Goal: Task Accomplishment & Management: Manage account settings

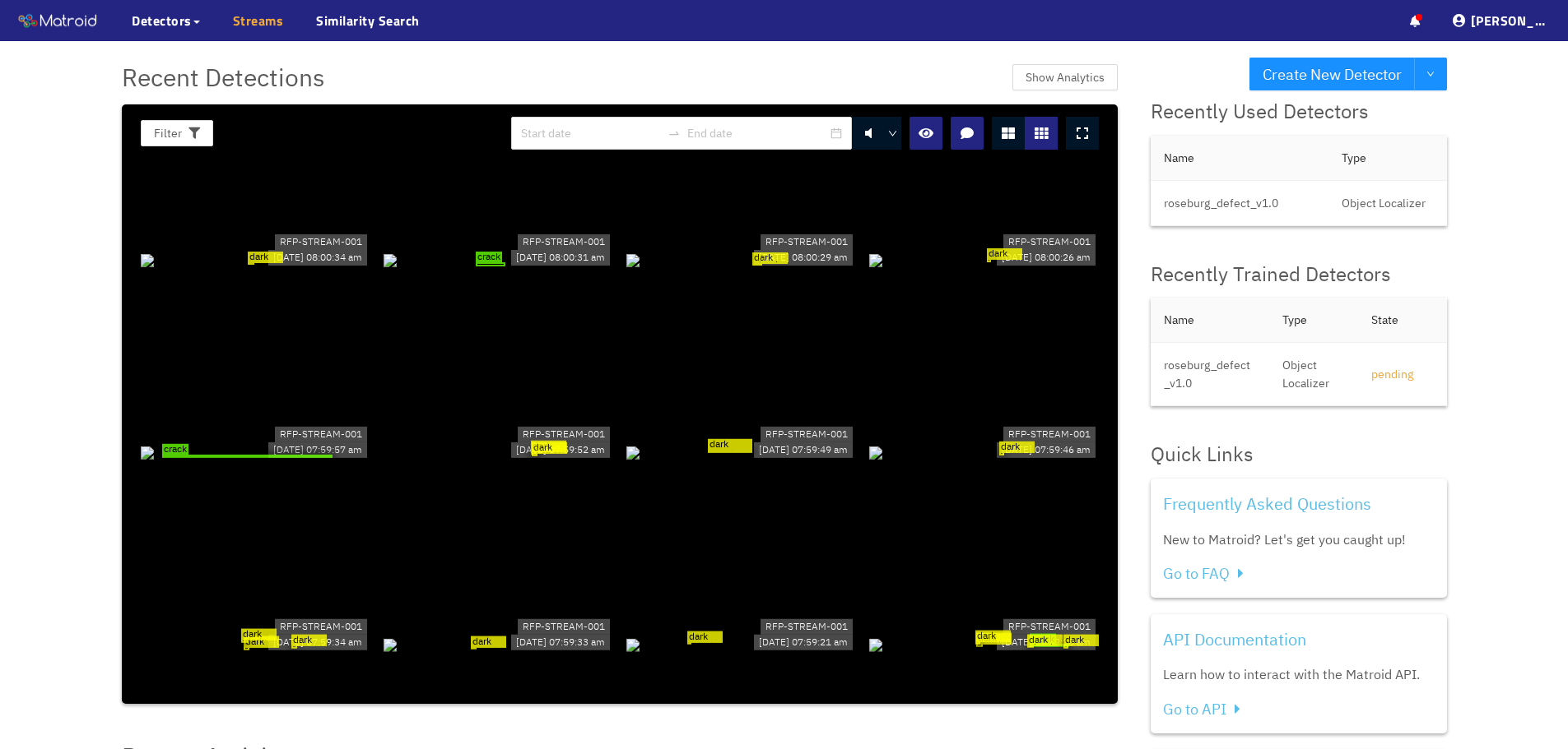
click at [237, 27] on link "Streams" at bounding box center [258, 20] width 51 height 19
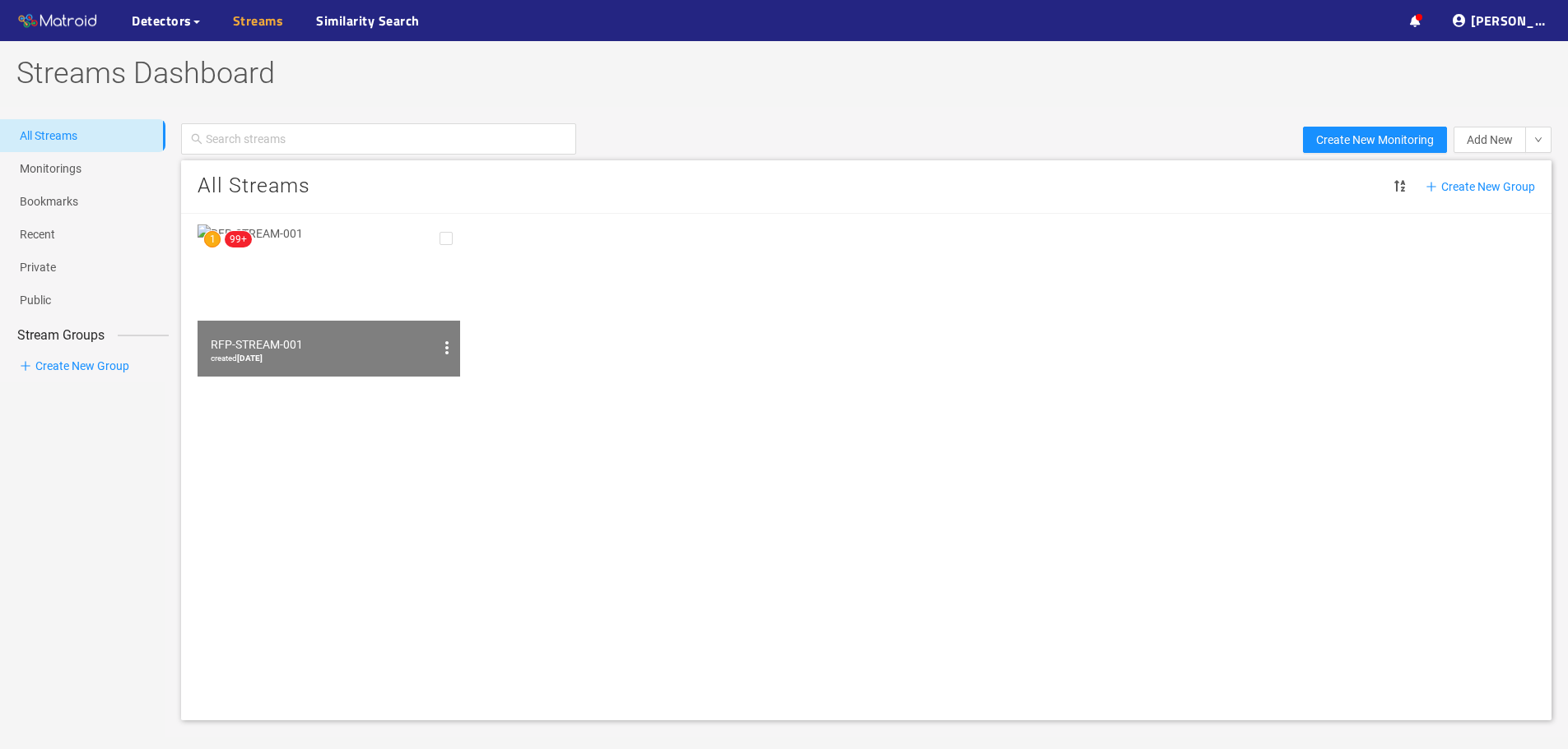
click at [274, 27] on link "Streams" at bounding box center [258, 20] width 51 height 19
click at [169, 27] on span "Detectors" at bounding box center [162, 20] width 60 height 19
click at [253, 28] on link "Streams" at bounding box center [258, 20] width 51 height 19
click at [317, 307] on img at bounding box center [329, 300] width 262 height 152
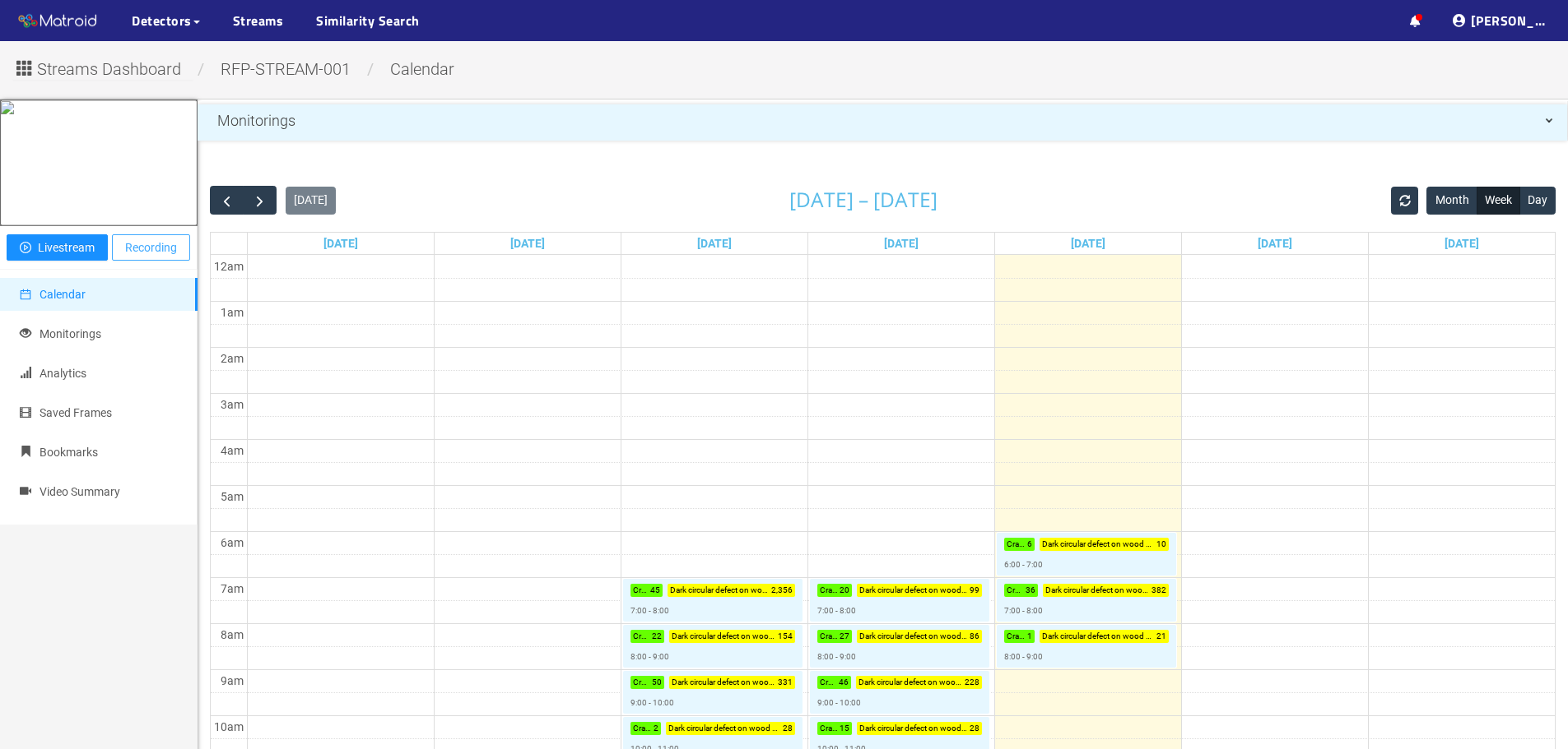
click at [137, 257] on span "Recording" at bounding box center [151, 248] width 52 height 18
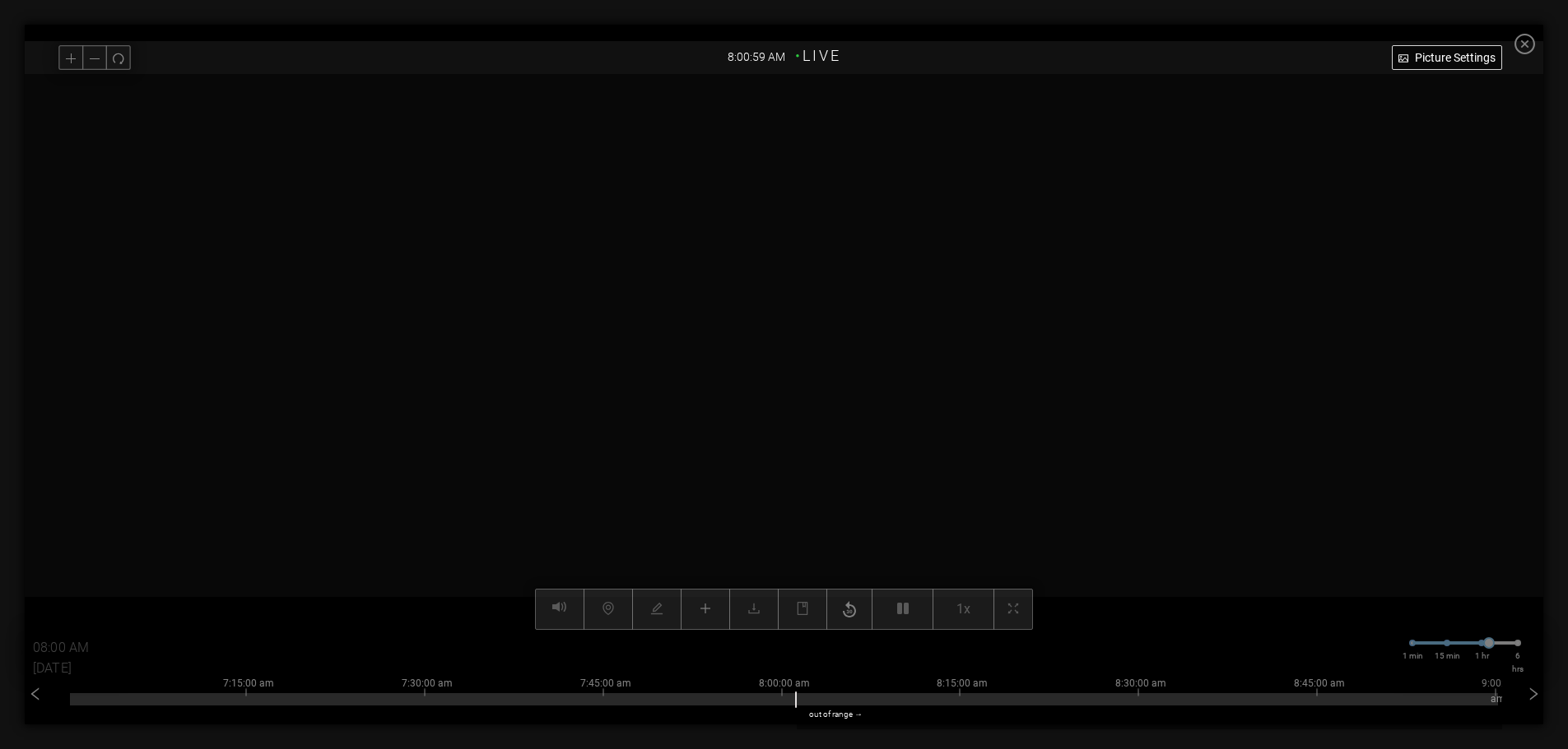
type input "08:01 AM"
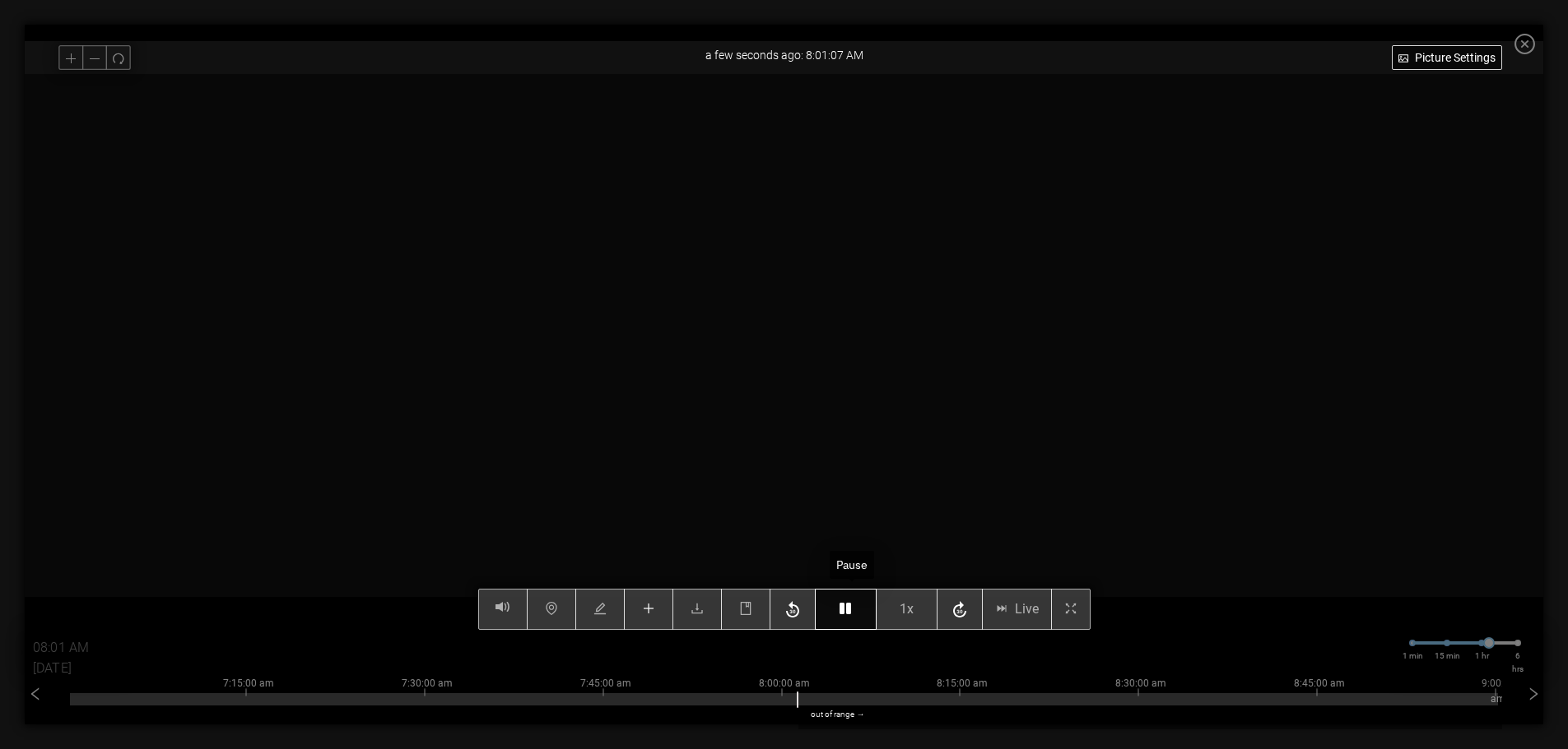
click at [851, 615] on icon "button" at bounding box center [845, 609] width 11 height 13
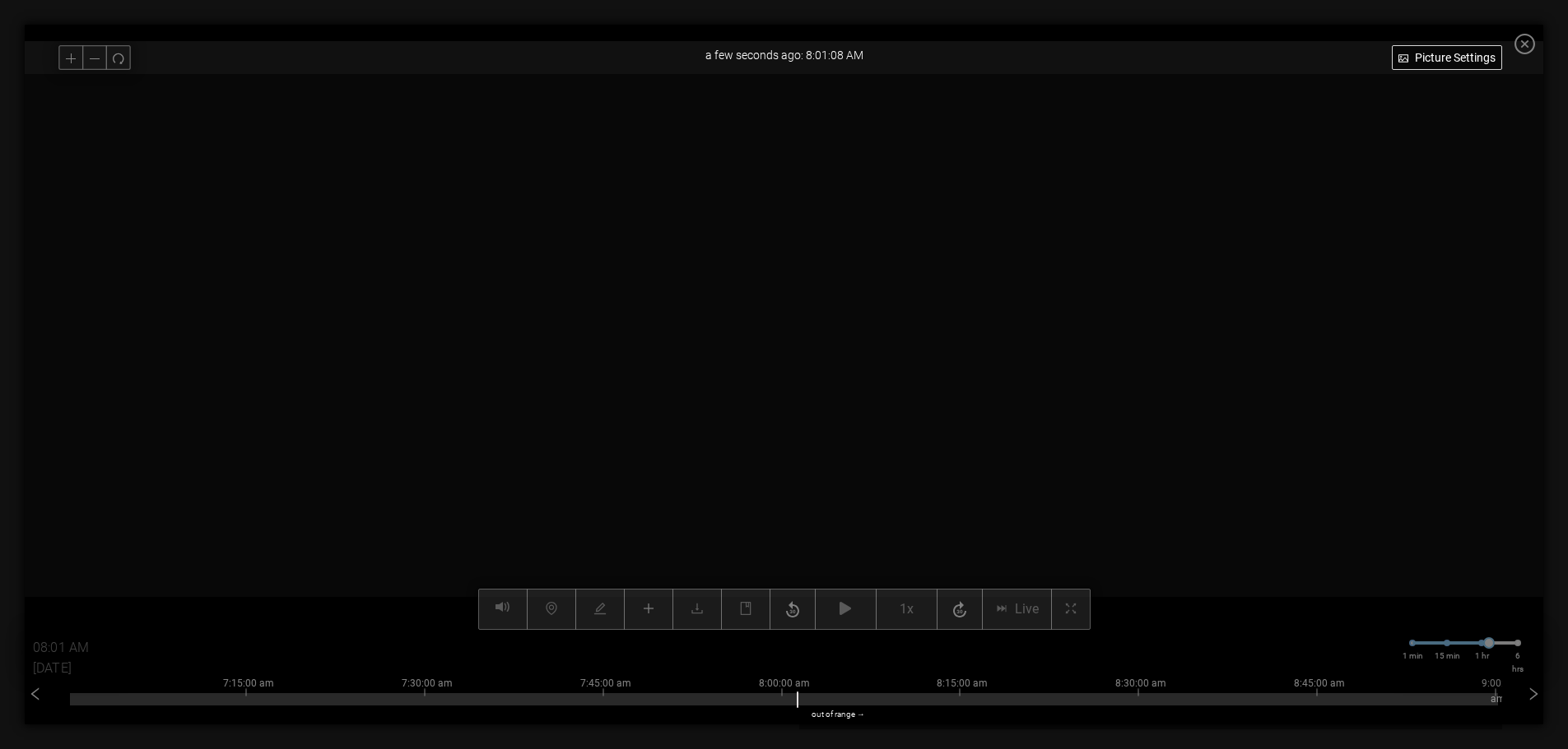
drag, startPoint x: 889, startPoint y: 386, endPoint x: 986, endPoint y: 483, distance: 137.2
click at [986, 483] on video at bounding box center [745, 403] width 1781 height 890
drag, startPoint x: 938, startPoint y: 340, endPoint x: 858, endPoint y: 417, distance: 111.0
click at [858, 417] on video at bounding box center [1056, 468] width 4228 height 2113
drag, startPoint x: 846, startPoint y: 465, endPoint x: 723, endPoint y: 340, distance: 175.4
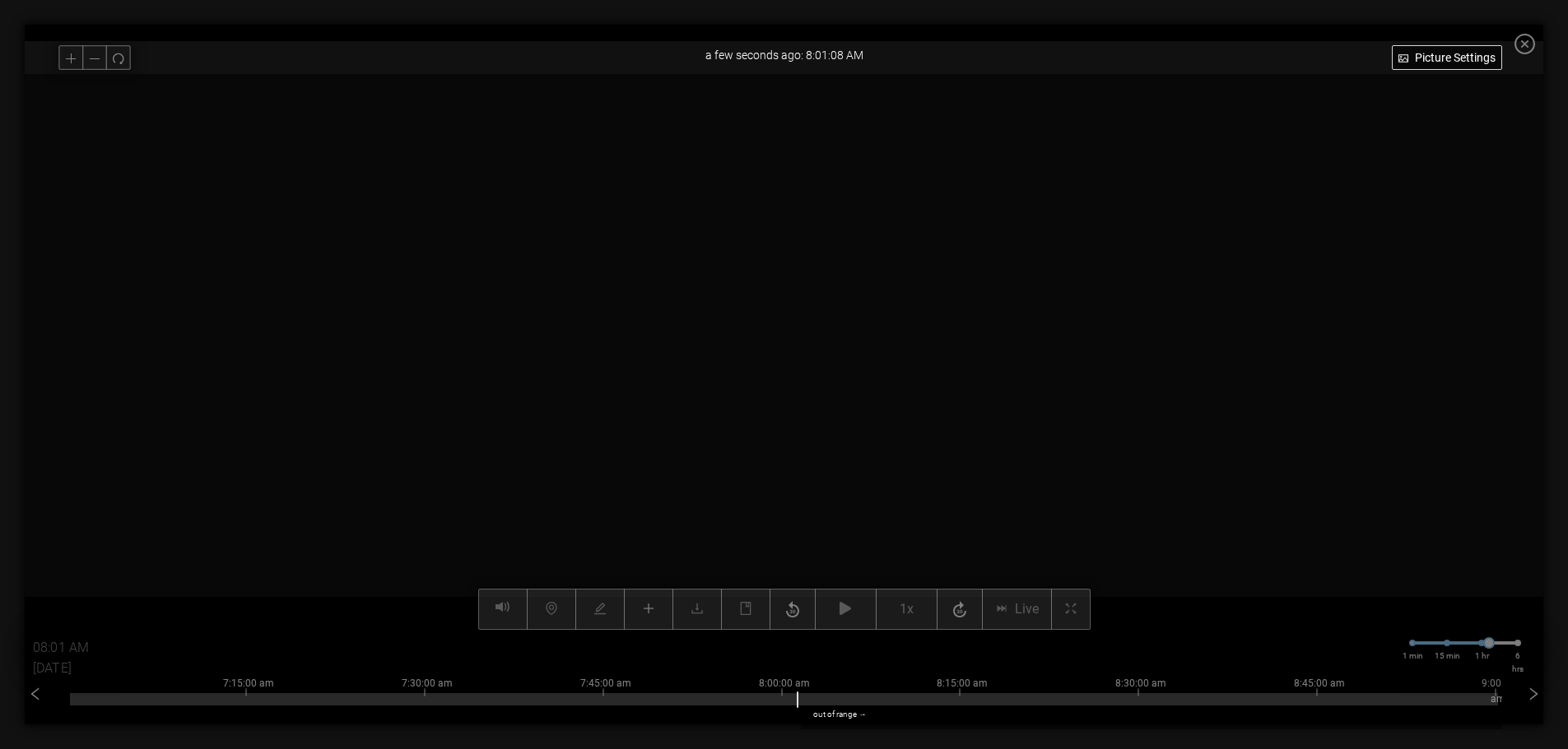
click at [723, 340] on video at bounding box center [796, 341] width 1781 height 890
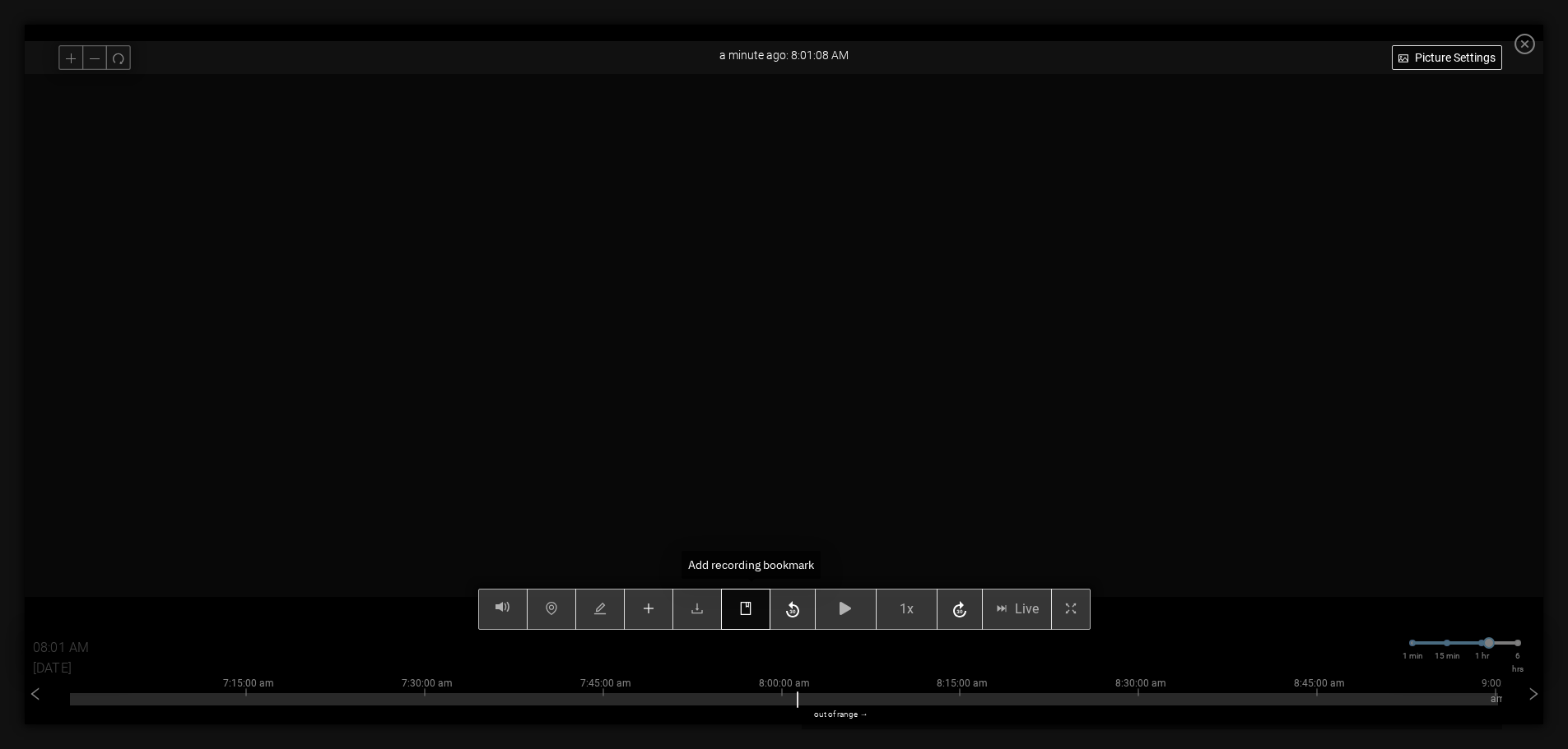
click at [752, 610] on icon "book" at bounding box center [746, 609] width 13 height 13
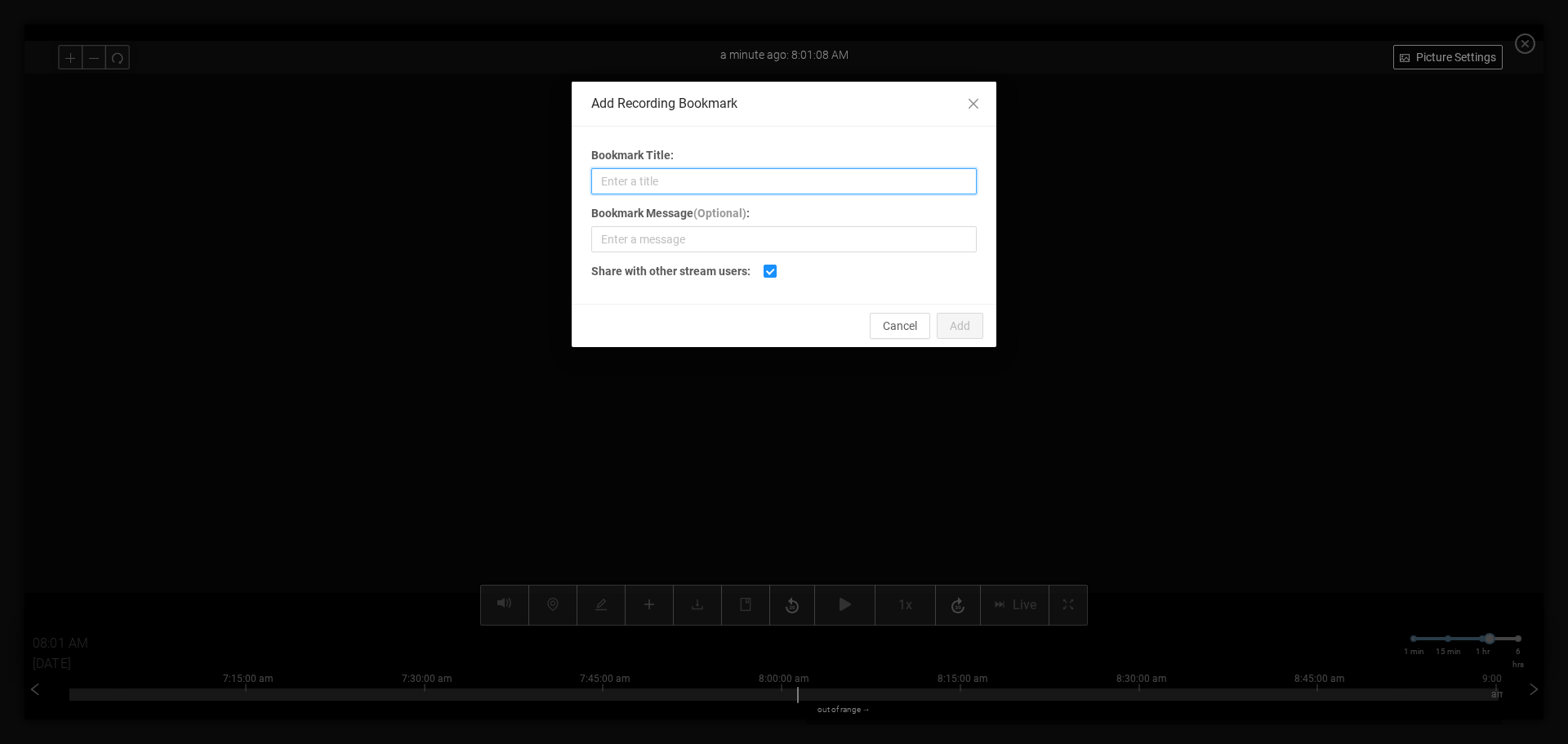
click at [664, 185] on input "Bookmark Title:" at bounding box center [784, 181] width 385 height 27
type input "Open Knots"
click at [974, 326] on button "Add" at bounding box center [960, 326] width 47 height 27
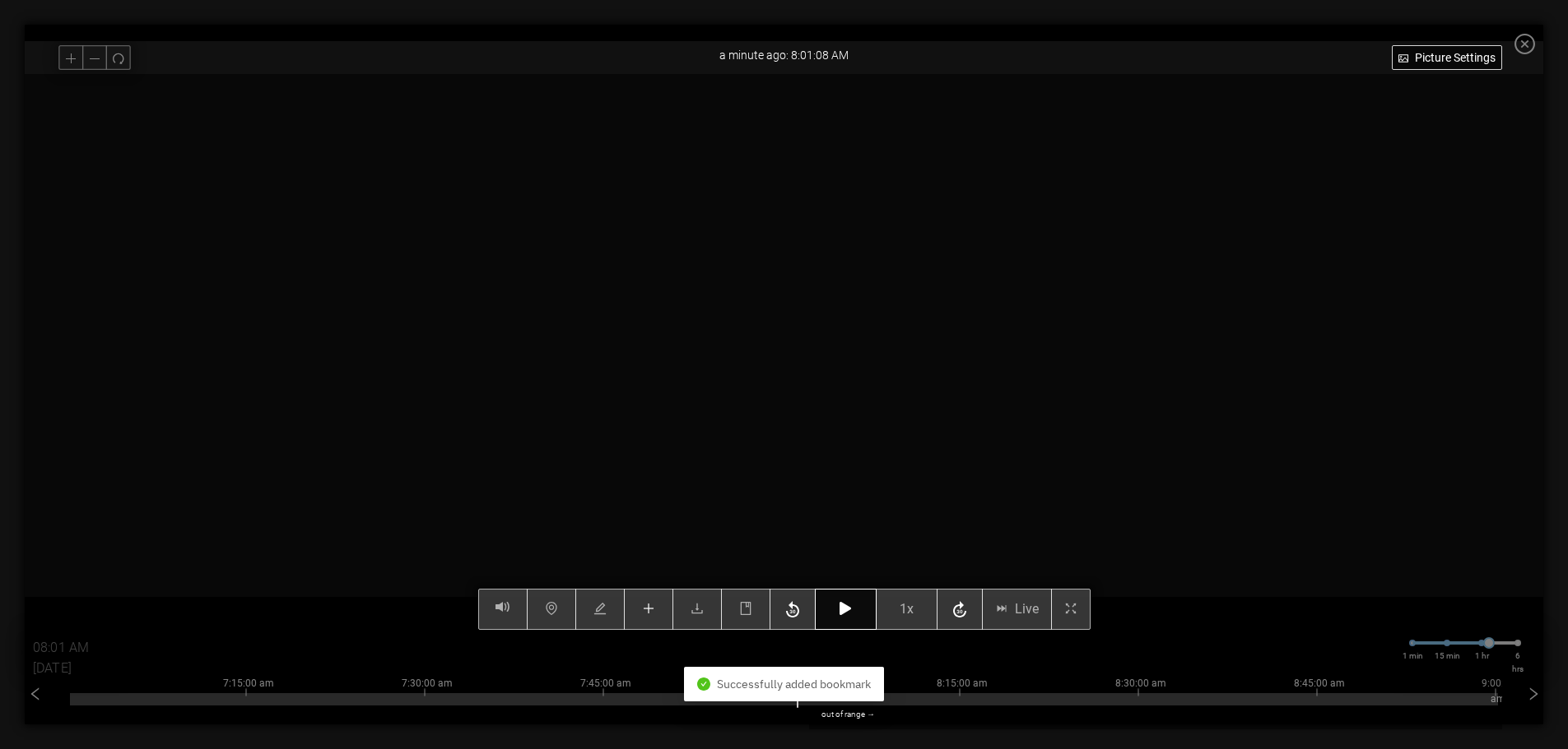
click at [847, 611] on icon "button" at bounding box center [845, 609] width 11 height 13
click at [854, 618] on button "button" at bounding box center [845, 610] width 62 height 42
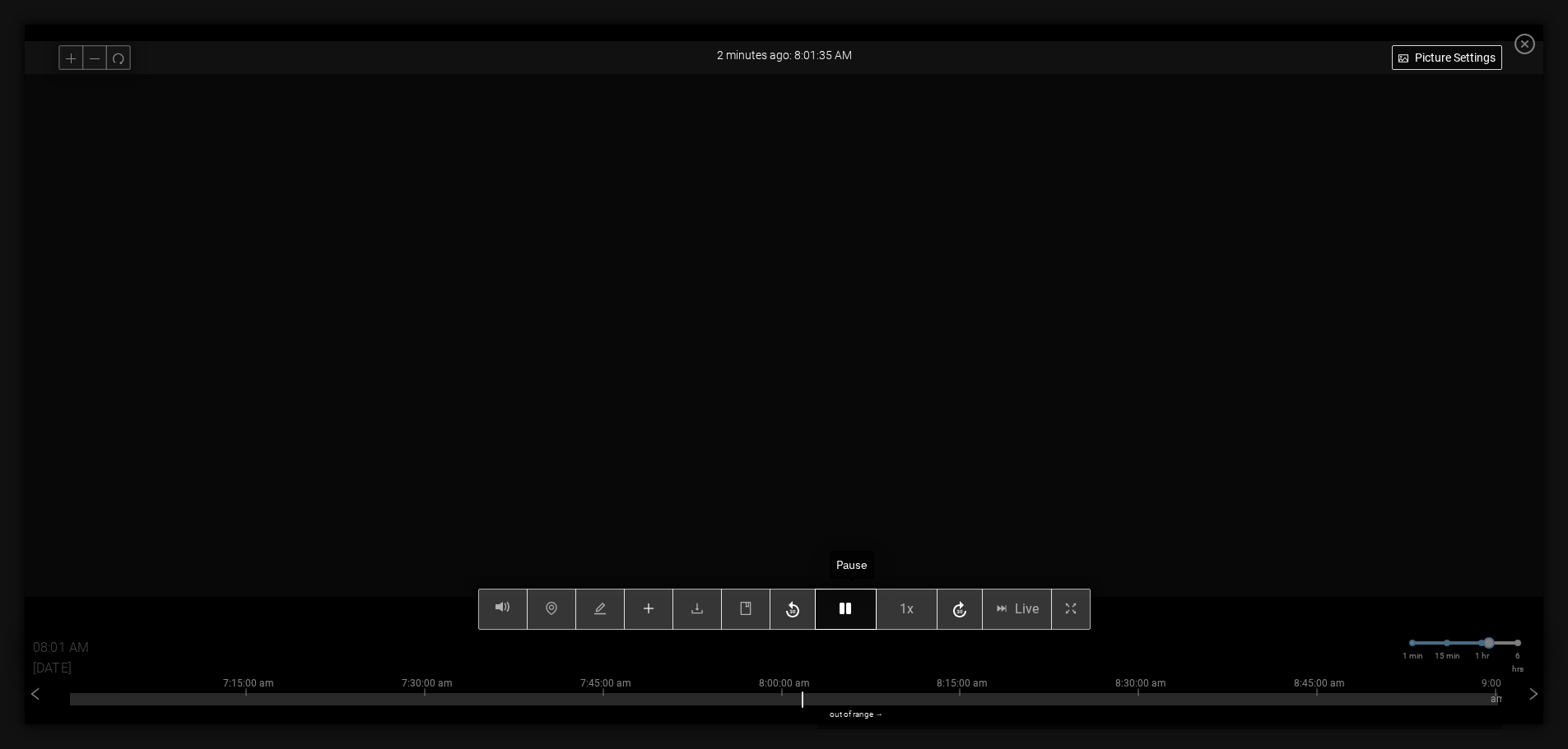
click at [854, 618] on button "button" at bounding box center [845, 610] width 62 height 42
click at [851, 610] on icon "button" at bounding box center [845, 609] width 11 height 13
click at [748, 612] on icon "book" at bounding box center [746, 609] width 11 height 13
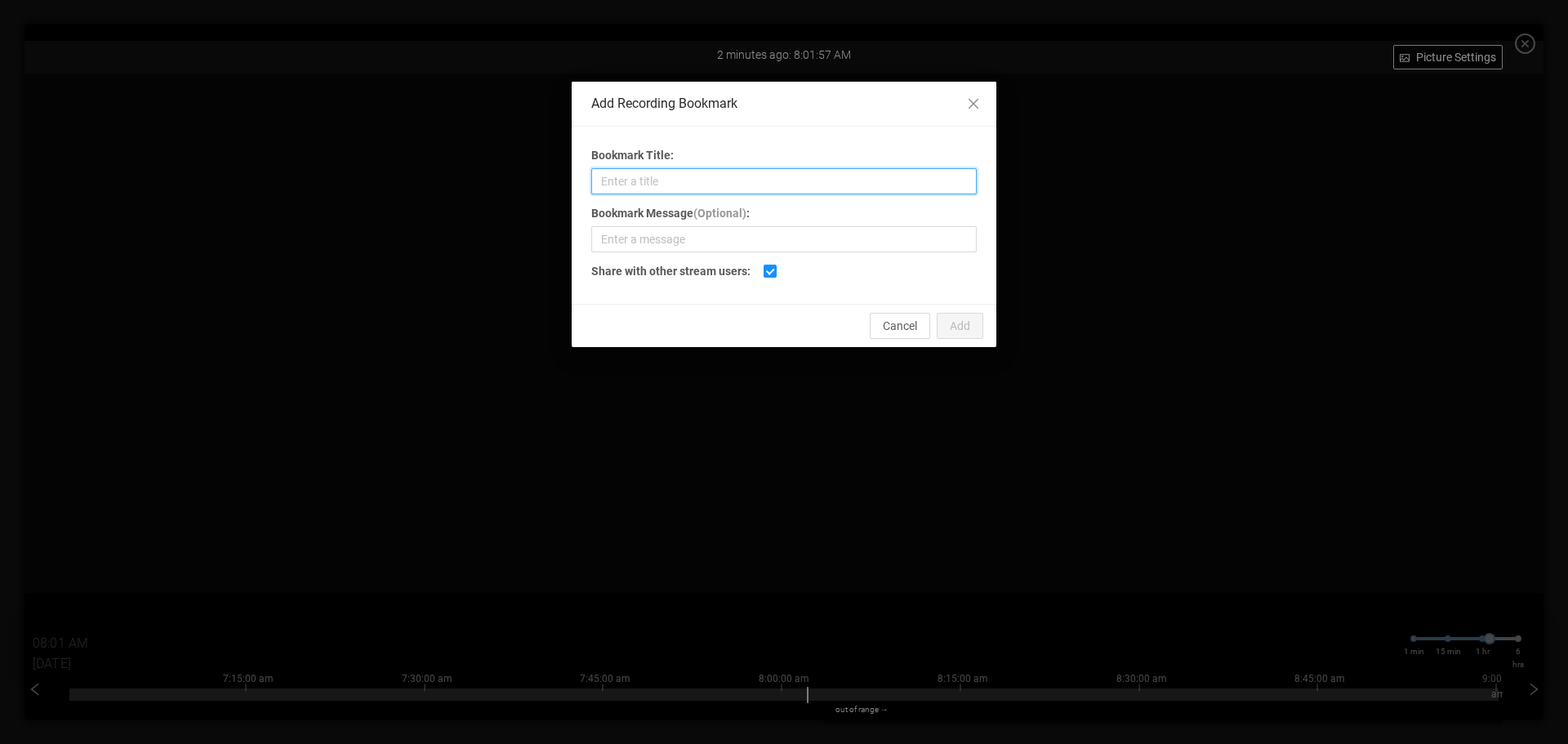
click at [687, 183] on input "Bookmark Title:" at bounding box center [784, 181] width 385 height 27
type input "Pitch Pockets"
click at [959, 323] on span "Add" at bounding box center [960, 327] width 20 height 18
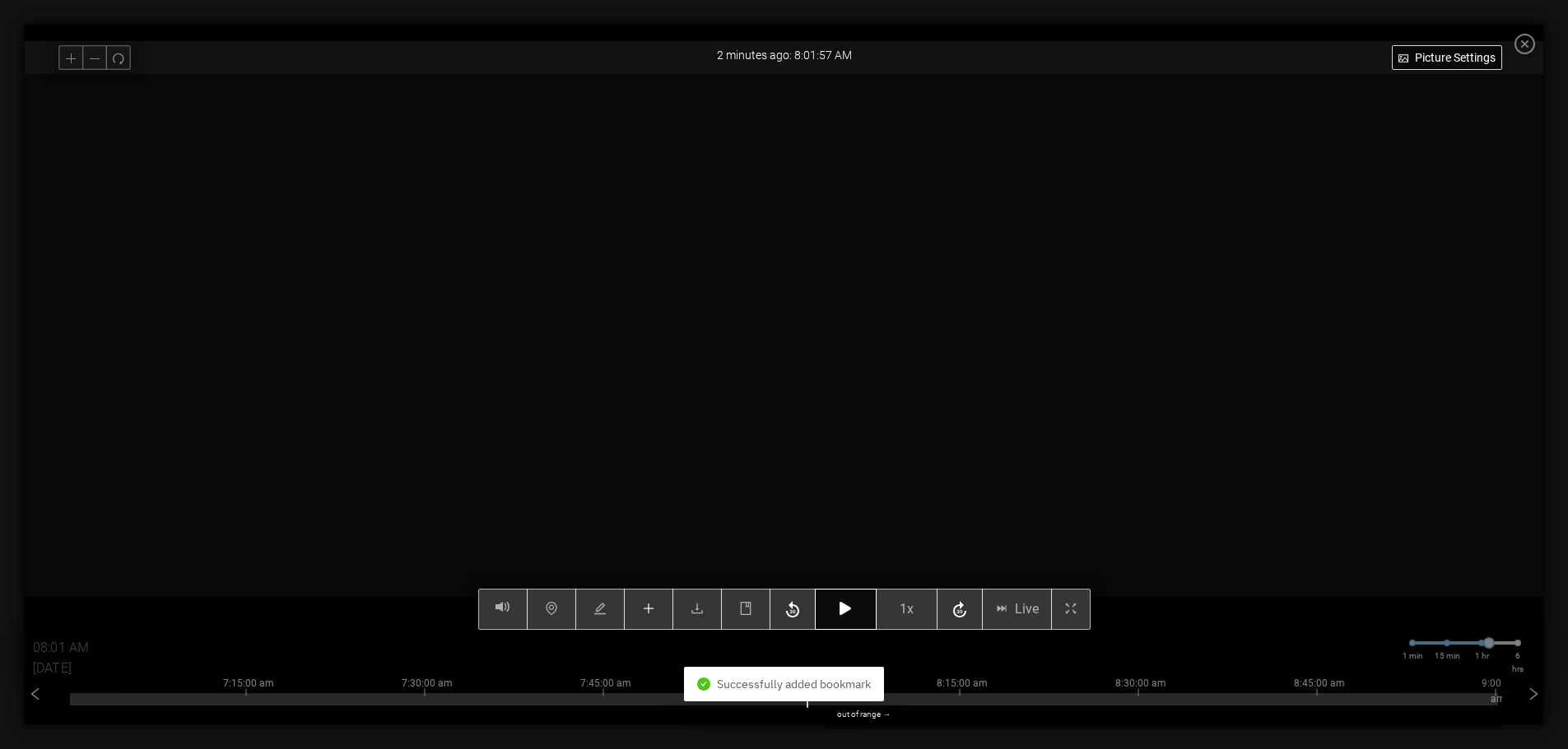
click at [851, 608] on icon "button" at bounding box center [845, 609] width 11 height 13
click at [858, 610] on button "button" at bounding box center [845, 610] width 62 height 42
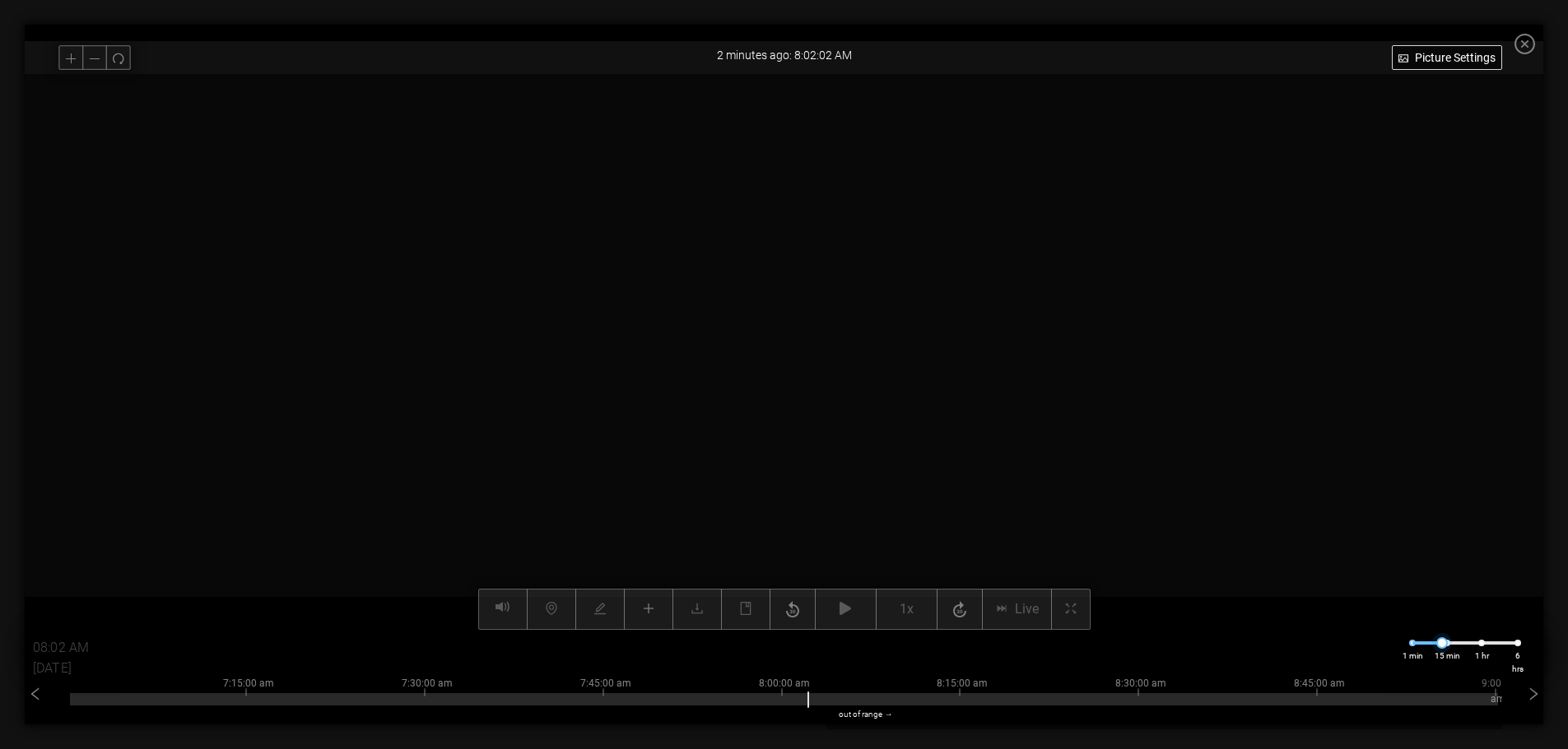
drag, startPoint x: 1501, startPoint y: 644, endPoint x: 1453, endPoint y: 647, distance: 48.1
click at [1448, 647] on div at bounding box center [1441, 643] width 11 height 11
click at [565, 707] on div "7:54:00 am 7:56:00 am 7:58:00 am 8:00:00 am 8:02:00 am 8:04:00 am 8:06:00 am ou…" at bounding box center [784, 696] width 1428 height 66
drag, startPoint x: 1015, startPoint y: 704, endPoint x: 1005, endPoint y: 704, distance: 10.0
click at [1005, 704] on div at bounding box center [784, 699] width 1428 height 12
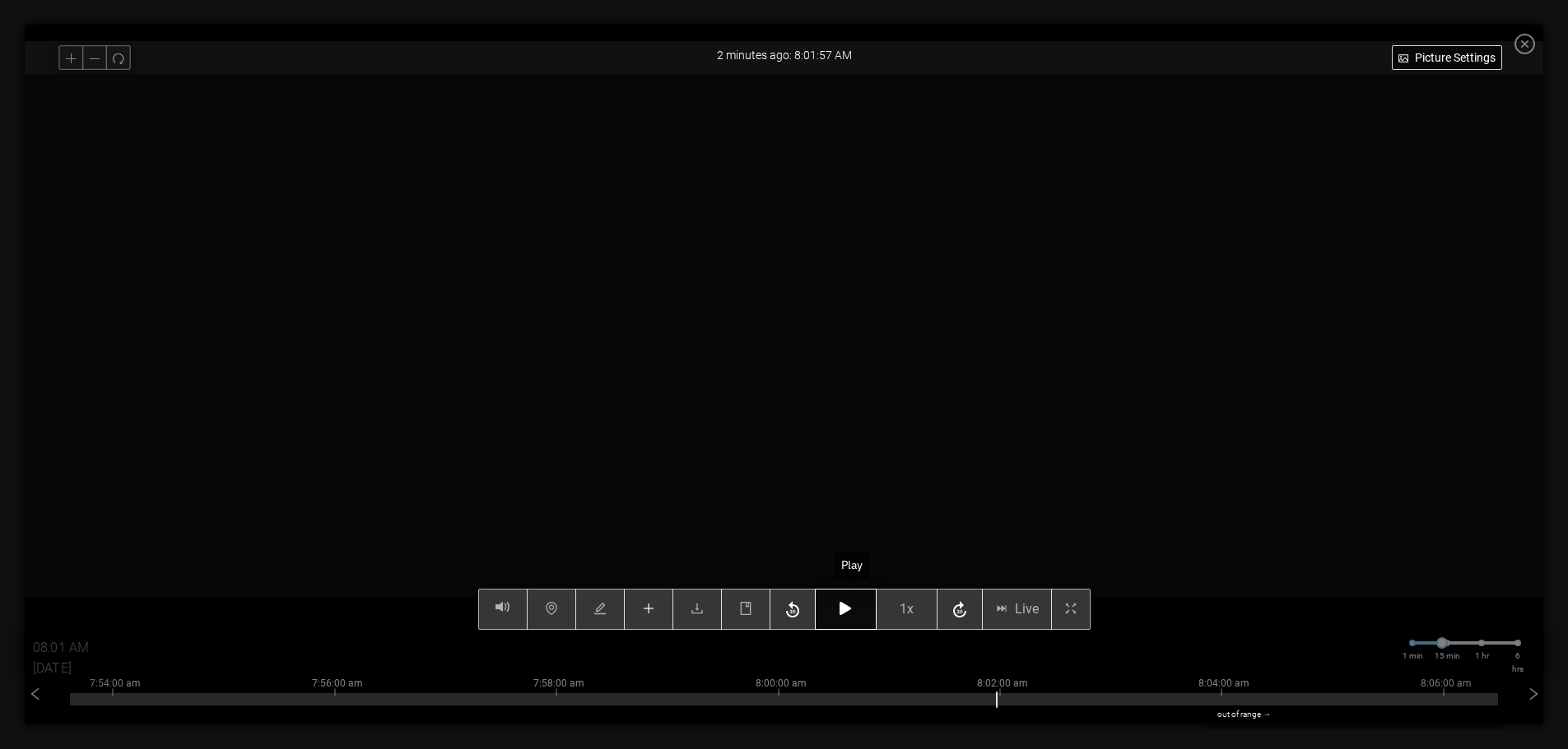
click at [850, 615] on icon "button" at bounding box center [845, 609] width 11 height 13
type input "08:02 AM"
click at [850, 615] on icon "button" at bounding box center [845, 609] width 11 height 13
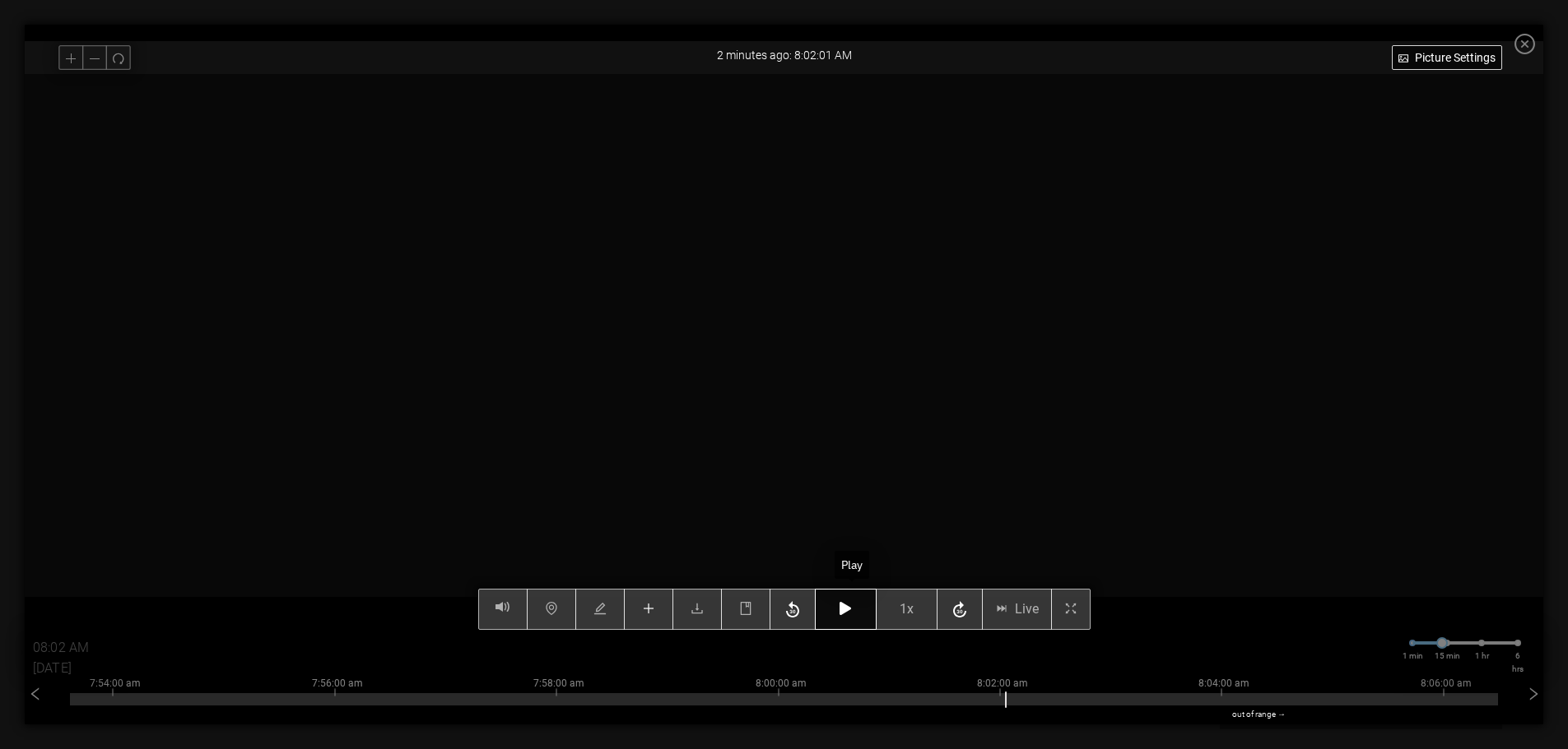
click at [850, 615] on icon "button" at bounding box center [845, 609] width 11 height 13
click at [752, 613] on icon "book" at bounding box center [746, 609] width 13 height 13
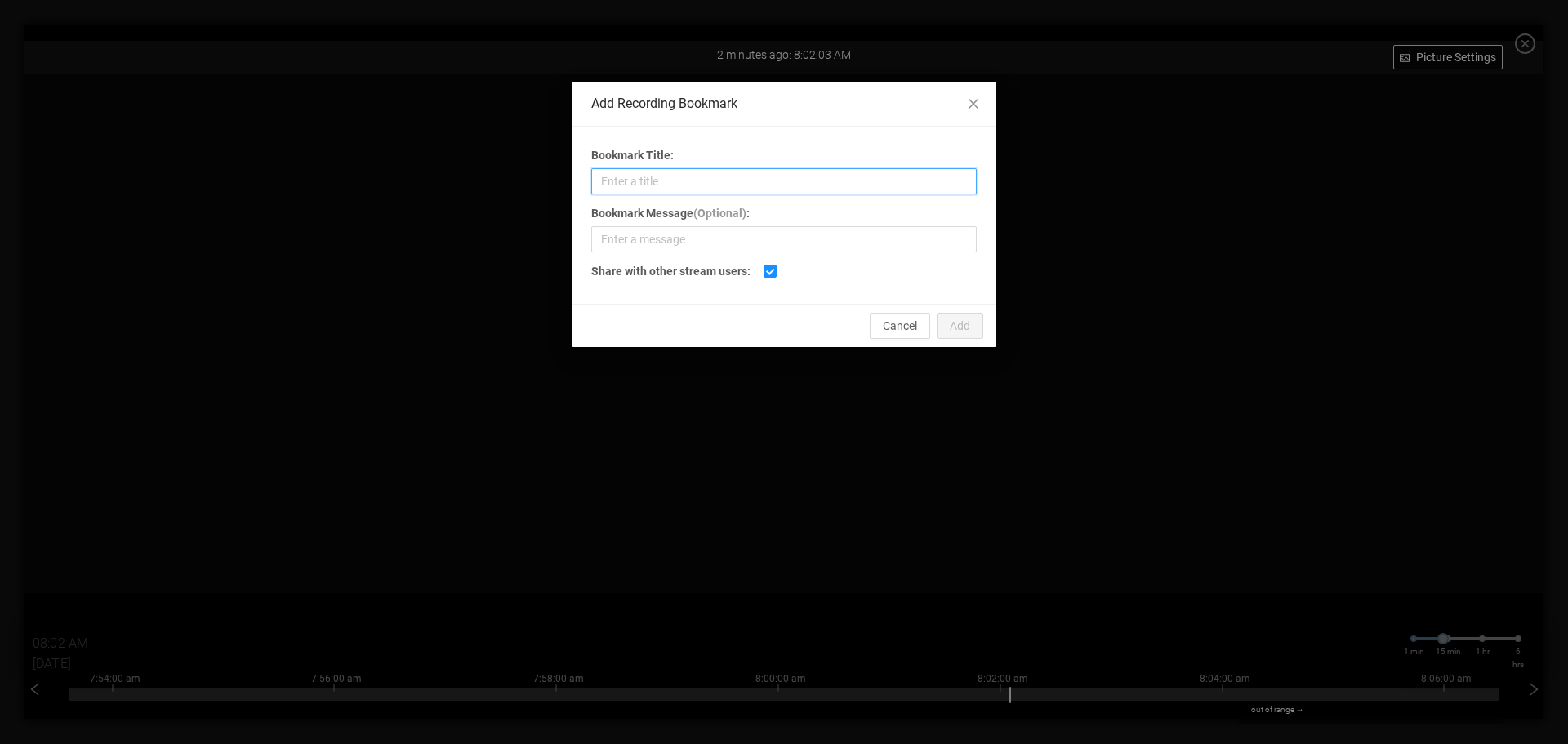
click at [723, 182] on input "Bookmark Title:" at bounding box center [784, 181] width 385 height 27
type input "Bad Edge"
click at [967, 328] on span "Add" at bounding box center [960, 327] width 20 height 18
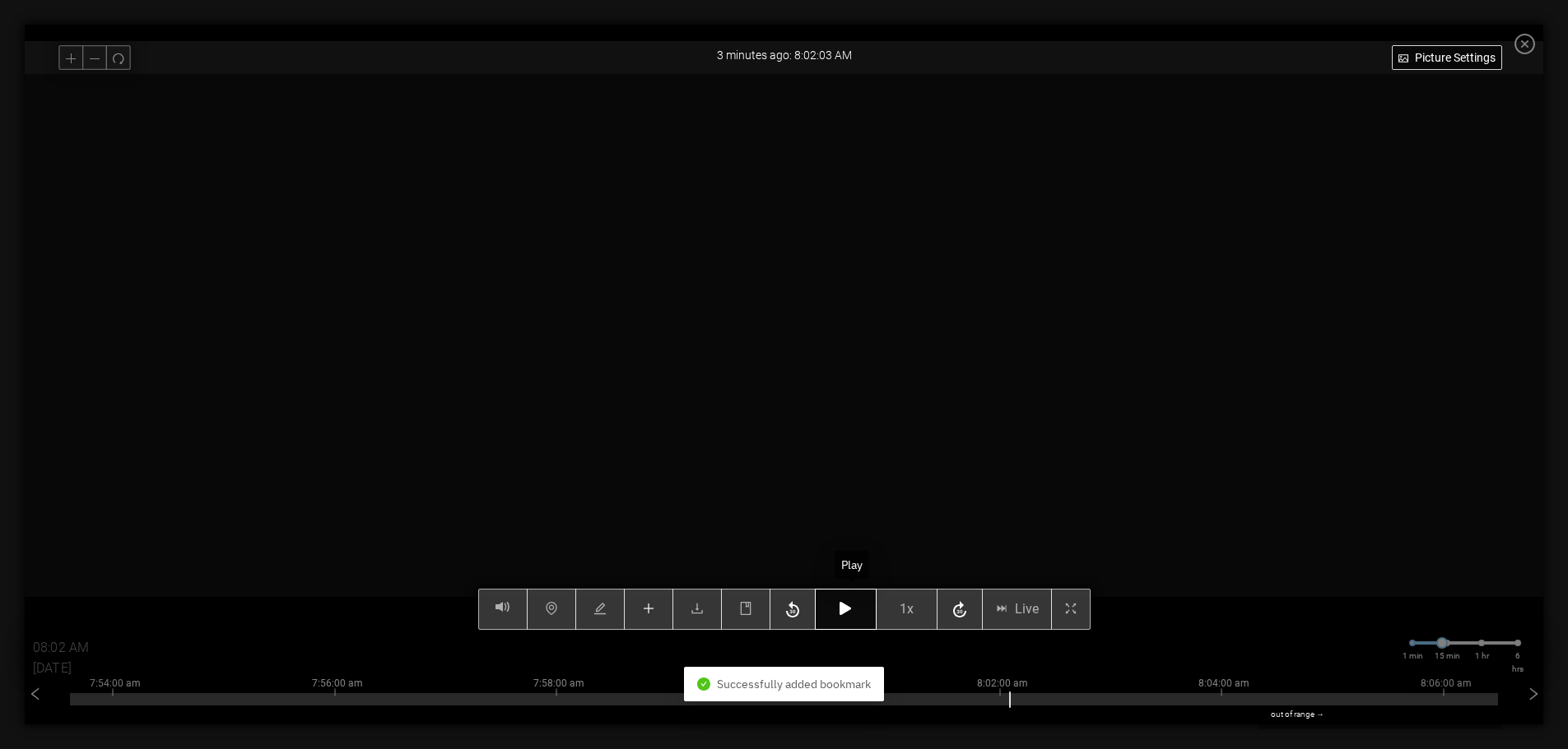
click at [844, 605] on button "button" at bounding box center [845, 610] width 62 height 42
click at [851, 612] on icon "button" at bounding box center [845, 609] width 11 height 13
click at [840, 613] on button "button" at bounding box center [845, 610] width 62 height 42
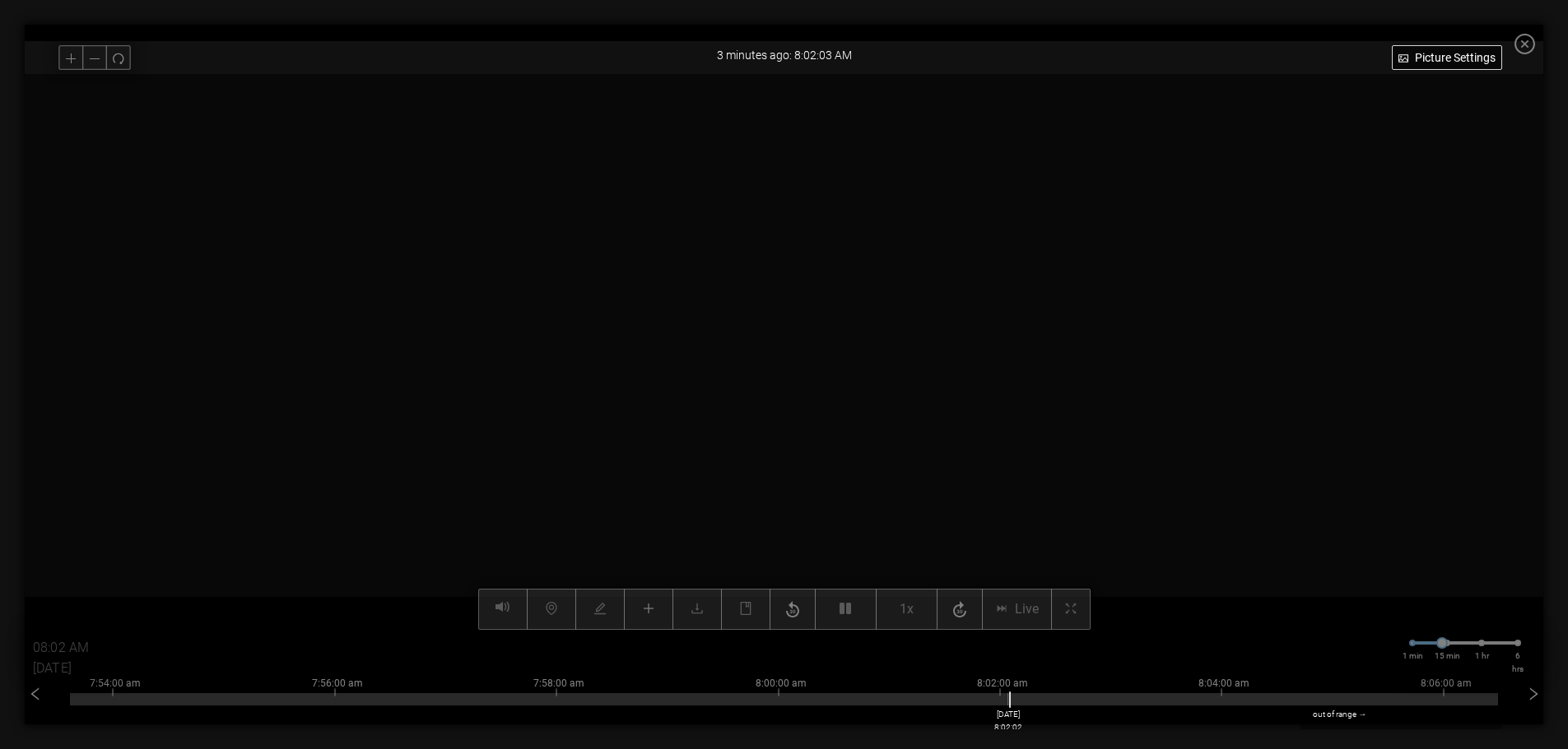
click at [1015, 703] on div at bounding box center [784, 699] width 1428 height 12
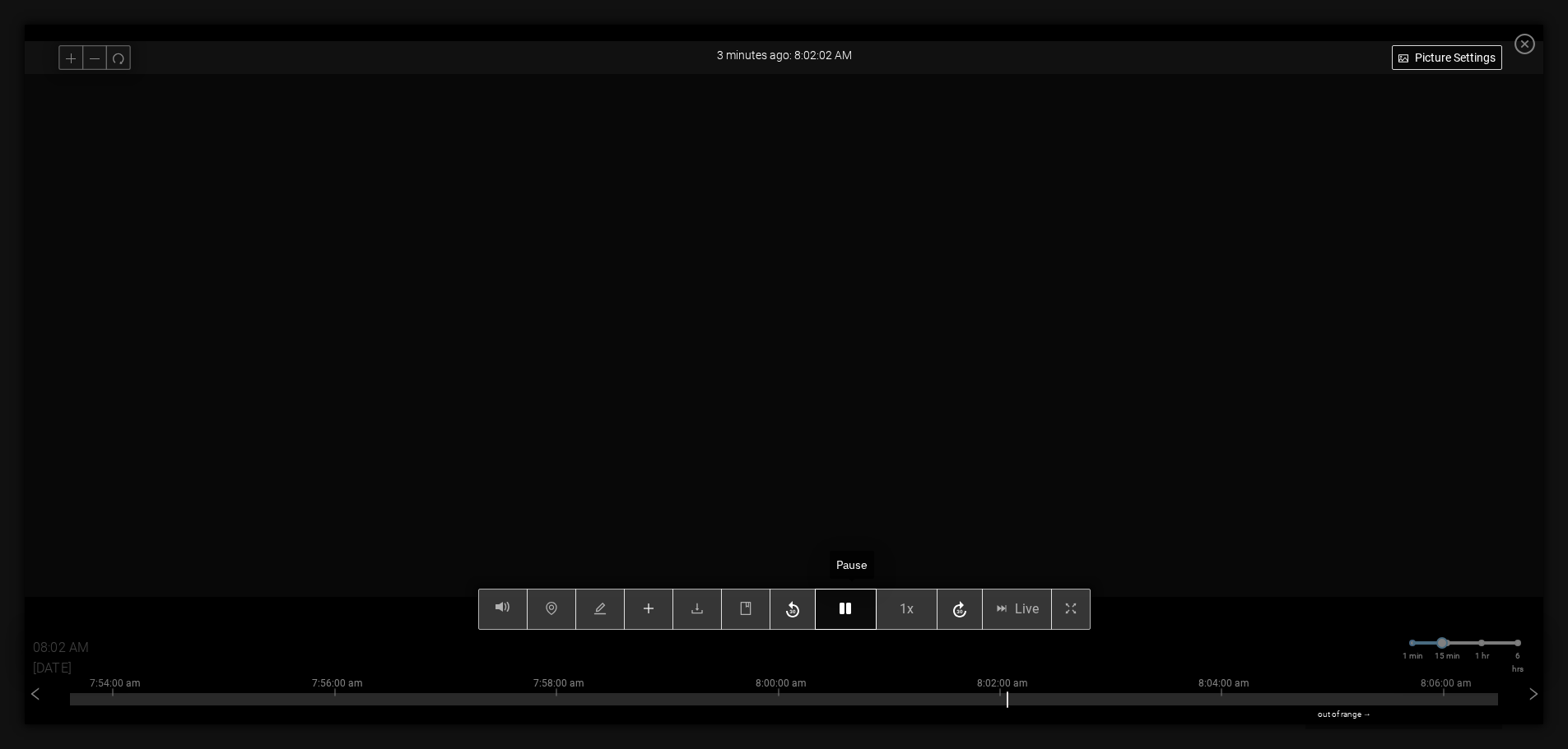
click at [865, 611] on button "button" at bounding box center [845, 610] width 62 height 42
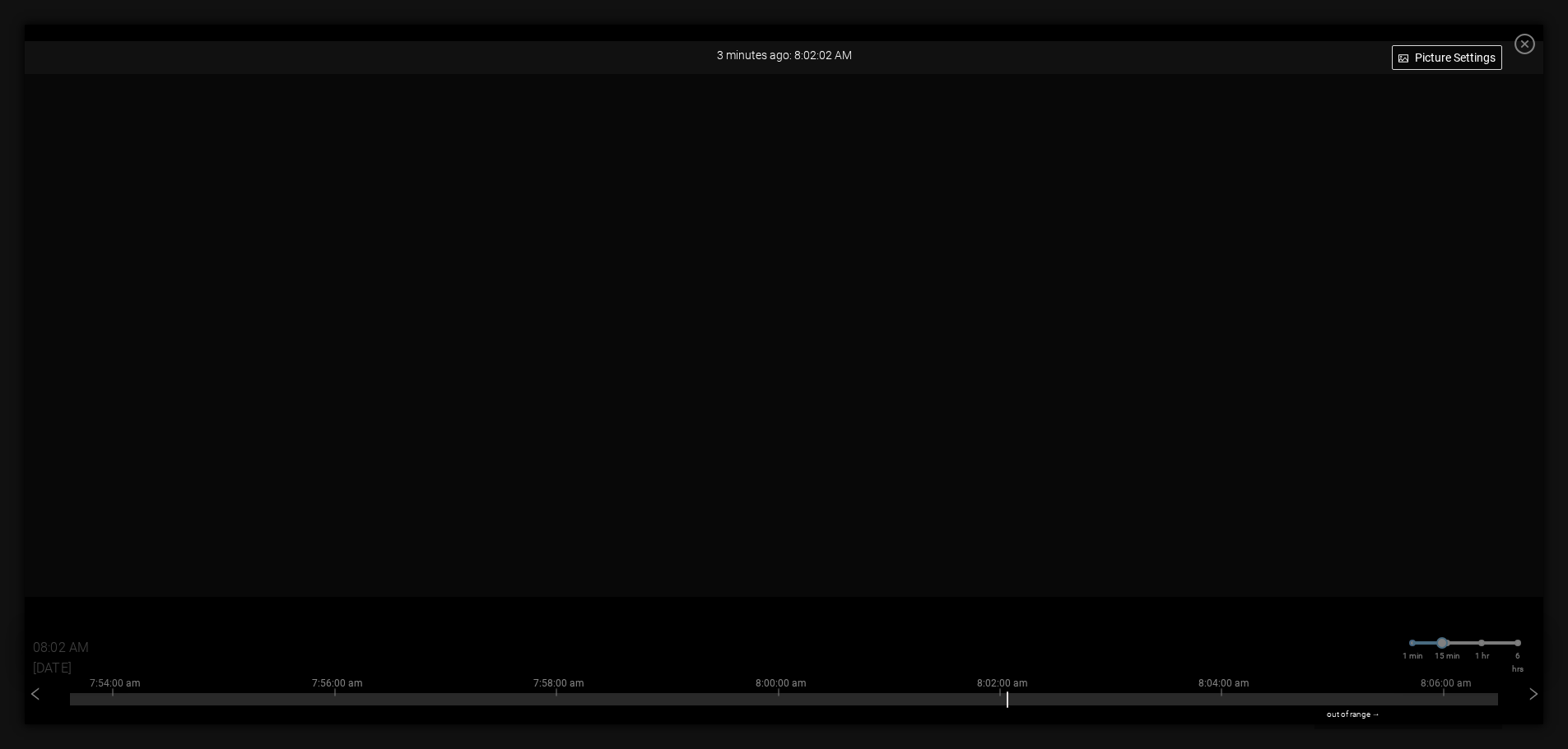
click at [1535, 42] on icon "close-circle" at bounding box center [1525, 44] width 20 height 20
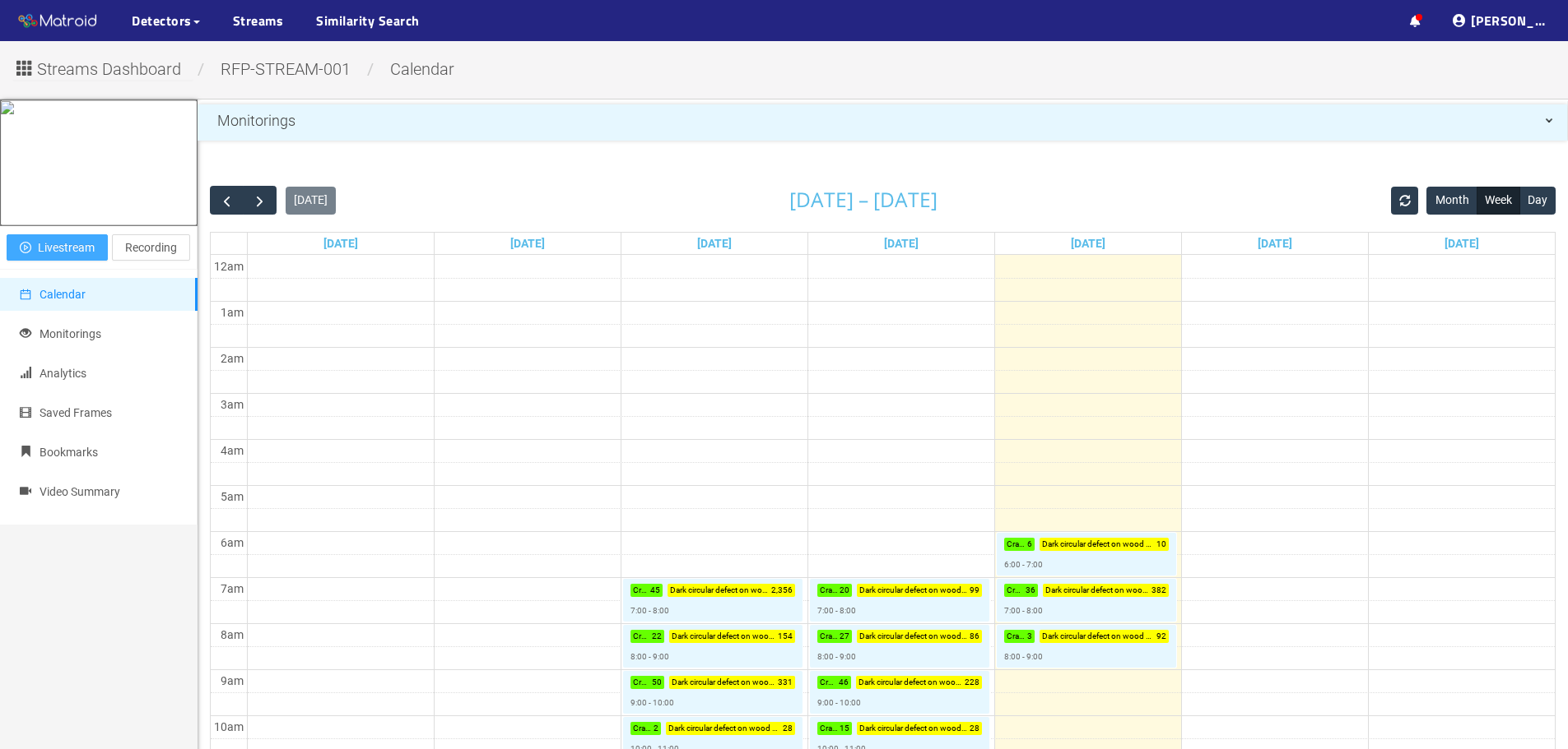
click at [89, 257] on span "Livestream" at bounding box center [66, 248] width 56 height 18
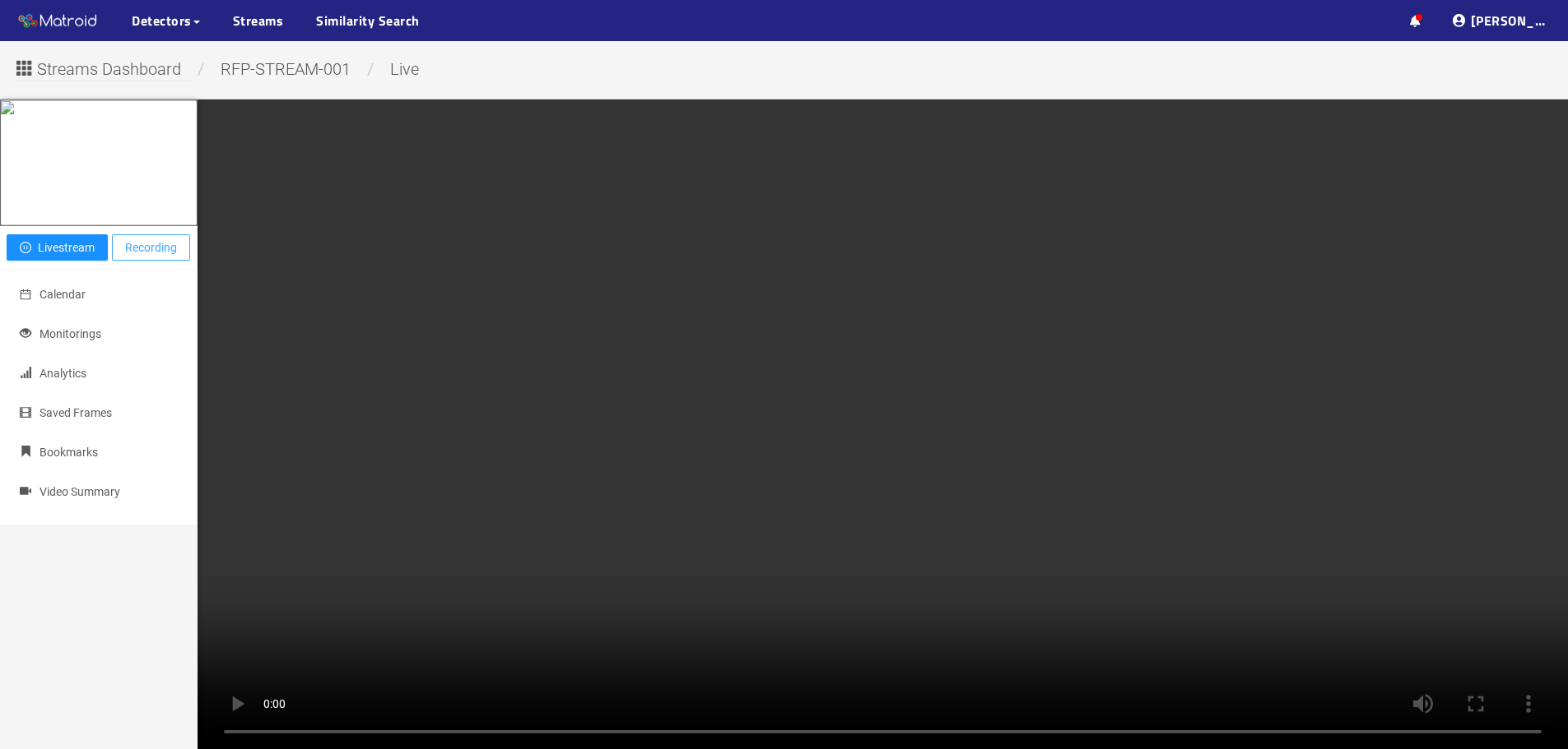
click at [154, 257] on span "Recording" at bounding box center [151, 248] width 52 height 18
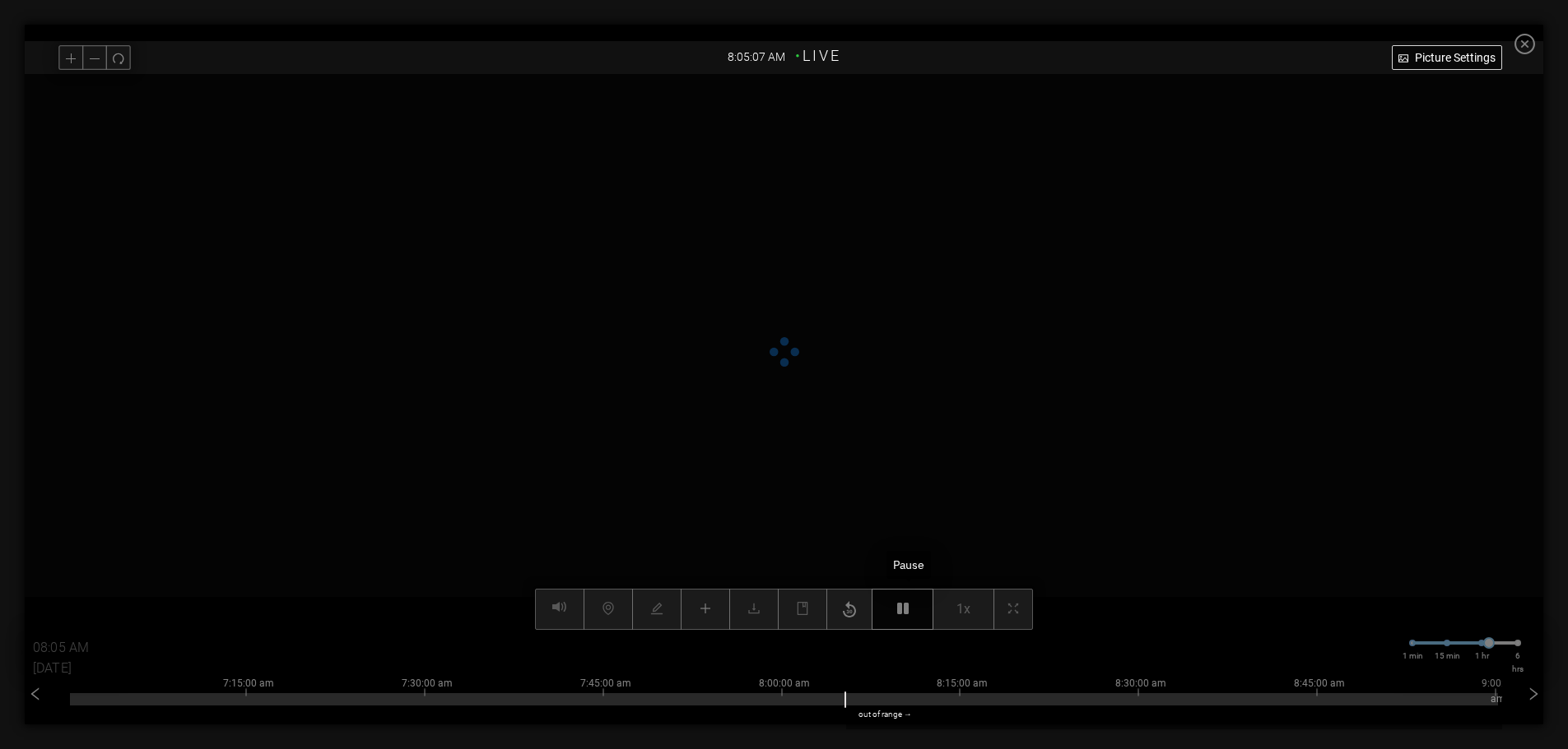
click at [908, 613] on icon "button" at bounding box center [903, 609] width 11 height 13
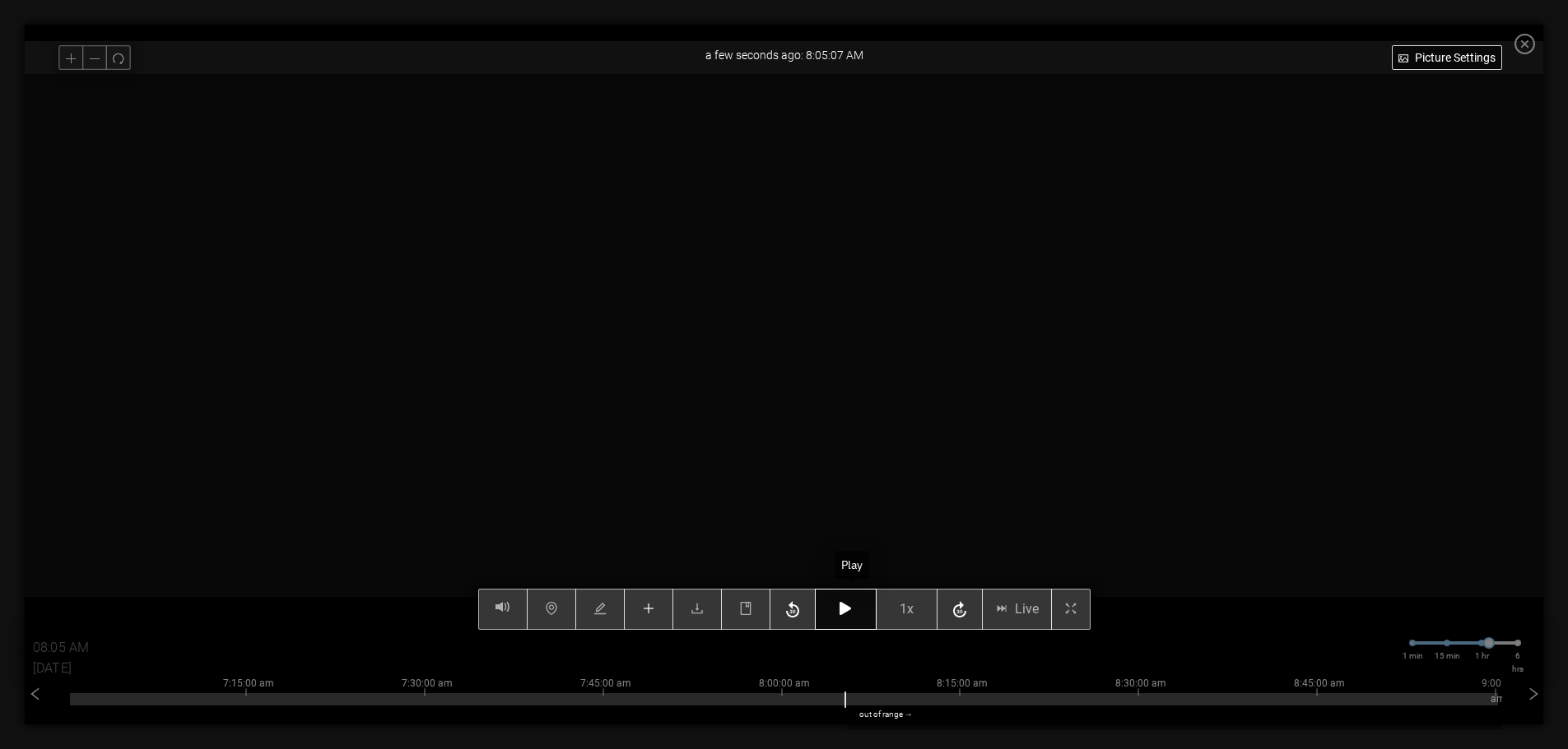
click at [851, 615] on icon "button" at bounding box center [845, 609] width 11 height 13
click at [751, 621] on button "button" at bounding box center [745, 610] width 49 height 42
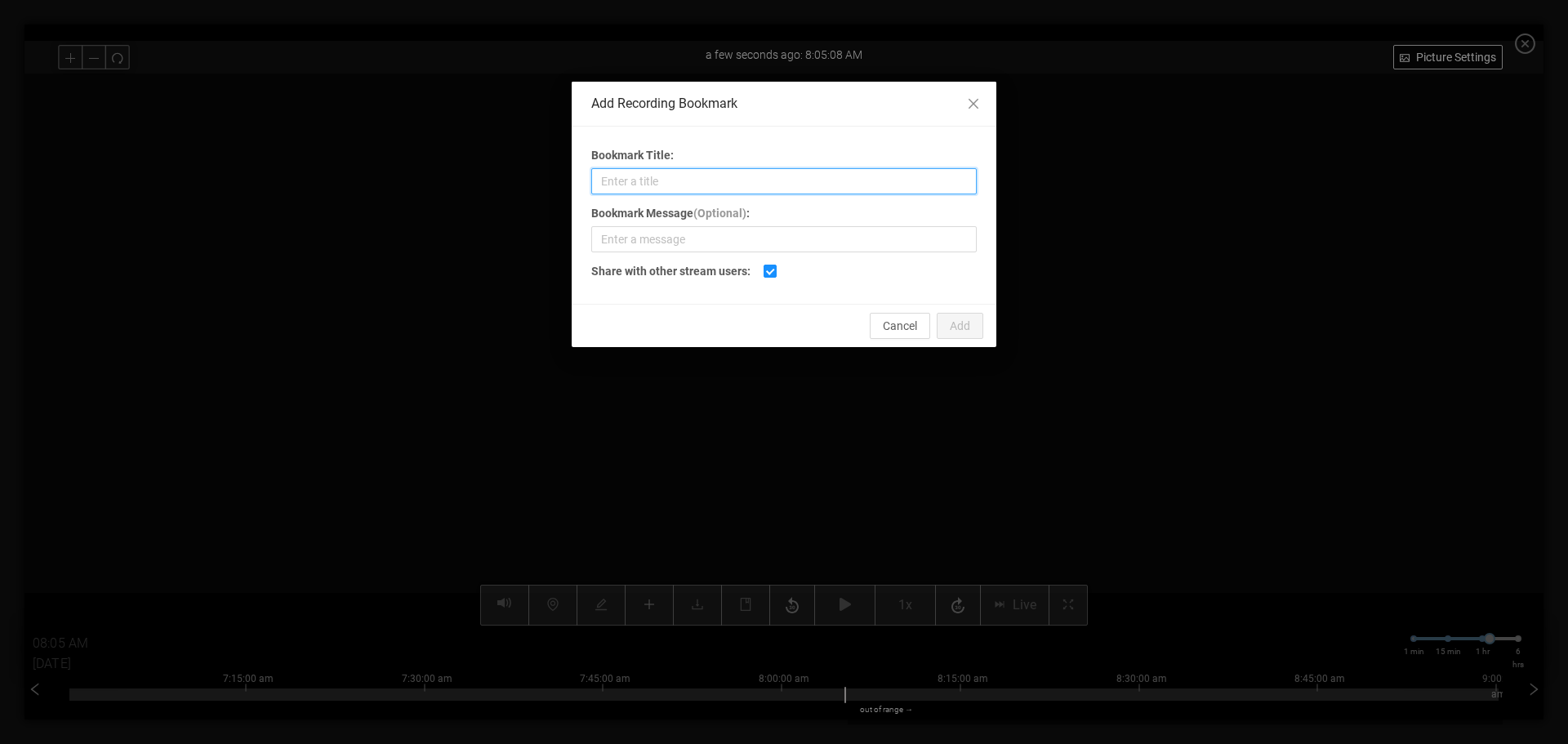
click at [693, 183] on input "Bookmark Title:" at bounding box center [784, 181] width 385 height 27
type input "Glue"
click at [966, 328] on span "Add" at bounding box center [960, 327] width 20 height 18
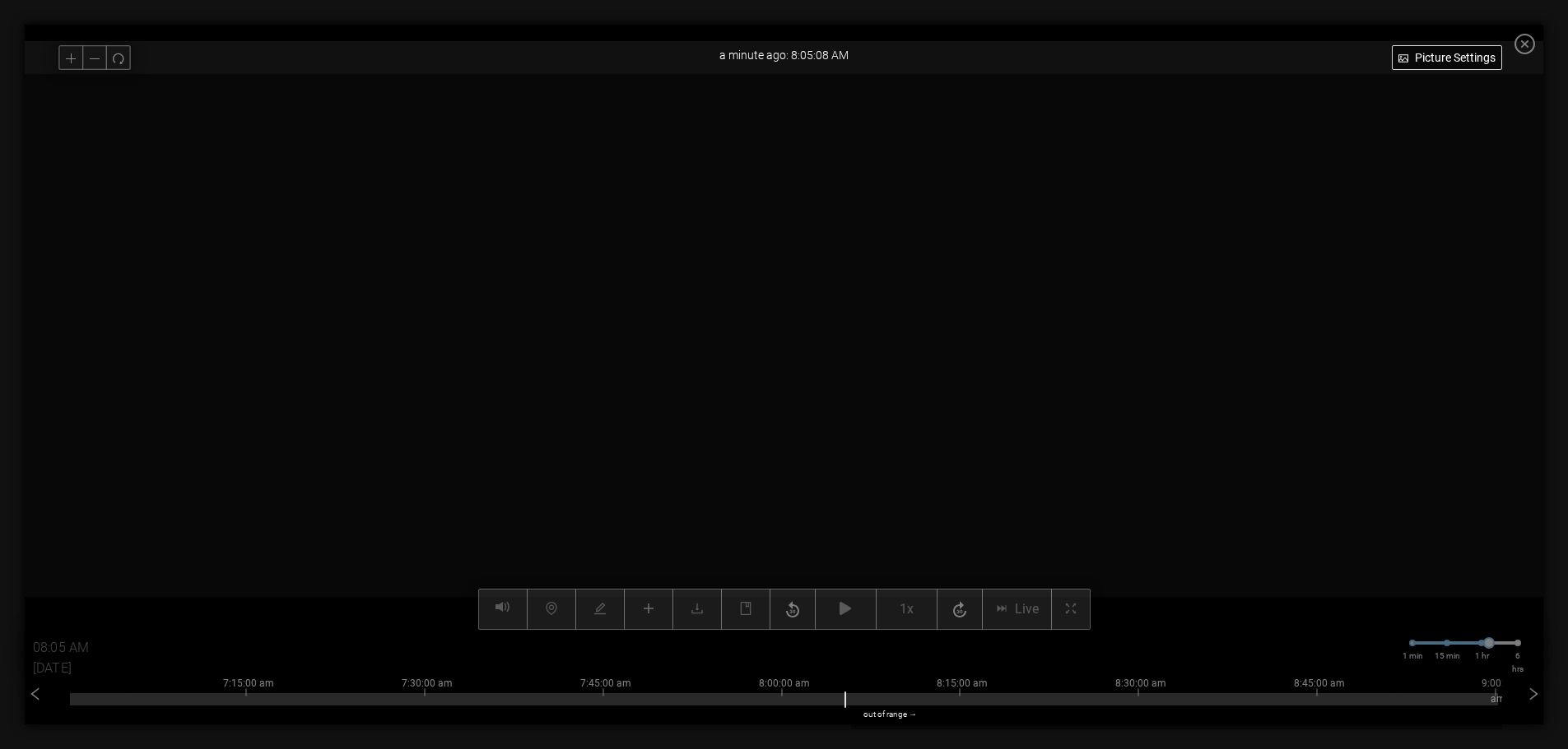
click at [989, 324] on video at bounding box center [784, 352] width 1112 height 556
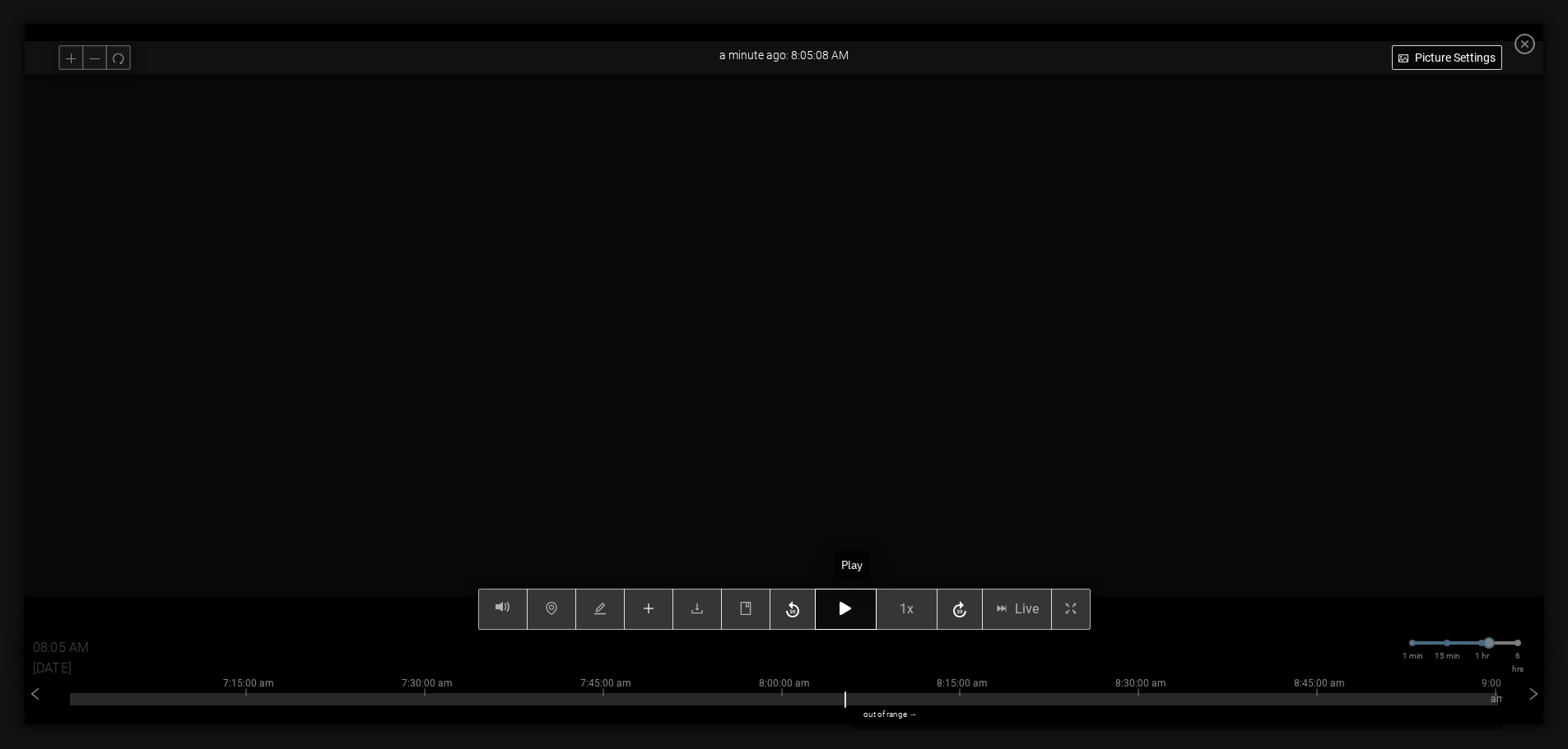
click at [856, 620] on button "button" at bounding box center [845, 610] width 62 height 42
click at [851, 613] on icon "button" at bounding box center [845, 609] width 11 height 13
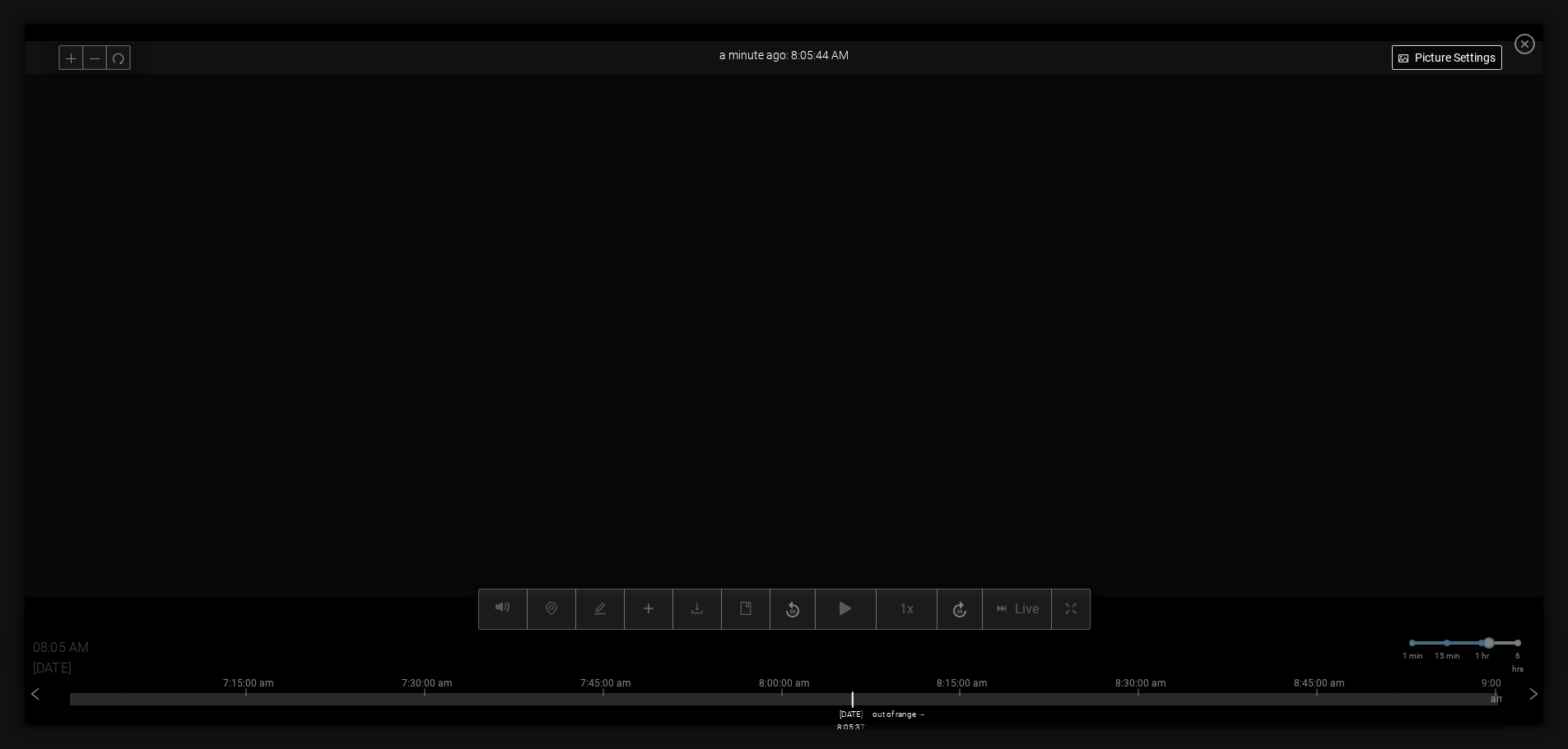
click at [857, 704] on div at bounding box center [784, 699] width 1428 height 12
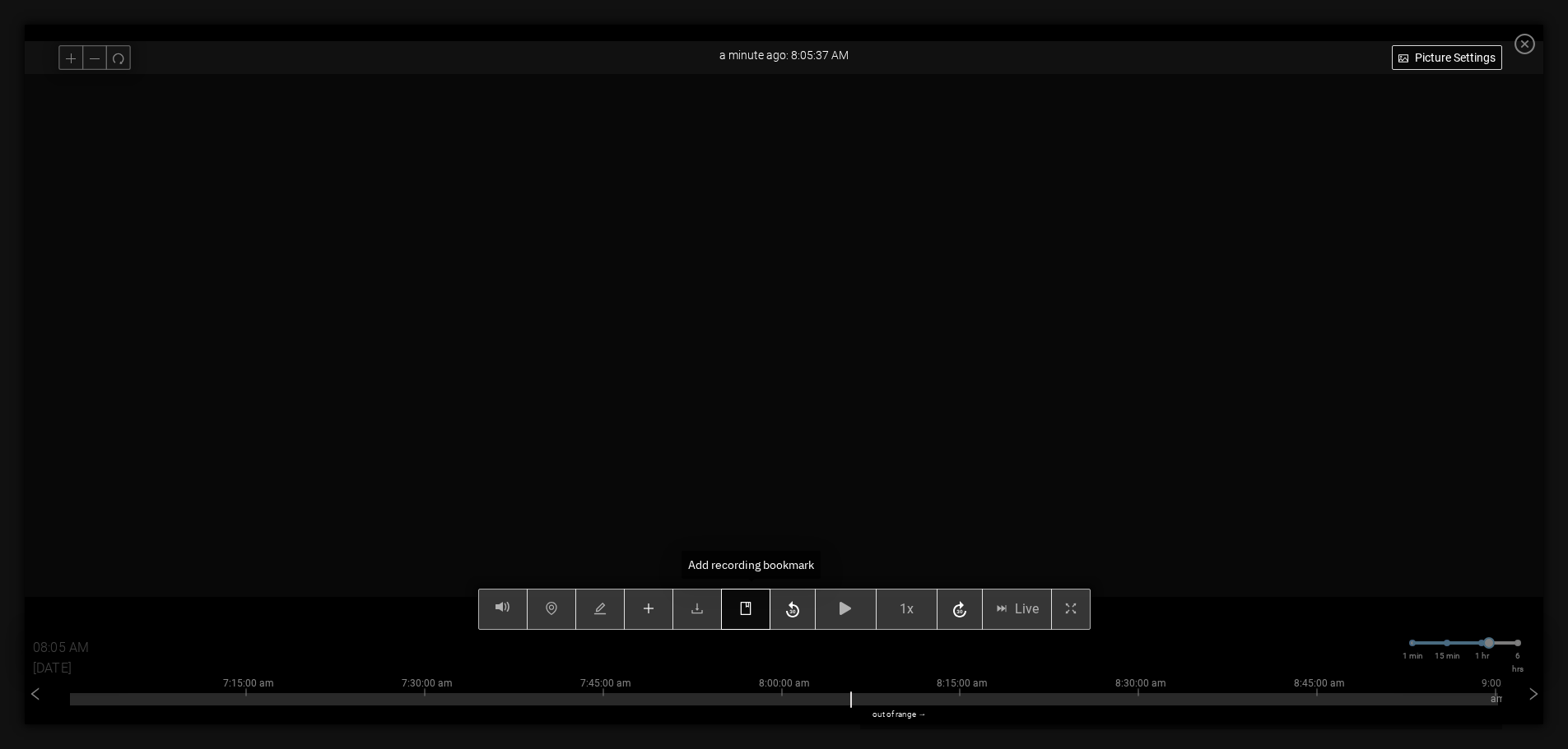
click at [757, 621] on button "button" at bounding box center [745, 610] width 49 height 42
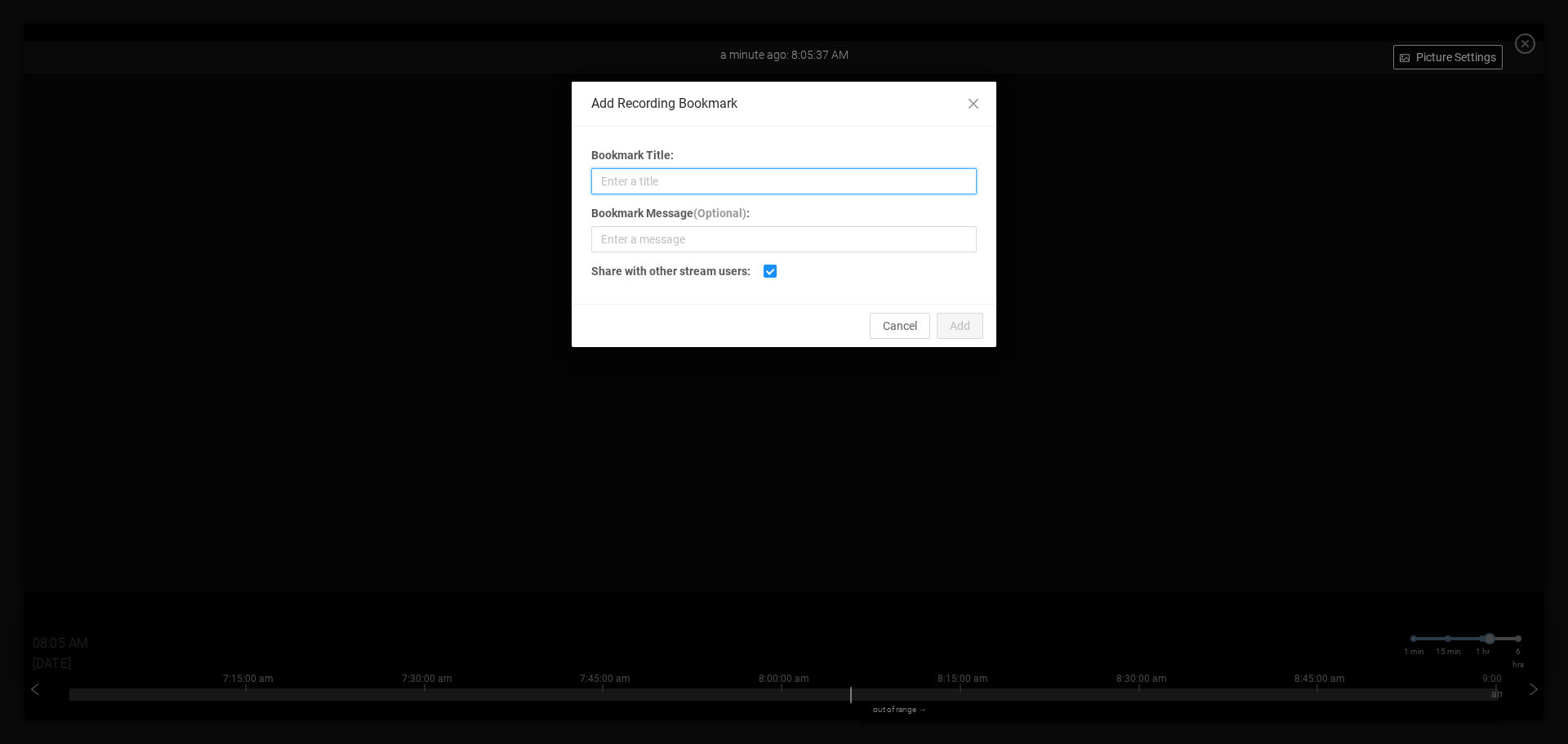
click at [661, 184] on input "Bookmark Title:" at bounding box center [784, 181] width 385 height 27
type input "s"
type input "Split"
click at [963, 324] on span "Add" at bounding box center [960, 327] width 20 height 18
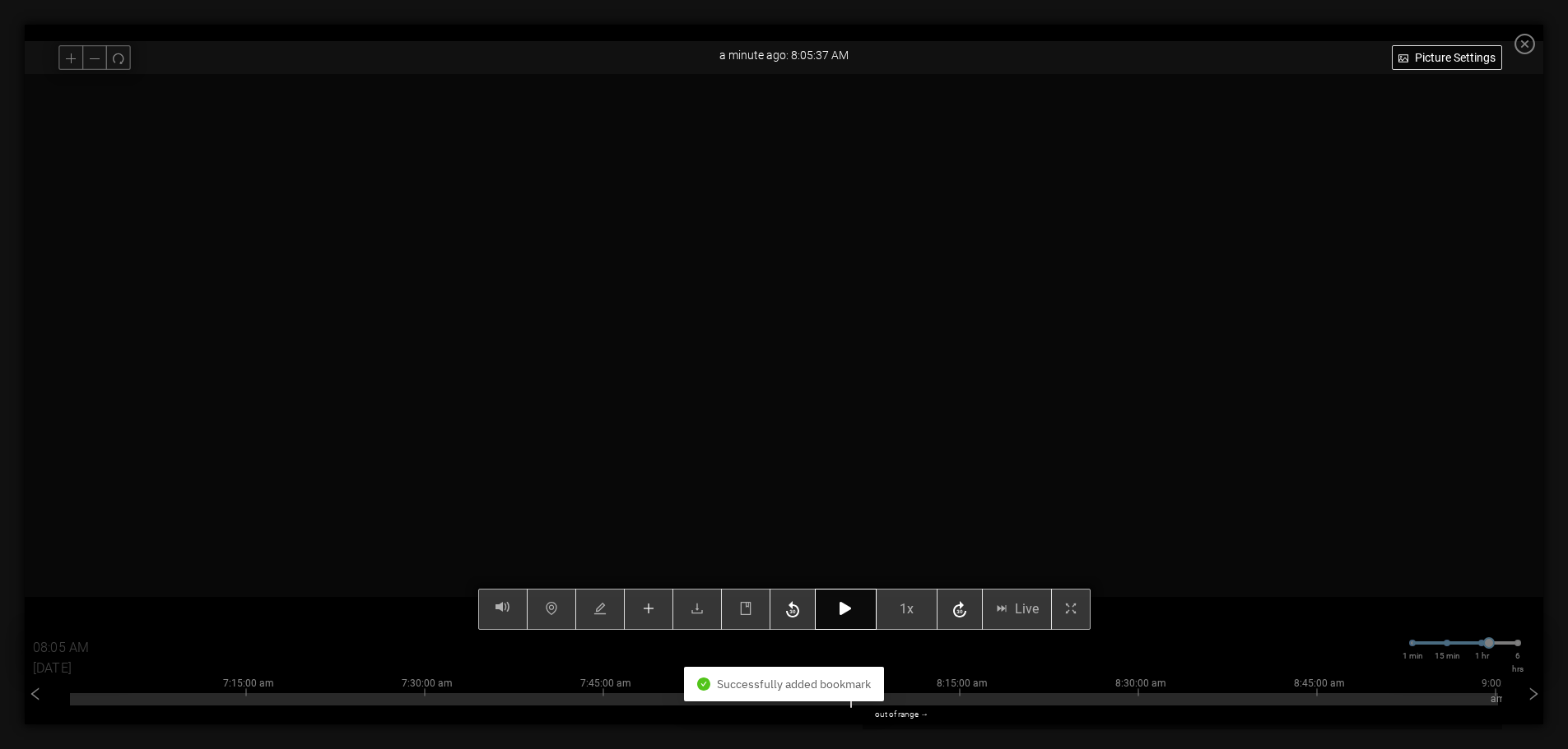
click at [845, 606] on button "button" at bounding box center [845, 610] width 62 height 42
type input "08:06 AM"
click at [847, 613] on icon "button" at bounding box center [845, 609] width 11 height 13
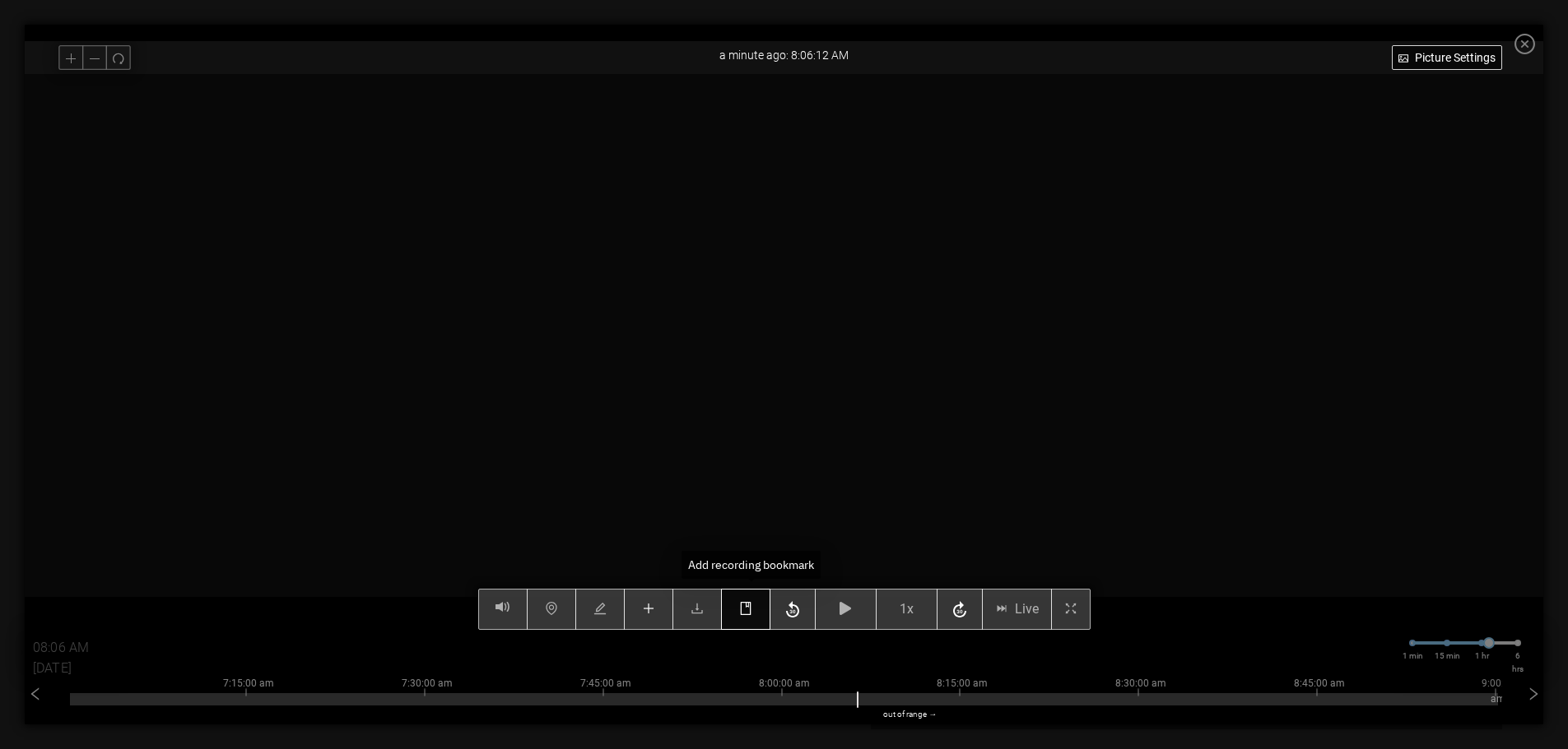
click at [762, 617] on button "button" at bounding box center [745, 610] width 49 height 42
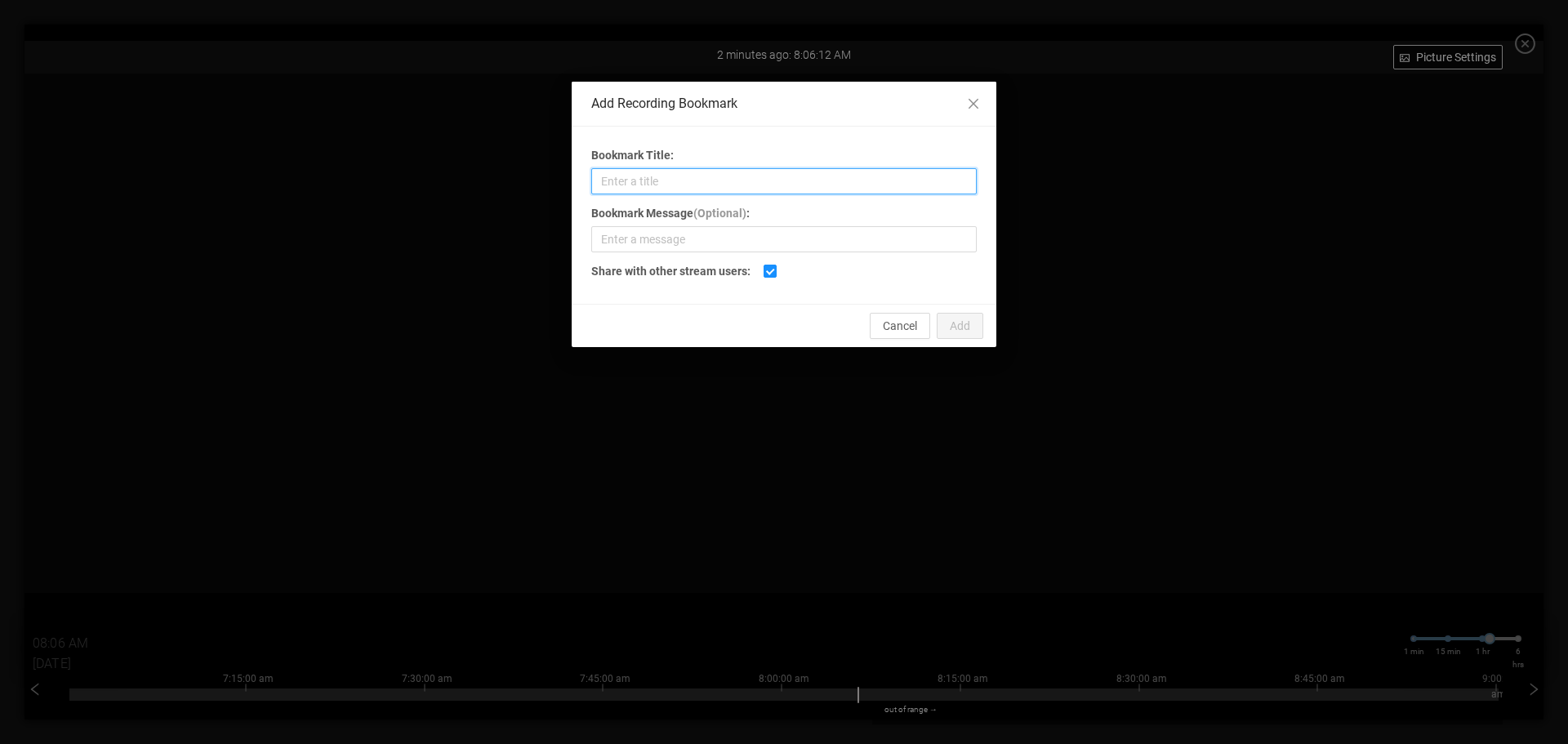
click at [754, 186] on input "Bookmark Title:" at bounding box center [784, 181] width 385 height 27
type input "Bad Edge"
click at [955, 326] on span "Add" at bounding box center [960, 327] width 20 height 18
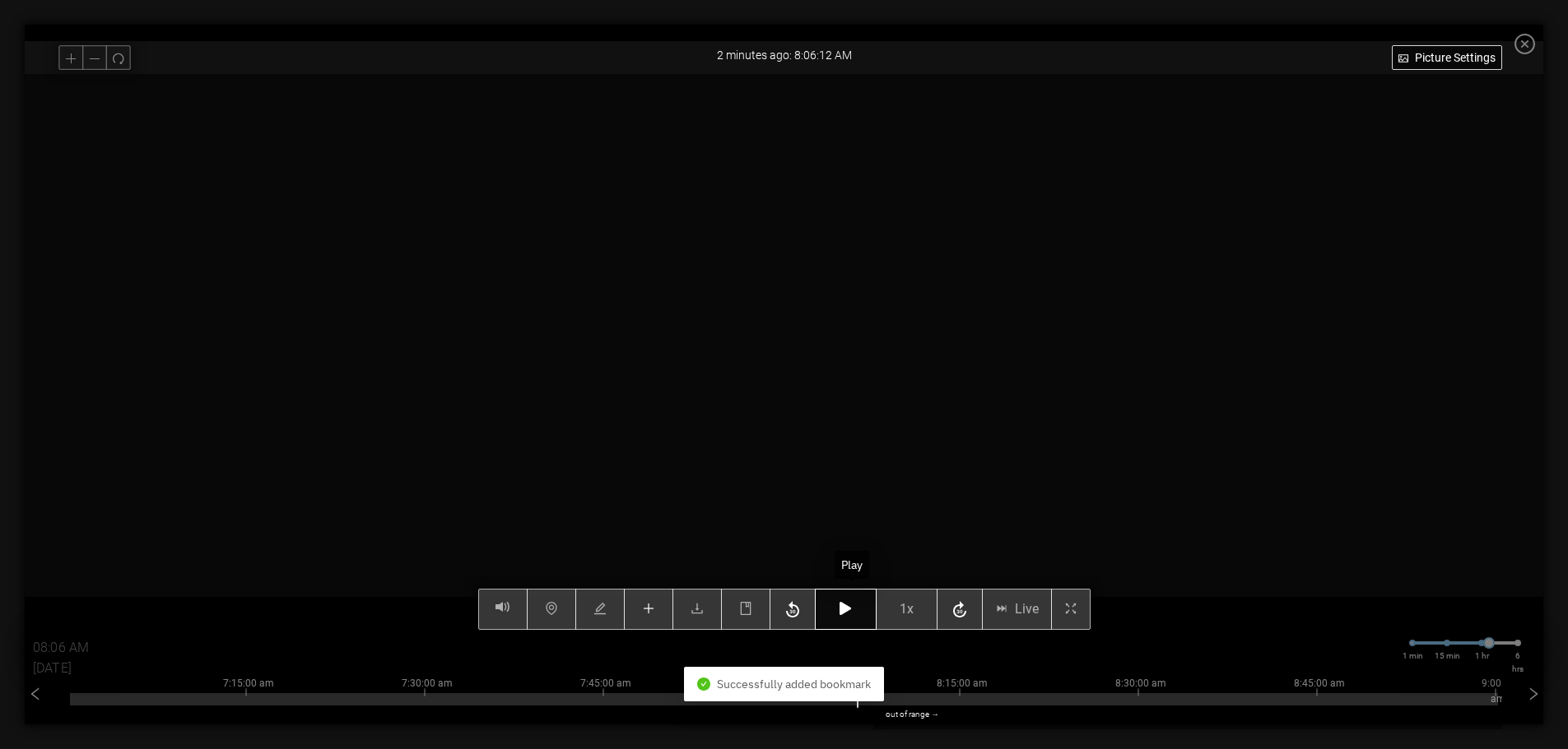
click at [847, 617] on button "button" at bounding box center [845, 610] width 62 height 42
click at [859, 612] on button "button" at bounding box center [845, 610] width 62 height 42
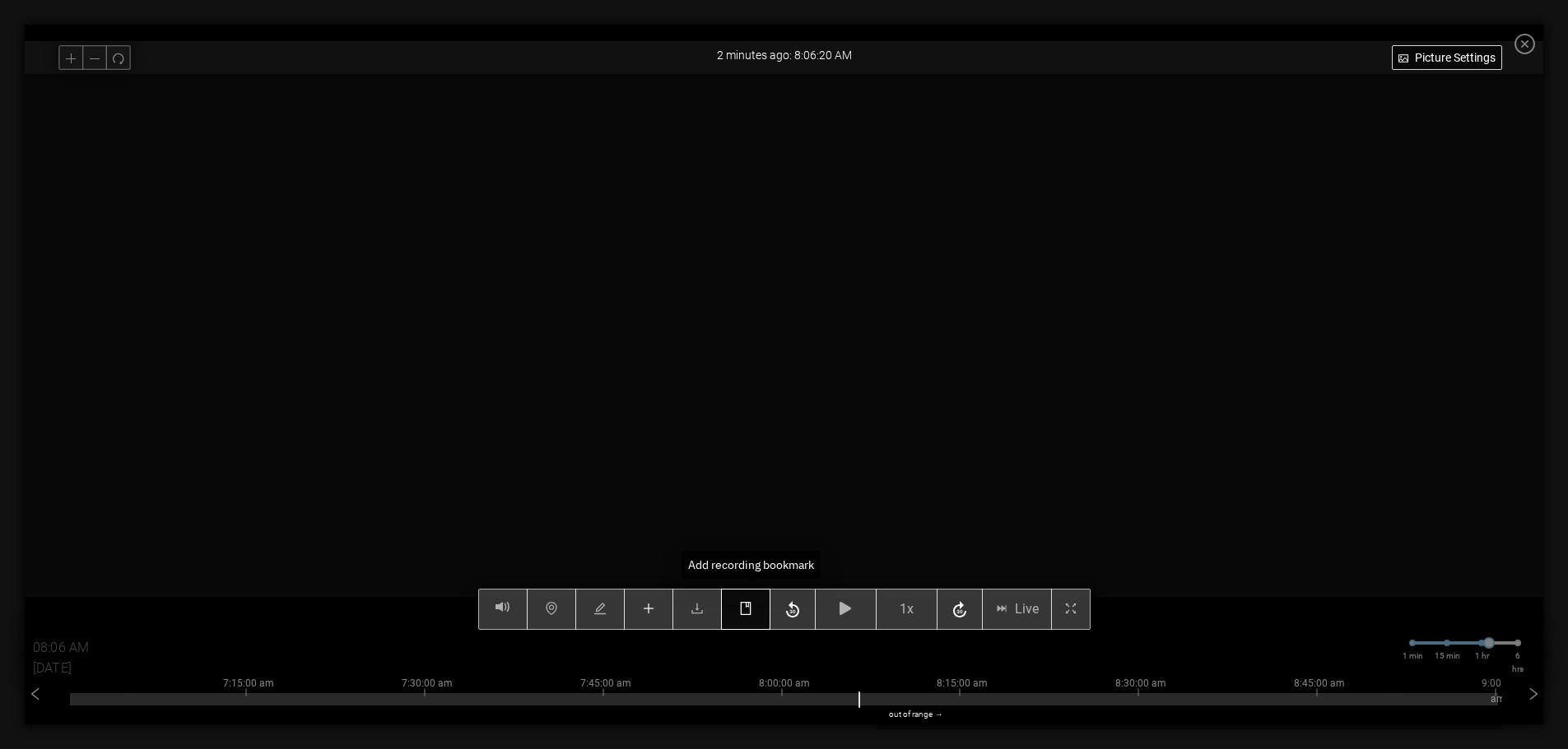
click at [749, 618] on span "book" at bounding box center [746, 610] width 13 height 16
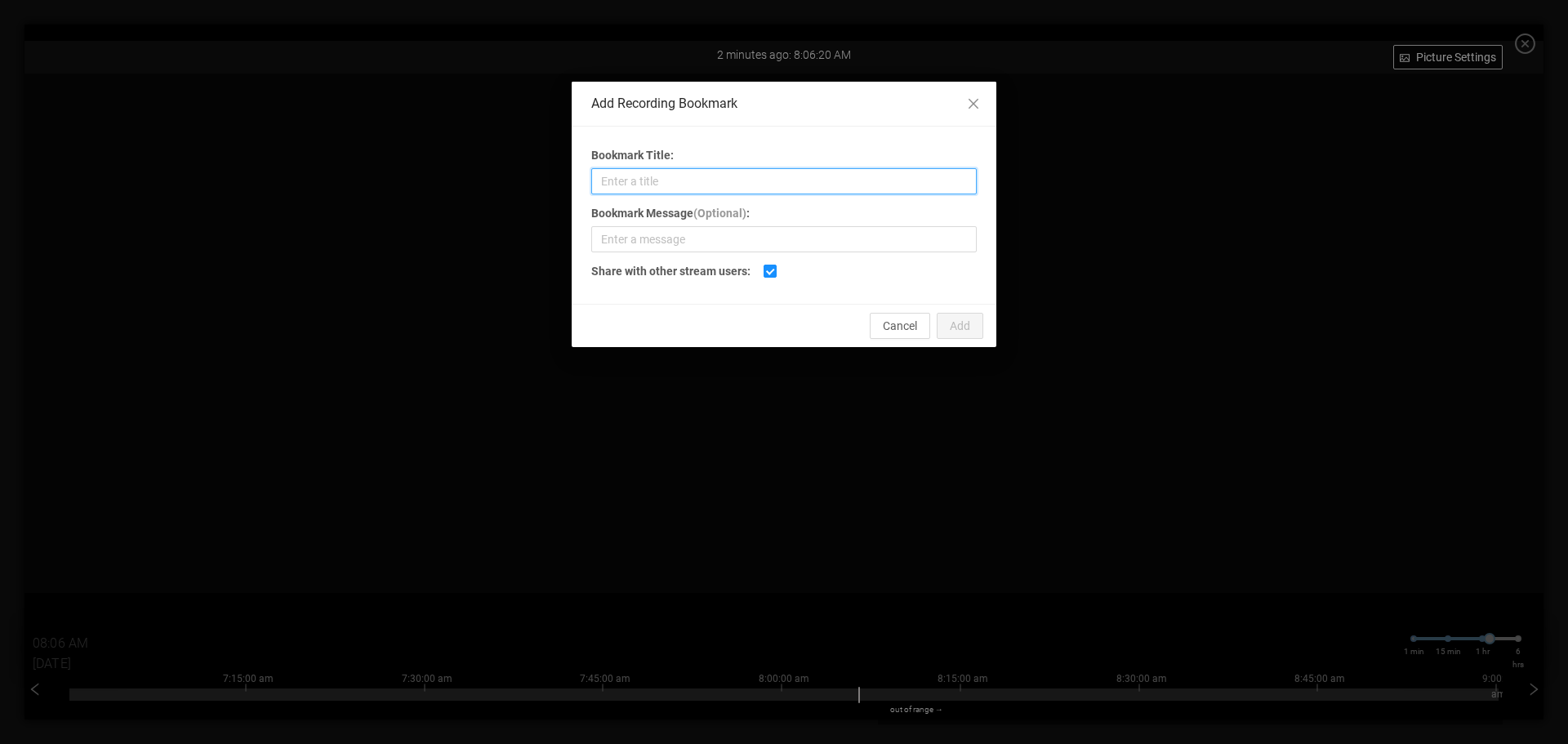
click at [754, 182] on input "Bookmark Title:" at bounding box center [784, 181] width 385 height 27
type input "Pitch Pockets"
click at [960, 328] on span "Add" at bounding box center [960, 327] width 20 height 18
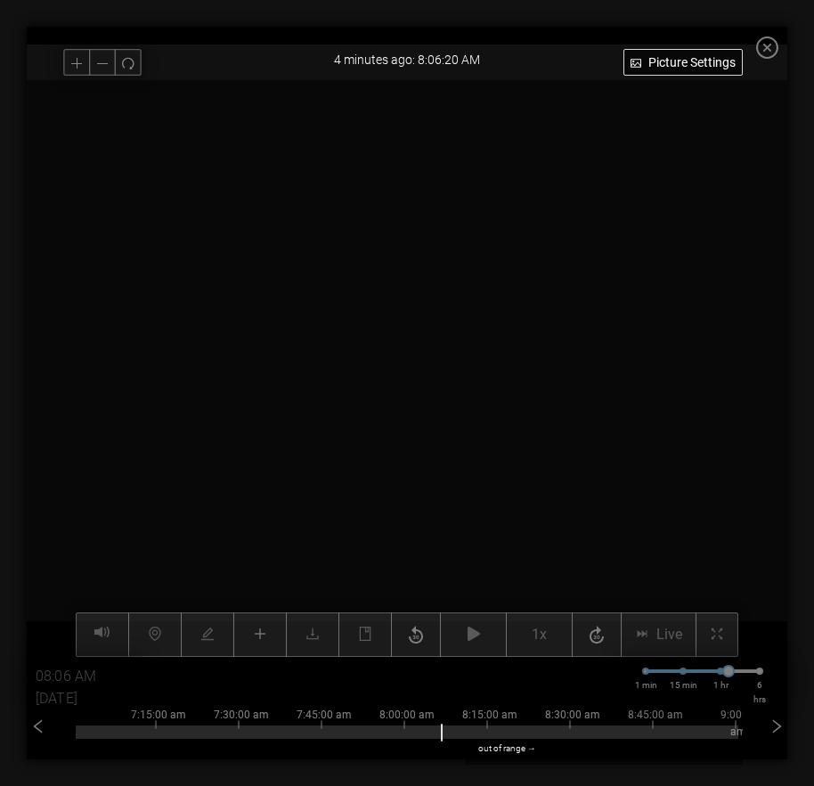
click at [441, 61] on div "4 minutes ago: 8:06:20 AM" at bounding box center [407, 60] width 761 height 31
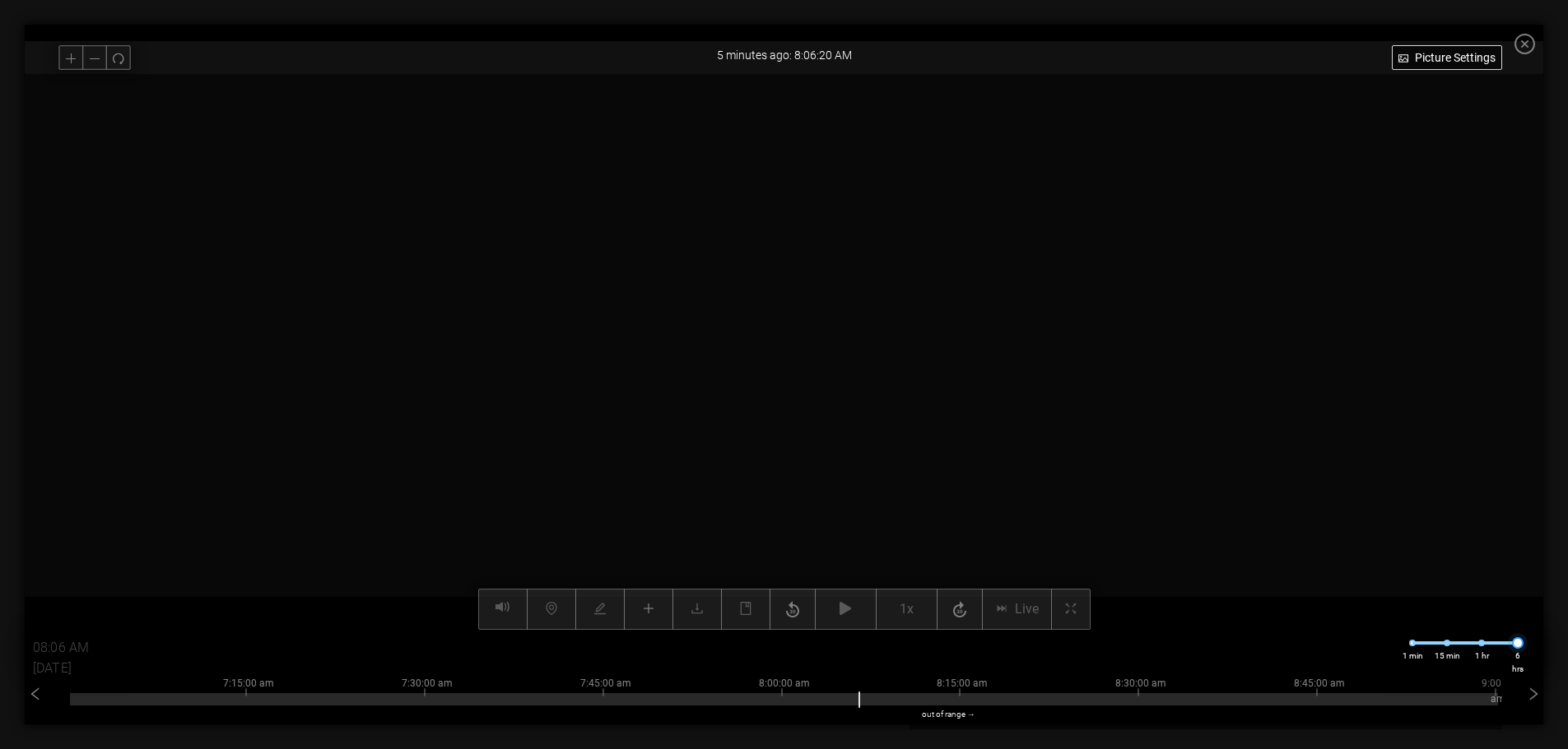
drag, startPoint x: 1510, startPoint y: 644, endPoint x: 1540, endPoint y: 646, distance: 30.1
click at [1540, 646] on div "1 min 15 min 1 hr 6 hrs" at bounding box center [1465, 653] width 156 height 46
click at [34, 696] on icon "left" at bounding box center [35, 695] width 17 height 17
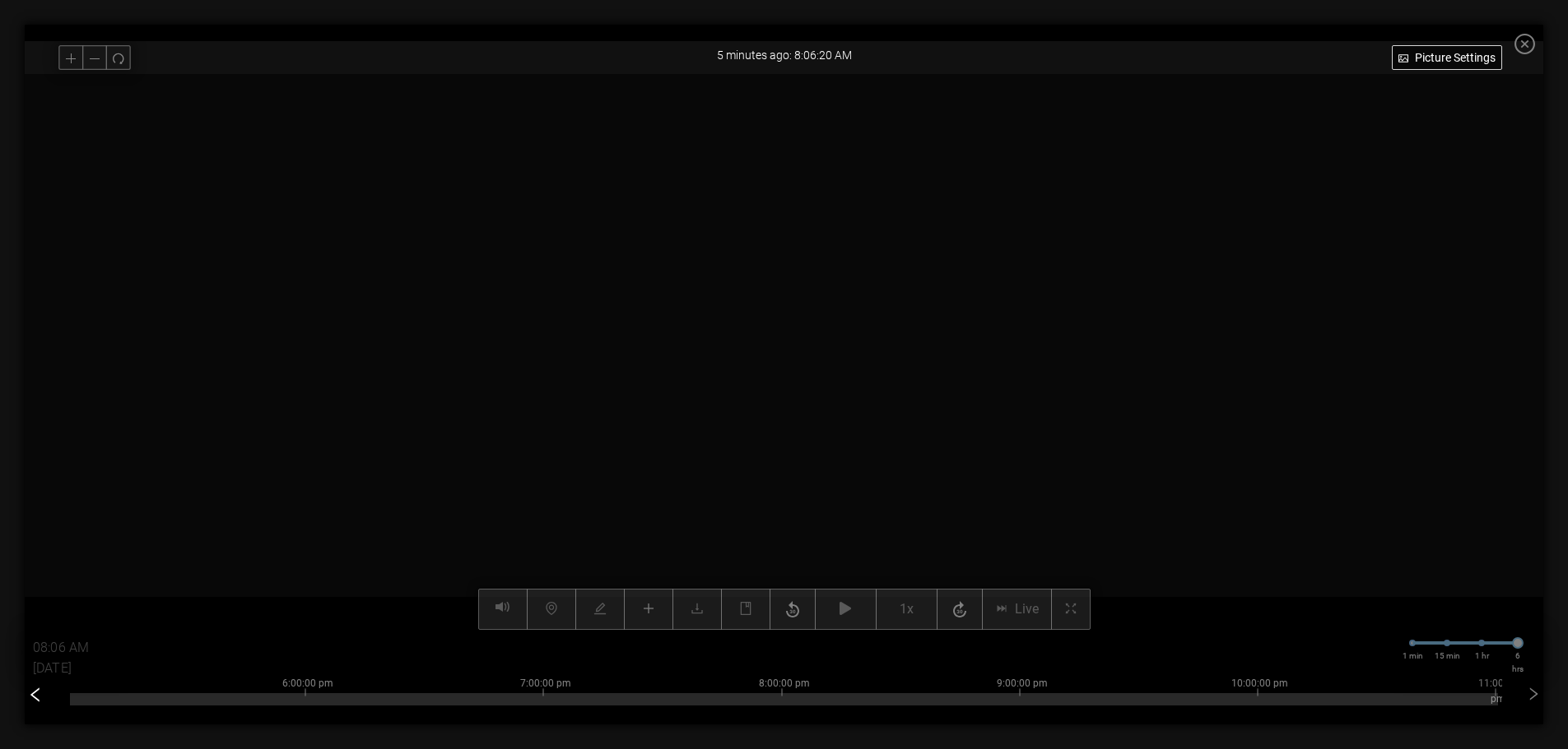
click at [34, 696] on icon "left" at bounding box center [35, 695] width 17 height 17
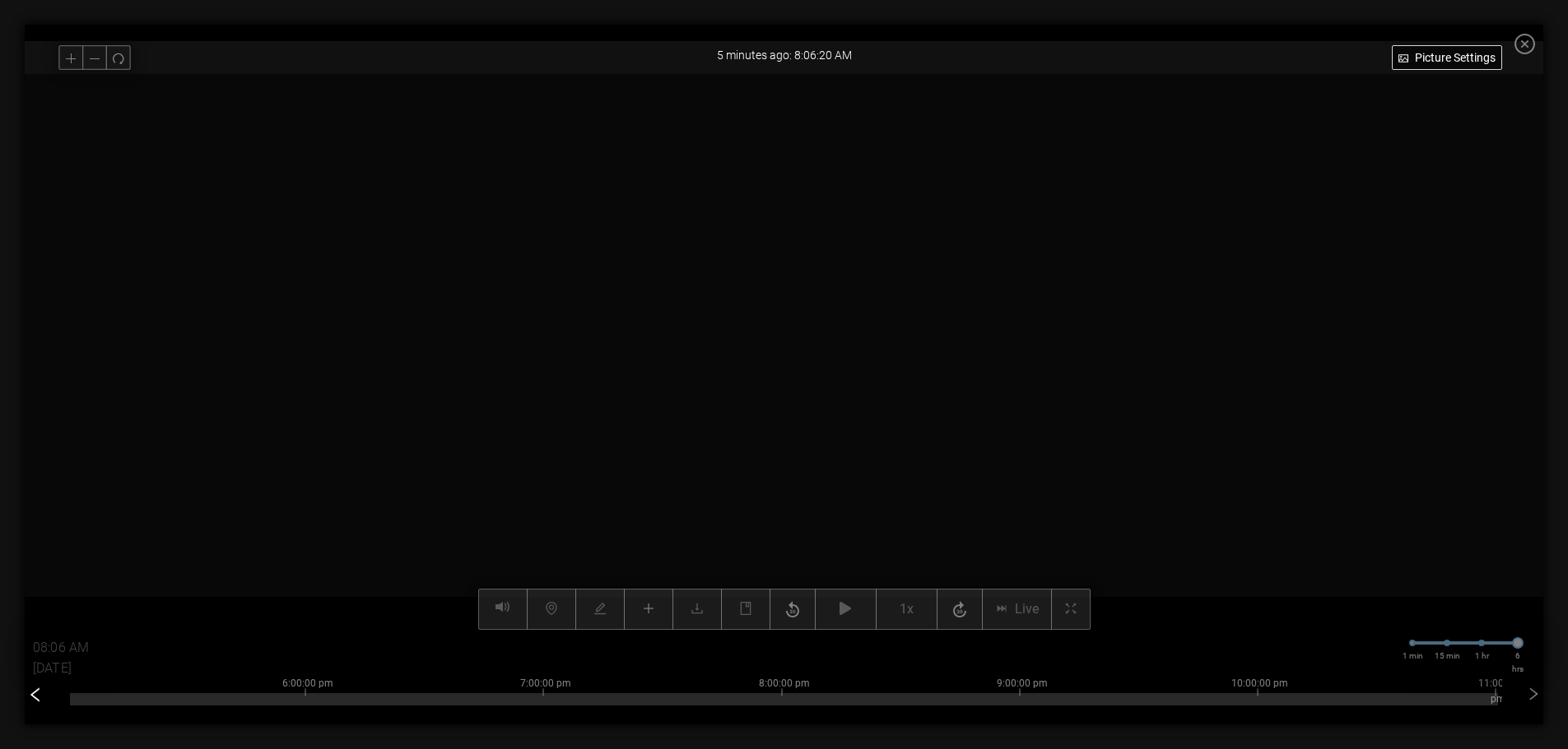
click at [34, 696] on icon "left" at bounding box center [35, 695] width 17 height 17
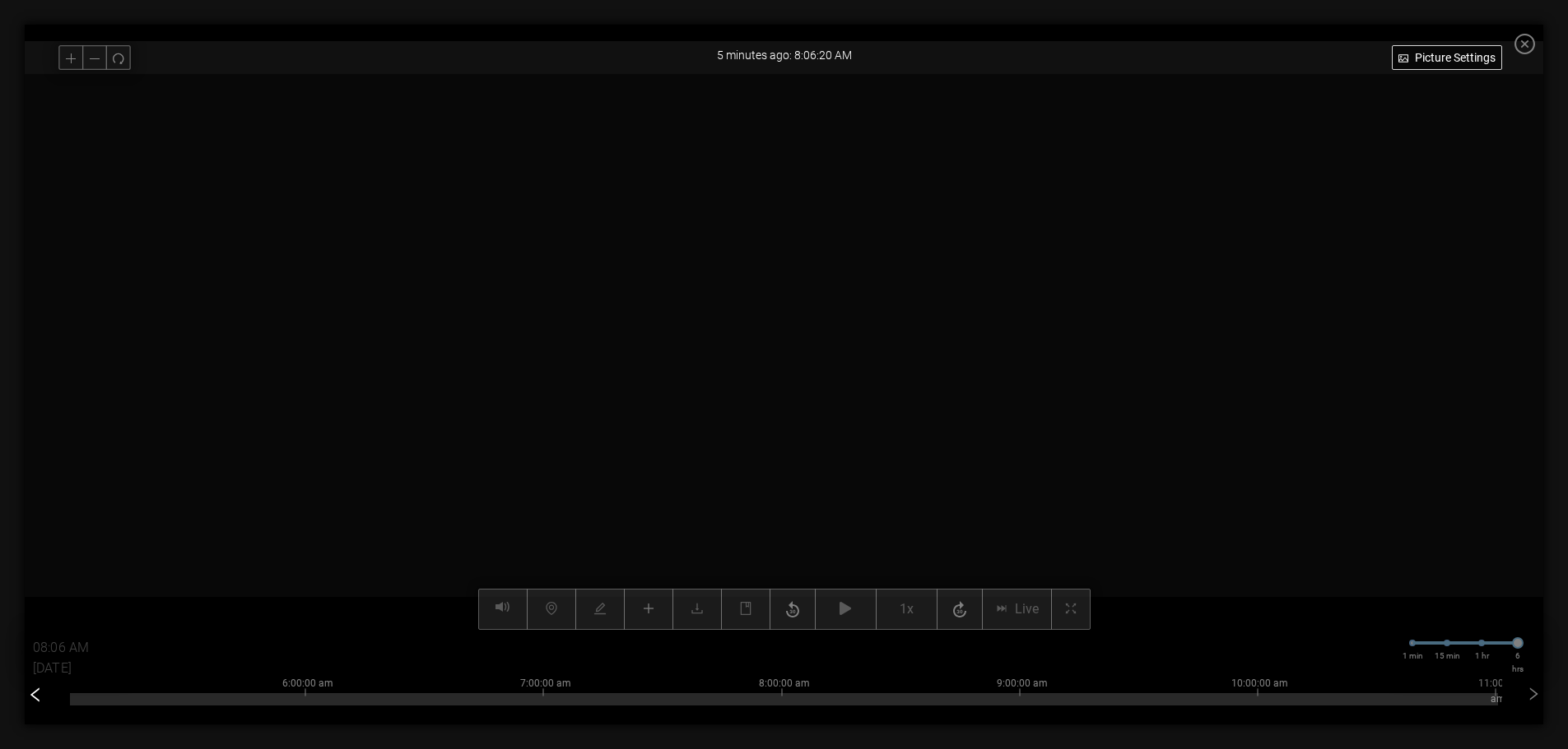
click at [34, 696] on icon "left" at bounding box center [35, 695] width 17 height 17
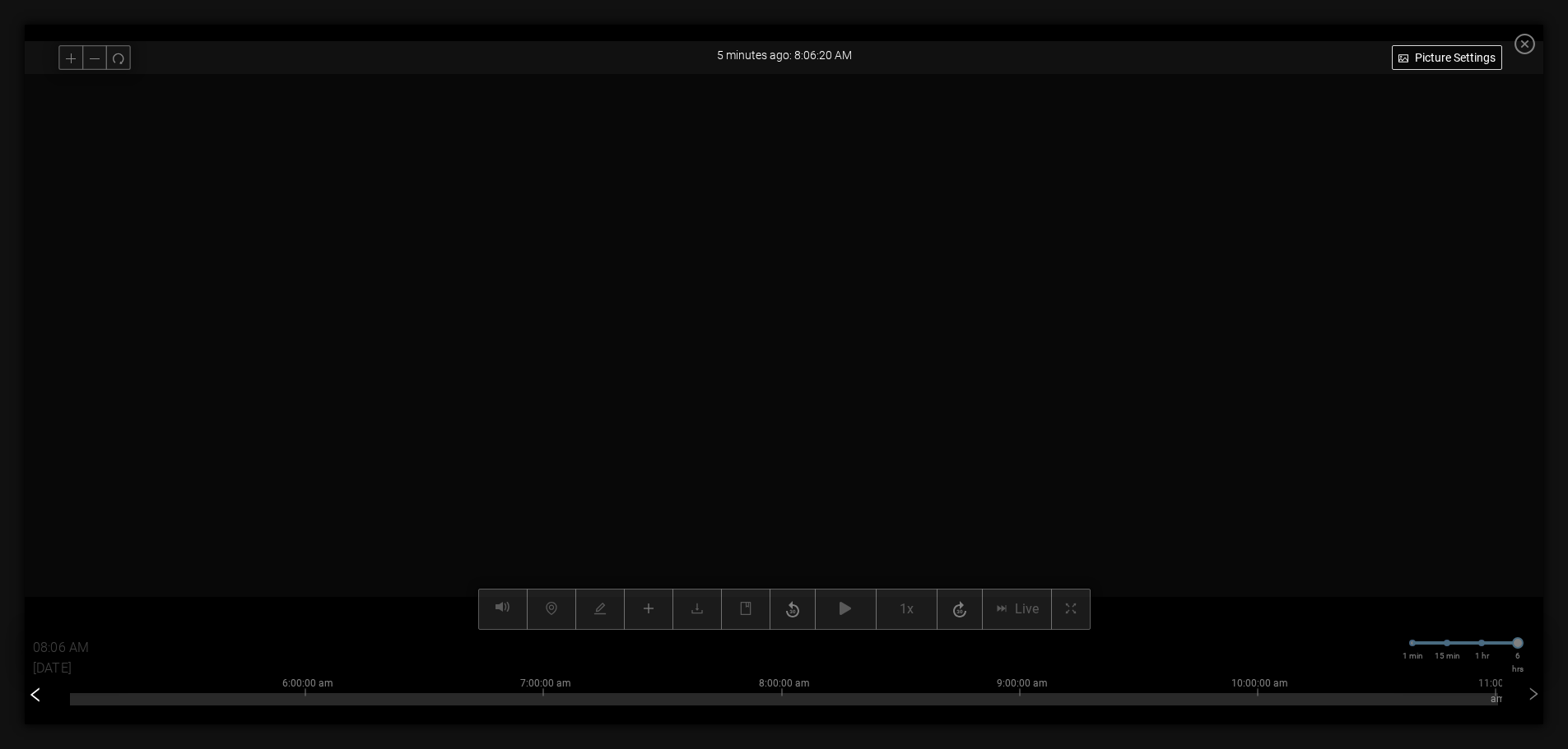
click at [34, 696] on icon "left" at bounding box center [35, 695] width 17 height 17
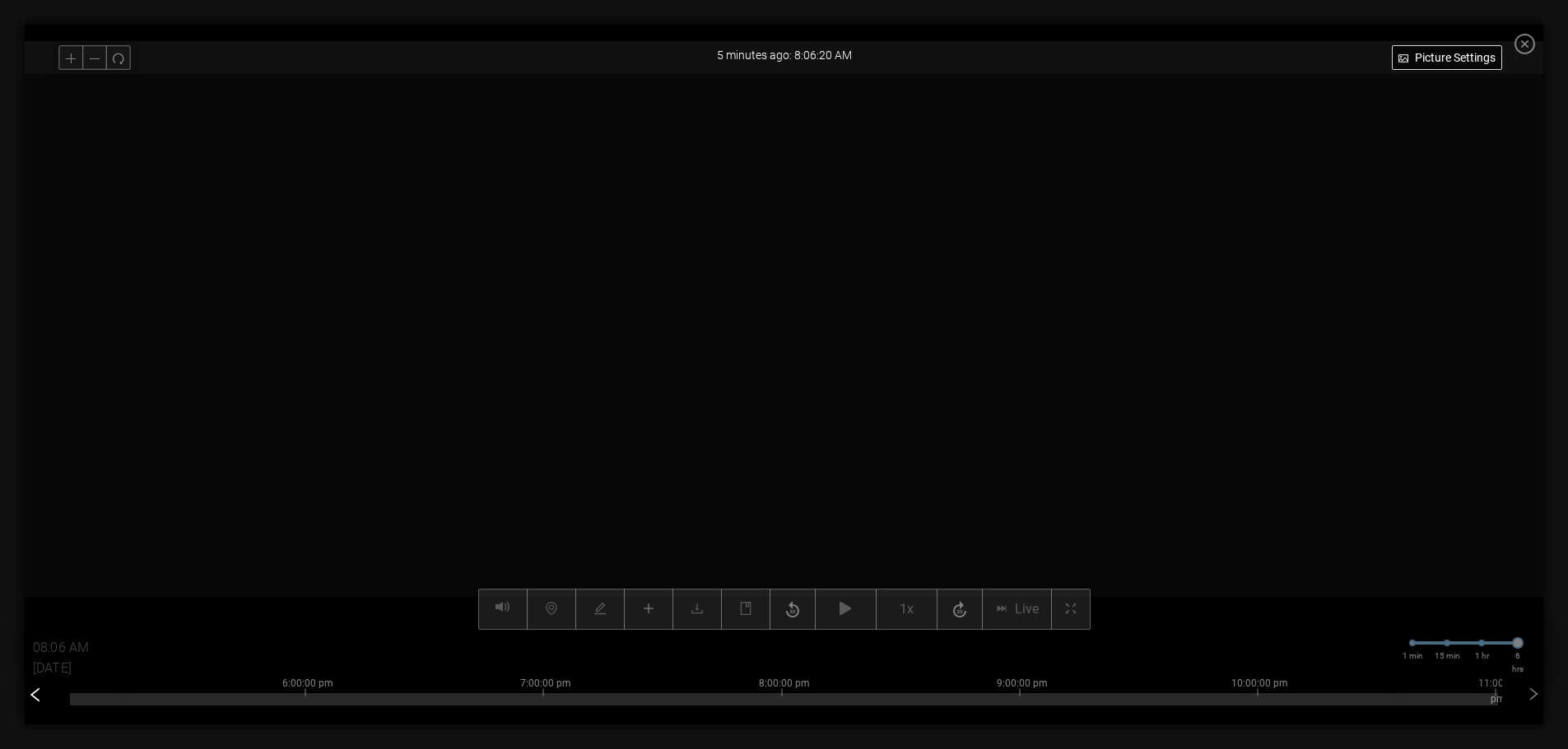
click at [34, 696] on icon "left" at bounding box center [35, 695] width 17 height 17
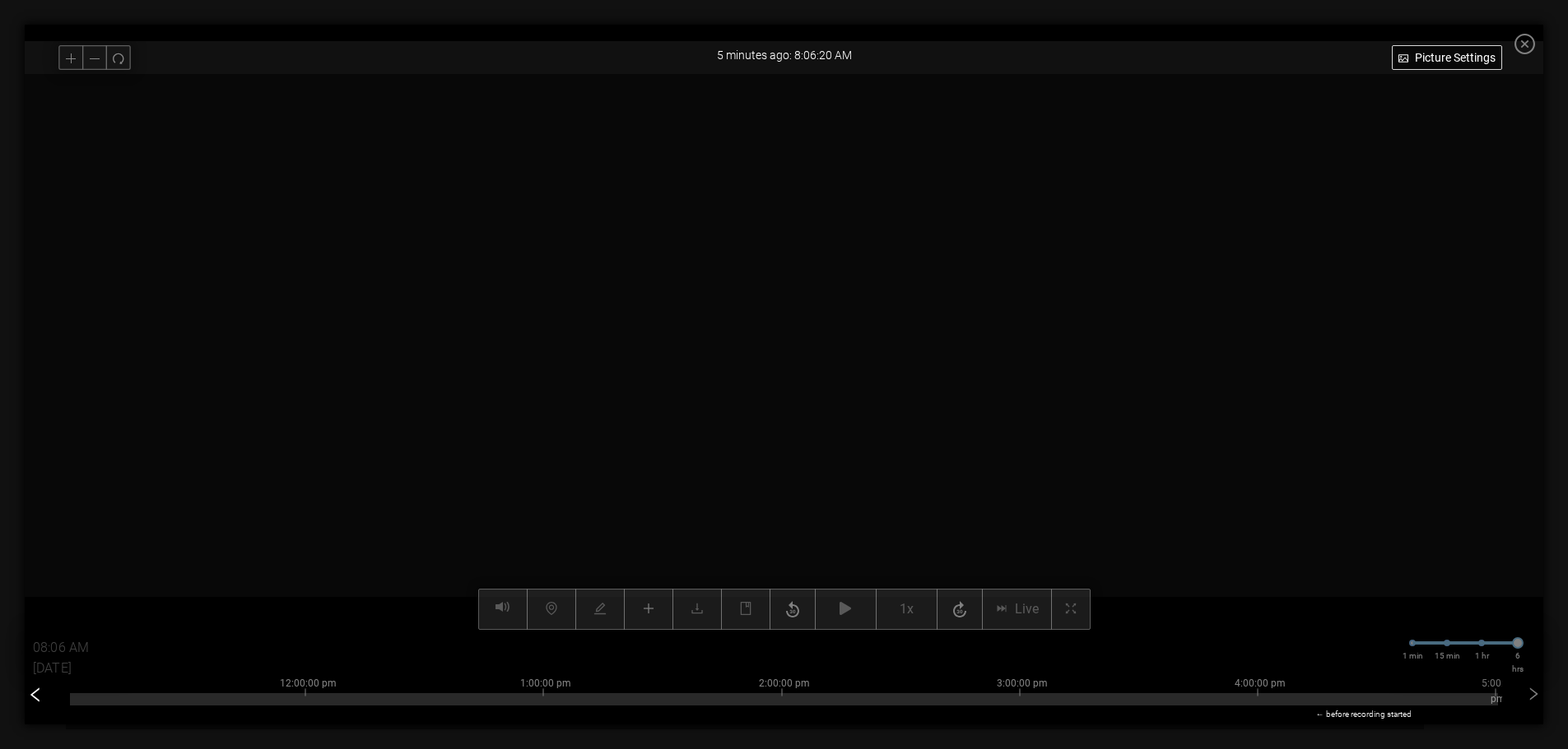
click at [34, 696] on icon "left" at bounding box center [35, 695] width 17 height 17
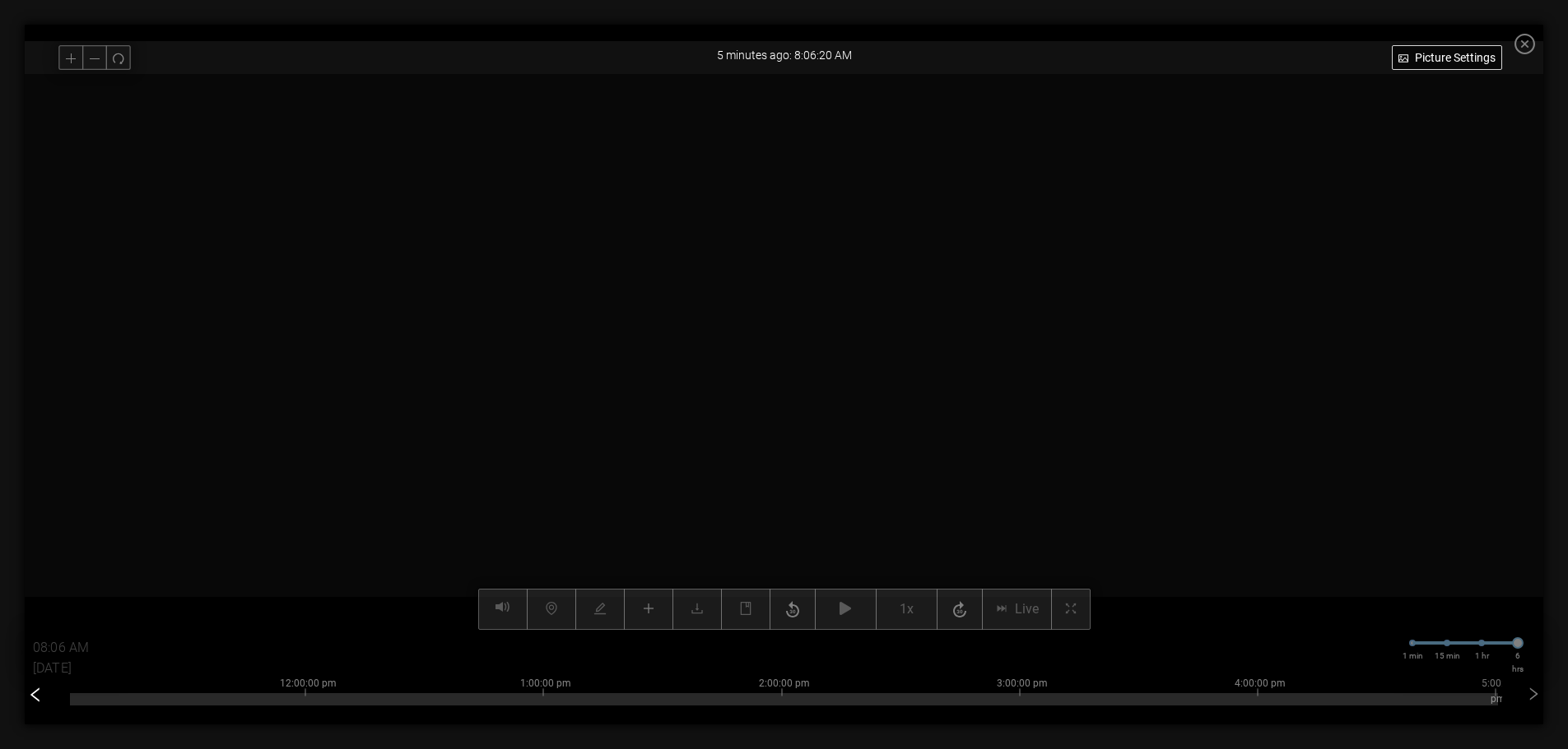
click at [34, 696] on icon "left" at bounding box center [35, 695] width 17 height 17
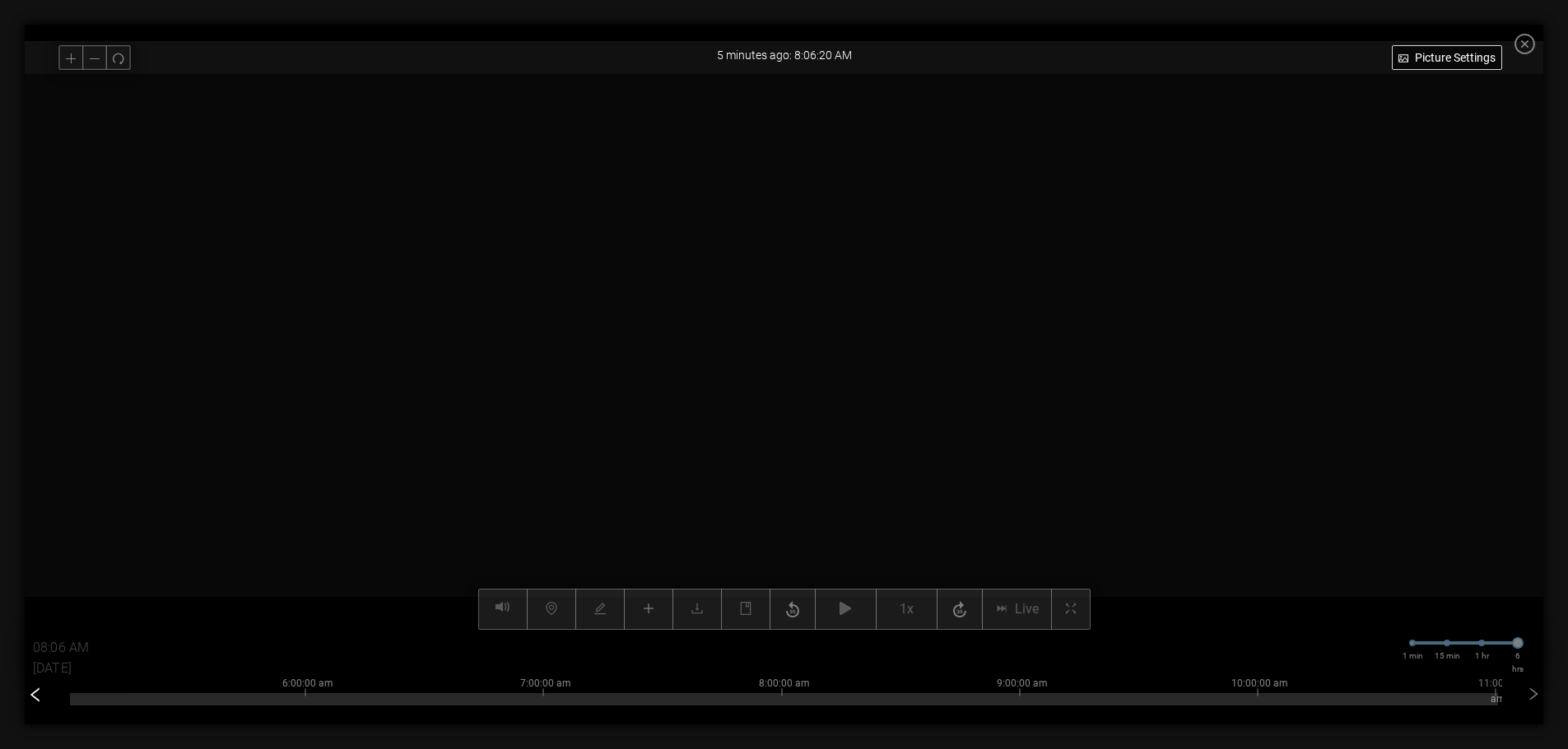
click at [34, 696] on icon "left" at bounding box center [35, 695] width 17 height 17
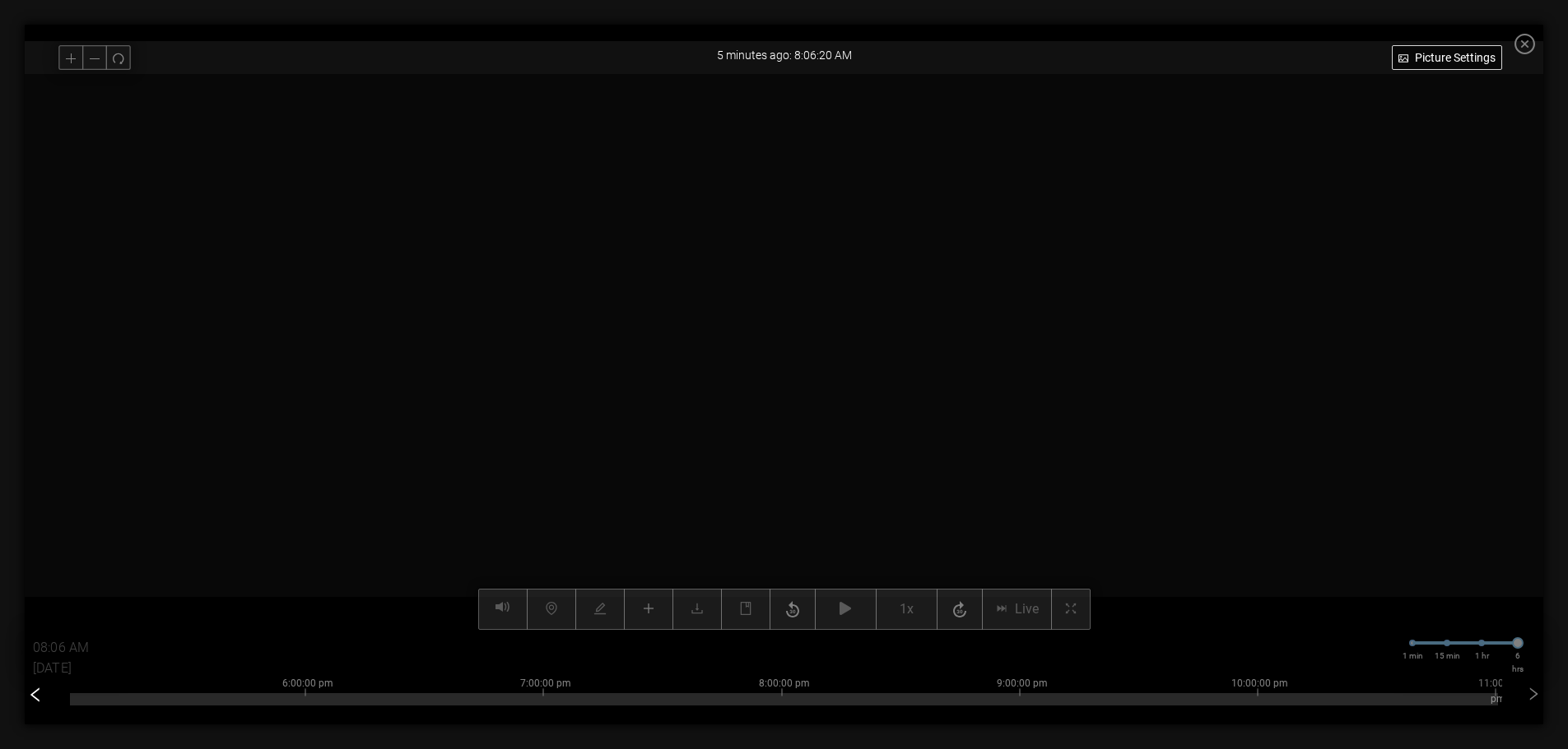
click at [34, 696] on icon "left" at bounding box center [35, 695] width 17 height 17
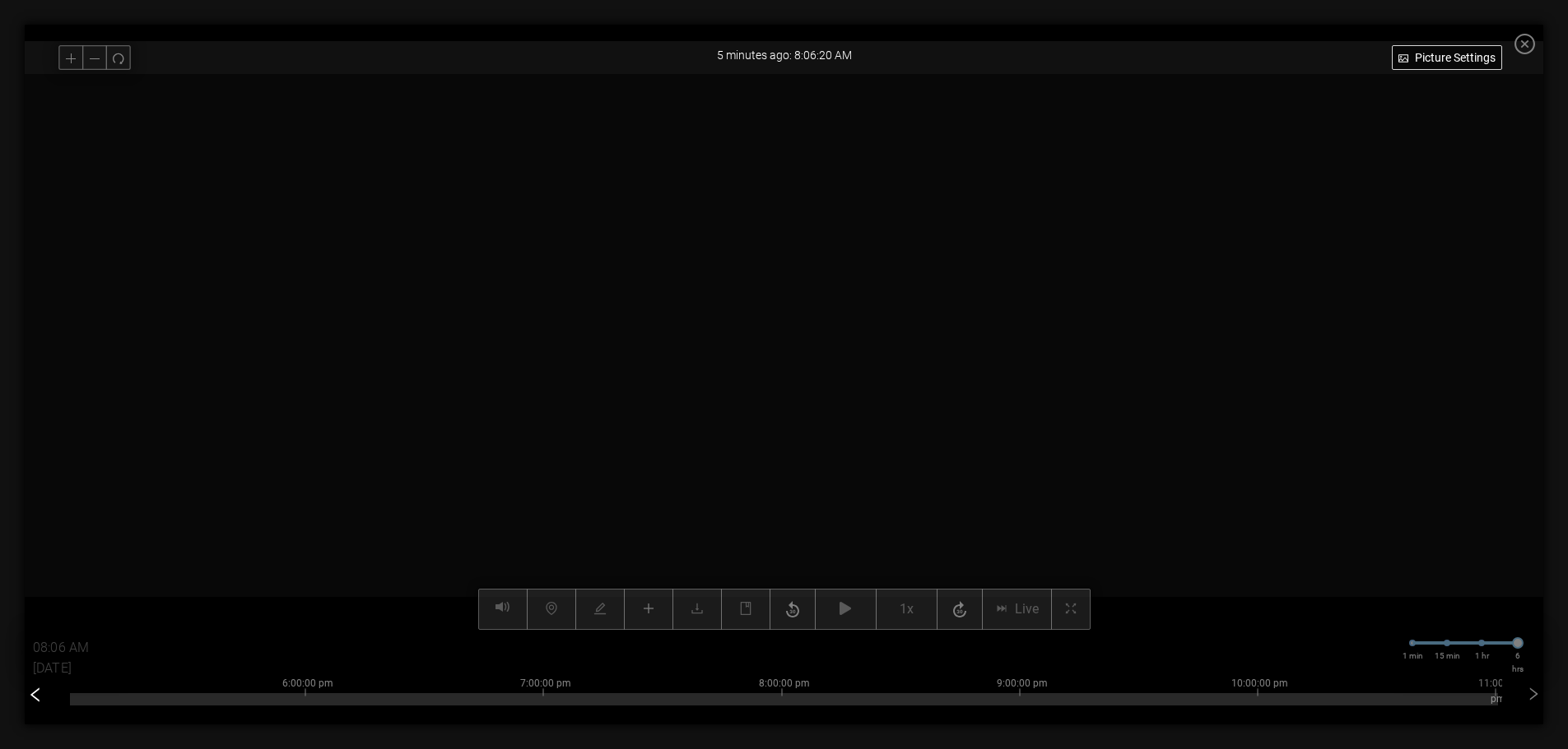
click at [34, 696] on icon "left" at bounding box center [35, 695] width 17 height 17
click at [569, 707] on div "6:00:00 pm 7:00:00 pm 8:00:00 pm 9:00:00 pm 10:00:00 pm 11:00:00 pm 09/26 5:01:…" at bounding box center [784, 696] width 1428 height 66
click at [561, 701] on div at bounding box center [784, 699] width 1428 height 12
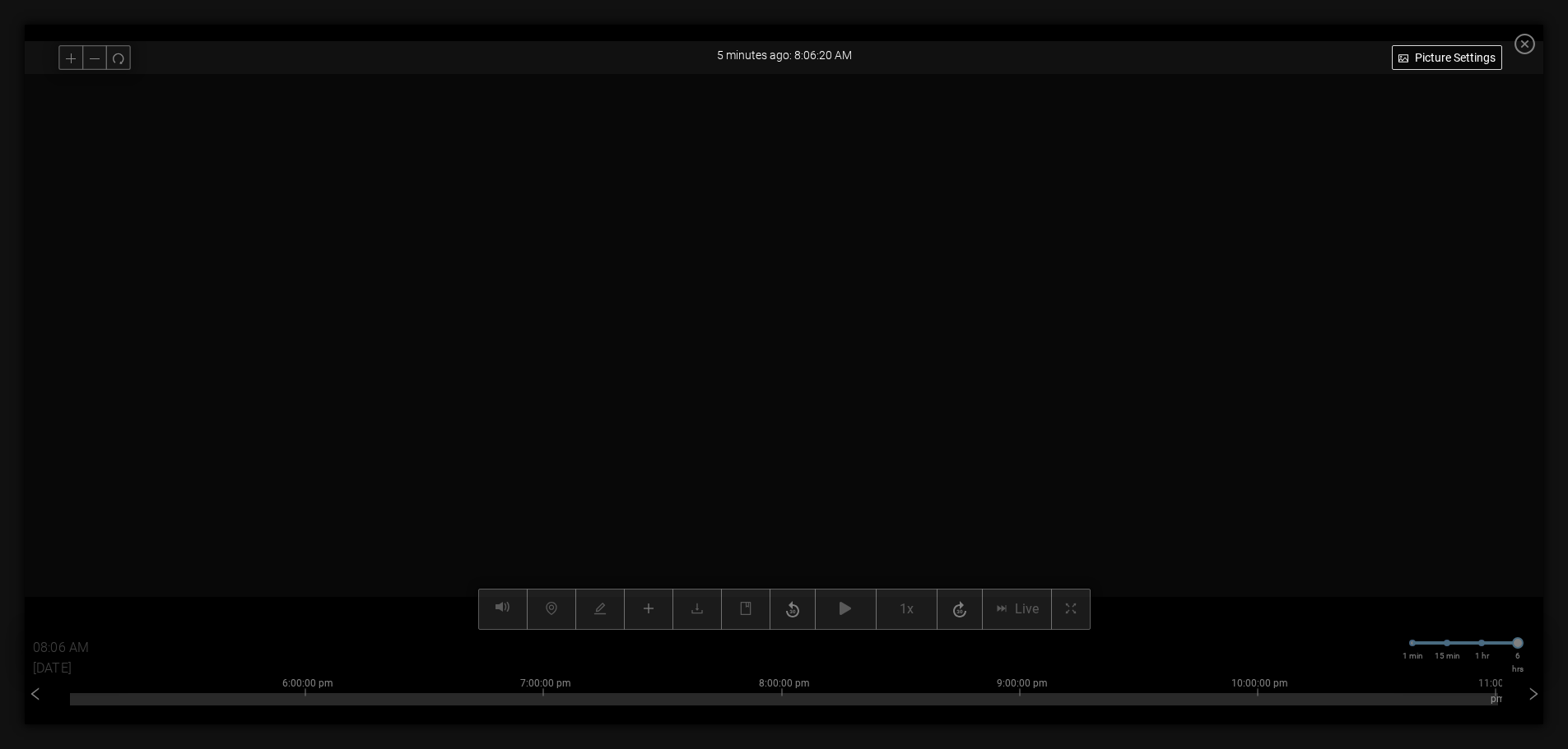
type input "04:41 PM"
type input "10/02/2025"
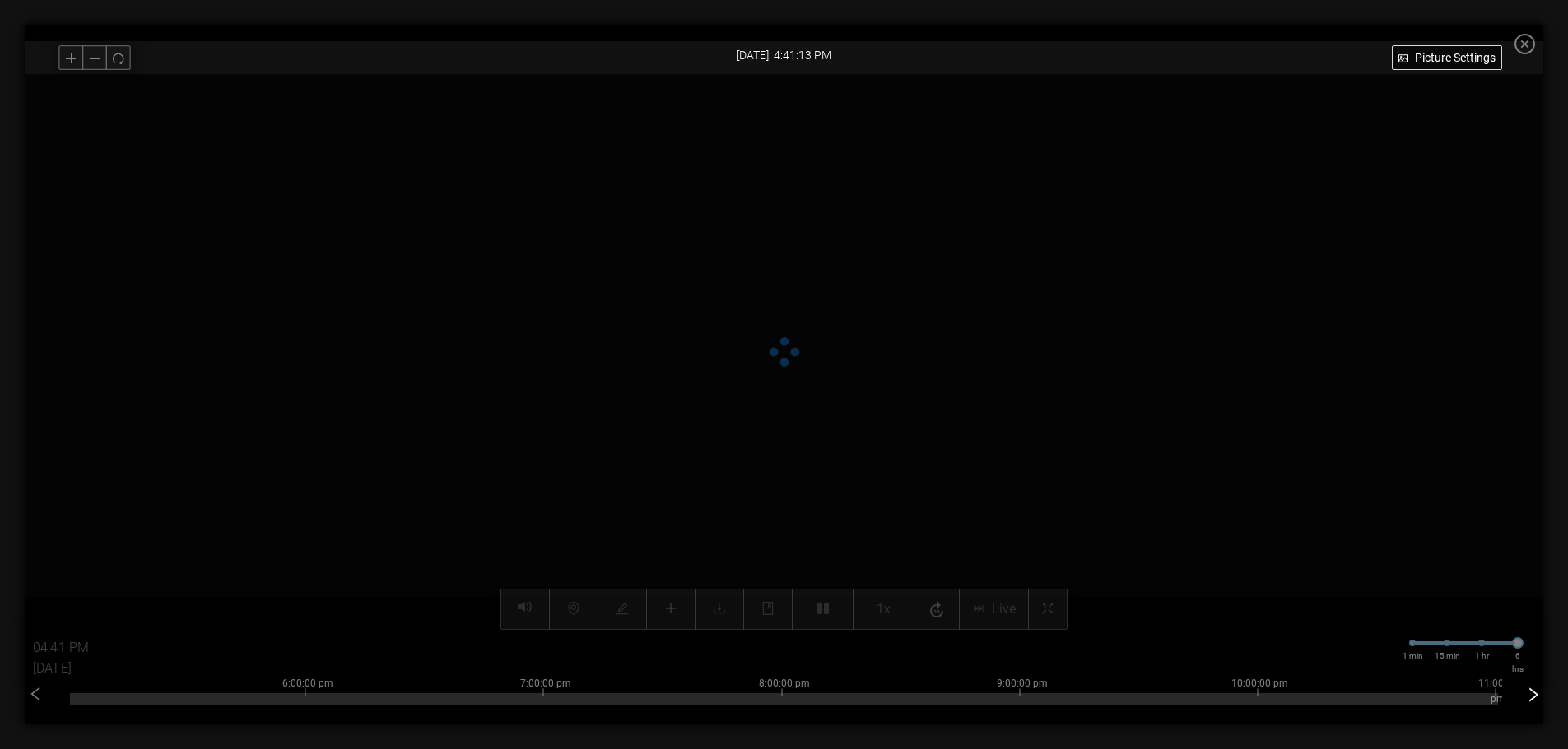
click at [1541, 693] on icon "right" at bounding box center [1533, 695] width 17 height 17
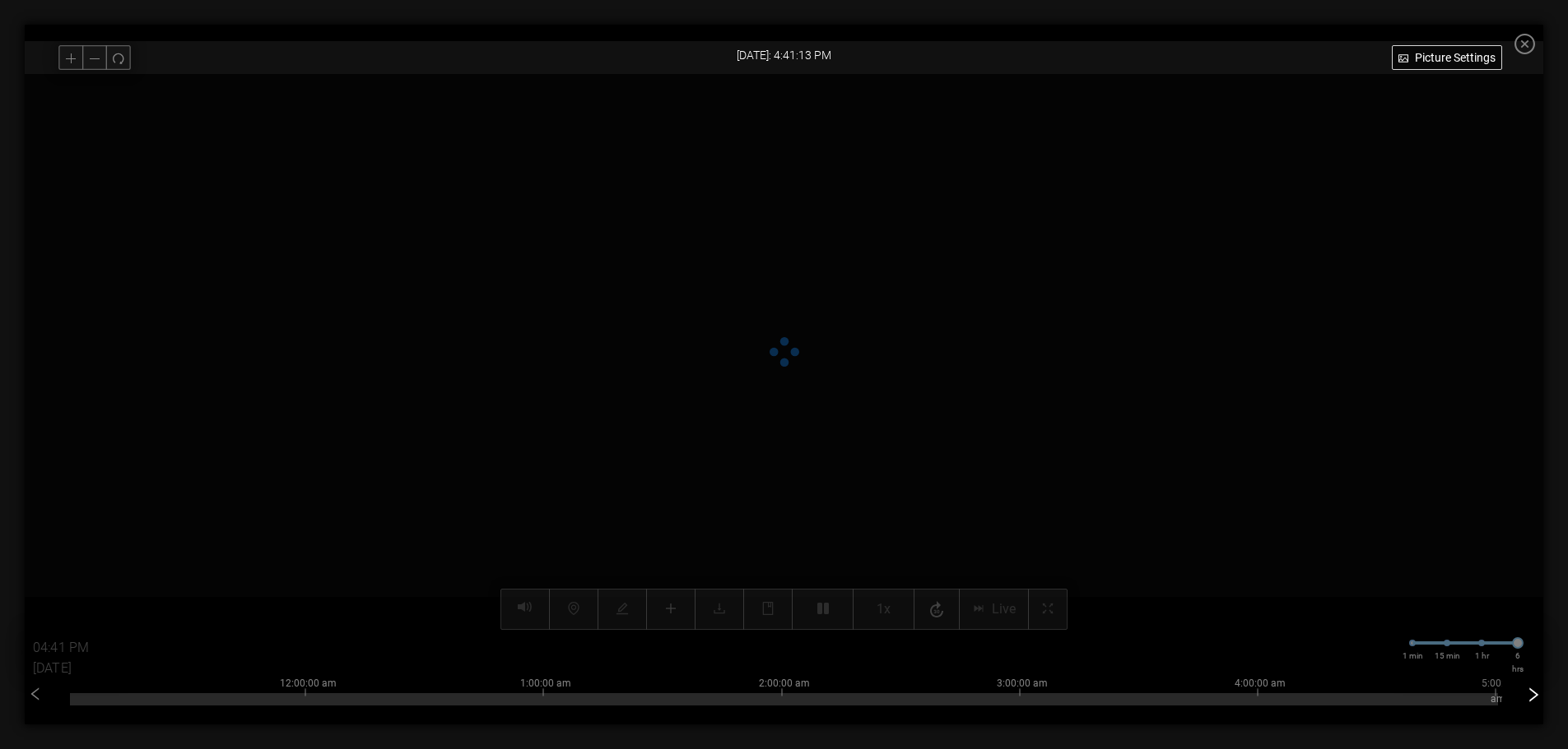
click at [1541, 693] on icon "right" at bounding box center [1533, 695] width 17 height 17
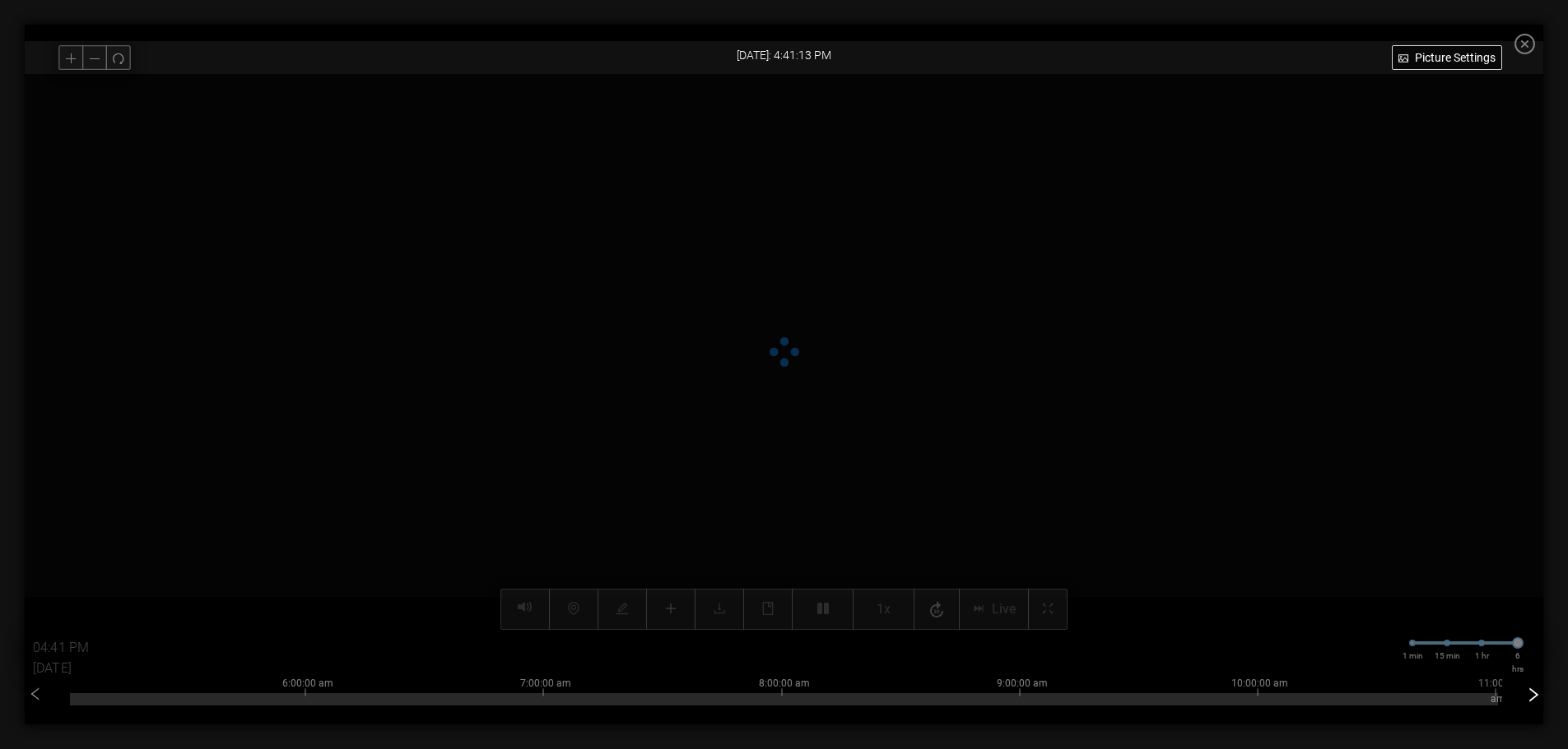
click at [1541, 693] on icon "right" at bounding box center [1533, 695] width 17 height 17
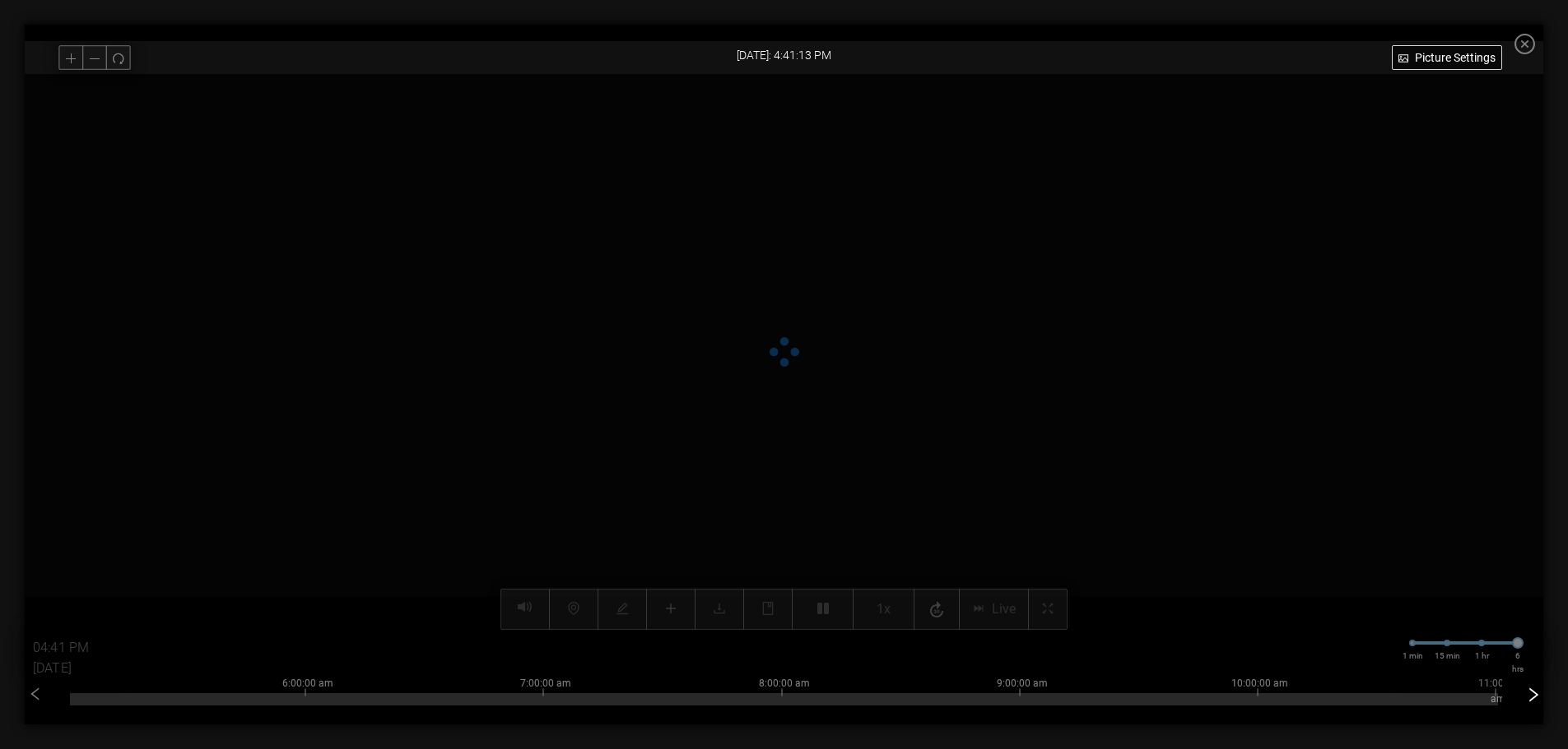
click at [1541, 693] on icon "right" at bounding box center [1533, 695] width 17 height 17
click at [1149, 703] on div at bounding box center [784, 699] width 1428 height 12
click at [1136, 699] on div at bounding box center [784, 699] width 1428 height 12
click at [765, 59] on div "7 days ago: 4:41:13 PM" at bounding box center [784, 55] width 1518 height 29
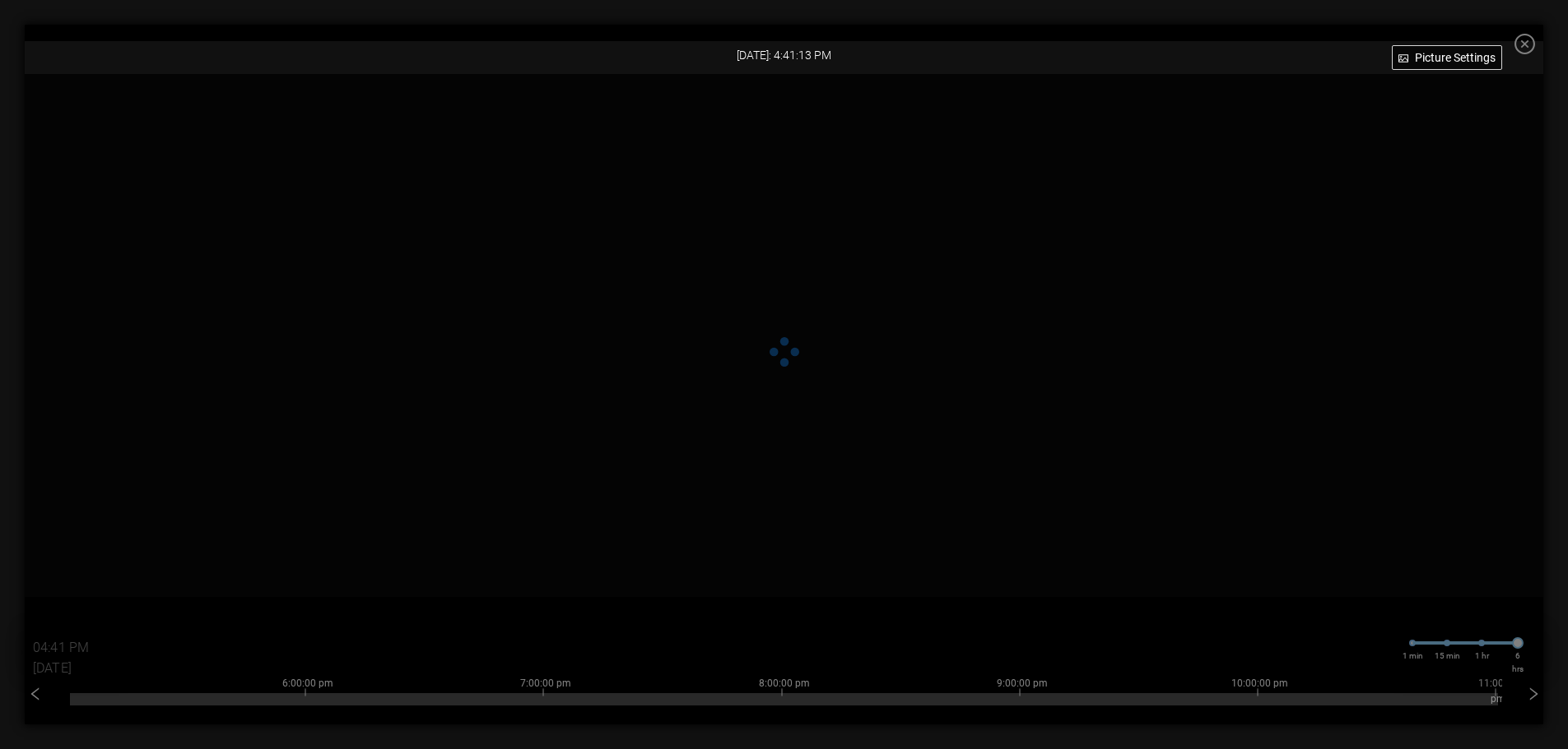
click at [1533, 49] on icon "close-circle" at bounding box center [1525, 44] width 20 height 20
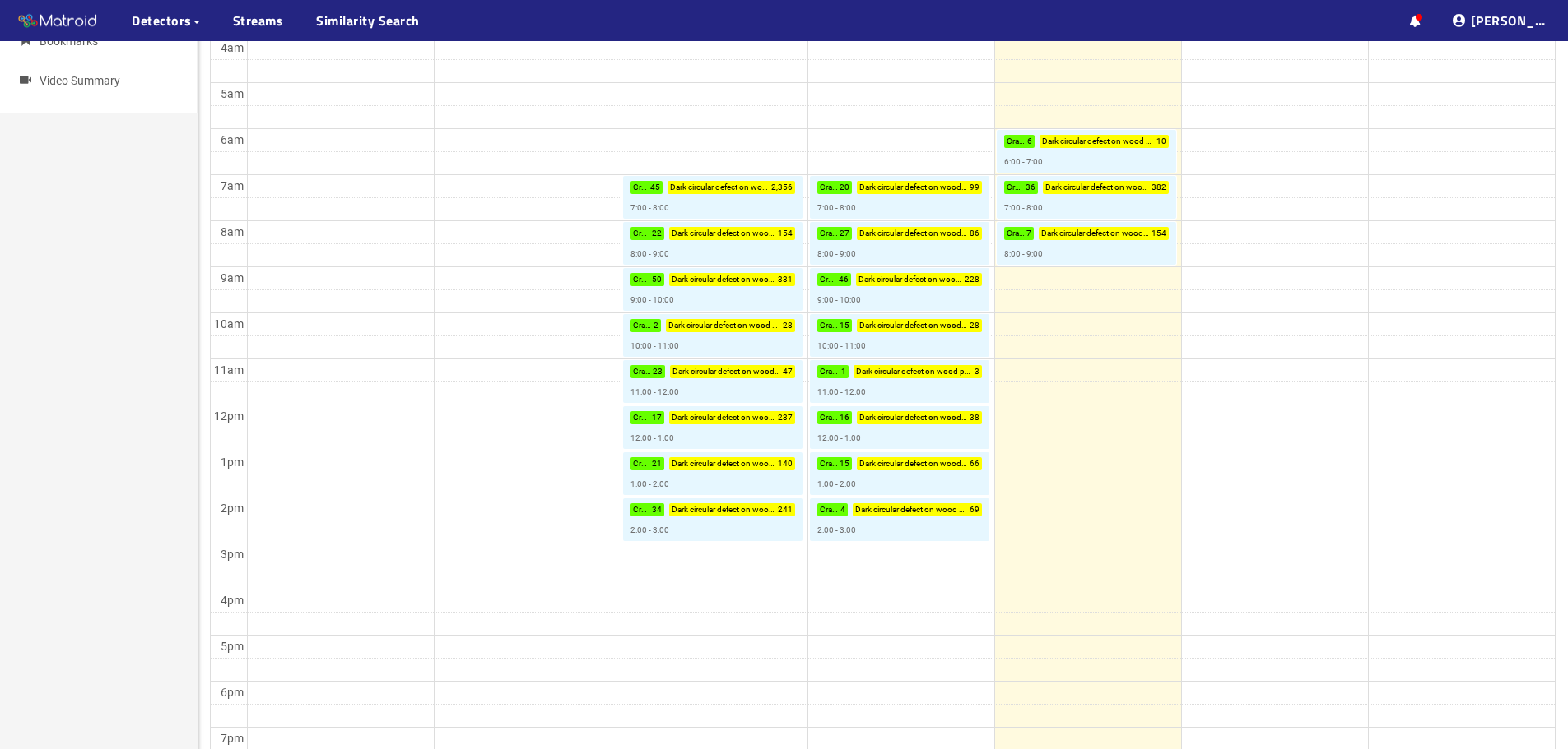
scroll to position [0, 0]
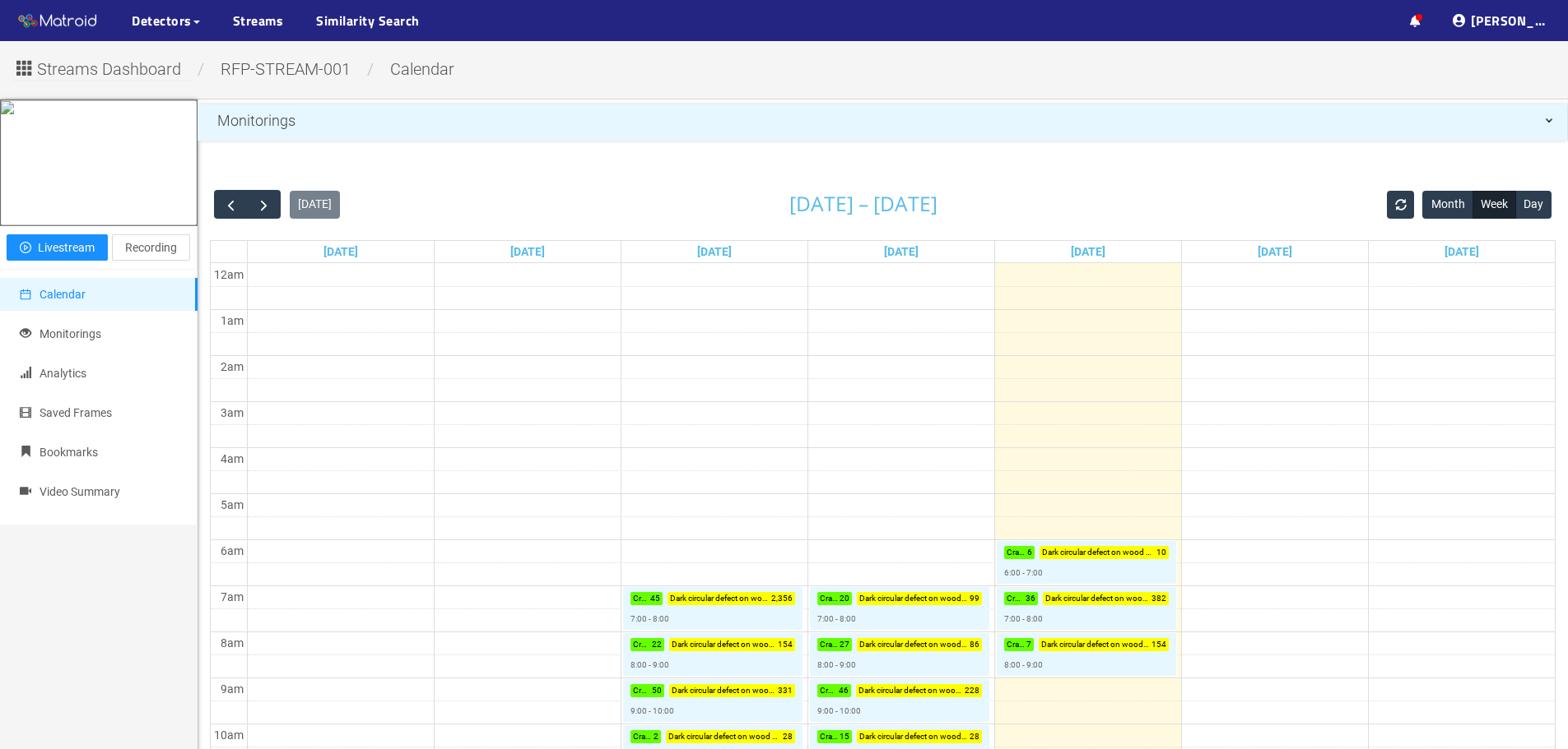
click at [739, 296] on td at bounding box center [900, 297] width 1307 height 23
click at [735, 260] on link "Tue 10/7" at bounding box center [714, 251] width 42 height 21
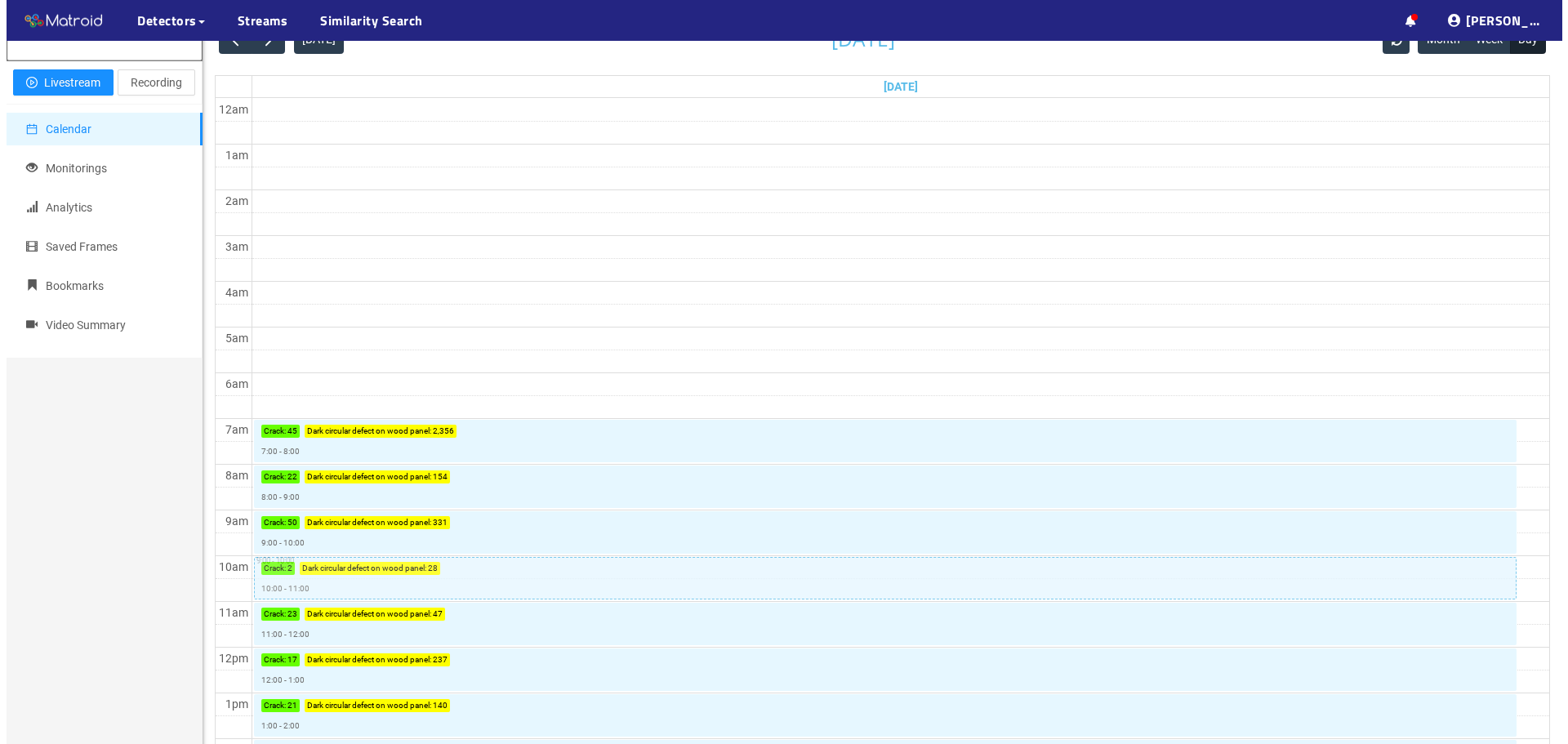
scroll to position [82, 0]
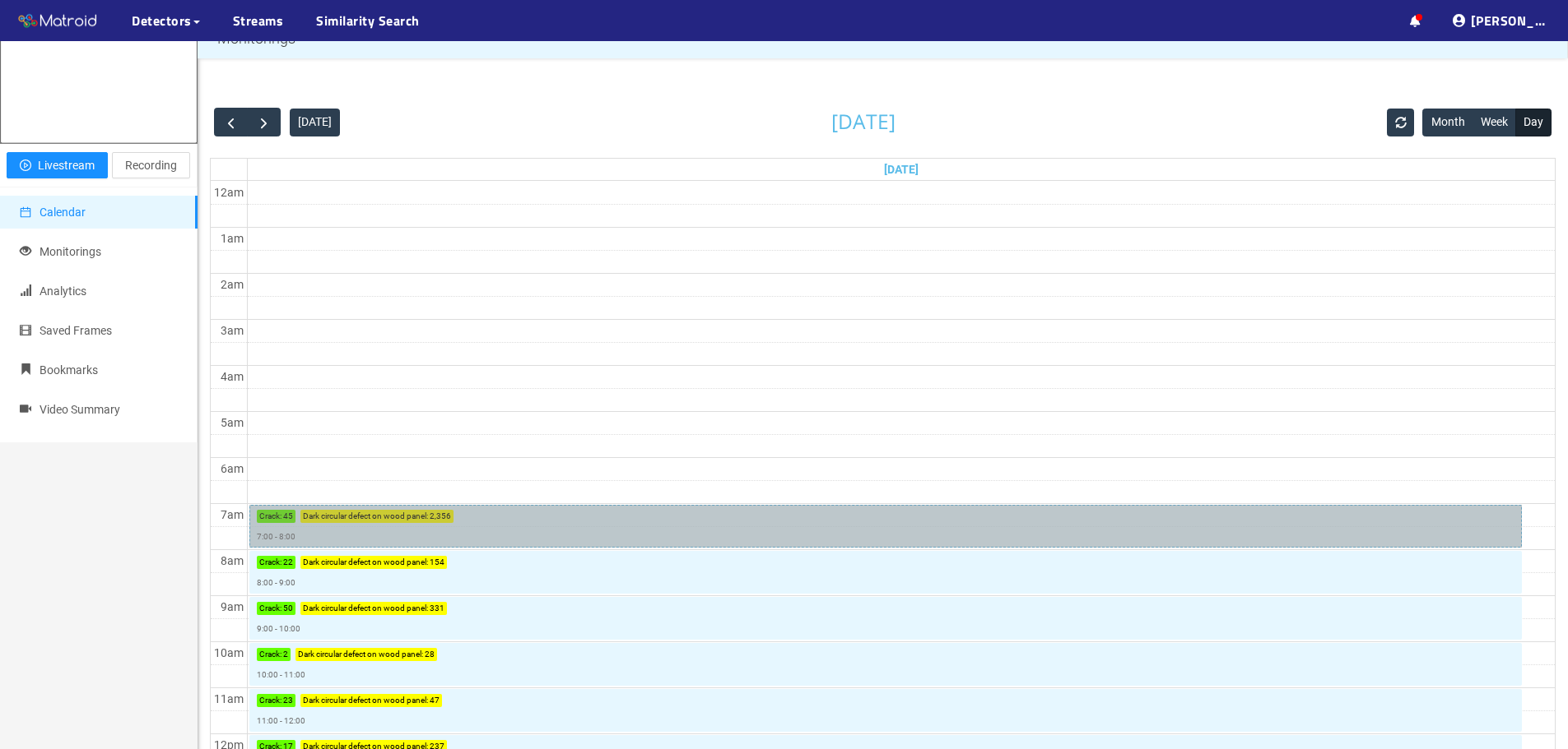
click at [339, 529] on link "Crack : 45 Dark circular defect on wood panel : 2,356 7:00 - 8:00 7:00 - 8:00" at bounding box center [886, 526] width 1273 height 42
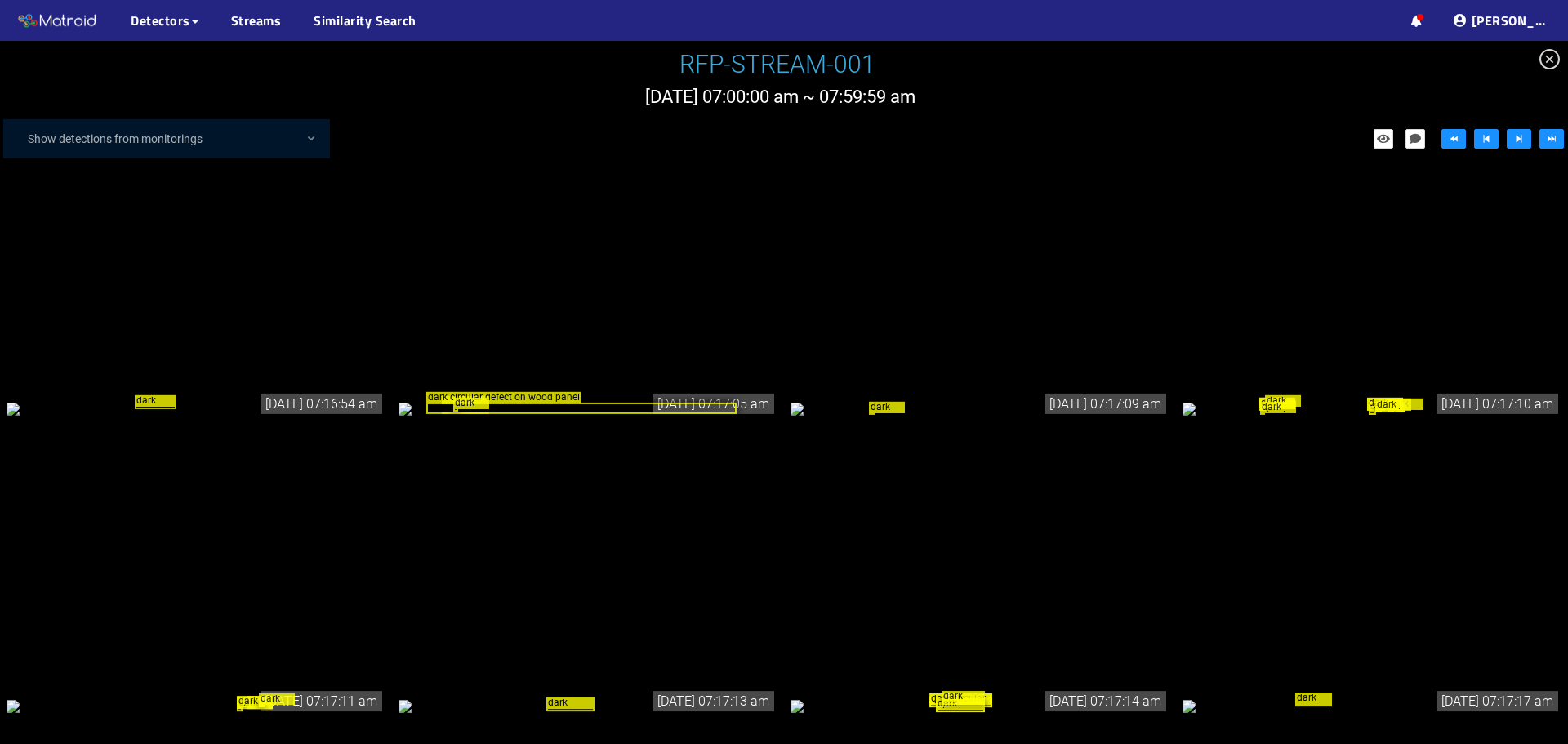
scroll to position [13728, 0]
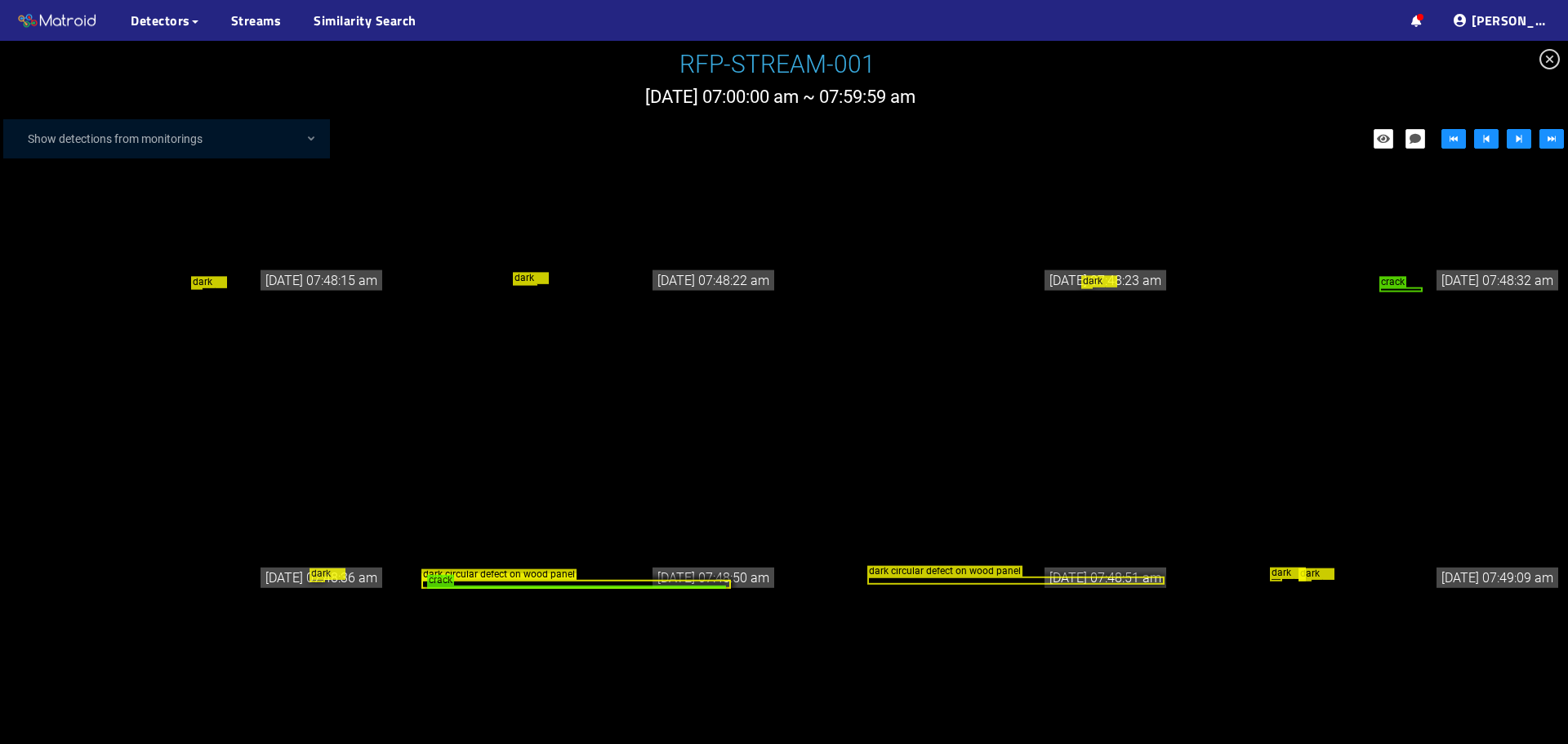
scroll to position [53276, 0]
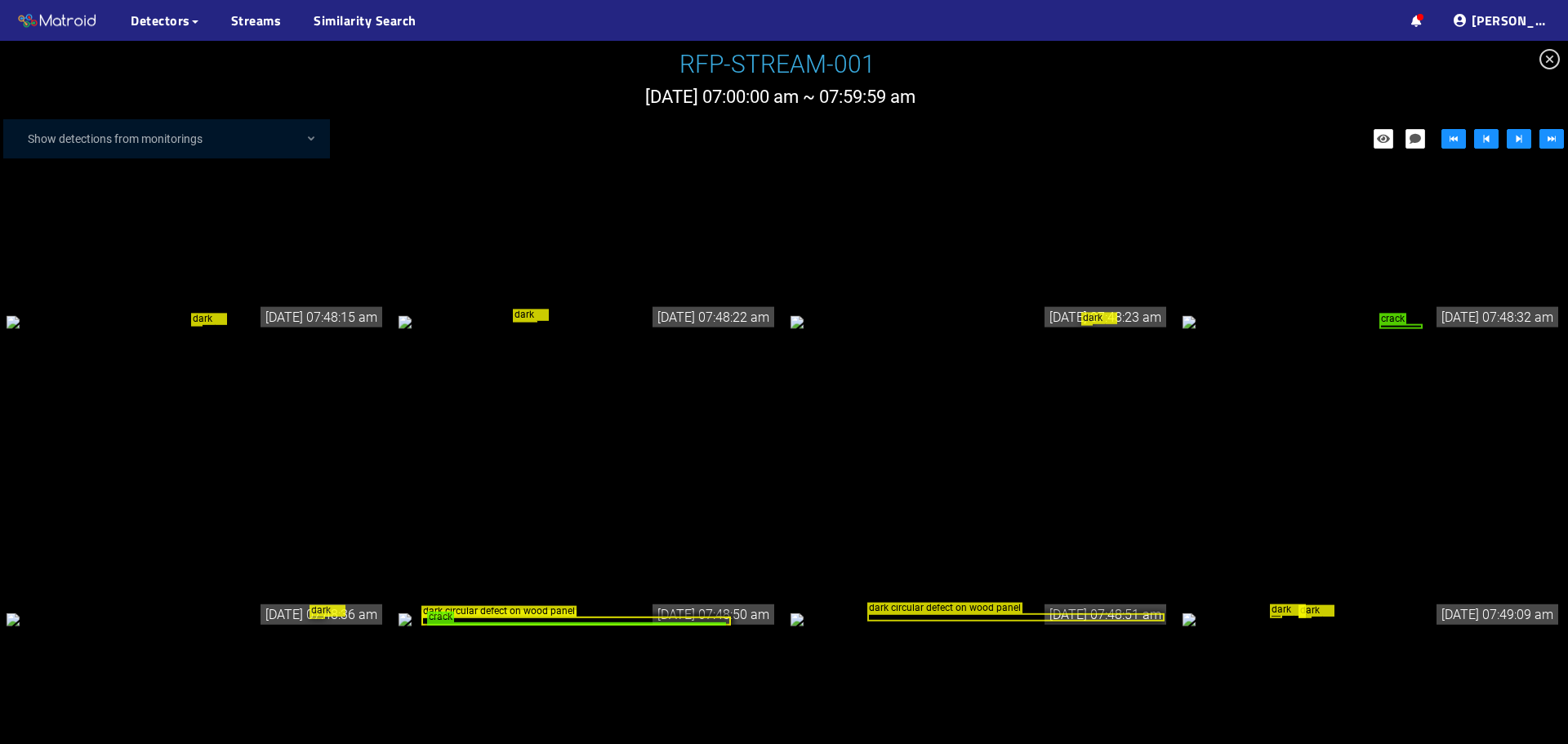
click at [1238, 331] on div "crack" at bounding box center [1372, 322] width 379 height 18
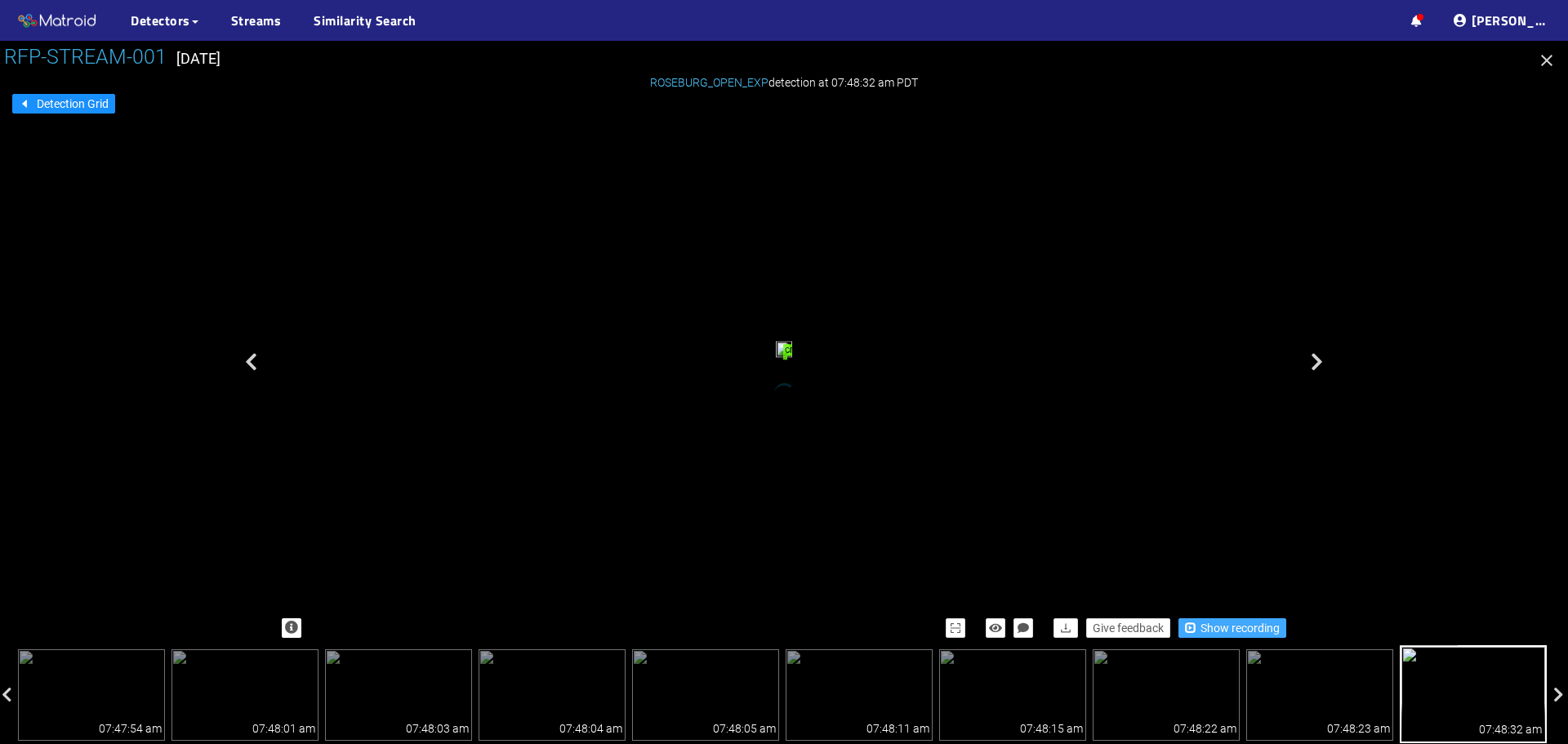
click at [1199, 632] on button "Show recording" at bounding box center [1232, 627] width 108 height 19
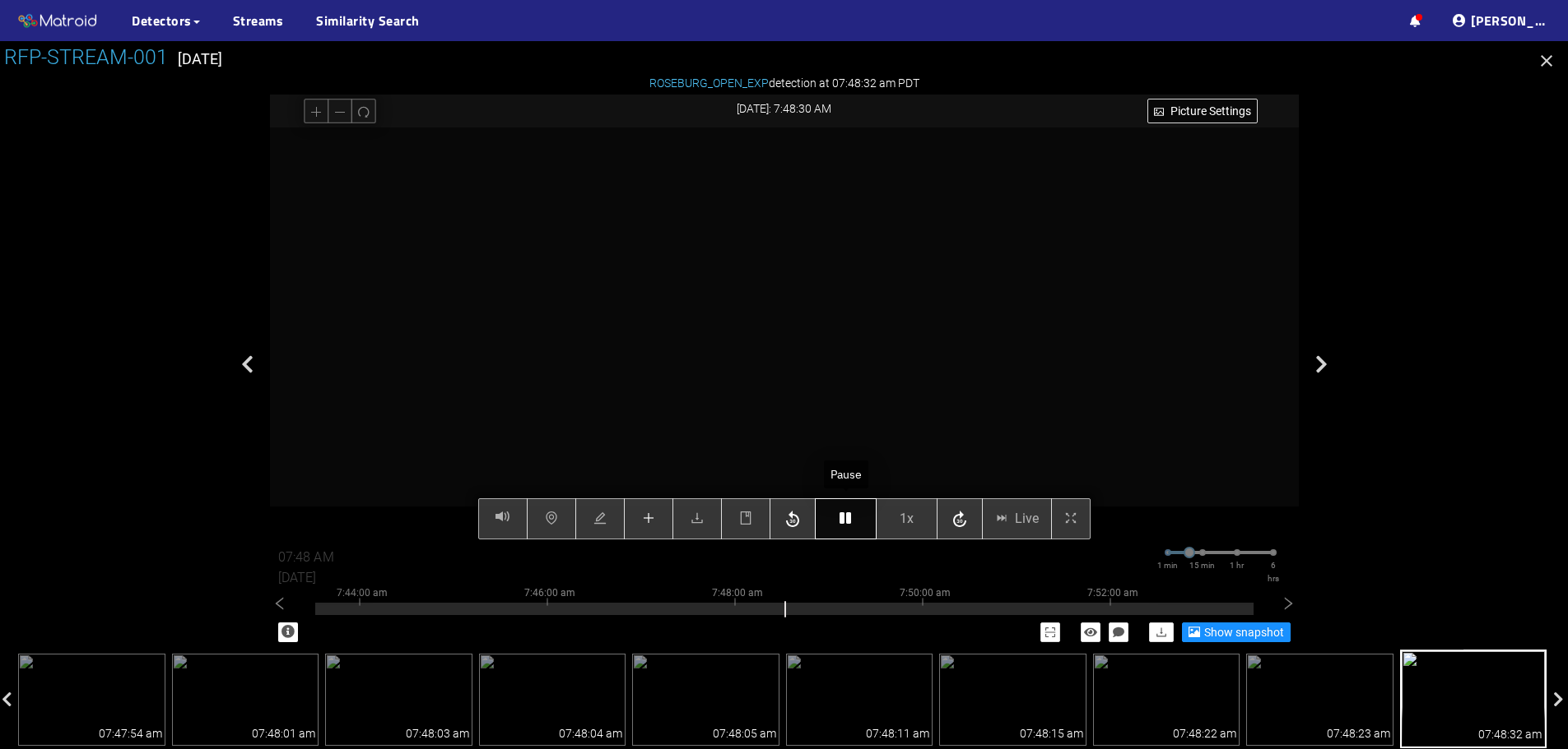
click at [847, 515] on icon "button" at bounding box center [845, 518] width 11 height 13
click at [738, 524] on button "button" at bounding box center [745, 519] width 49 height 42
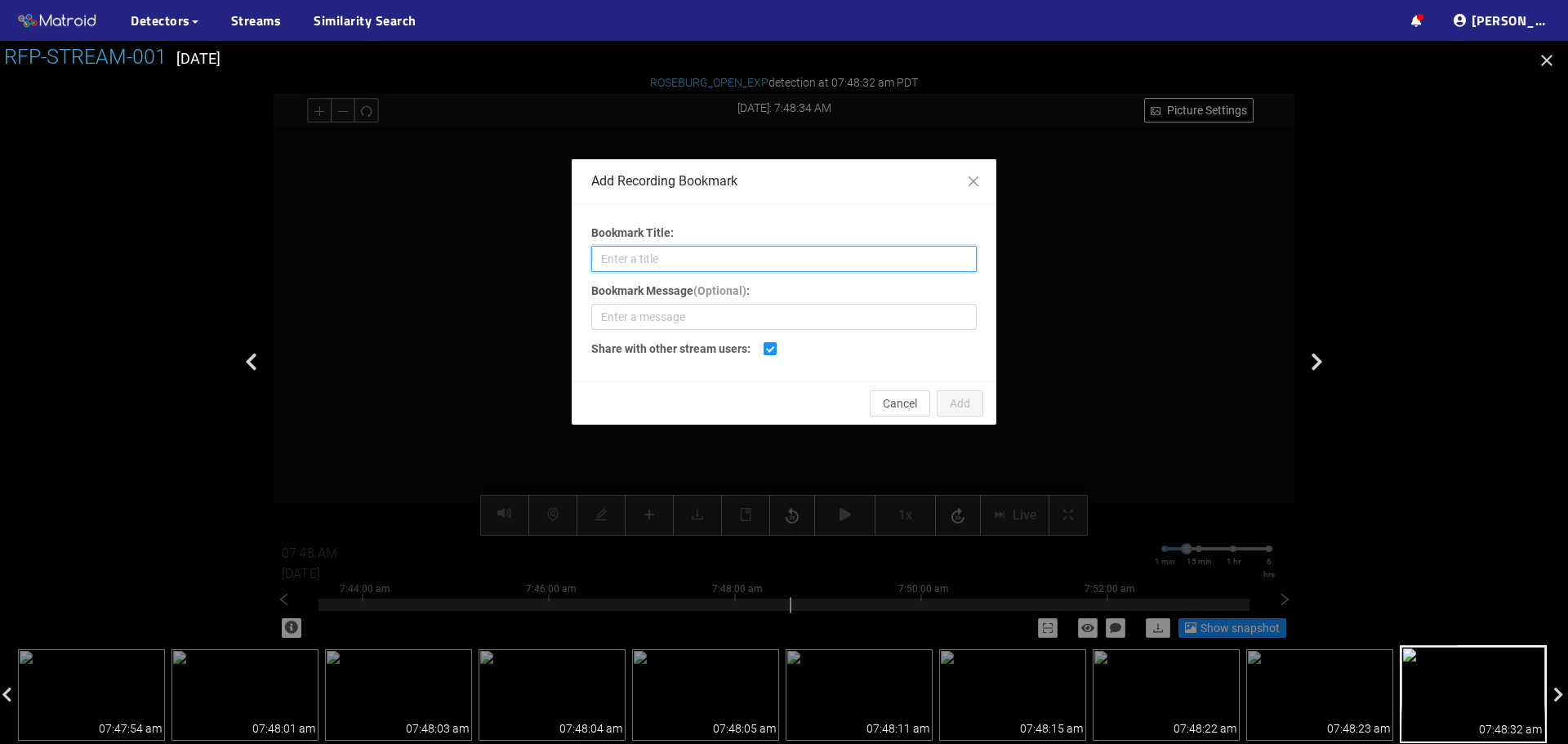
click at [736, 257] on input "Bookmark Title:" at bounding box center [784, 259] width 385 height 27
type input "Indents"
click at [969, 403] on span "Add" at bounding box center [960, 404] width 20 height 18
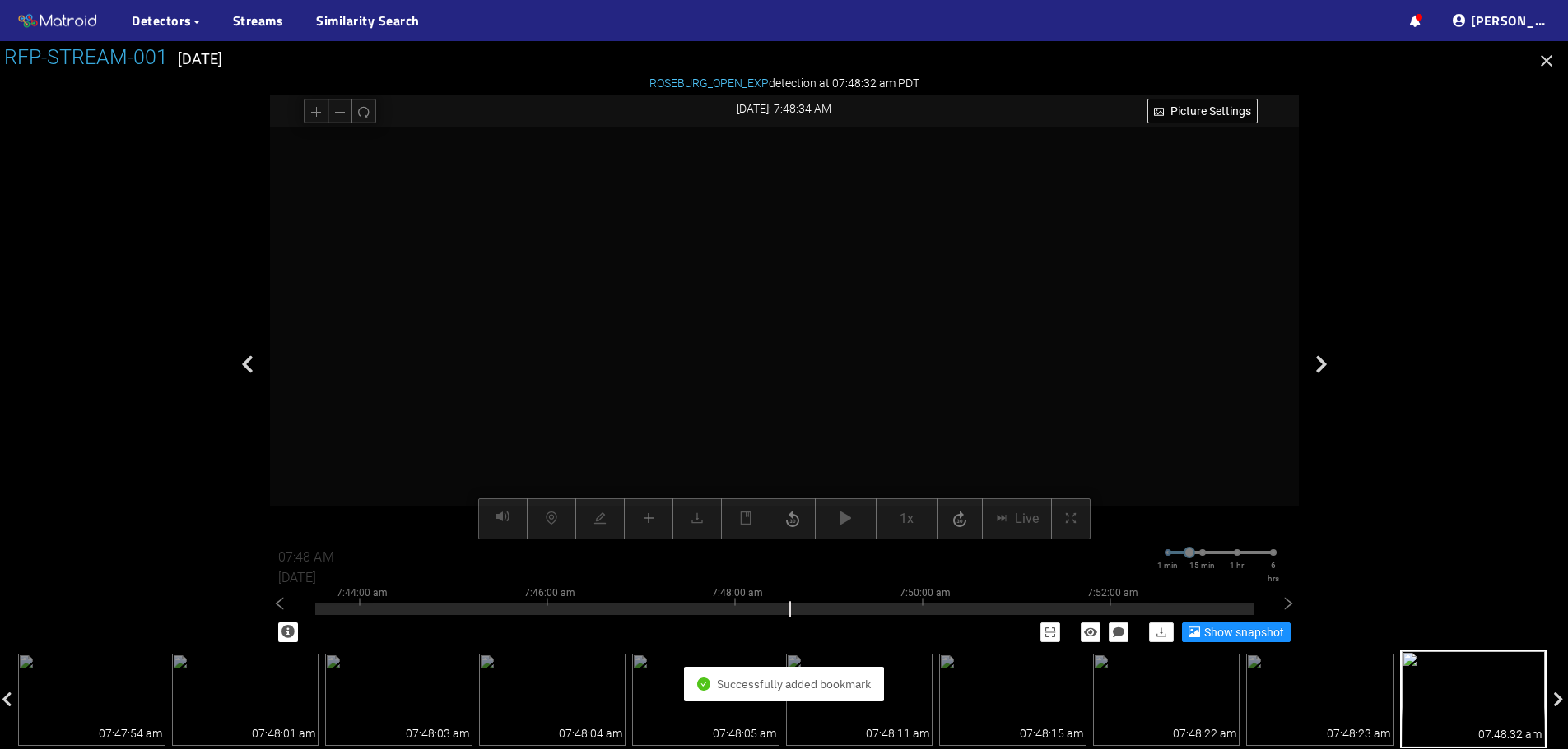
click at [1548, 62] on icon "button" at bounding box center [1546, 61] width 11 height 11
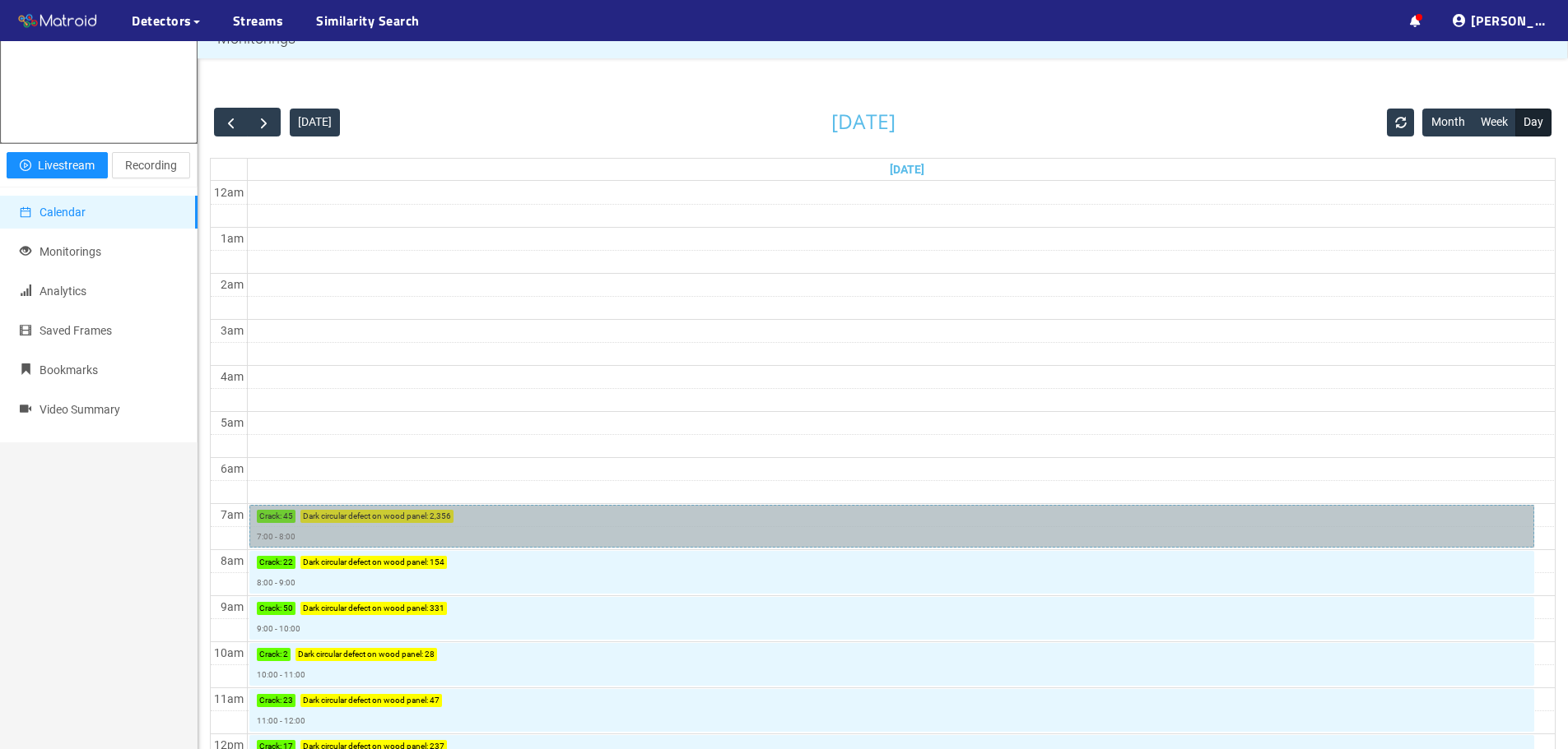
click at [485, 522] on link "Crack : 45 Dark circular defect on wood panel : 2,356 7:00 - 8:00" at bounding box center [892, 526] width 1284 height 42
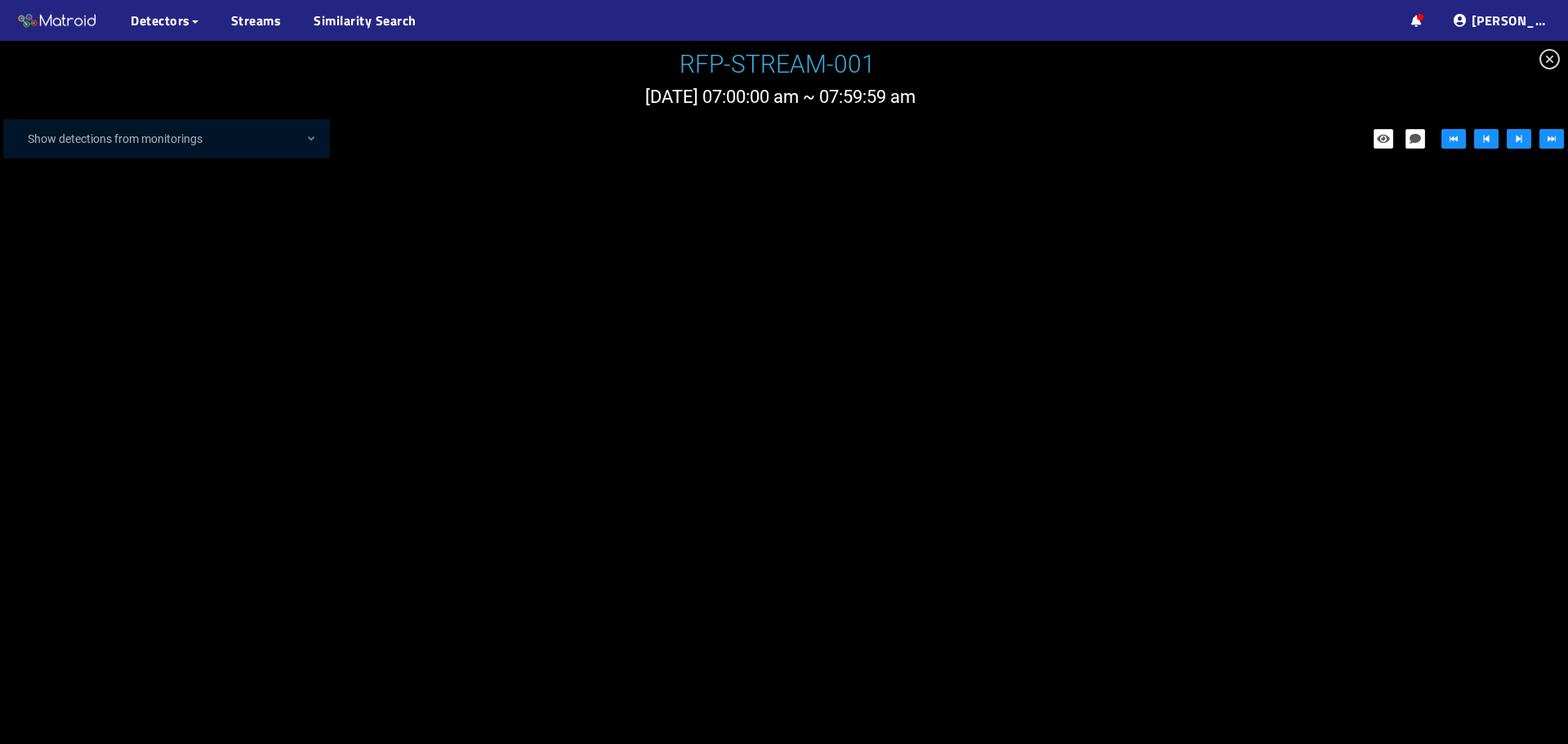
scroll to position [50957, 0]
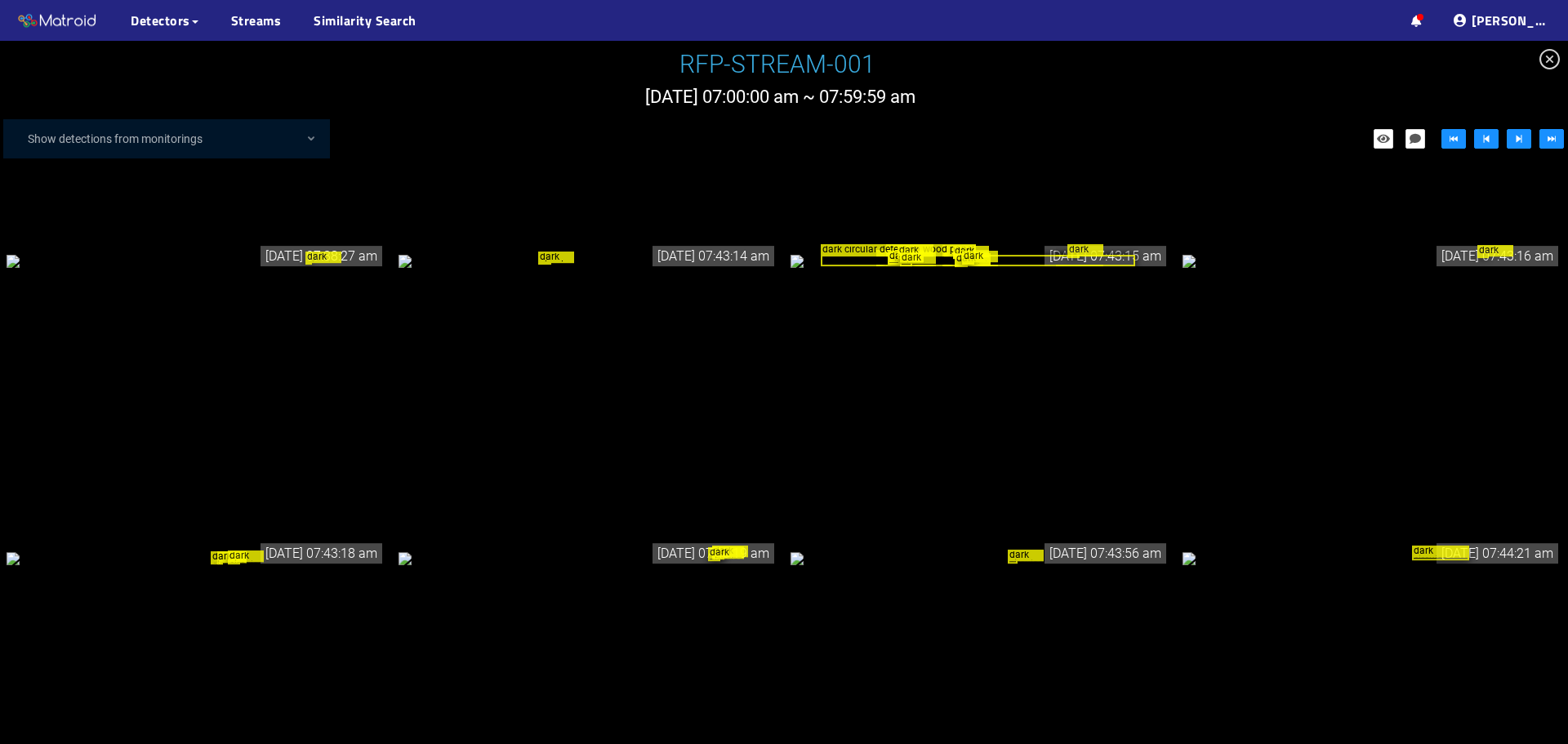
click at [1271, 567] on div "dark circular defect on wood panel" at bounding box center [1372, 559] width 379 height 18
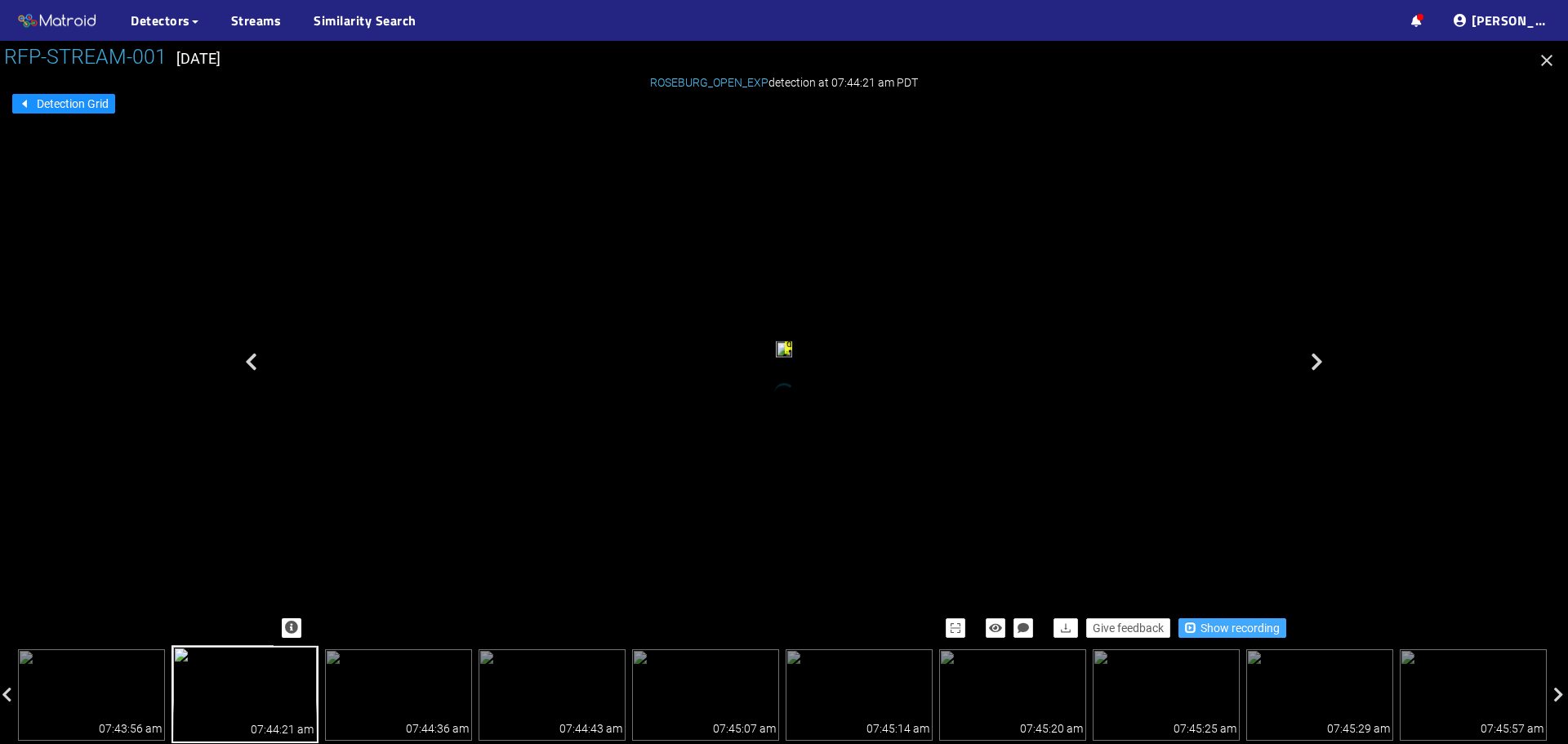
click at [1210, 626] on span "Show recording" at bounding box center [1240, 628] width 79 height 18
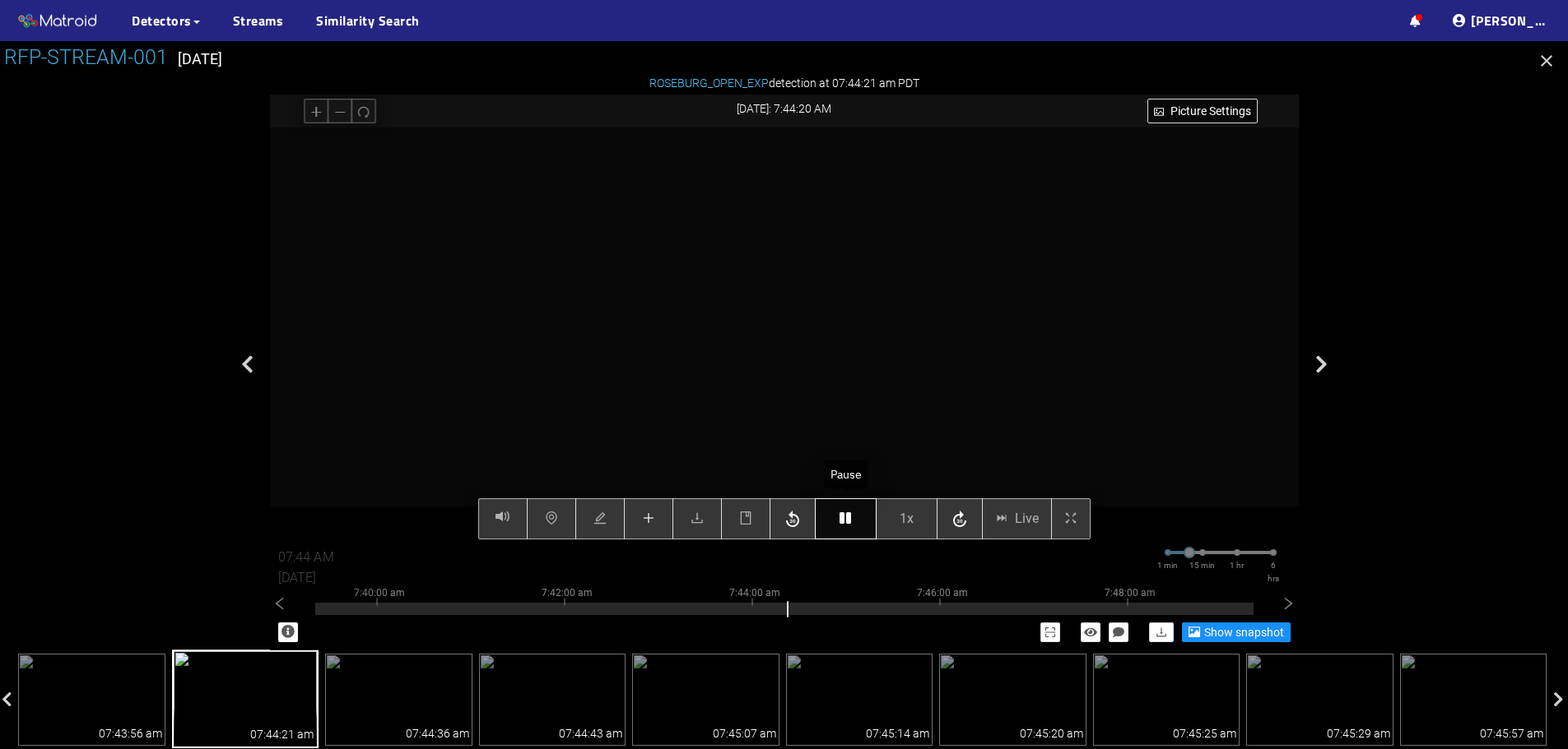
click at [851, 523] on icon "button" at bounding box center [845, 518] width 11 height 13
click at [748, 522] on icon "book" at bounding box center [746, 518] width 13 height 13
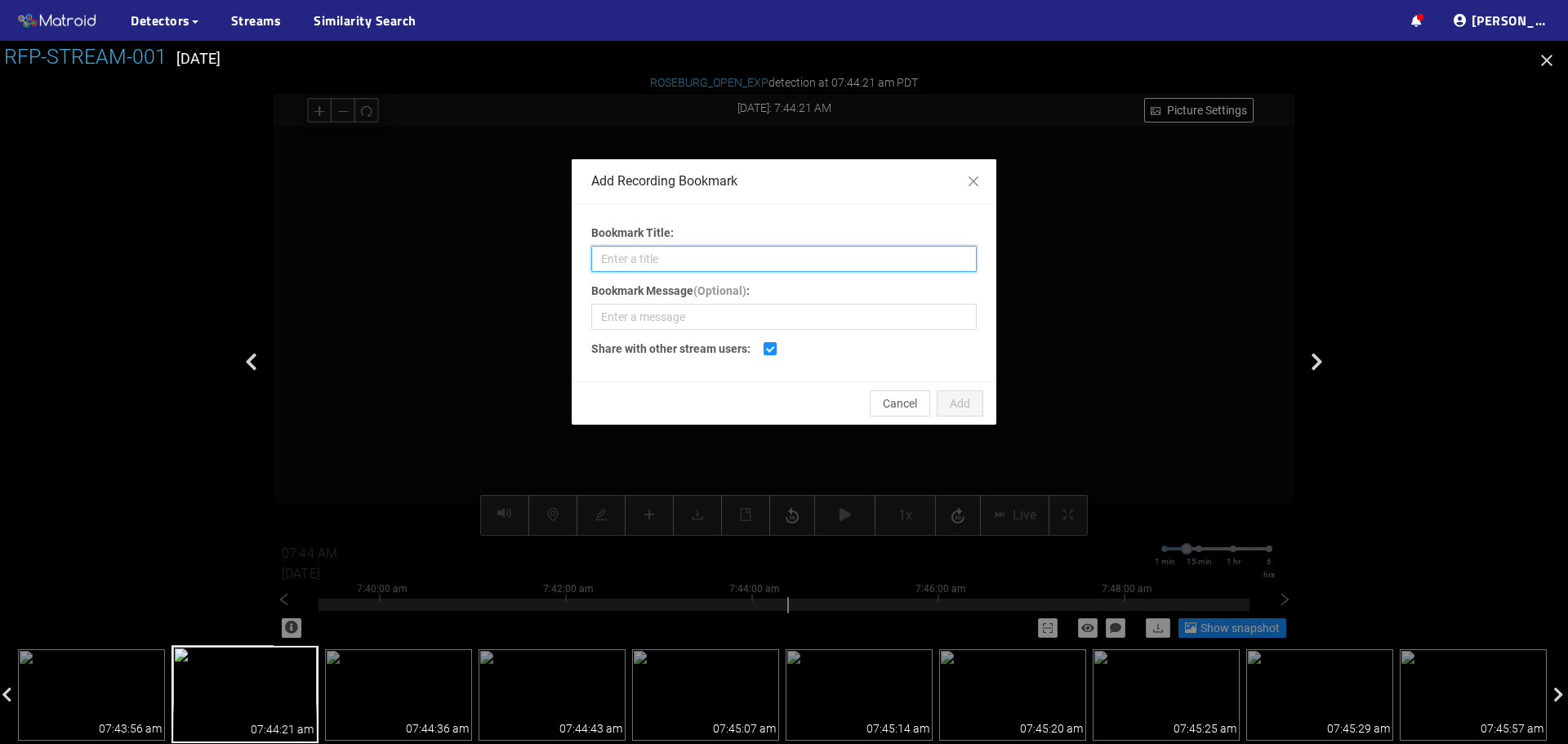
click at [713, 261] on input "Bookmark Title:" at bounding box center [784, 259] width 385 height 27
type input "Wane"
click at [953, 408] on span "Add" at bounding box center [960, 404] width 20 height 18
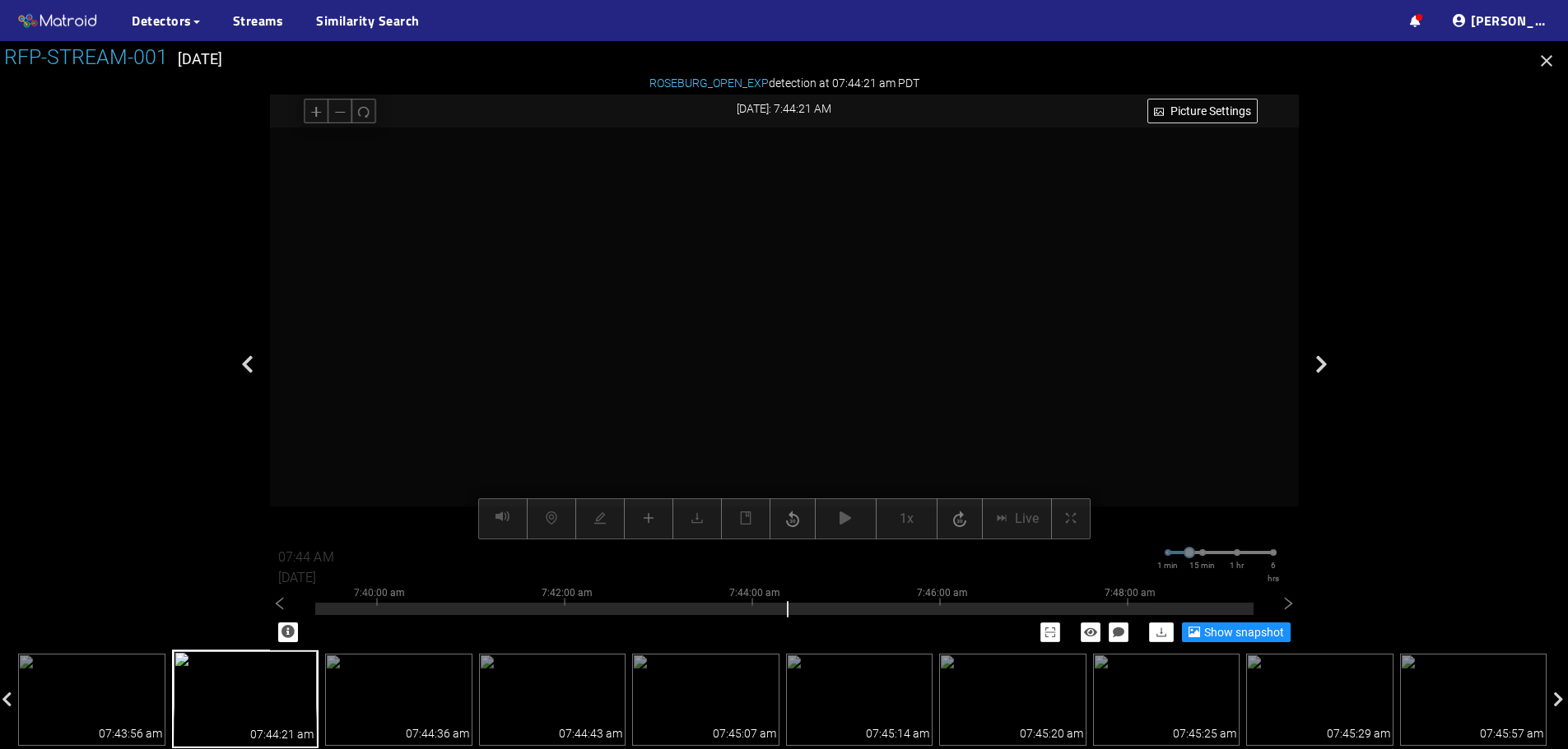
click at [1541, 61] on icon "button" at bounding box center [1546, 60] width 19 height 19
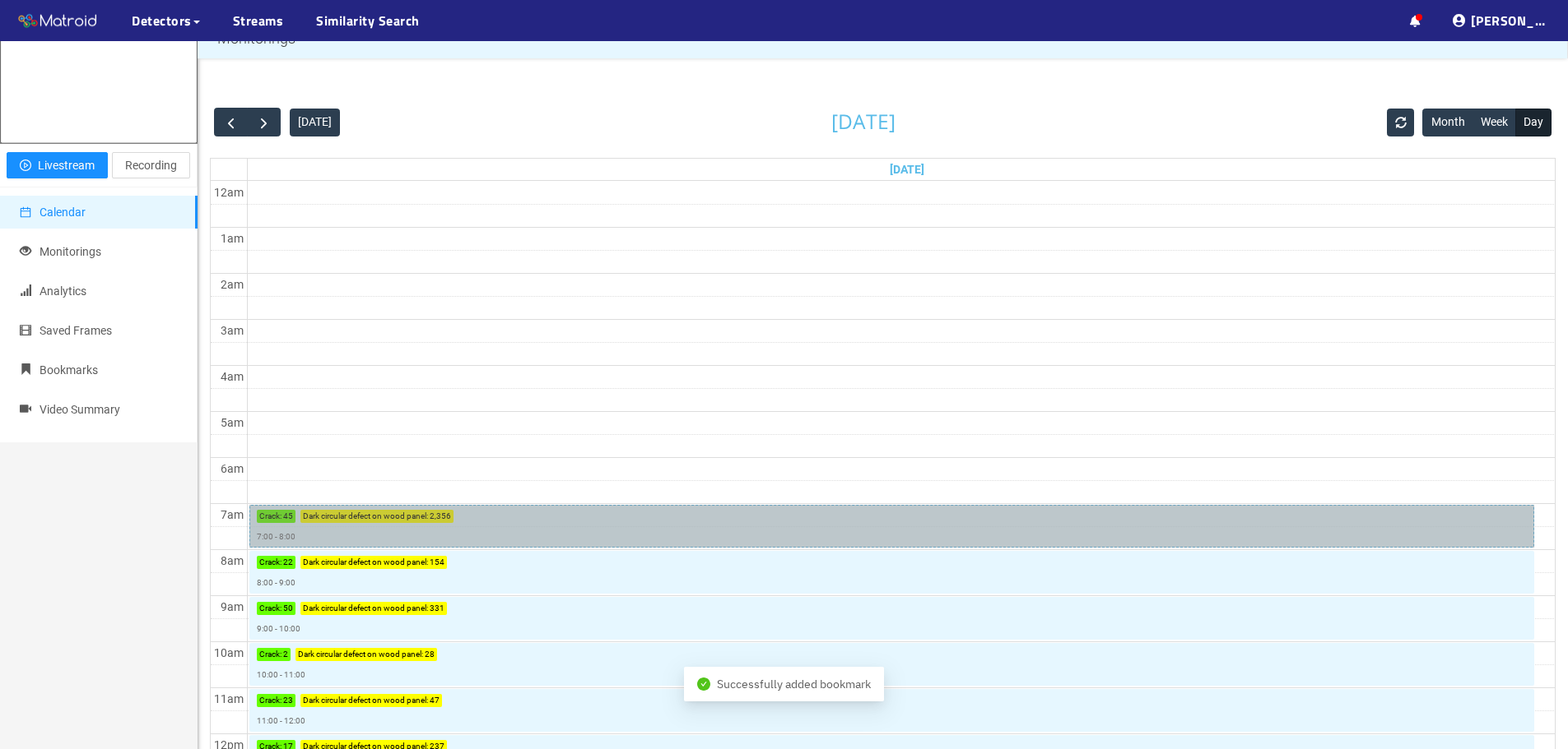
click at [490, 540] on link "Crack : 45 Dark circular defect on wood panel : 2,356 7:00 - 8:00" at bounding box center [892, 526] width 1284 height 42
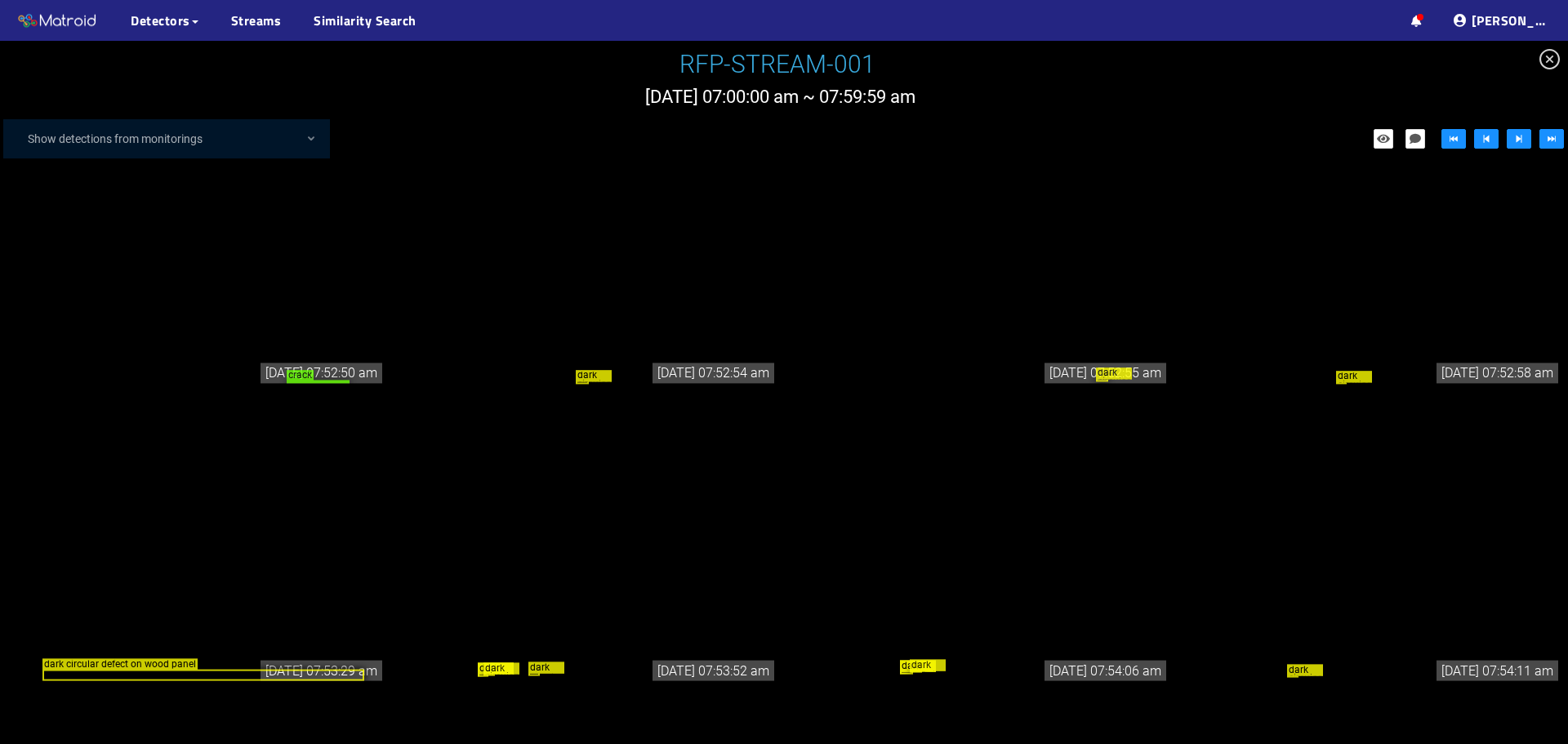
scroll to position [56238, 0]
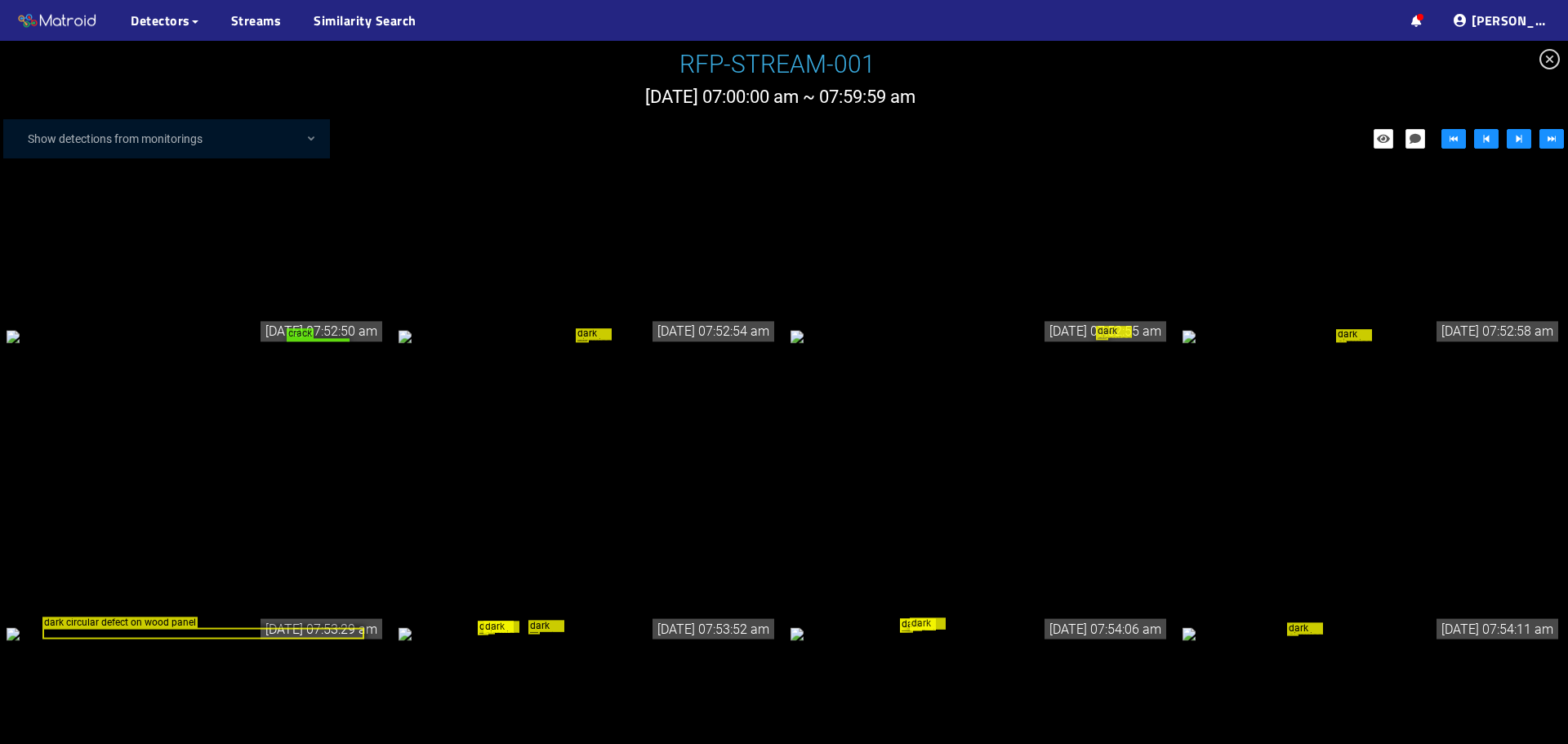
click at [1275, 345] on div "dark circular defect on wood panel" at bounding box center [1372, 336] width 379 height 18
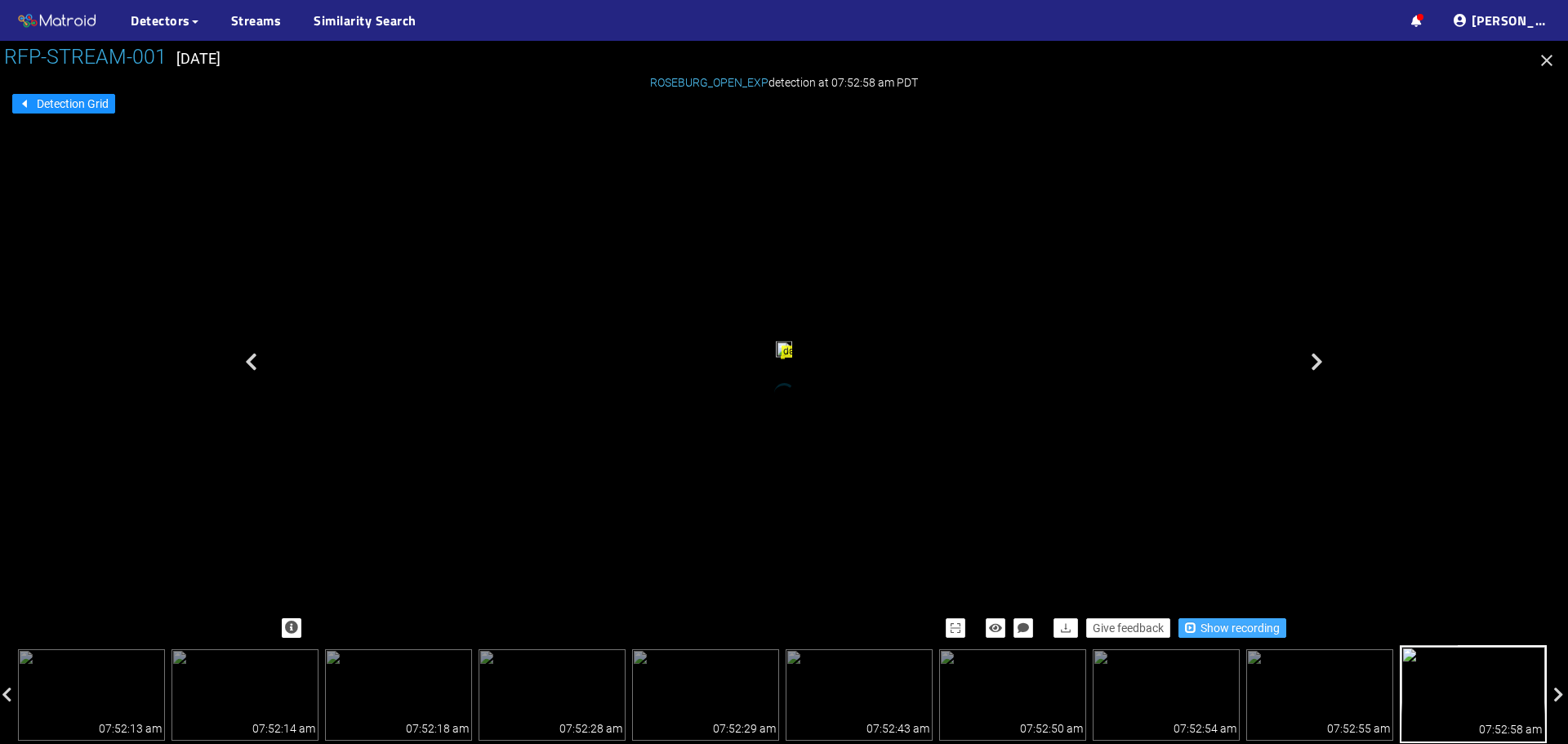
click at [1192, 628] on span "button" at bounding box center [1190, 627] width 11 height 11
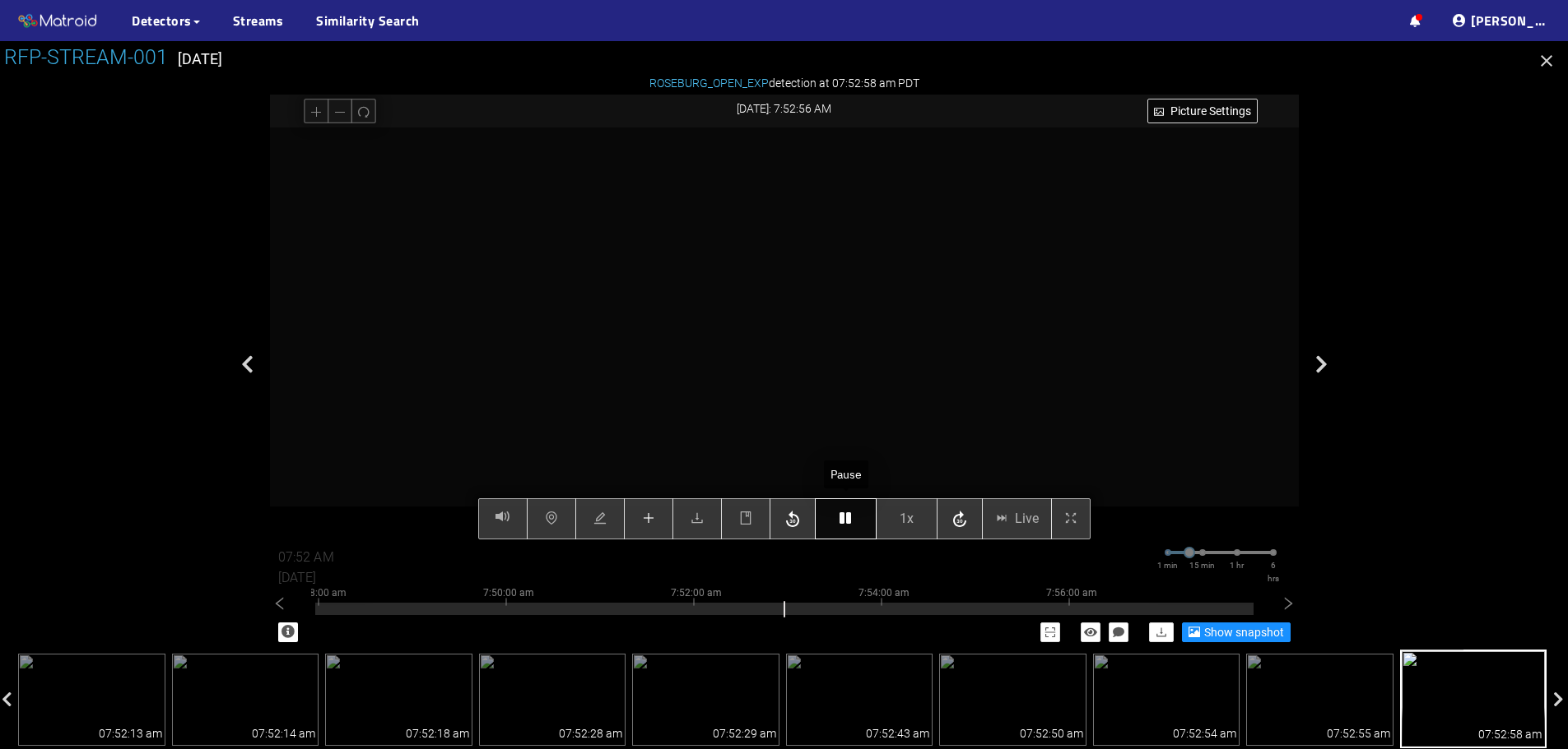
click at [840, 529] on button "button" at bounding box center [845, 519] width 62 height 42
click at [750, 528] on button "button" at bounding box center [745, 519] width 49 height 42
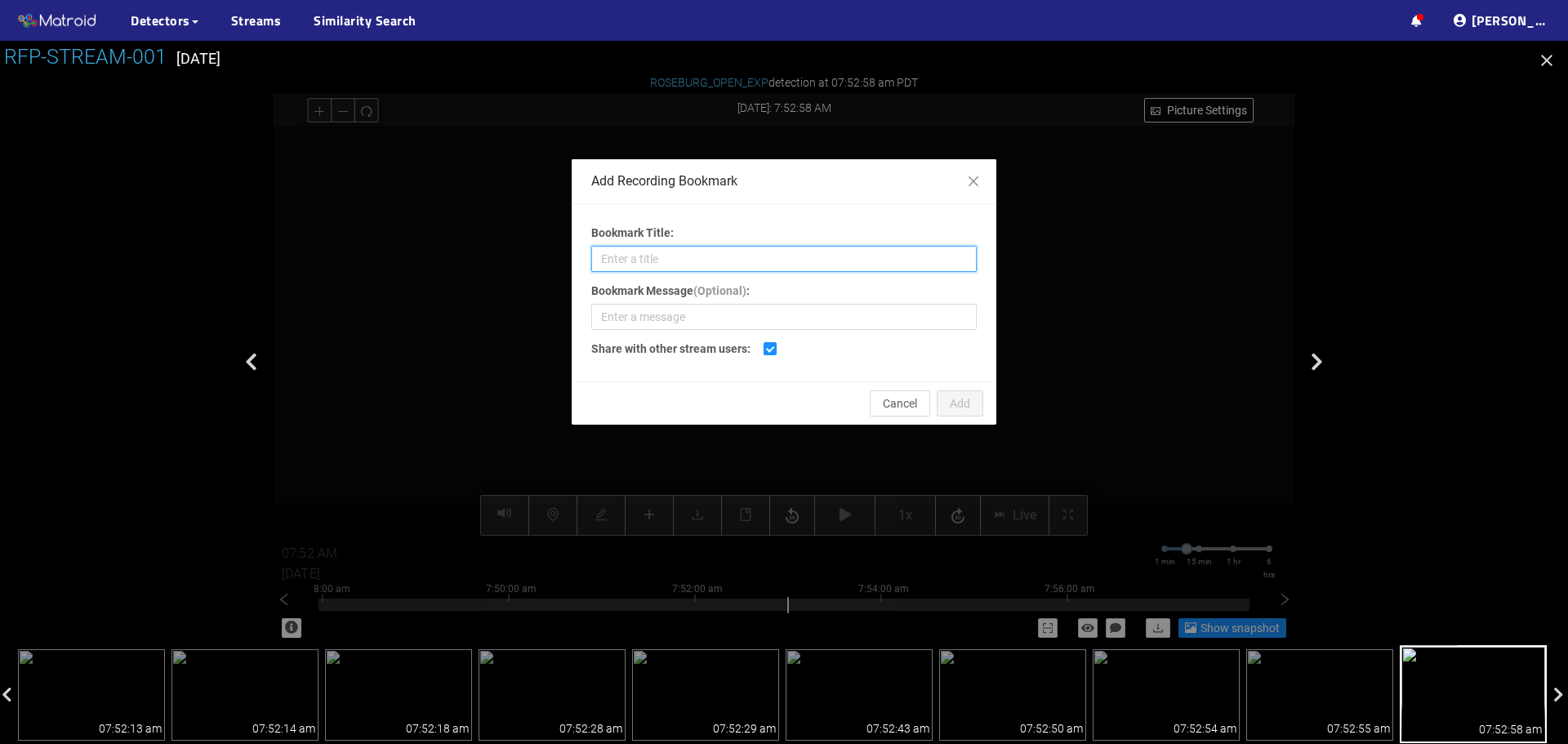
click at [773, 257] on input "Bookmark Title:" at bounding box center [784, 259] width 385 height 27
type input "Sand Through"
click at [944, 402] on button "Add" at bounding box center [960, 404] width 47 height 27
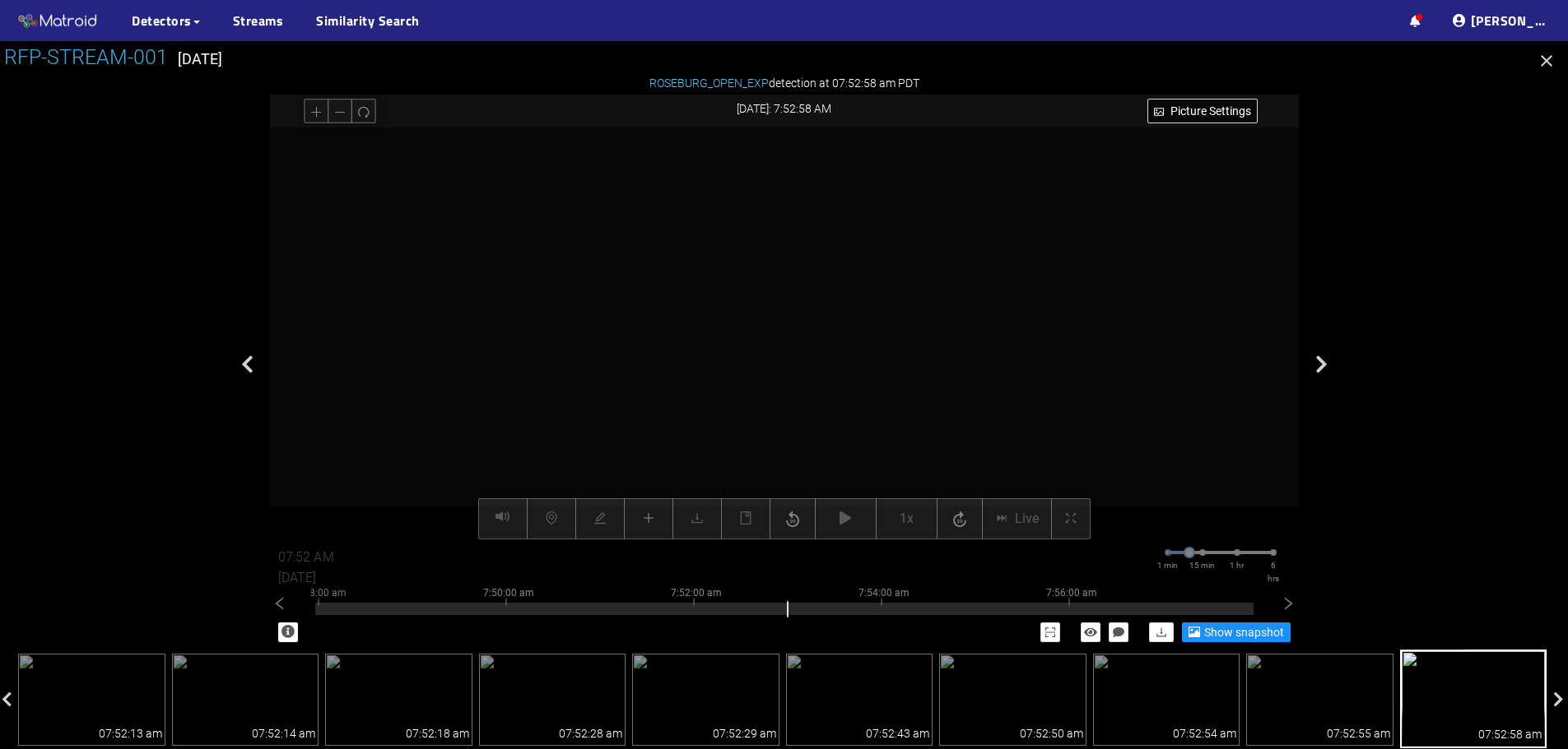
click at [28, 89] on div at bounding box center [784, 395] width 1568 height 708
click at [34, 228] on div at bounding box center [784, 395] width 1568 height 708
click at [34, 95] on div at bounding box center [784, 395] width 1568 height 708
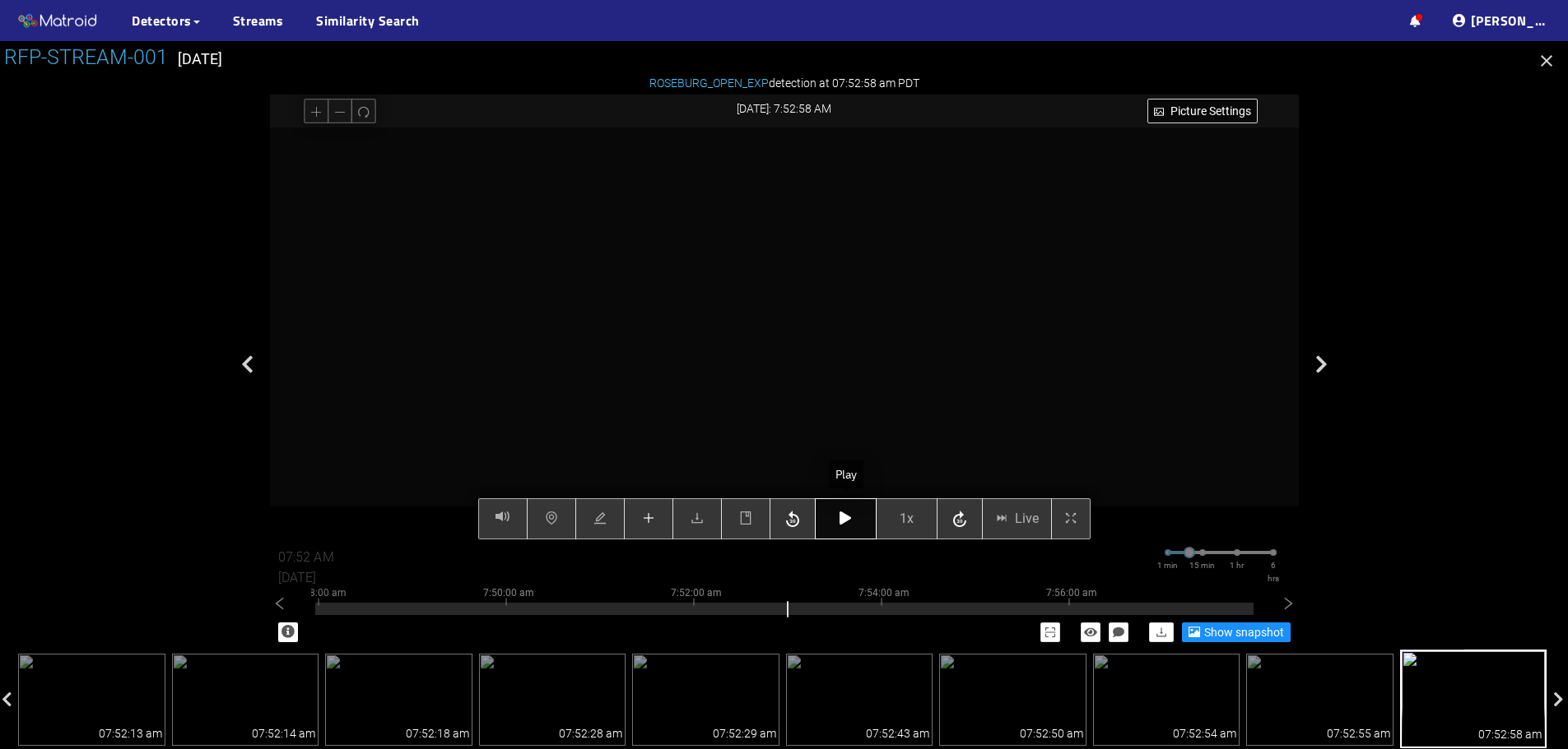
click at [855, 526] on button "button" at bounding box center [845, 519] width 62 height 42
type input "07:53 AM"
click at [855, 526] on button "button" at bounding box center [845, 519] width 62 height 42
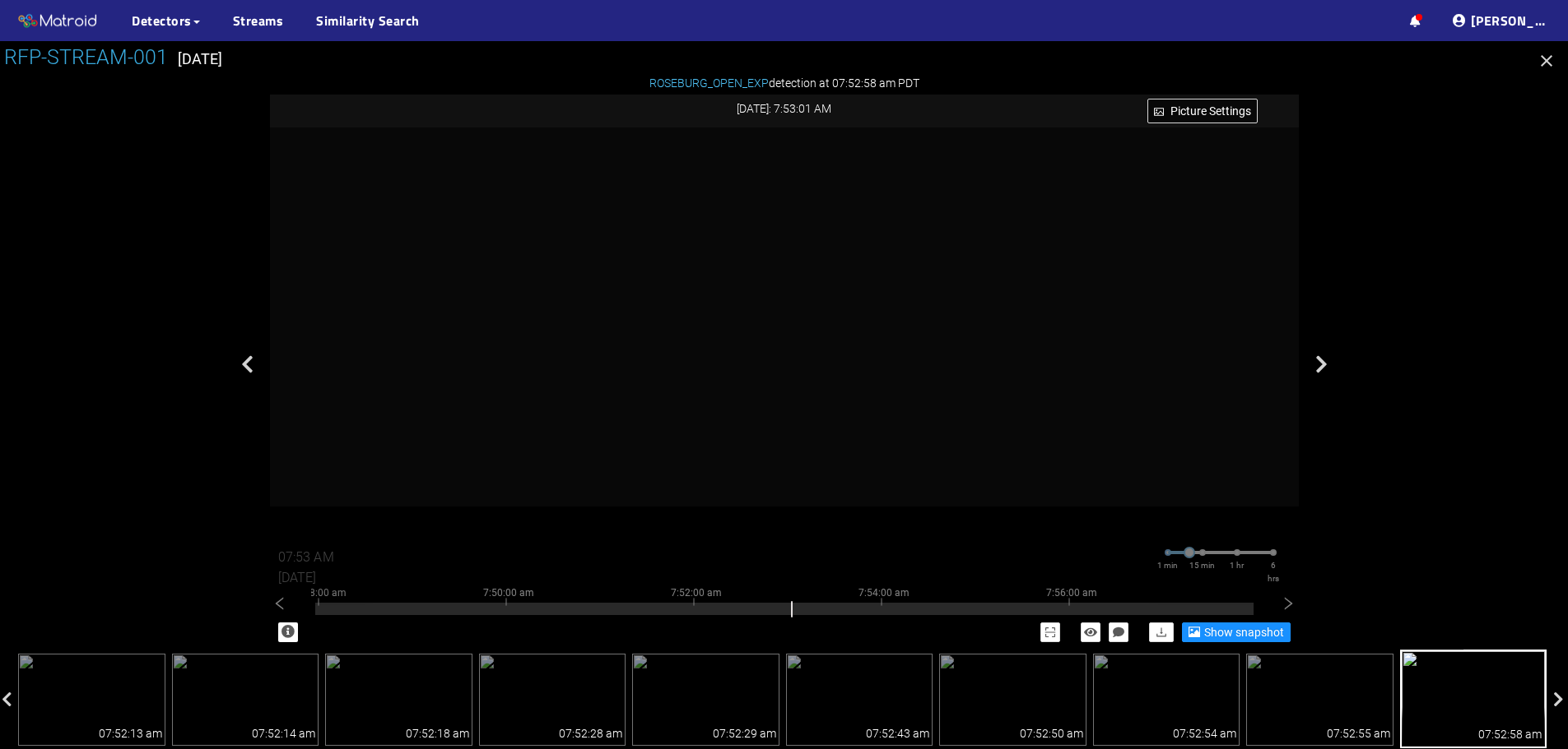
click at [1540, 60] on icon "button" at bounding box center [1546, 60] width 19 height 19
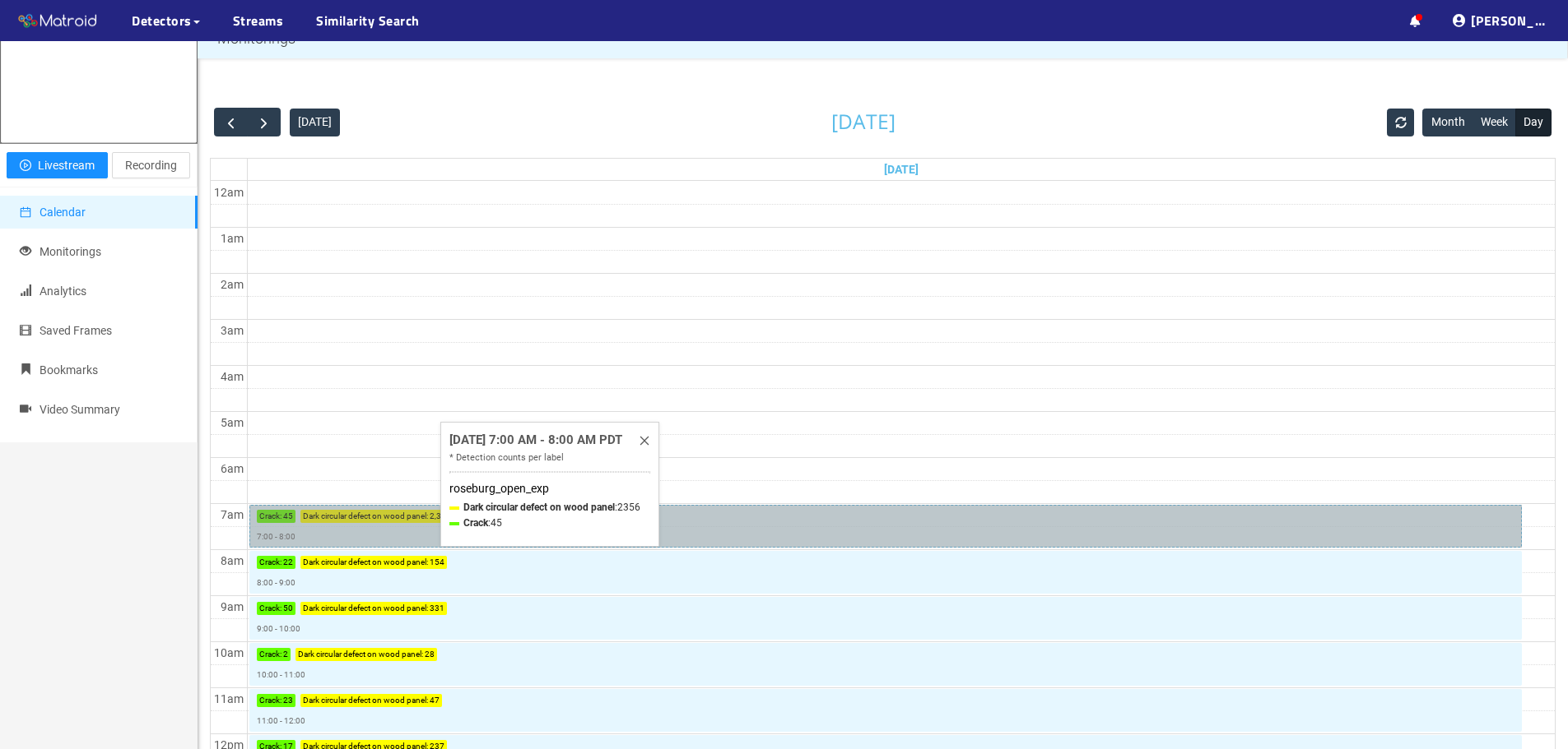
click at [432, 540] on link "Crack : 45 Dark circular defect on wood panel : 2,356 7:00 - 8:00" at bounding box center [886, 526] width 1273 height 42
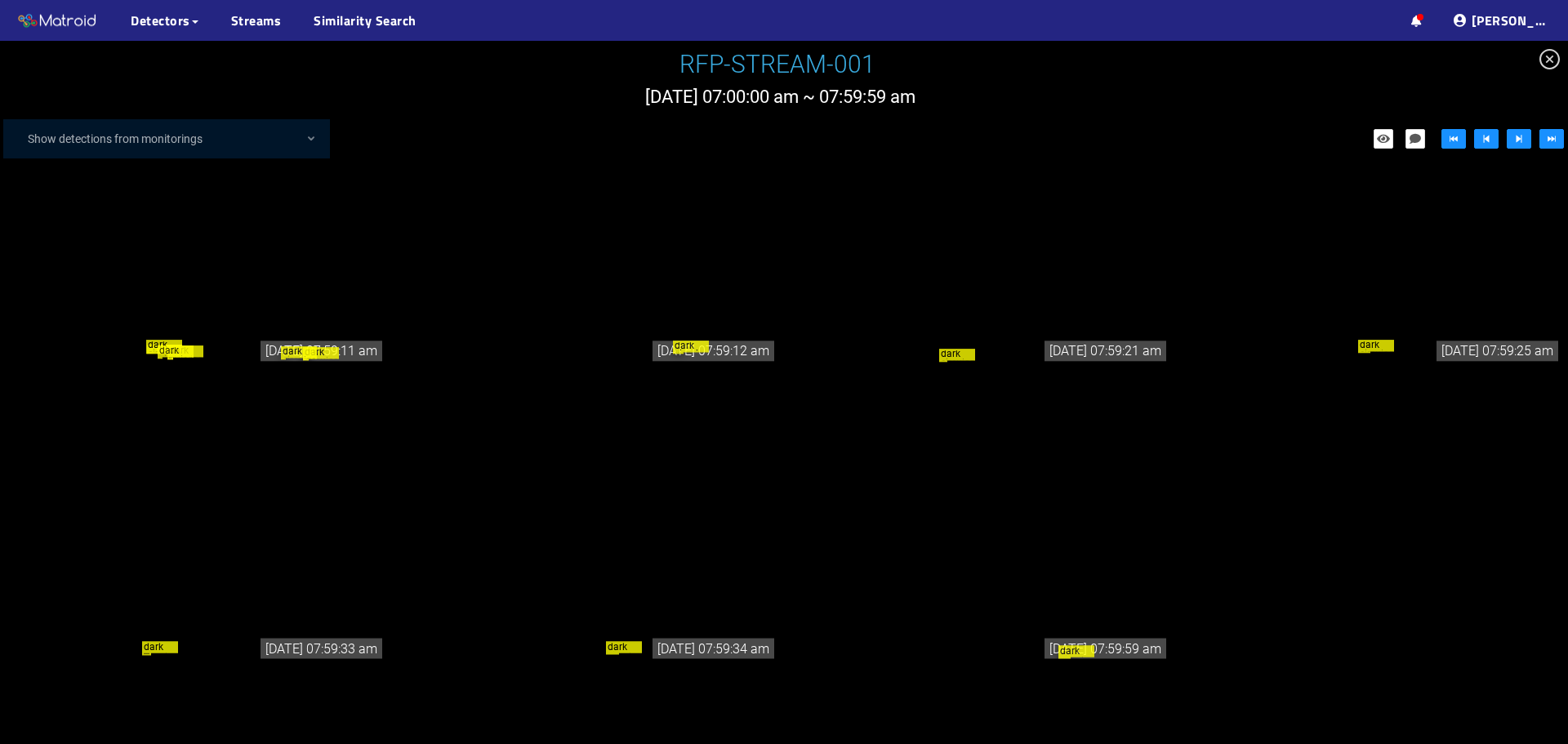
scroll to position [59195, 0]
click at [198, 357] on div "dark circular defect on wood panel dark circular defect on wood panel dark circ…" at bounding box center [195, 355] width 379 height 18
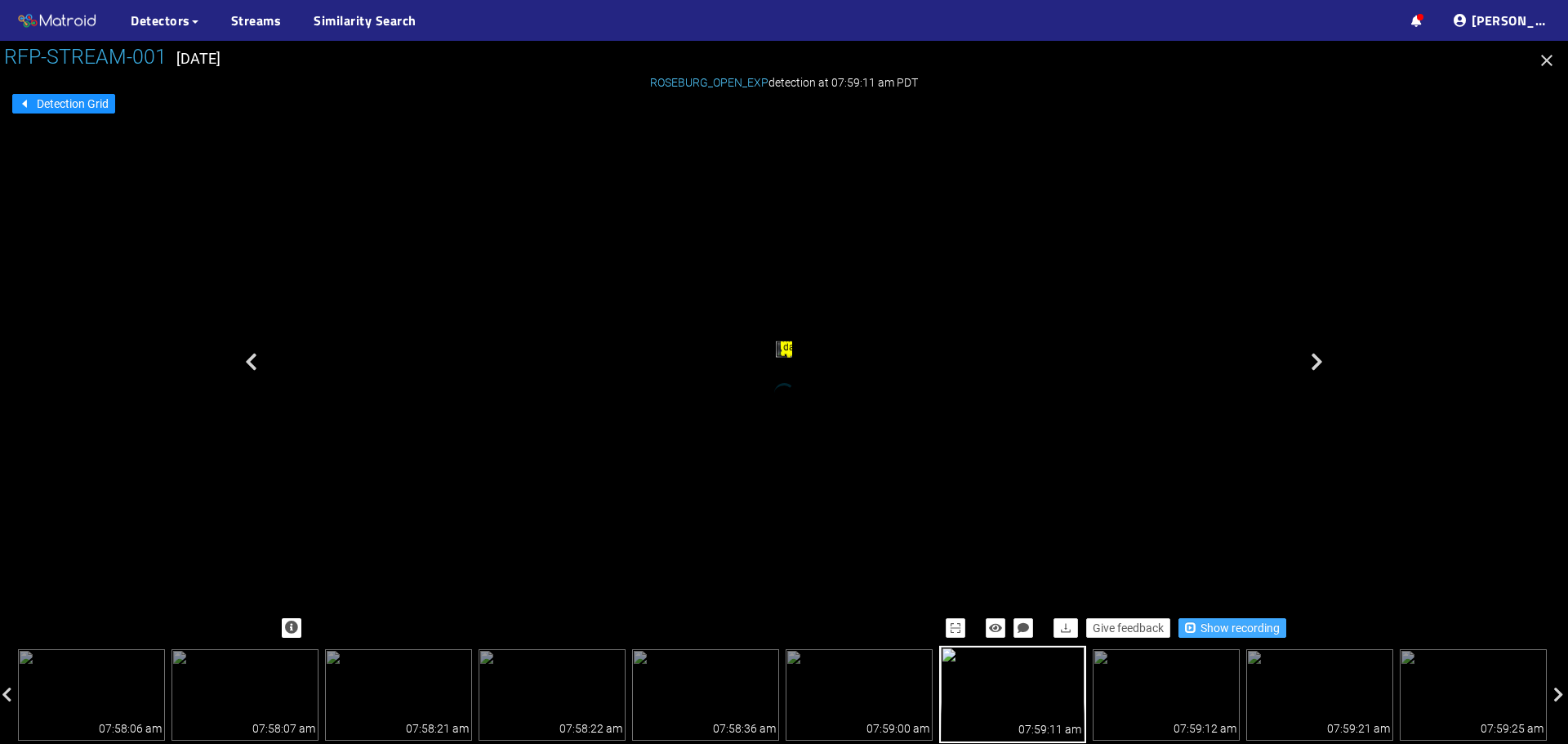
click at [1221, 628] on span "Show recording" at bounding box center [1240, 628] width 79 height 18
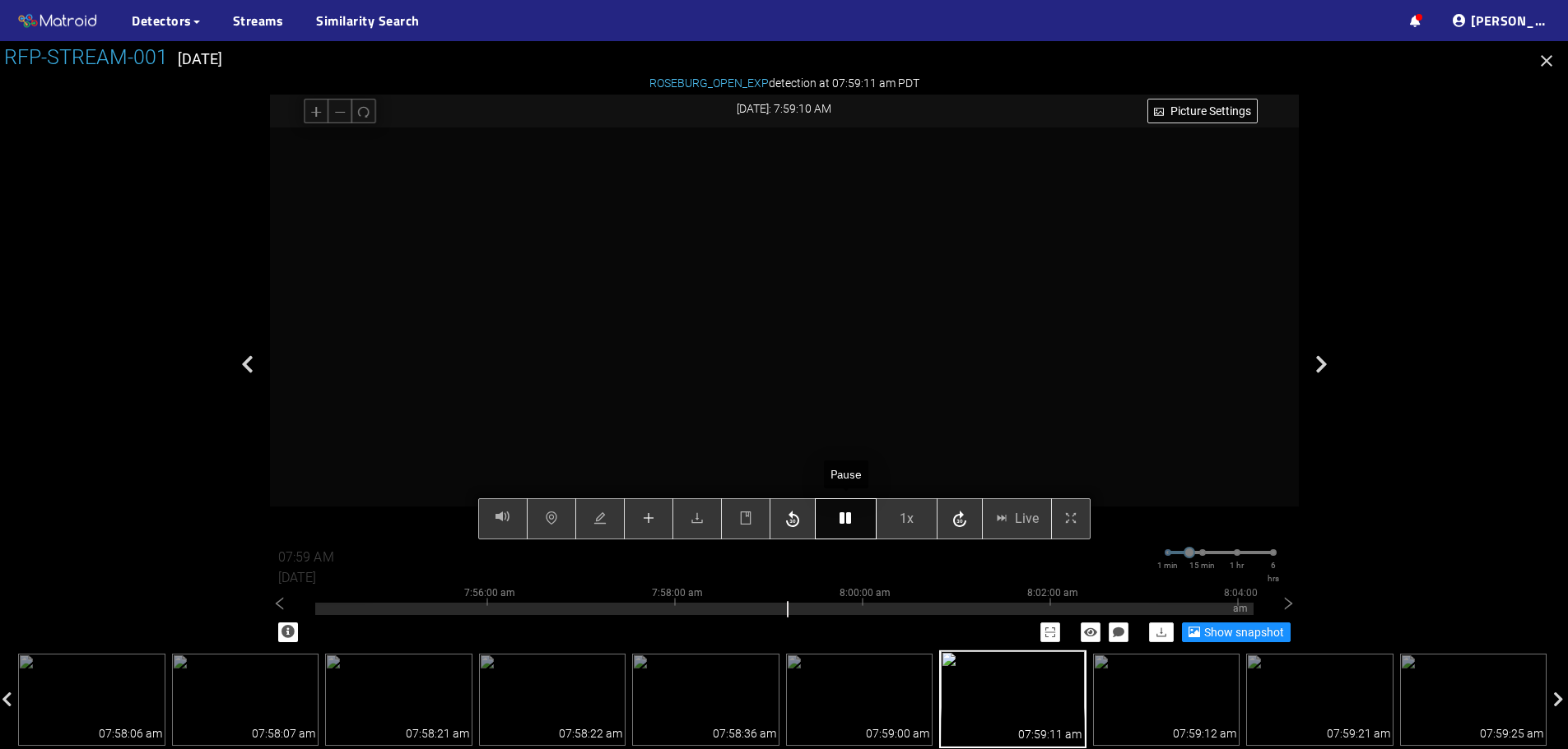
click at [848, 527] on button "button" at bounding box center [845, 519] width 62 height 42
click at [734, 527] on button "button" at bounding box center [745, 519] width 49 height 42
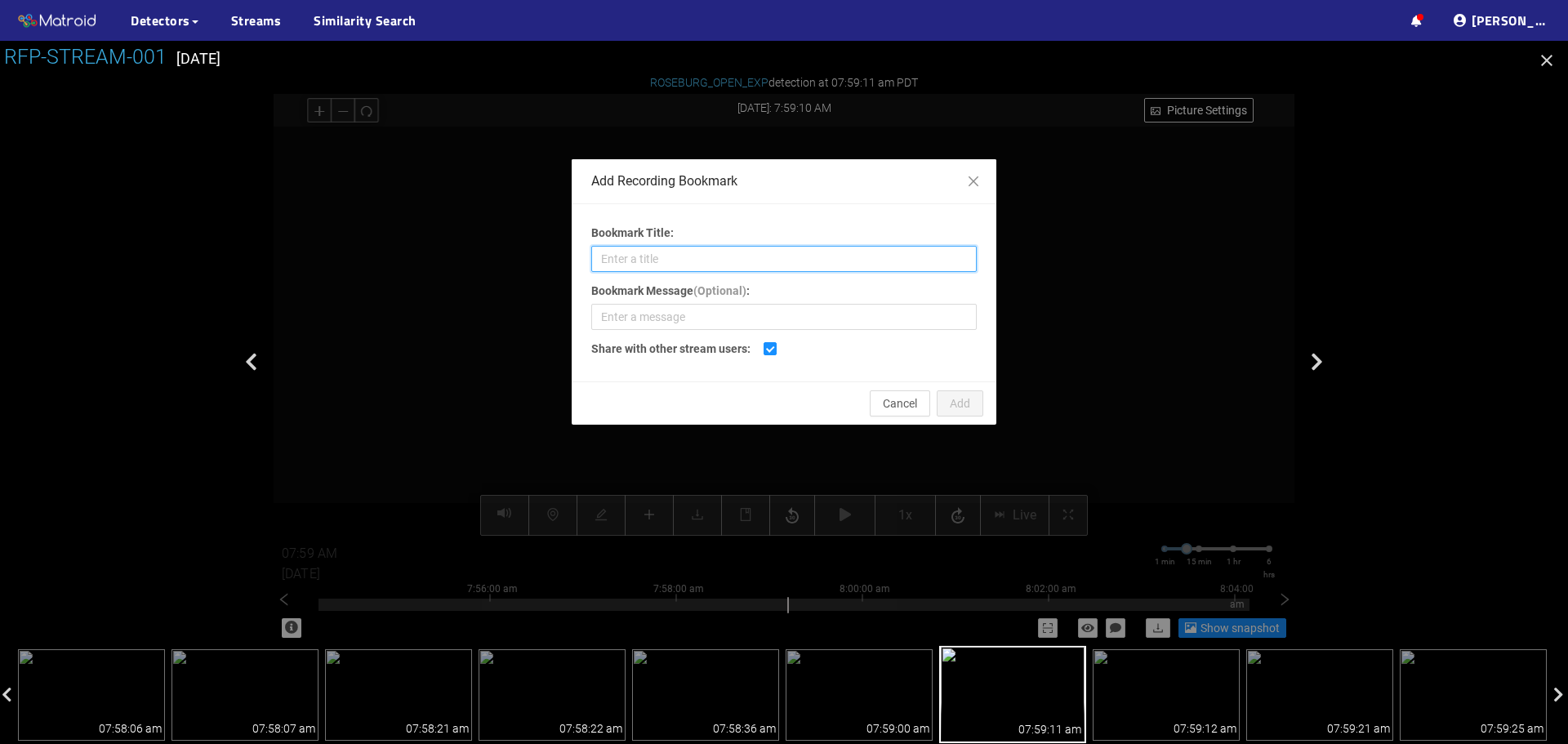
click at [710, 261] on input "Bookmark Title:" at bounding box center [784, 259] width 385 height 27
type input "Shadow Plug"
click at [953, 413] on button "Add" at bounding box center [960, 404] width 47 height 27
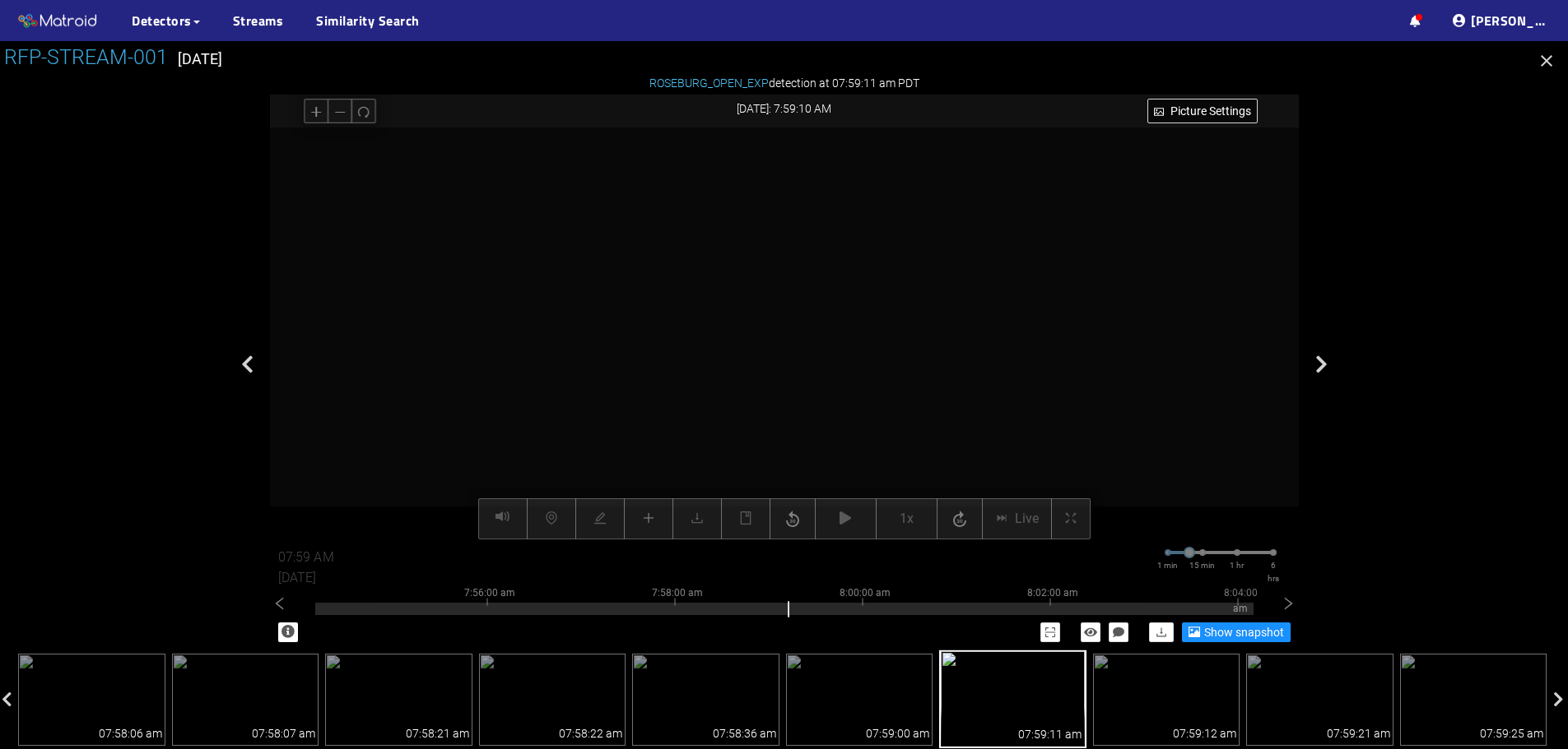
click at [1547, 61] on icon "button" at bounding box center [1546, 61] width 11 height 11
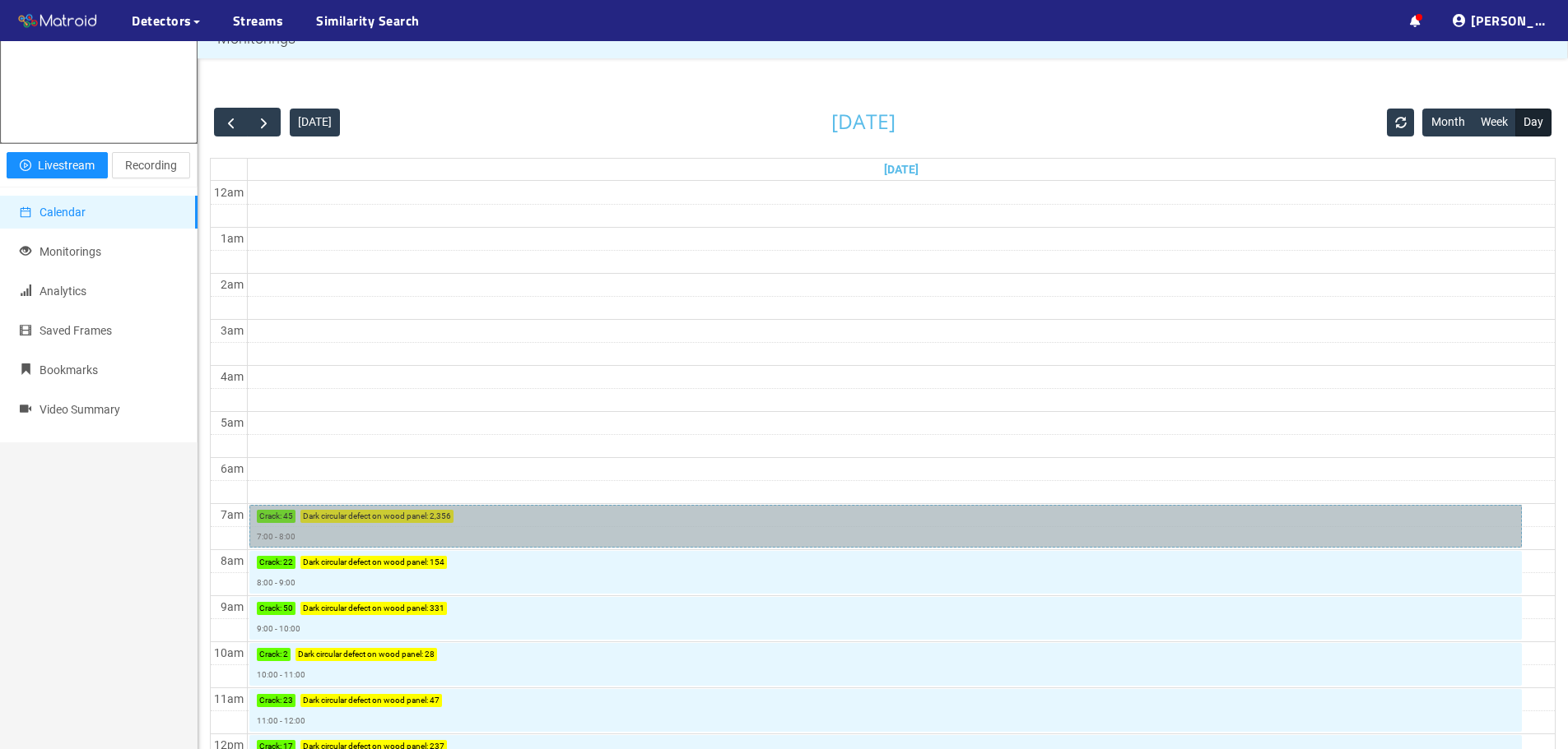
click at [552, 532] on link "Crack : 45 Dark circular defect on wood panel : 2,356 7:00 - 8:00" at bounding box center [886, 526] width 1273 height 42
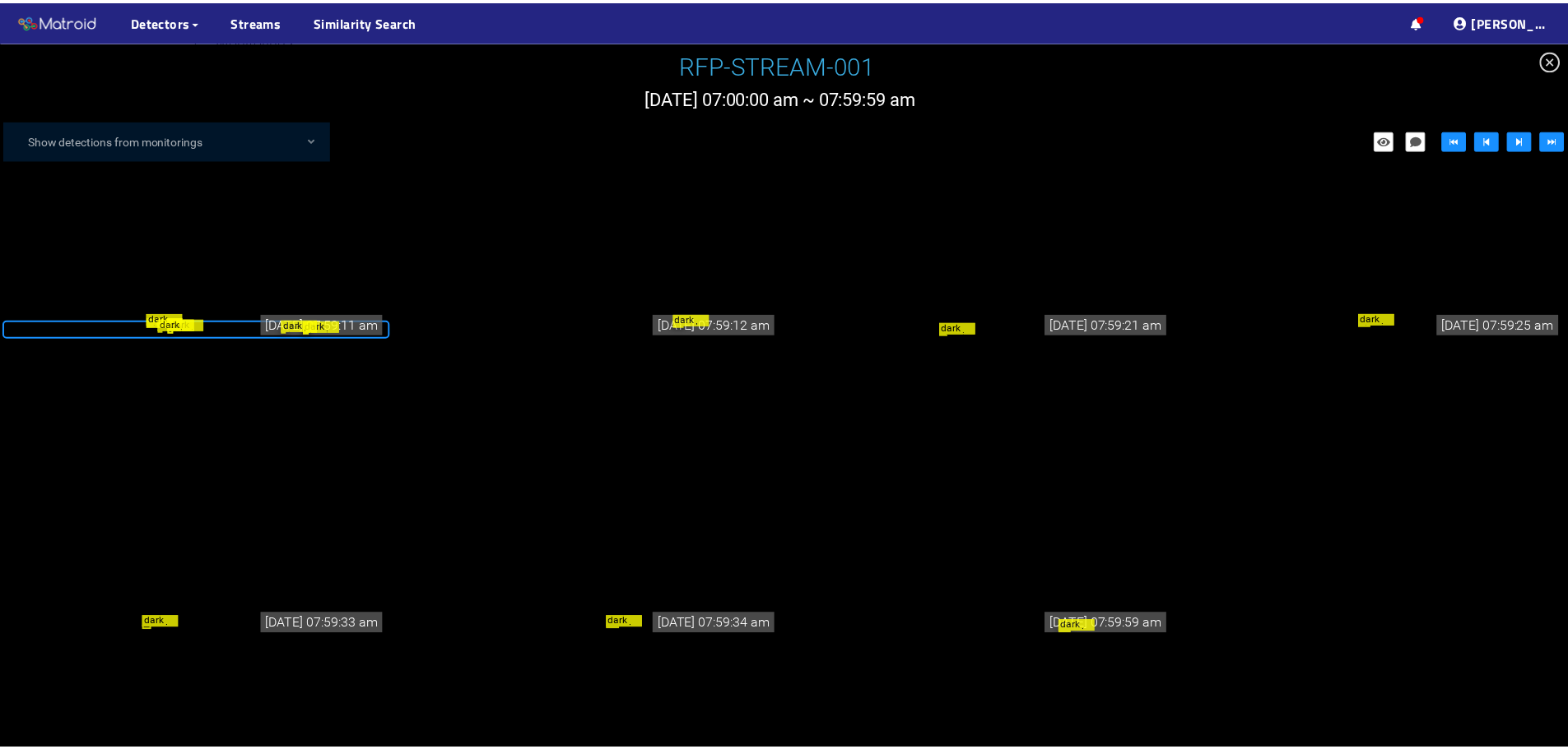
scroll to position [59660, 0]
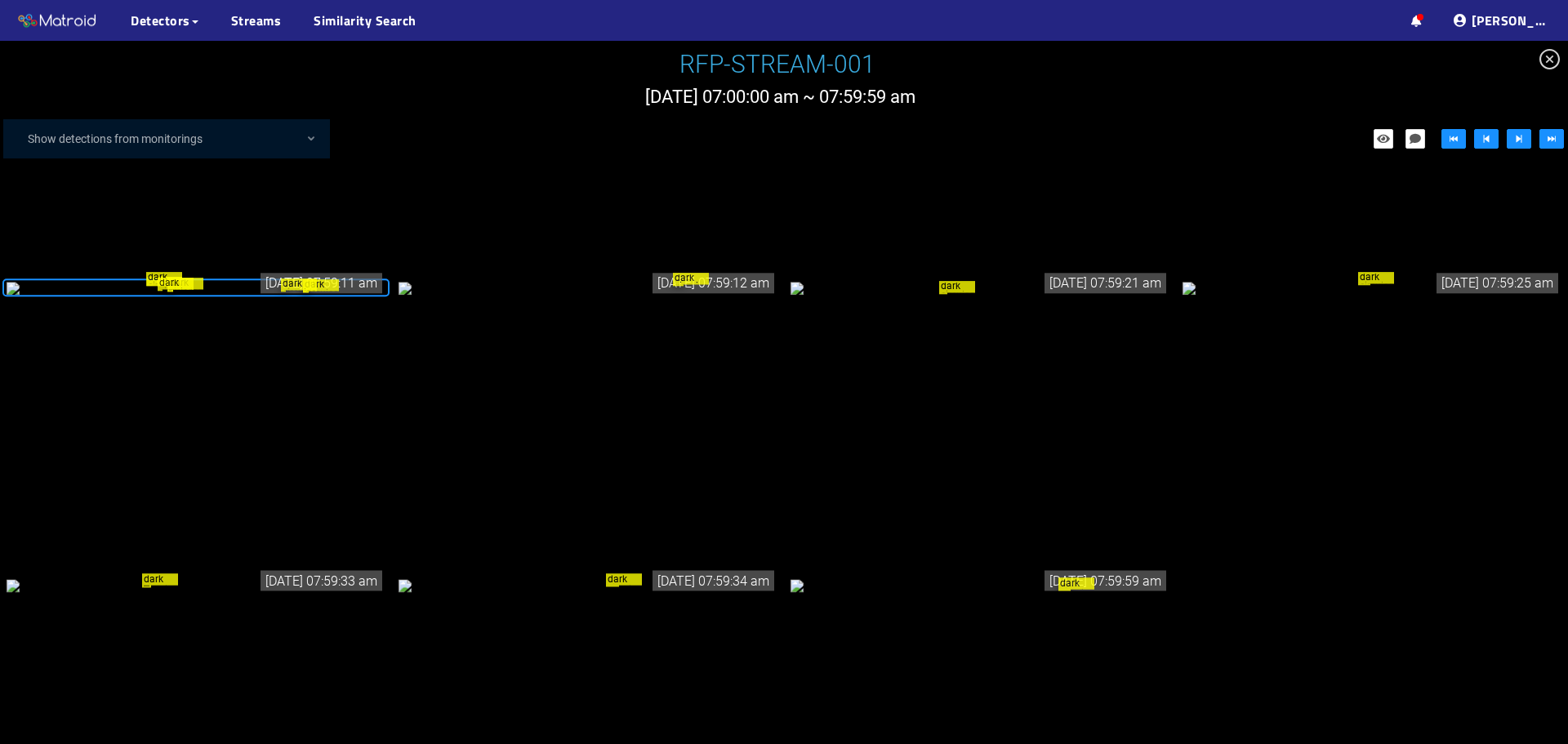
drag, startPoint x: 677, startPoint y: 362, endPoint x: 1306, endPoint y: 580, distance: 665.7
click at [1306, 580] on div "dark circular defect on wood panel [DATE] 07:59:33 am dark circular defect on w…" at bounding box center [784, 586] width 1568 height 284
click at [259, 139] on div "Show detections from monitorings" at bounding box center [174, 139] width 310 height 33
click at [922, 594] on div "dark circular defect on wood panel" at bounding box center [979, 586] width 379 height 18
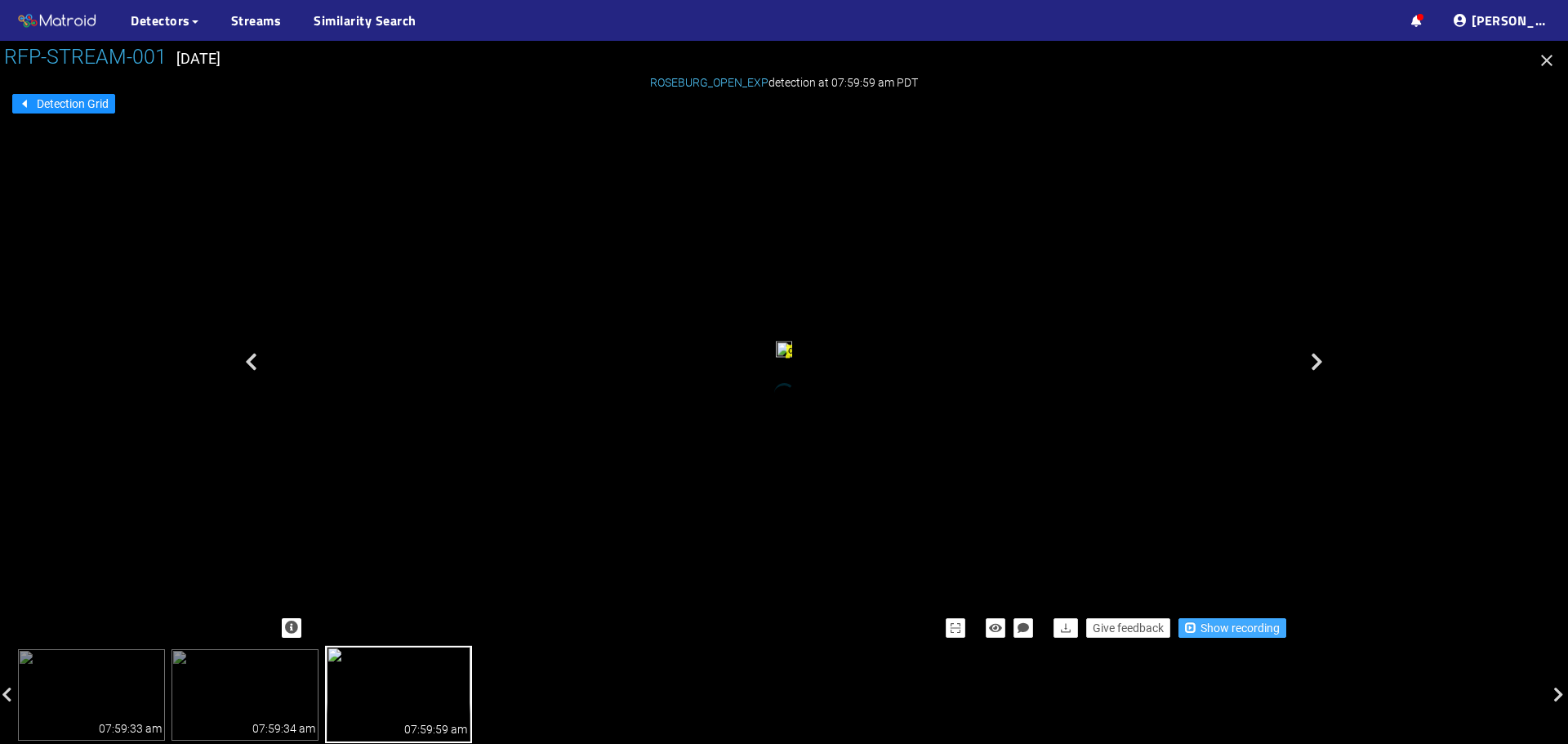
click at [1220, 631] on span "Show recording" at bounding box center [1240, 628] width 79 height 18
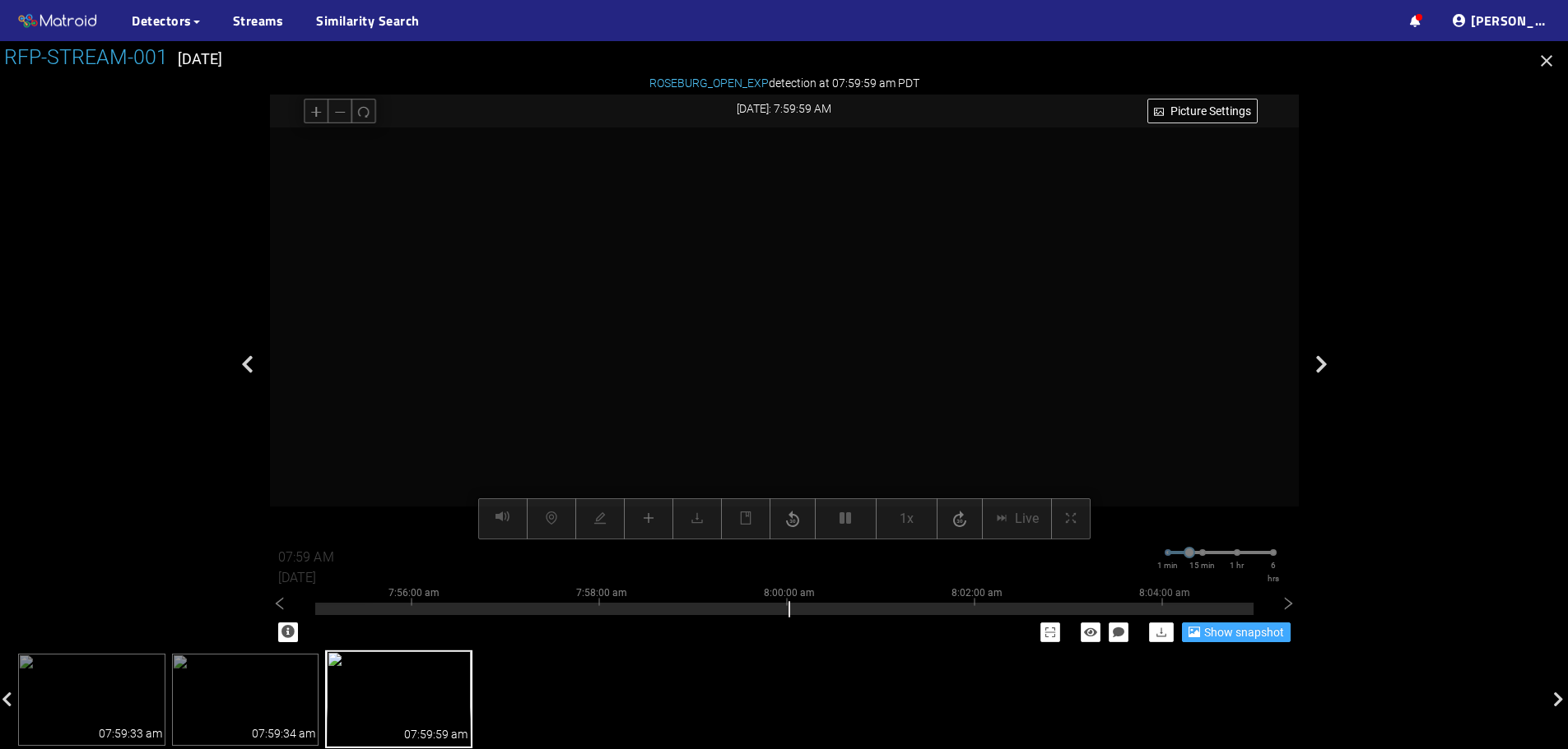
type input "08:00 AM"
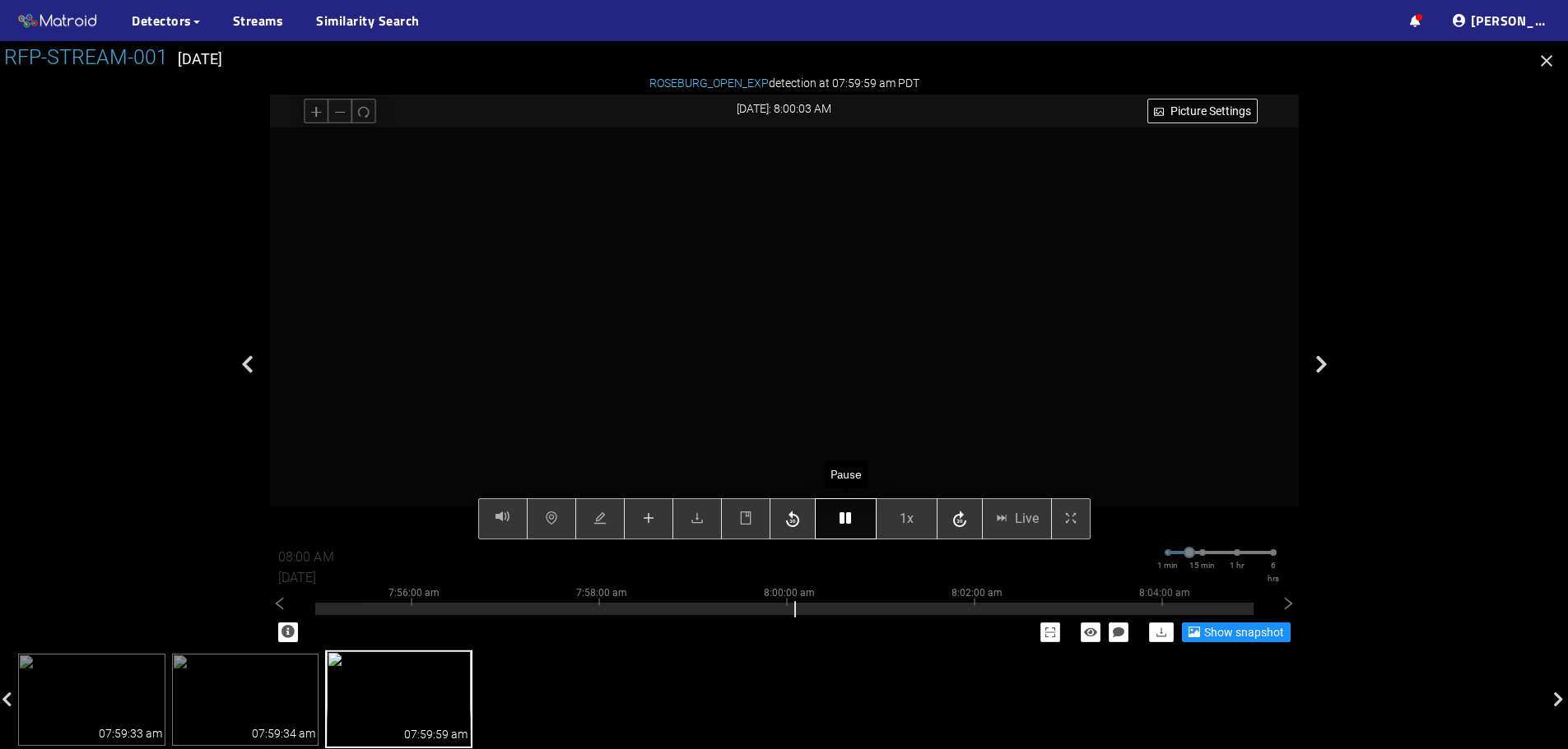
click at [848, 530] on button "button" at bounding box center [845, 519] width 62 height 42
click at [849, 524] on icon "button" at bounding box center [845, 518] width 11 height 13
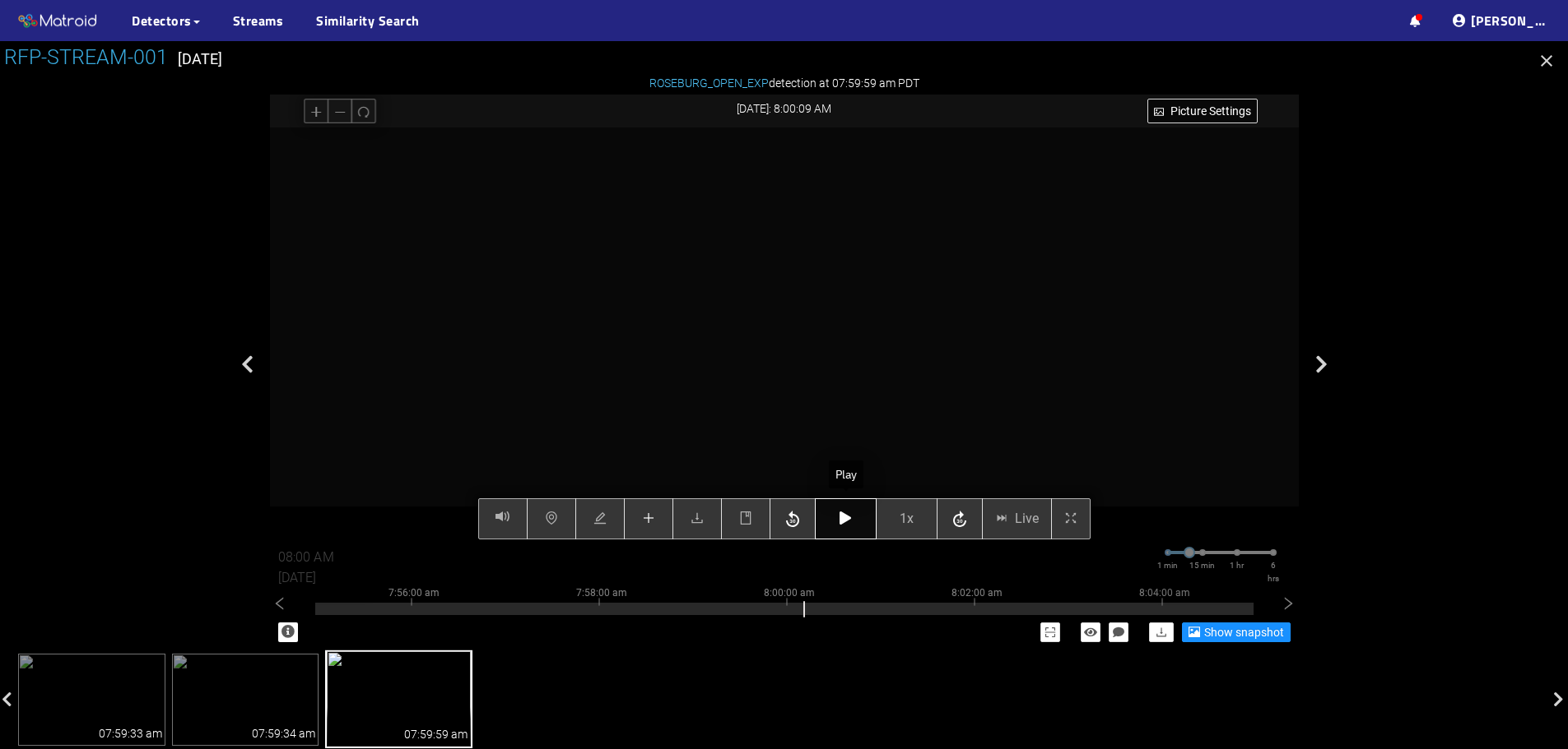
click at [849, 524] on icon "button" at bounding box center [845, 518] width 11 height 13
click at [742, 531] on button "button" at bounding box center [745, 519] width 49 height 42
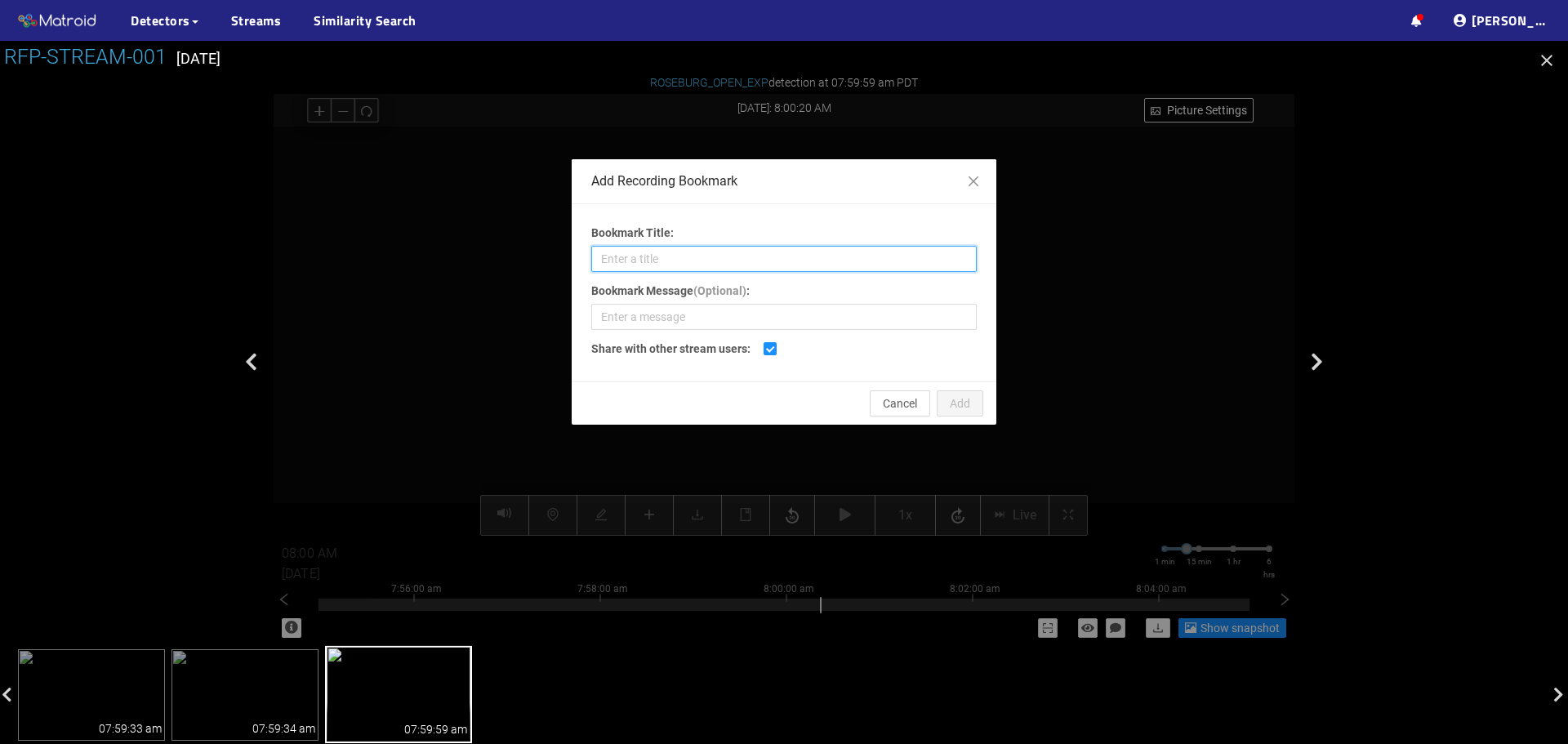
click at [698, 258] on input "Bookmark Title:" at bounding box center [784, 259] width 385 height 27
type input "Shadow Plug"
click at [946, 393] on button "Add" at bounding box center [960, 404] width 47 height 27
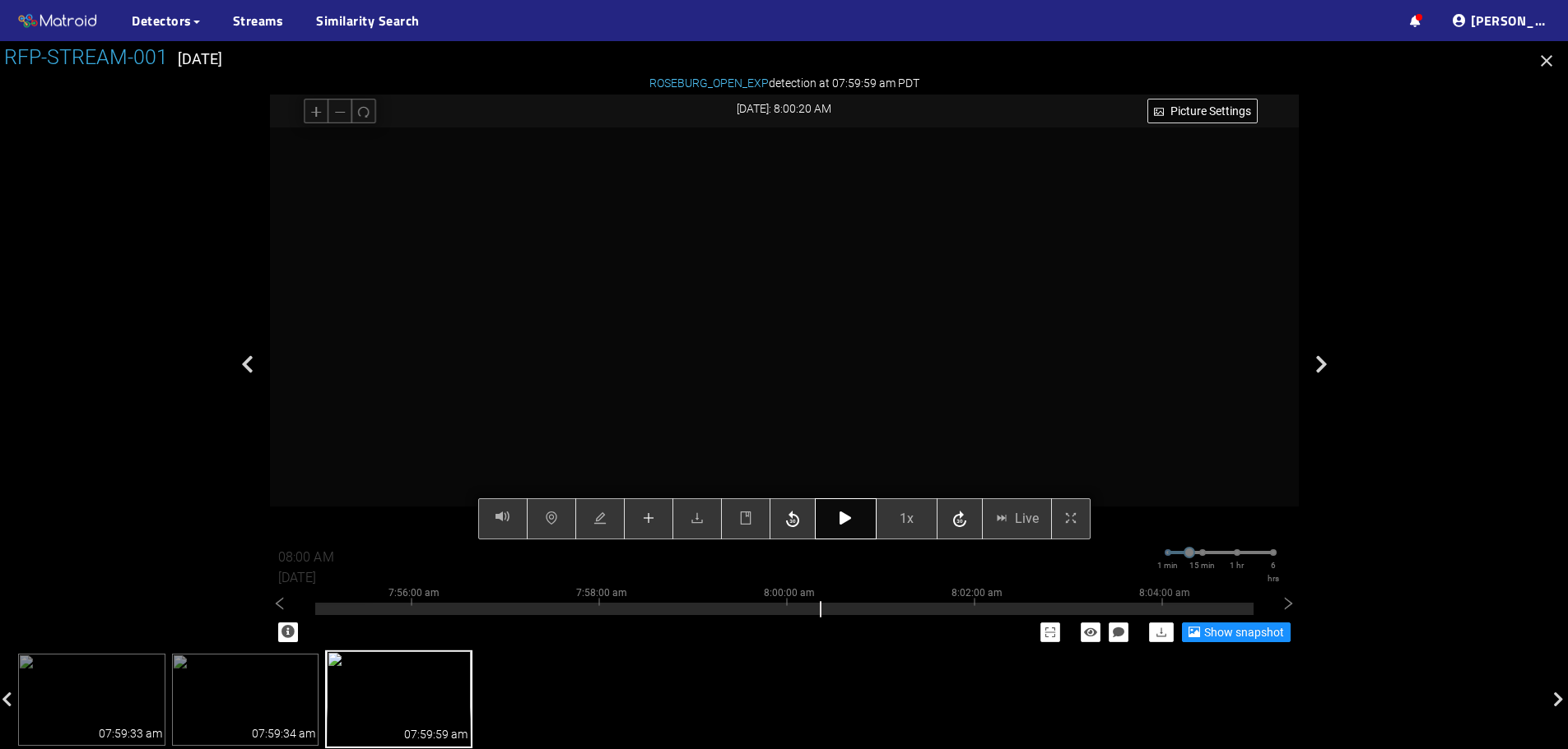
click at [851, 529] on button "button" at bounding box center [845, 519] width 62 height 42
click at [849, 525] on icon "button" at bounding box center [845, 518] width 11 height 13
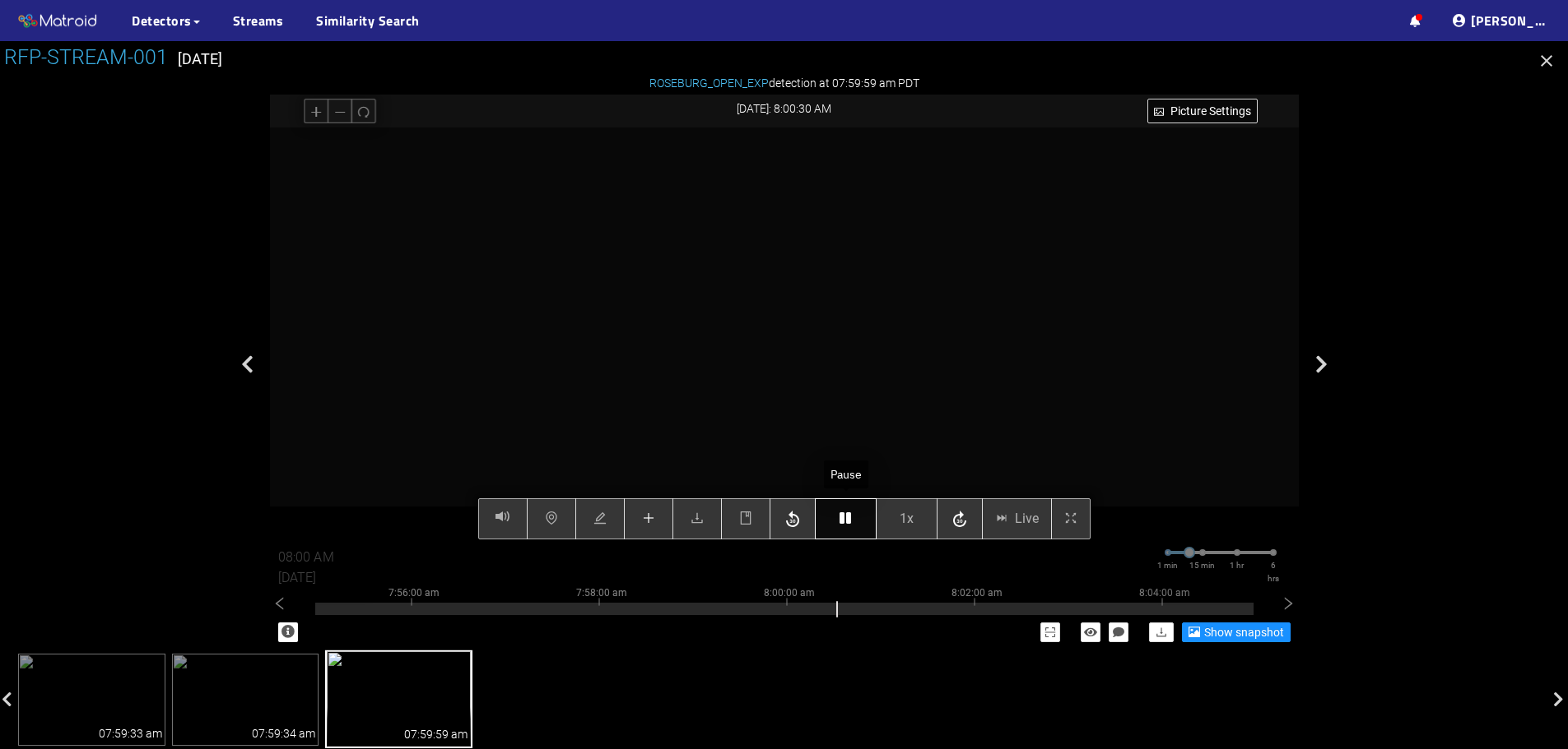
click at [849, 525] on icon "button" at bounding box center [845, 518] width 11 height 13
type input "08:01 AM"
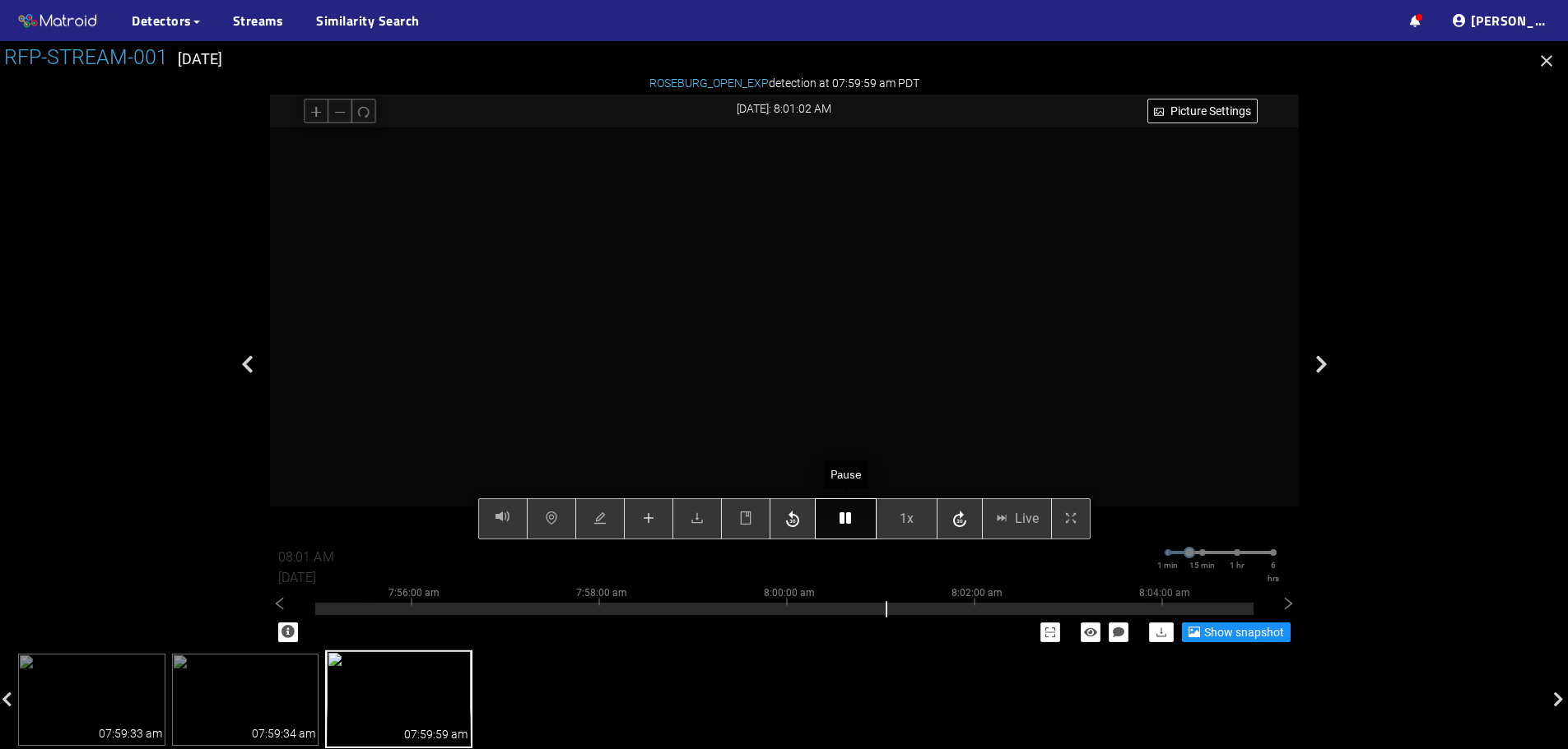
click at [849, 525] on icon "button" at bounding box center [845, 518] width 11 height 13
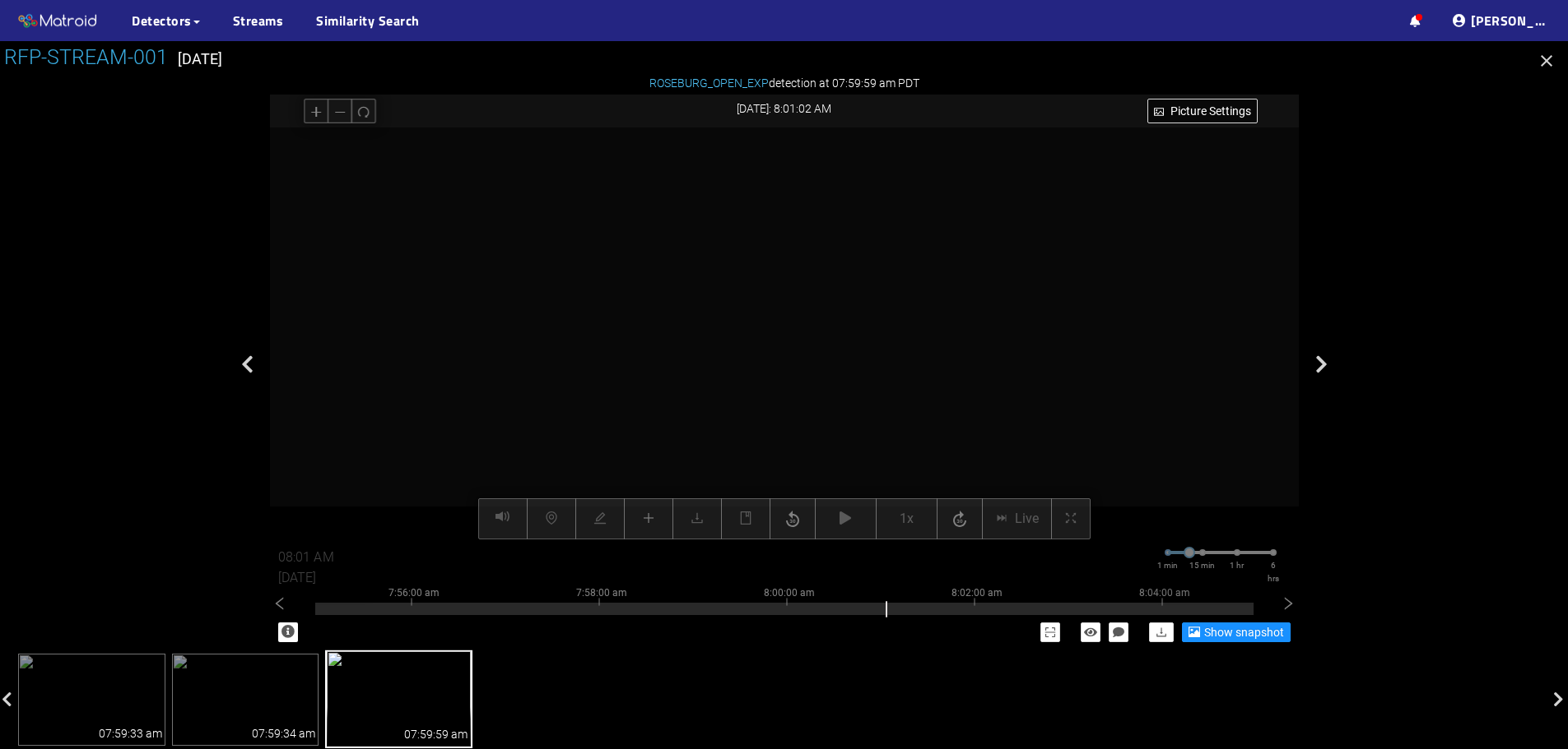
drag, startPoint x: 619, startPoint y: 365, endPoint x: 655, endPoint y: 393, distance: 45.6
click at [653, 395] on video at bounding box center [1041, 259] width 1897 height 948
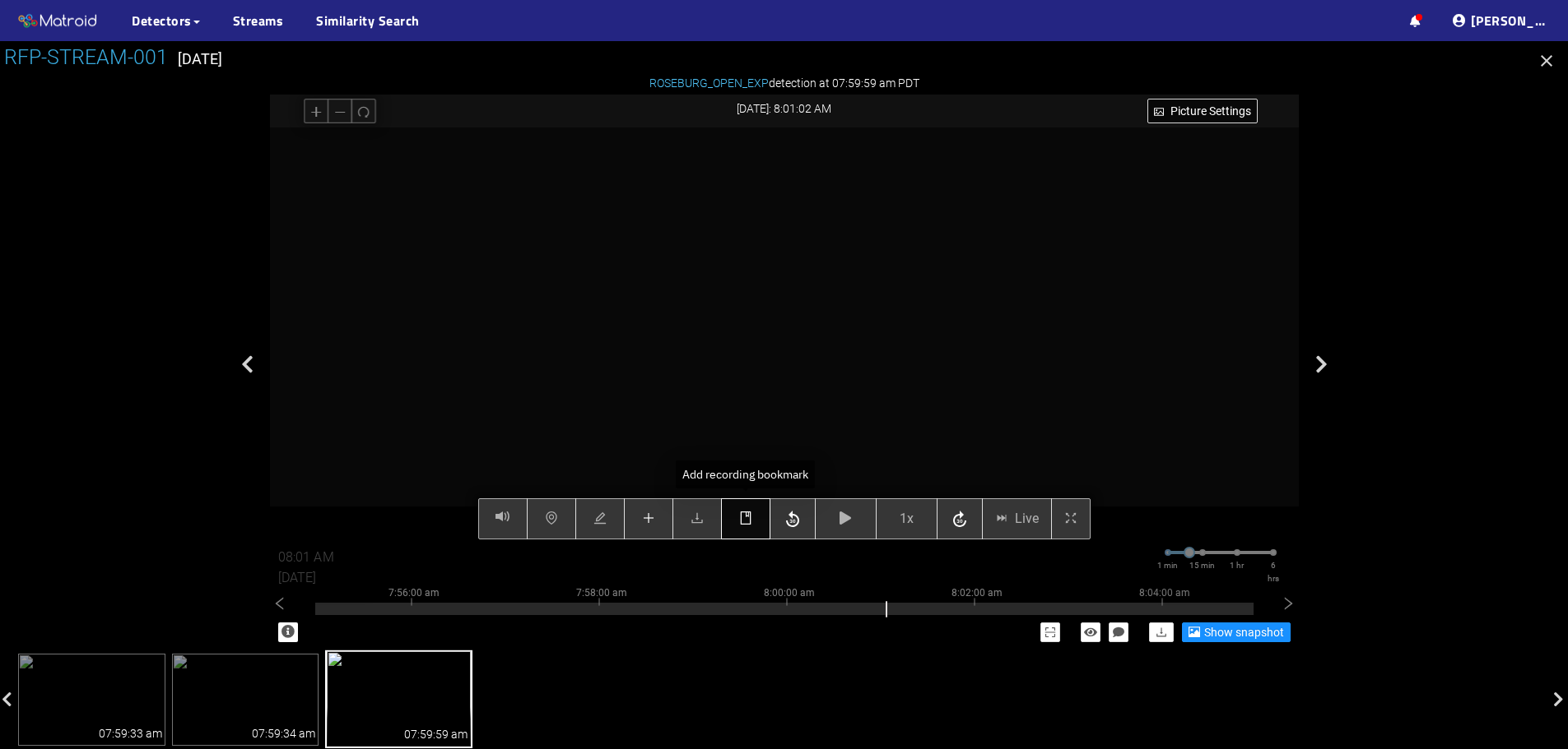
click at [756, 525] on button "button" at bounding box center [745, 519] width 49 height 42
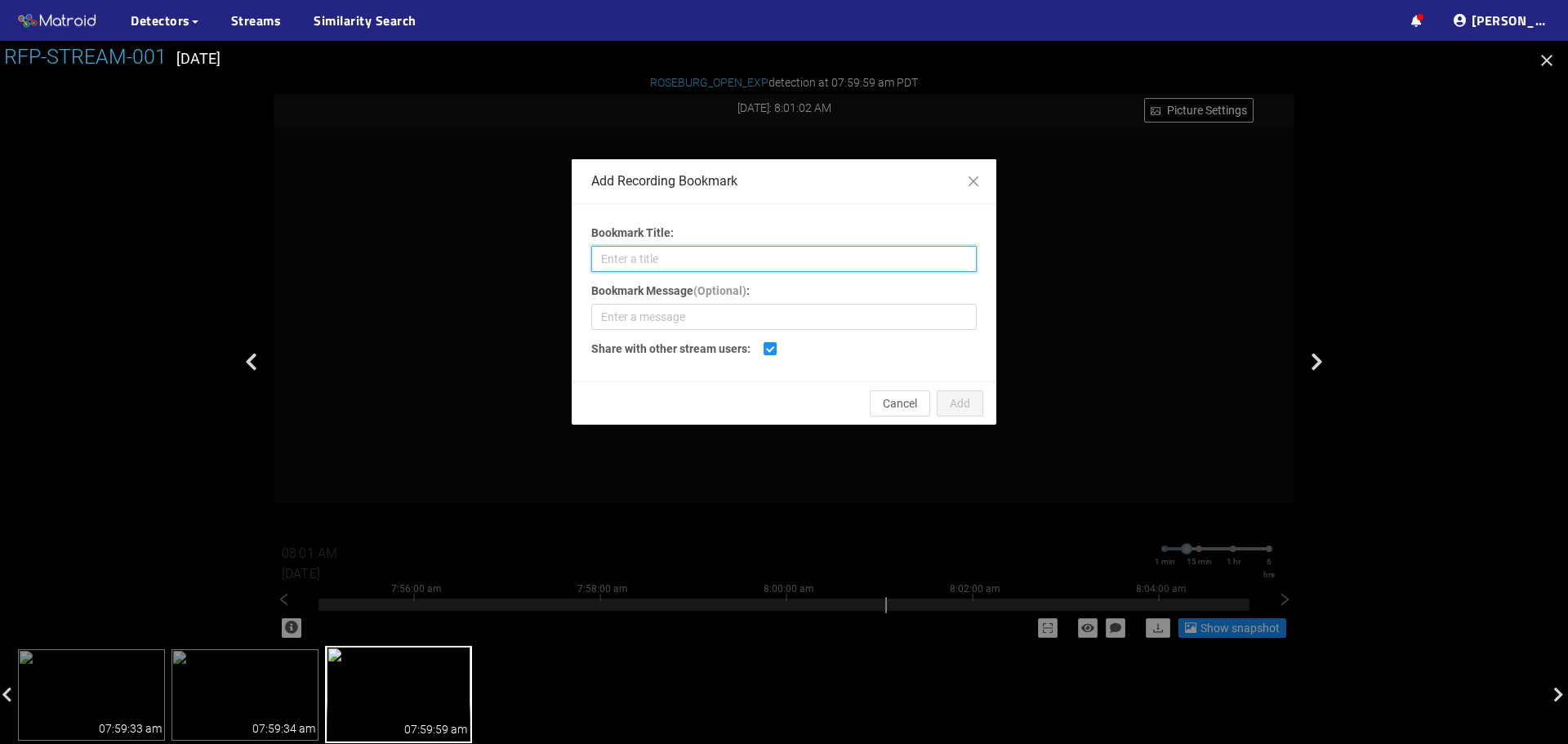
click at [782, 265] on input "Bookmark Title:" at bounding box center [784, 259] width 385 height 27
type input "Shadow Plug"
click at [944, 404] on button "Add" at bounding box center [960, 404] width 47 height 27
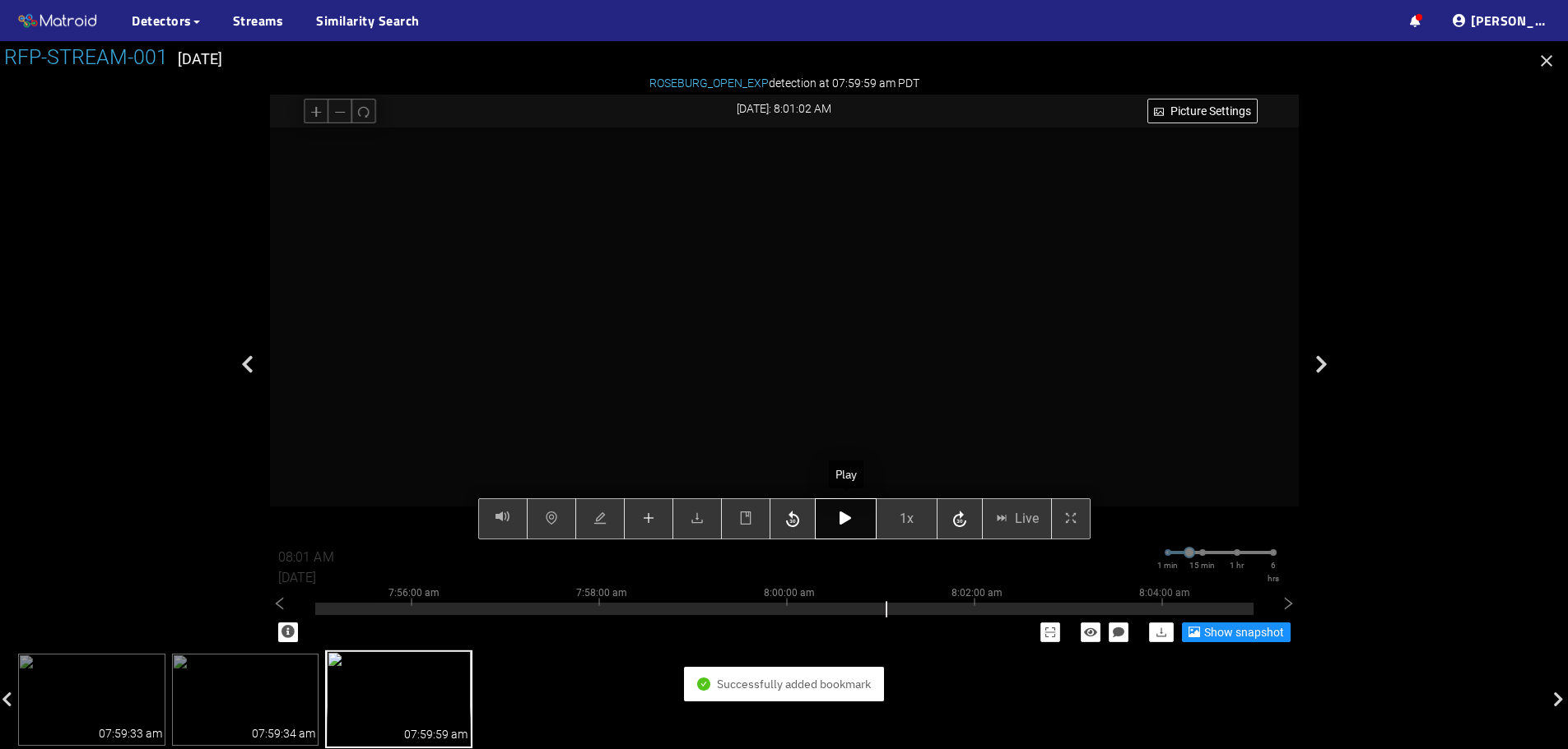
click at [833, 529] on button "button" at bounding box center [845, 519] width 62 height 42
click at [840, 527] on button "button" at bounding box center [845, 519] width 62 height 42
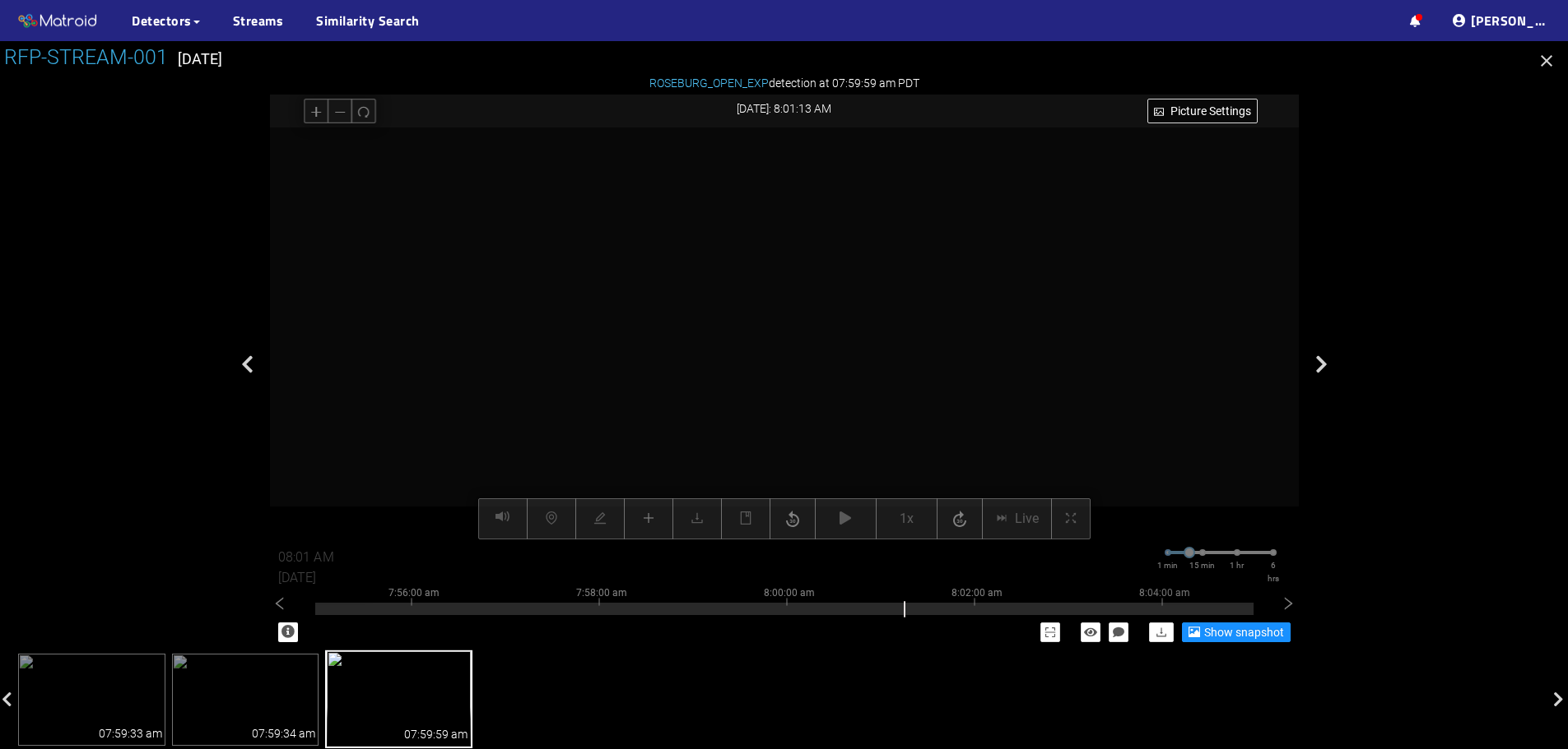
drag, startPoint x: 880, startPoint y: 348, endPoint x: 734, endPoint y: 466, distance: 187.7
click at [728, 483] on video at bounding box center [439, 287] width 2887 height 1443
drag, startPoint x: 878, startPoint y: 309, endPoint x: 858, endPoint y: 370, distance: 64.2
click at [858, 370] on video at bounding box center [375, 380] width 2887 height 1443
drag, startPoint x: 720, startPoint y: 357, endPoint x: 1039, endPoint y: 275, distance: 329.4
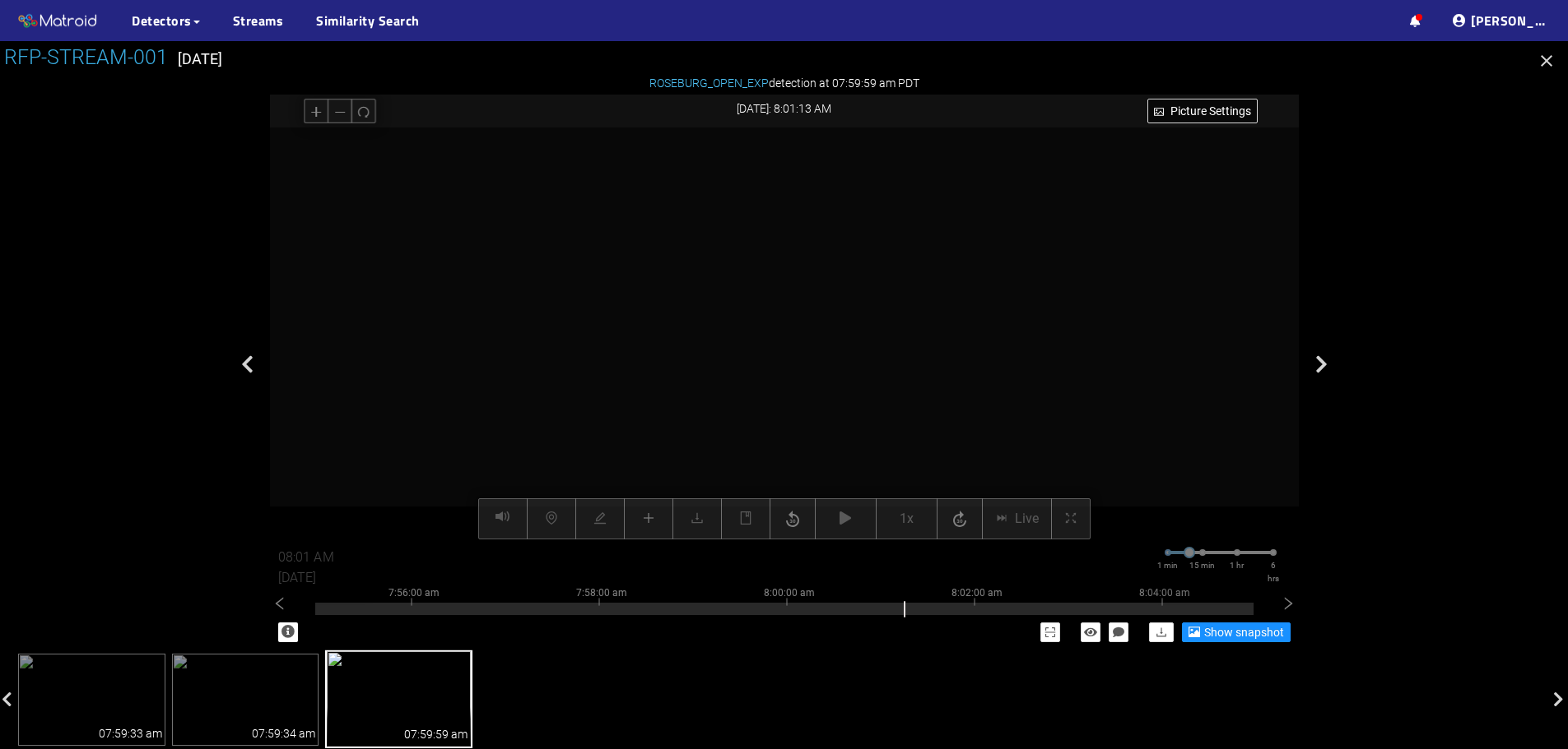
click at [1036, 277] on video at bounding box center [347, 441] width 2969 height 1484
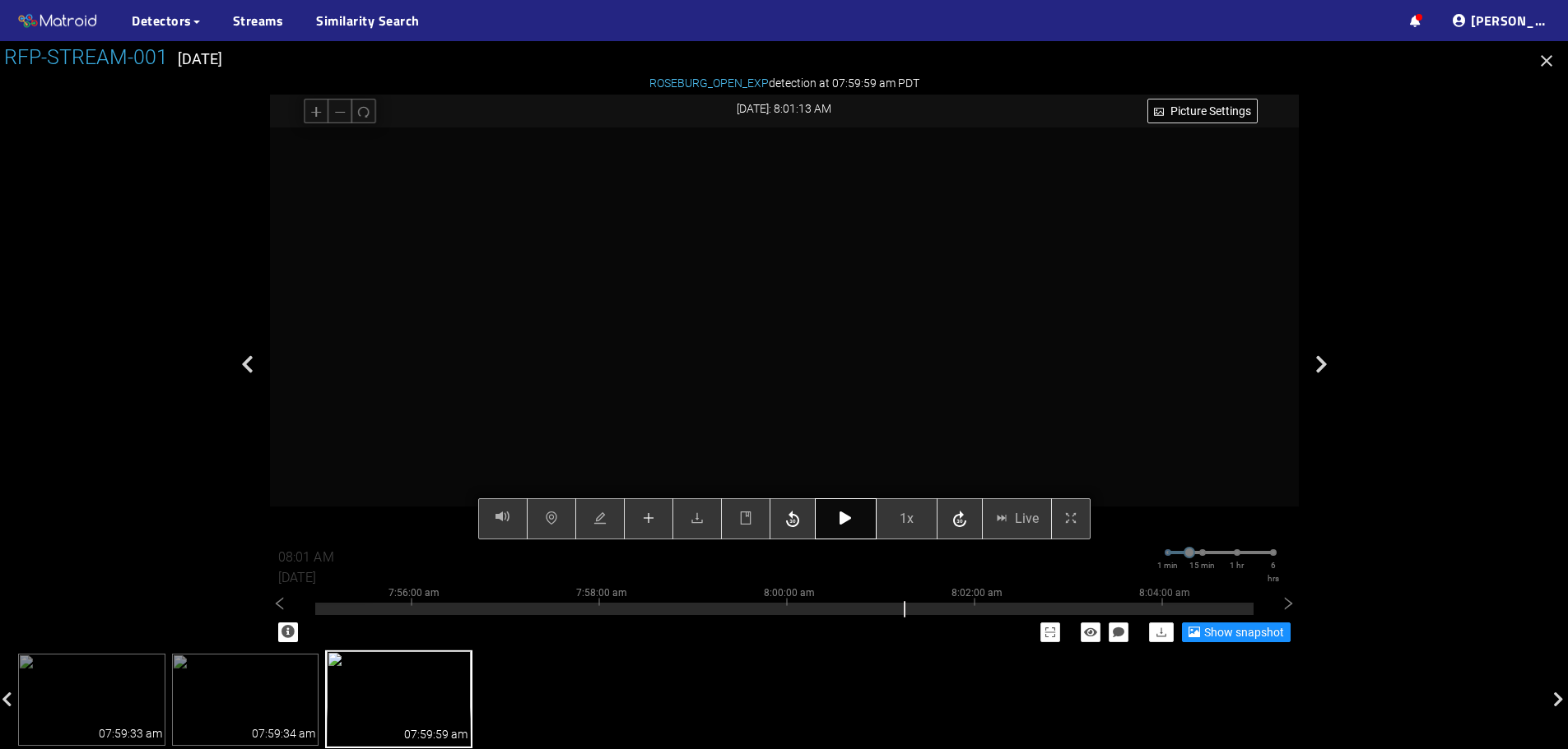
click at [847, 524] on icon "button" at bounding box center [845, 518] width 11 height 13
click at [852, 528] on button "button" at bounding box center [845, 519] width 62 height 42
click at [747, 523] on icon "book" at bounding box center [746, 518] width 13 height 13
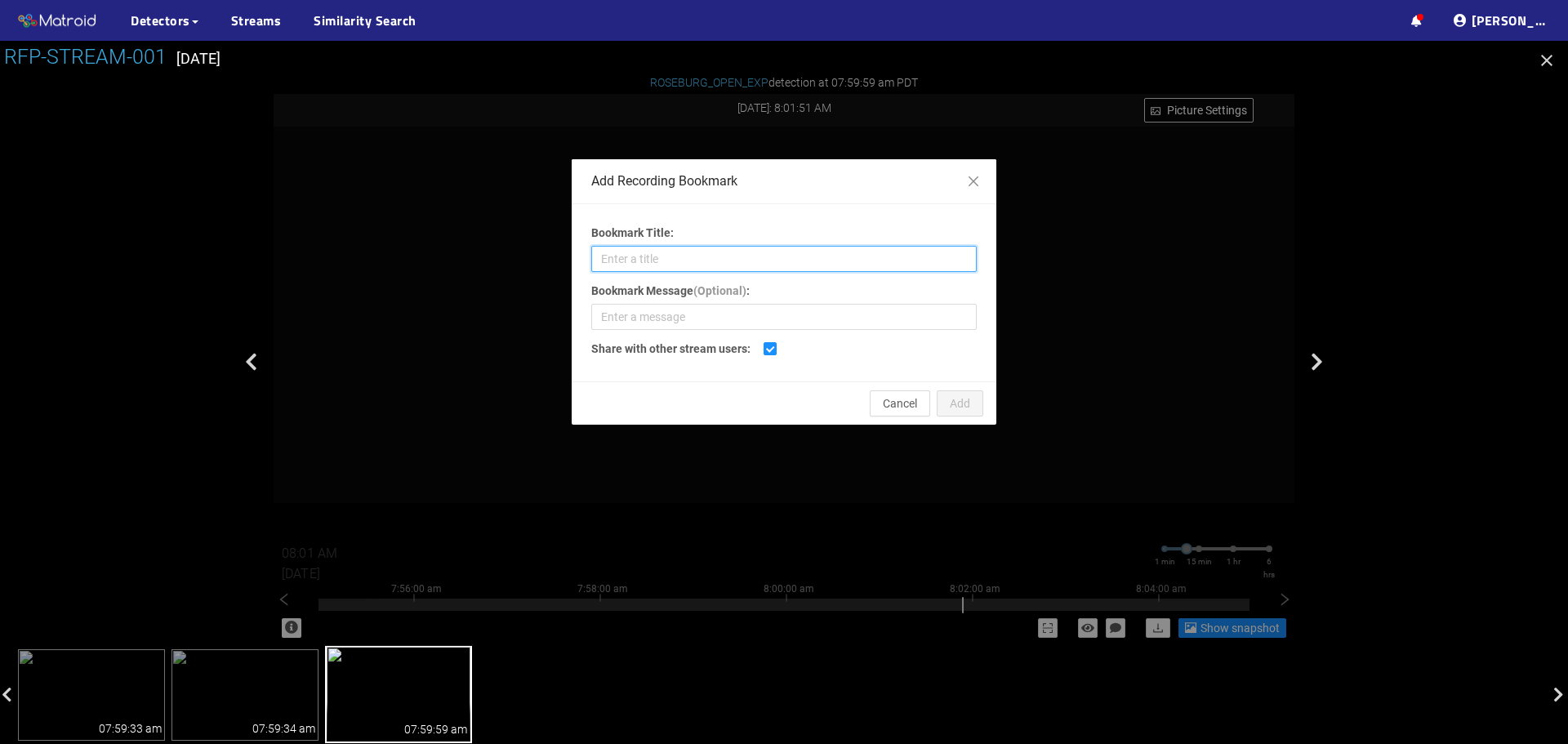
click at [799, 265] on input "Bookmark Title:" at bounding box center [784, 259] width 385 height 27
type input "Open Defect 4ft Edge"
click at [960, 402] on span "Add" at bounding box center [960, 404] width 20 height 18
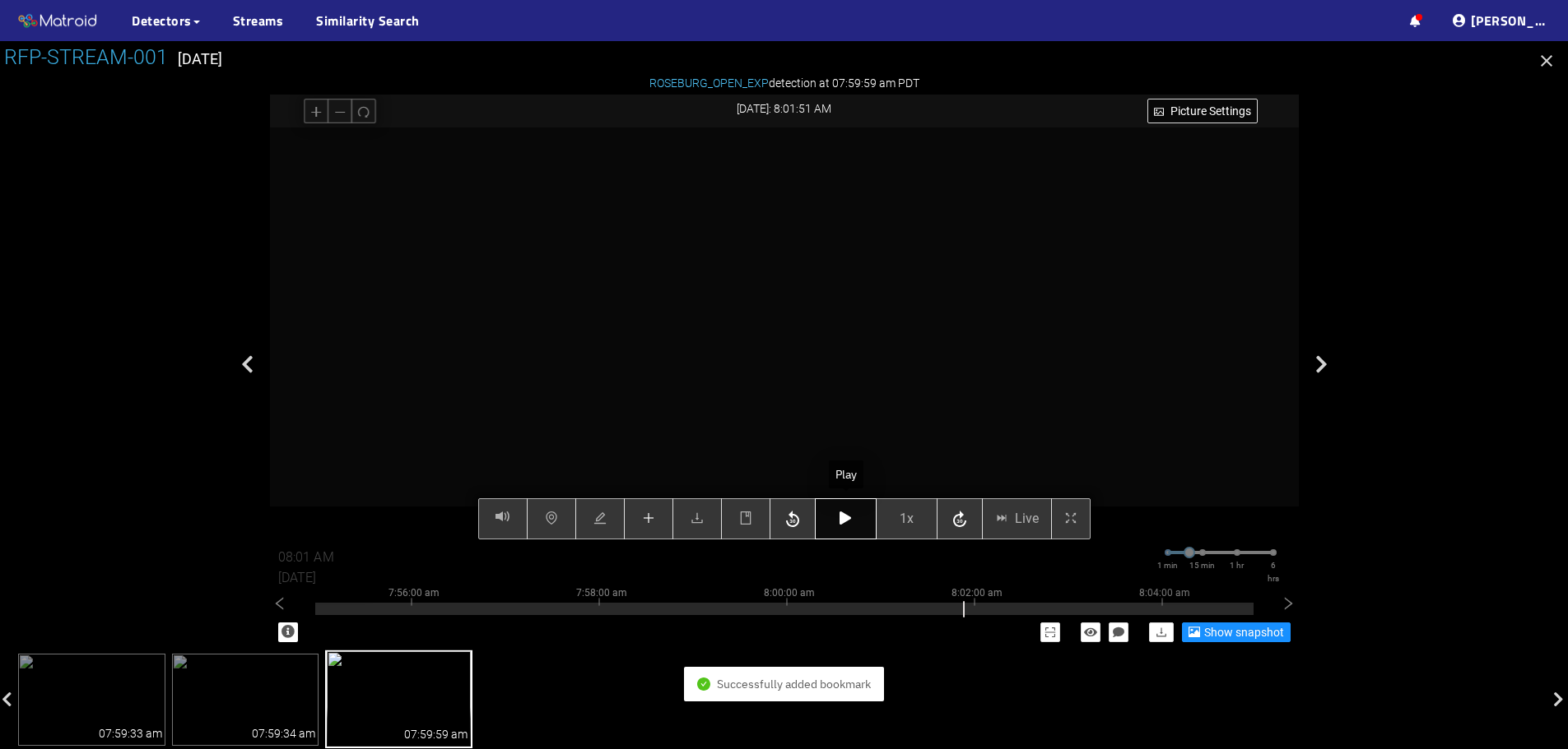
click at [855, 515] on button "button" at bounding box center [845, 519] width 62 height 42
click at [839, 526] on button "button" at bounding box center [845, 519] width 62 height 42
type input "08:02 AM"
click at [839, 526] on button "button" at bounding box center [845, 519] width 62 height 42
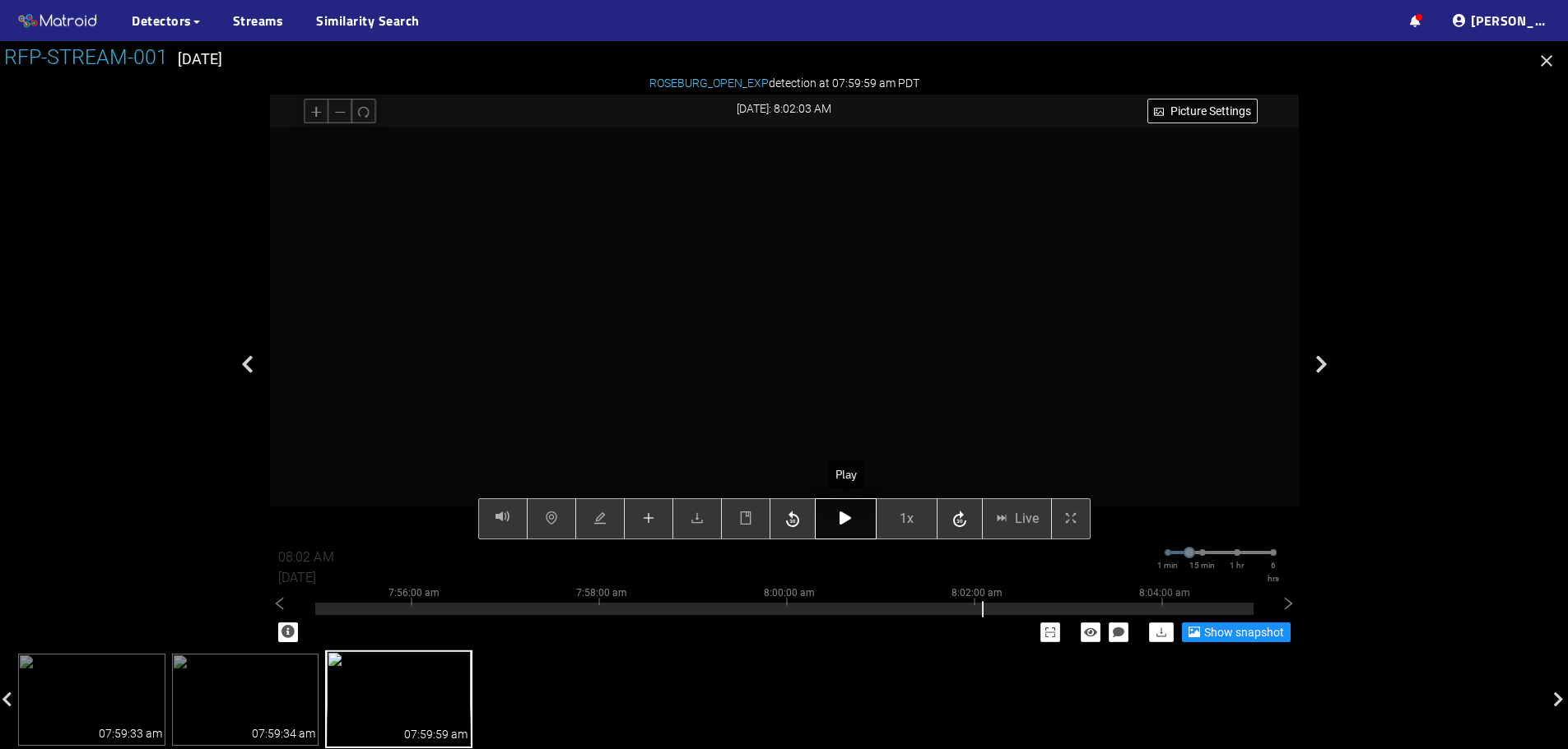
click at [839, 526] on button "button" at bounding box center [845, 519] width 62 height 42
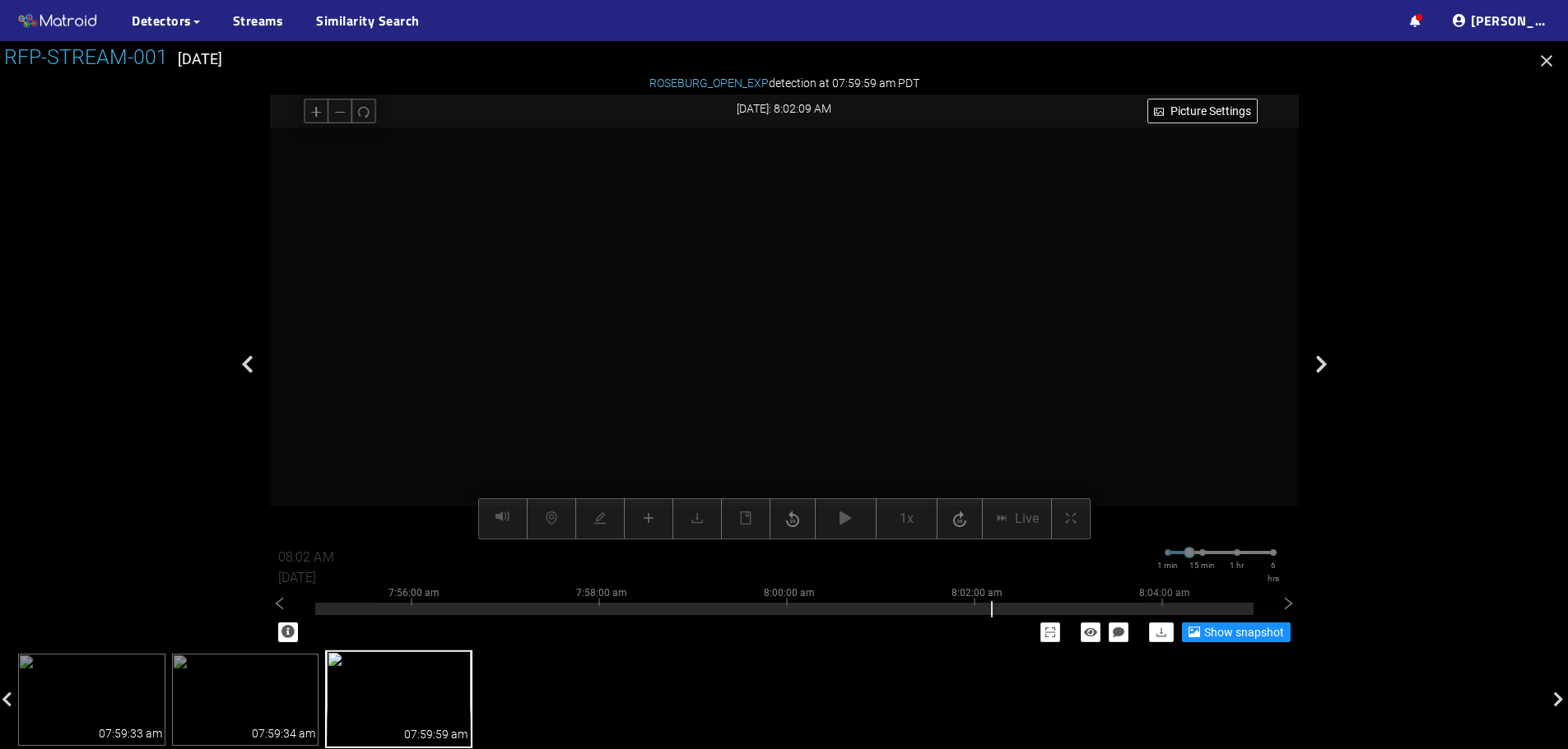
drag, startPoint x: 632, startPoint y: 329, endPoint x: 863, endPoint y: 441, distance: 256.7
click at [863, 441] on video at bounding box center [811, 187] width 2391 height 1195
drag, startPoint x: 631, startPoint y: 392, endPoint x: 930, endPoint y: 448, distance: 304.2
click at [930, 448] on video at bounding box center [1111, 244] width 2391 height 1195
drag, startPoint x: 833, startPoint y: 307, endPoint x: 881, endPoint y: 427, distance: 129.2
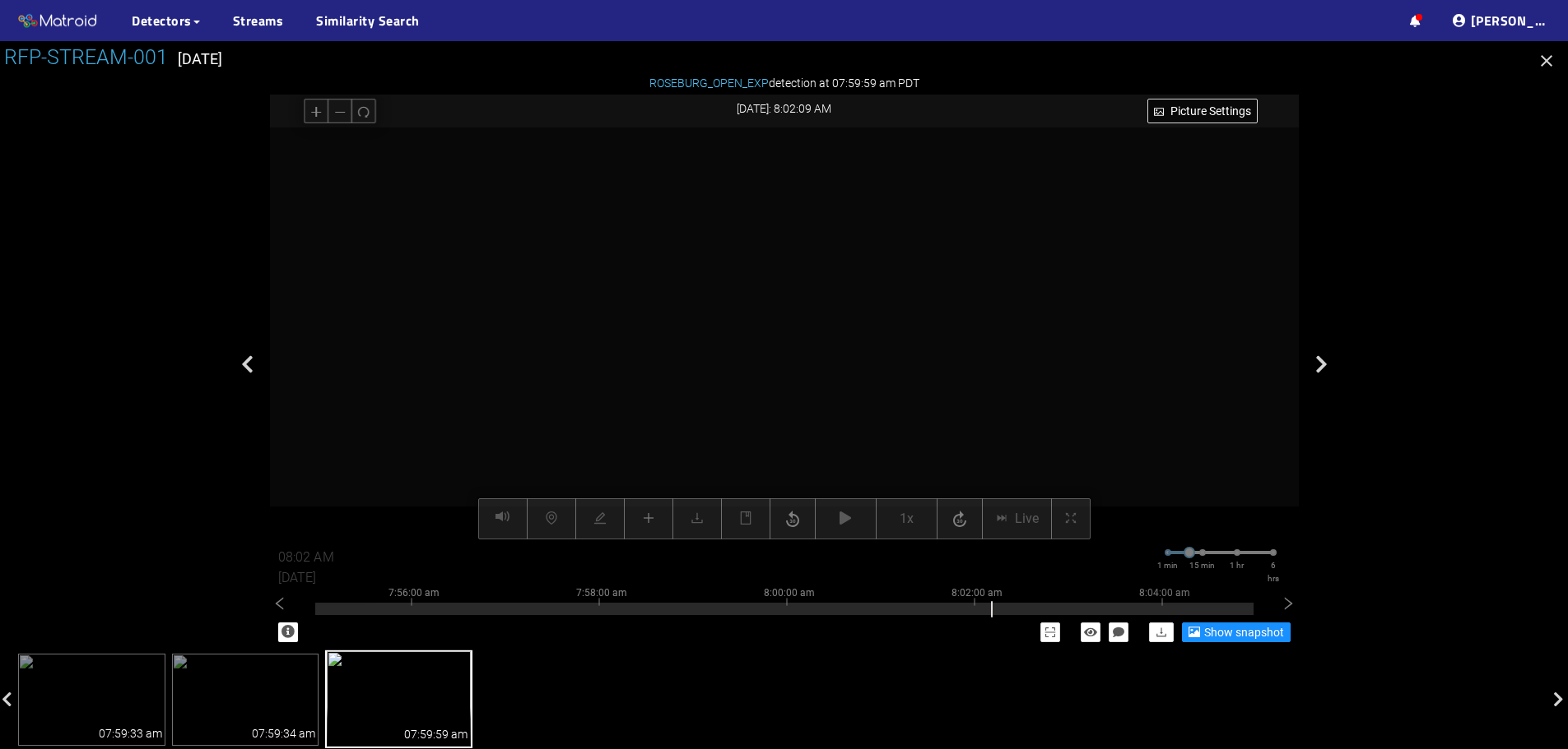
click at [881, 429] on video at bounding box center [1163, 264] width 2391 height 1195
drag, startPoint x: 876, startPoint y: 364, endPoint x: 874, endPoint y: 413, distance: 49.0
click at [874, 413] on video at bounding box center [1203, 411] width 2391 height 1195
drag, startPoint x: 869, startPoint y: 357, endPoint x: 871, endPoint y: 381, distance: 24.1
click at [869, 383] on video at bounding box center [1201, 460] width 2391 height 1195
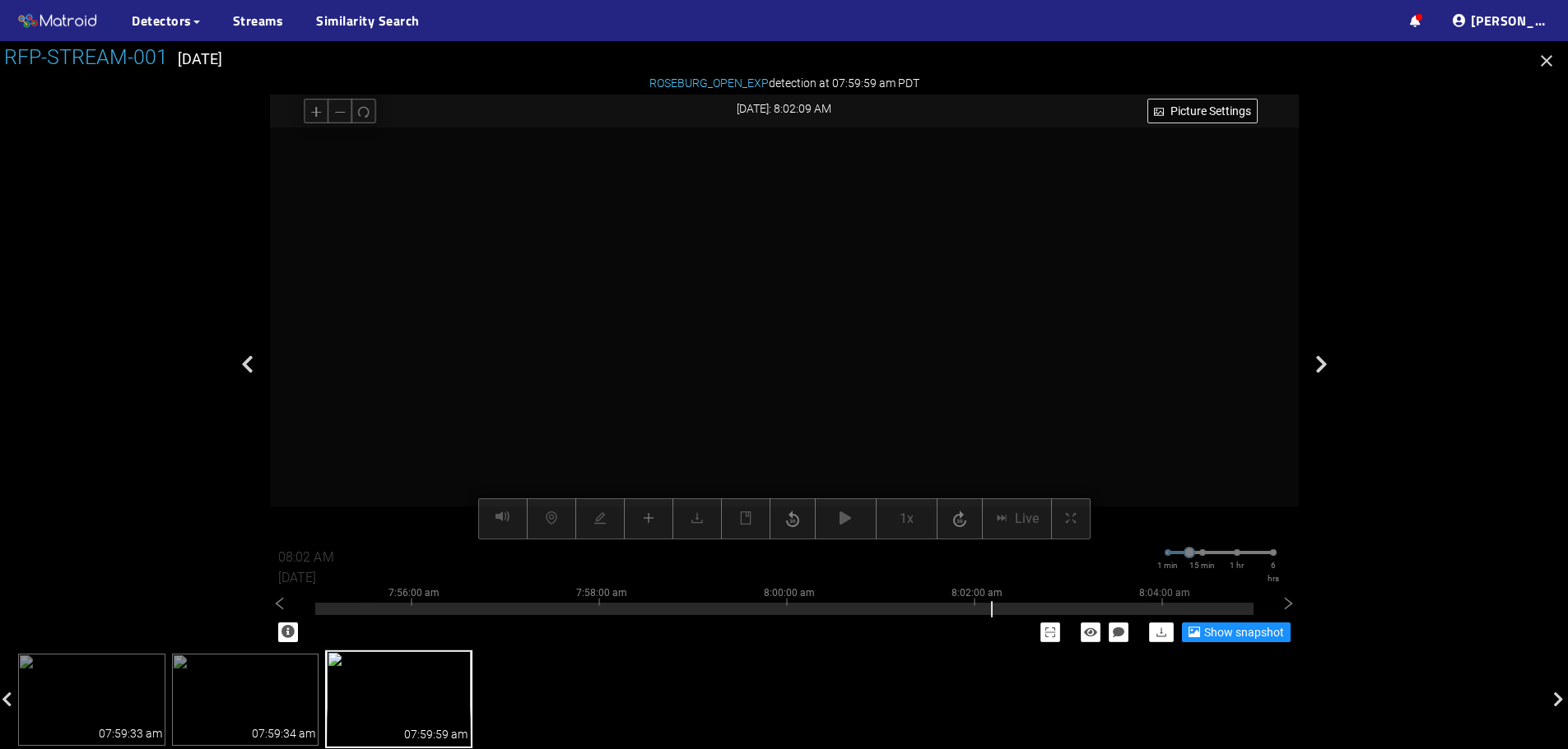
drag, startPoint x: 1086, startPoint y: 379, endPoint x: 971, endPoint y: 380, distance: 115.0
click at [962, 384] on video at bounding box center [1200, 486] width 2391 height 1195
drag, startPoint x: 969, startPoint y: 368, endPoint x: 942, endPoint y: 369, distance: 27.0
click at [942, 369] on video at bounding box center [847, 504] width 2391 height 1195
drag, startPoint x: 1024, startPoint y: 389, endPoint x: 752, endPoint y: 396, distance: 272.1
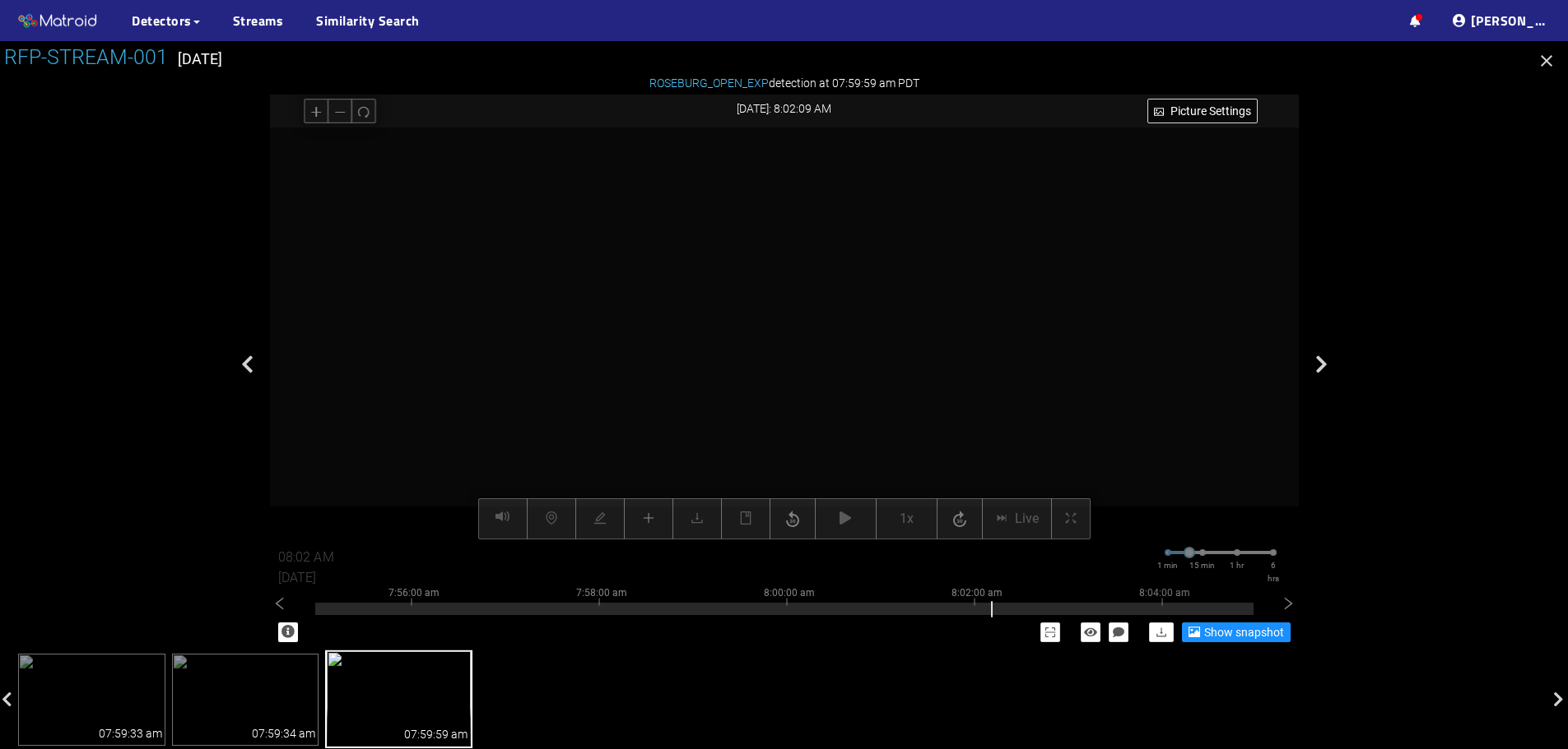
click at [771, 397] on video at bounding box center [696, 505] width 2391 height 1195
drag, startPoint x: 457, startPoint y: 409, endPoint x: 674, endPoint y: 381, distance: 218.8
drag, startPoint x: 576, startPoint y: 343, endPoint x: 739, endPoint y: 445, distance: 192.3
click at [737, 445] on video at bounding box center [462, 494] width 2391 height 1195
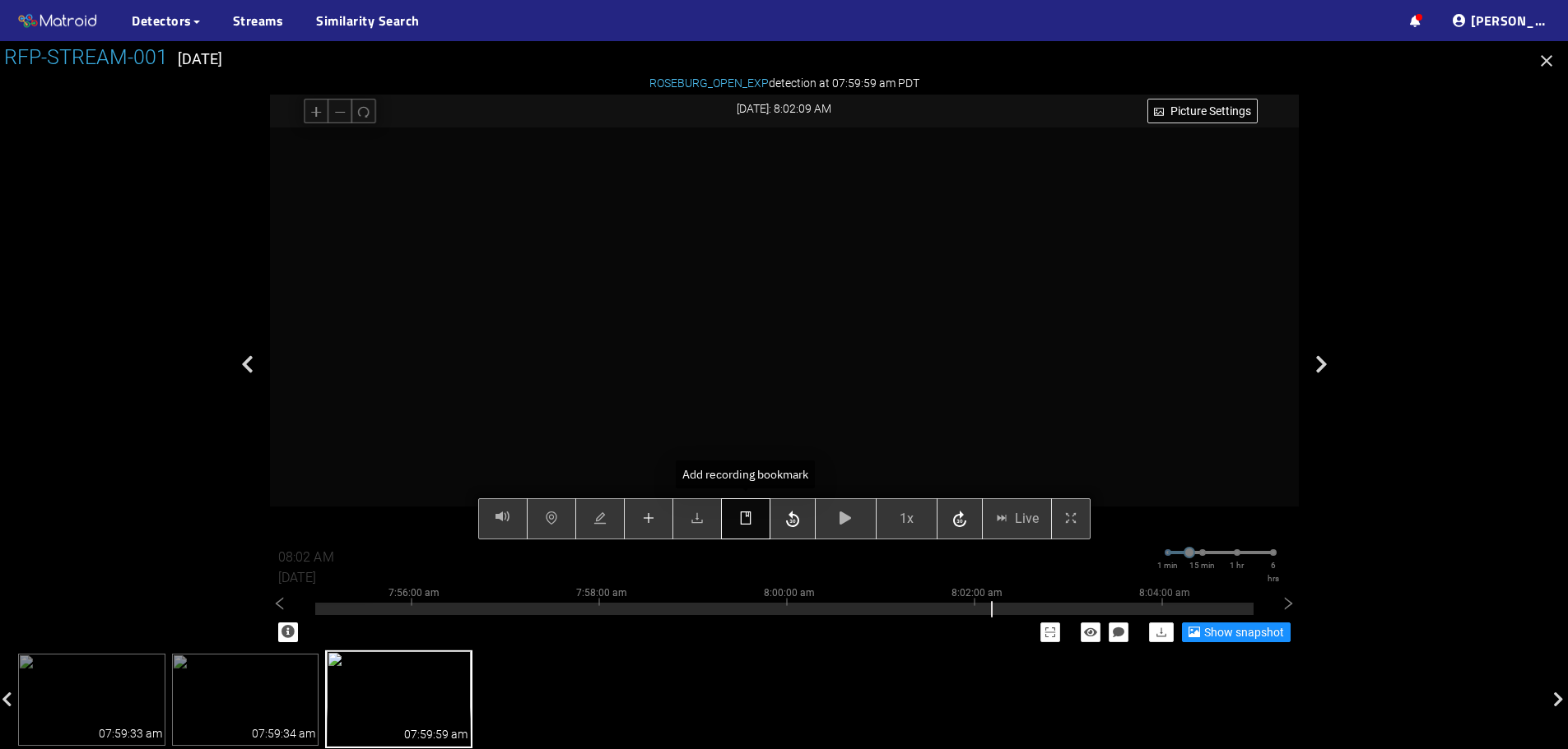
click at [741, 531] on button "button" at bounding box center [745, 519] width 49 height 42
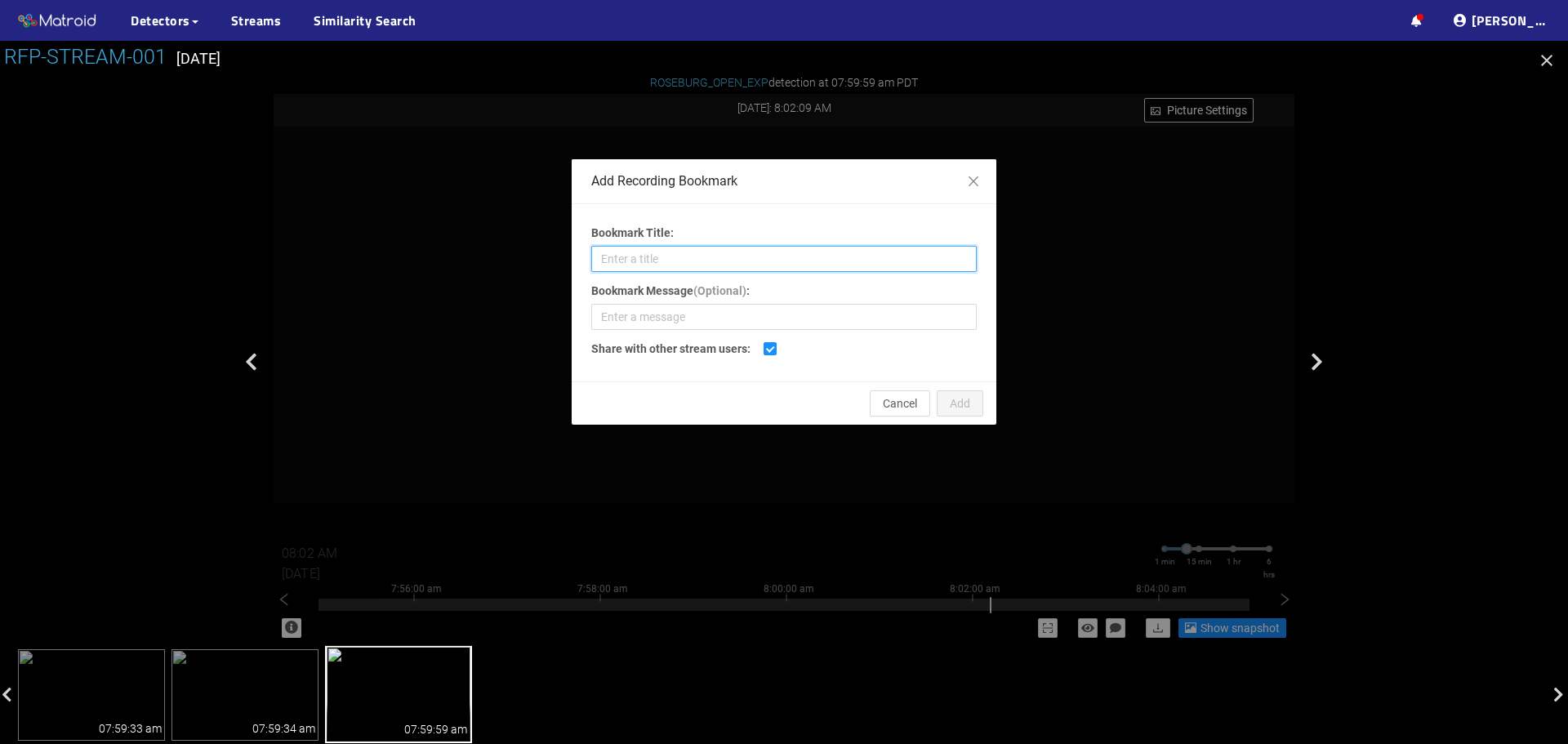
click at [693, 264] on input "Bookmark Title:" at bounding box center [784, 259] width 385 height 27
type input "Shadow Plugs (Small)"
click at [955, 394] on span "Add" at bounding box center [960, 404] width 20 height 18
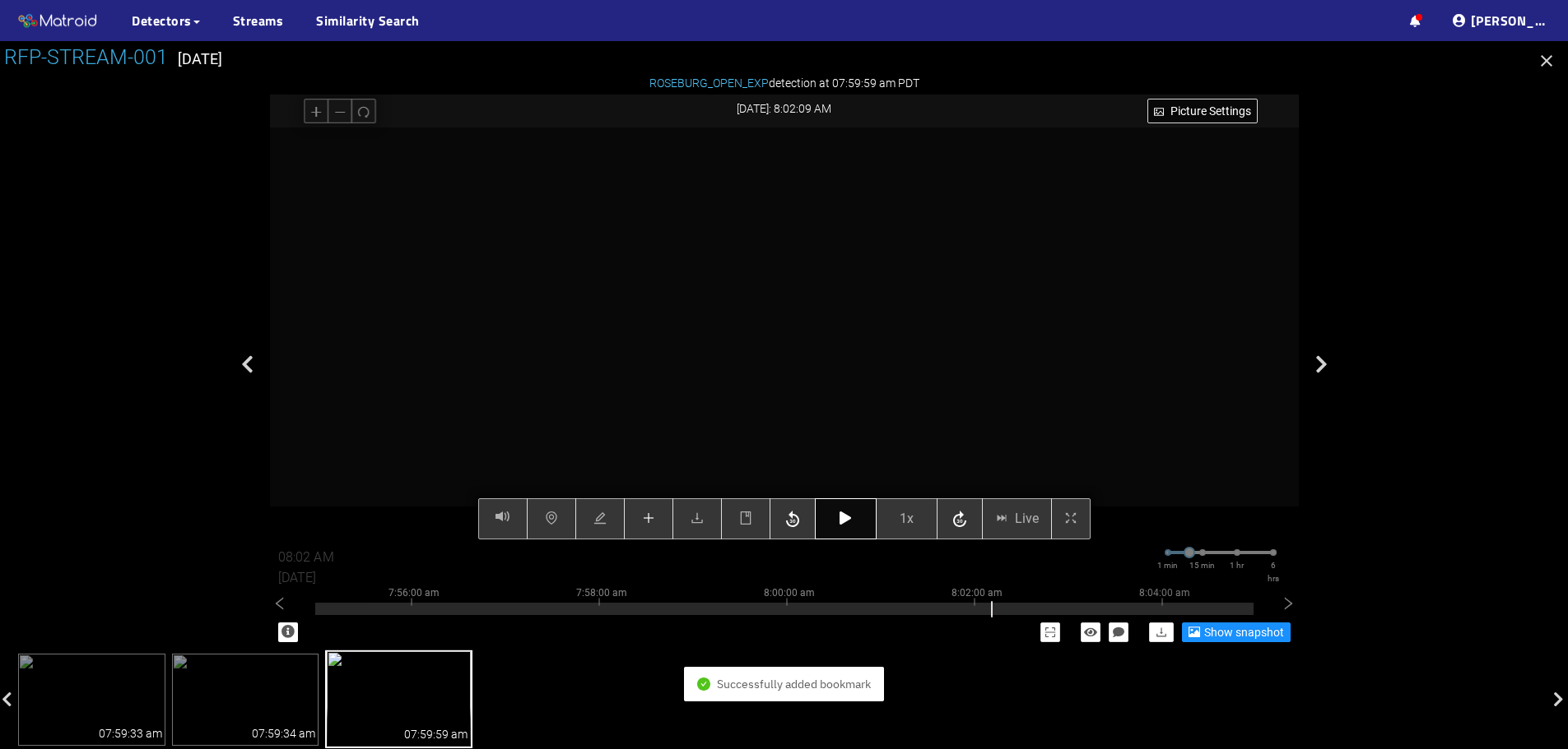
click at [843, 521] on icon "button" at bounding box center [845, 518] width 11 height 13
click at [840, 521] on icon "button" at bounding box center [845, 518] width 11 height 13
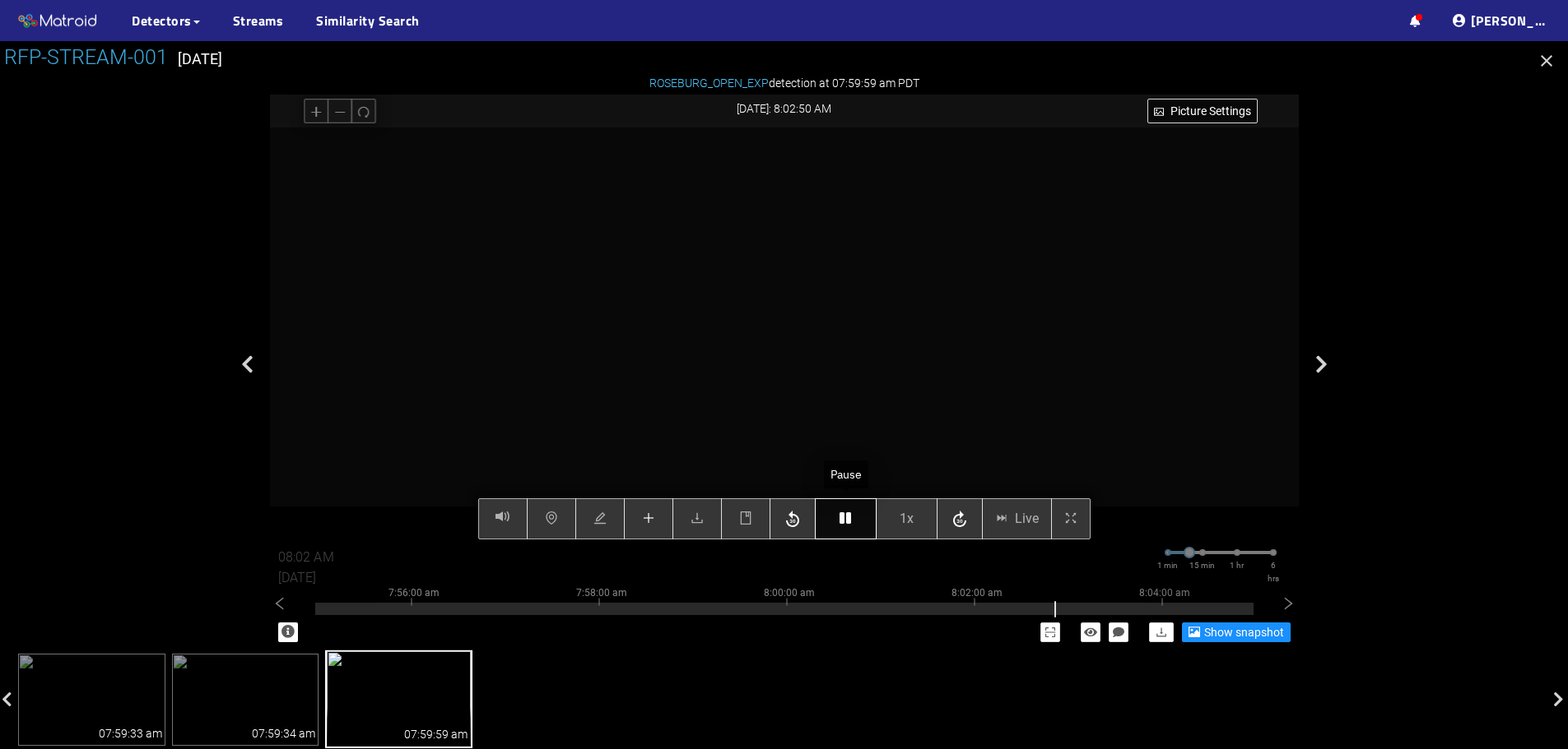
click at [843, 523] on icon "button" at bounding box center [845, 518] width 11 height 13
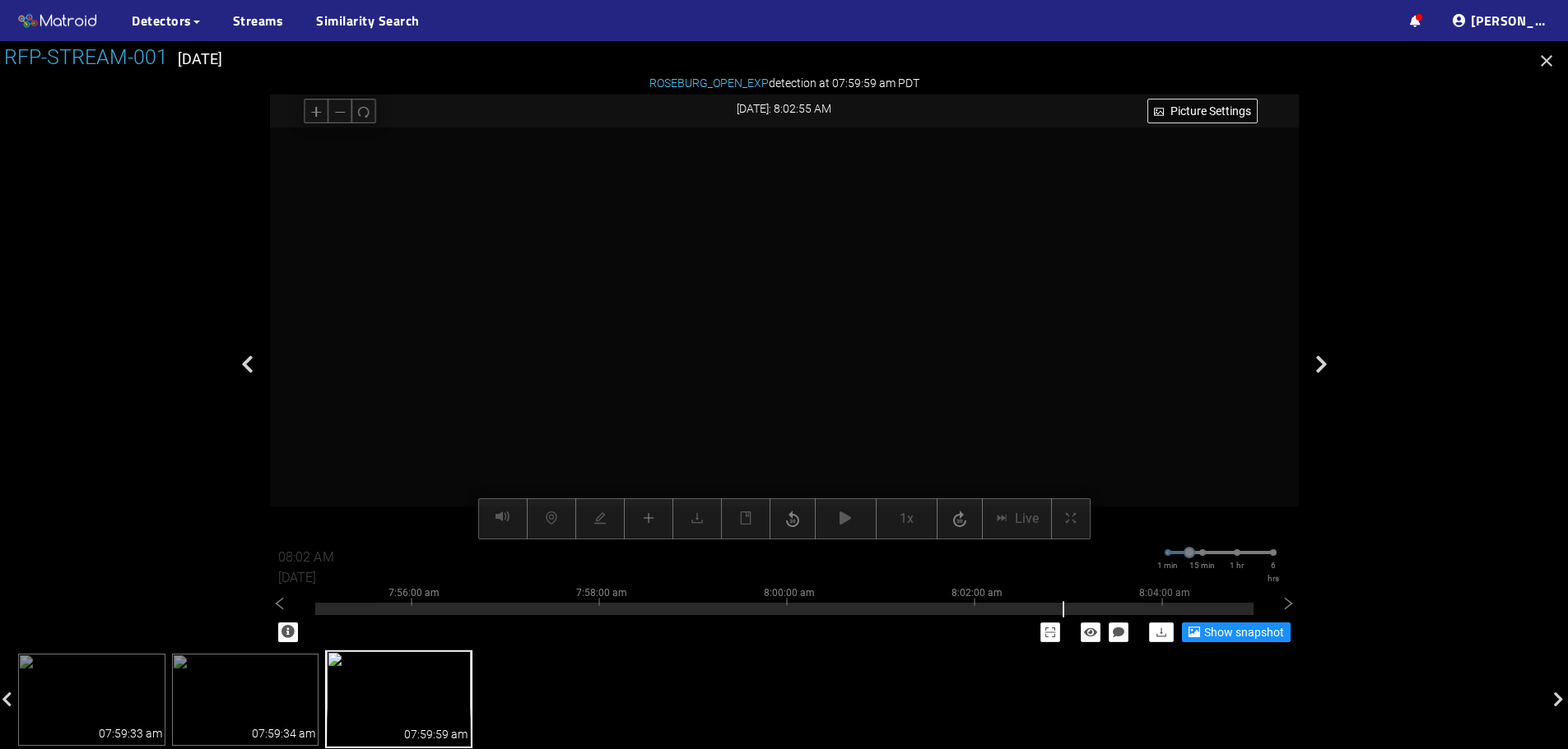
drag, startPoint x: 697, startPoint y: 433, endPoint x: 778, endPoint y: 369, distance: 103.2
click at [778, 369] on video at bounding box center [447, 271] width 2639 height 1319
drag, startPoint x: 599, startPoint y: 388, endPoint x: 833, endPoint y: 329, distance: 241.3
click at [833, 329] on video at bounding box center [510, 241] width 2639 height 1319
drag, startPoint x: 584, startPoint y: 376, endPoint x: 674, endPoint y: 342, distance: 96.2
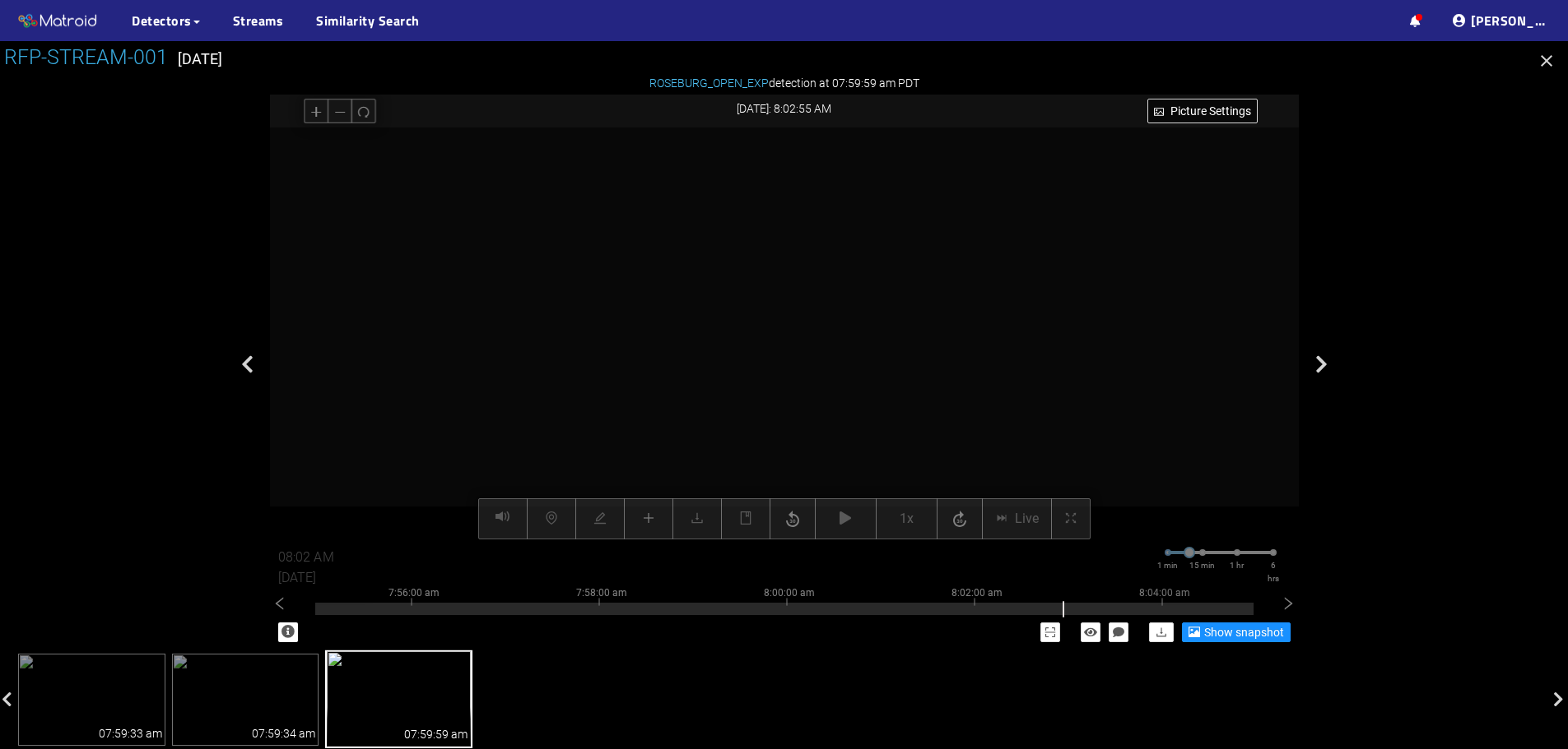
click at [674, 342] on video at bounding box center [836, 134] width 2639 height 1319
drag, startPoint x: 563, startPoint y: 337, endPoint x: 760, endPoint y: 382, distance: 202.1
click at [760, 382] on video at bounding box center [1058, 162] width 2639 height 1319
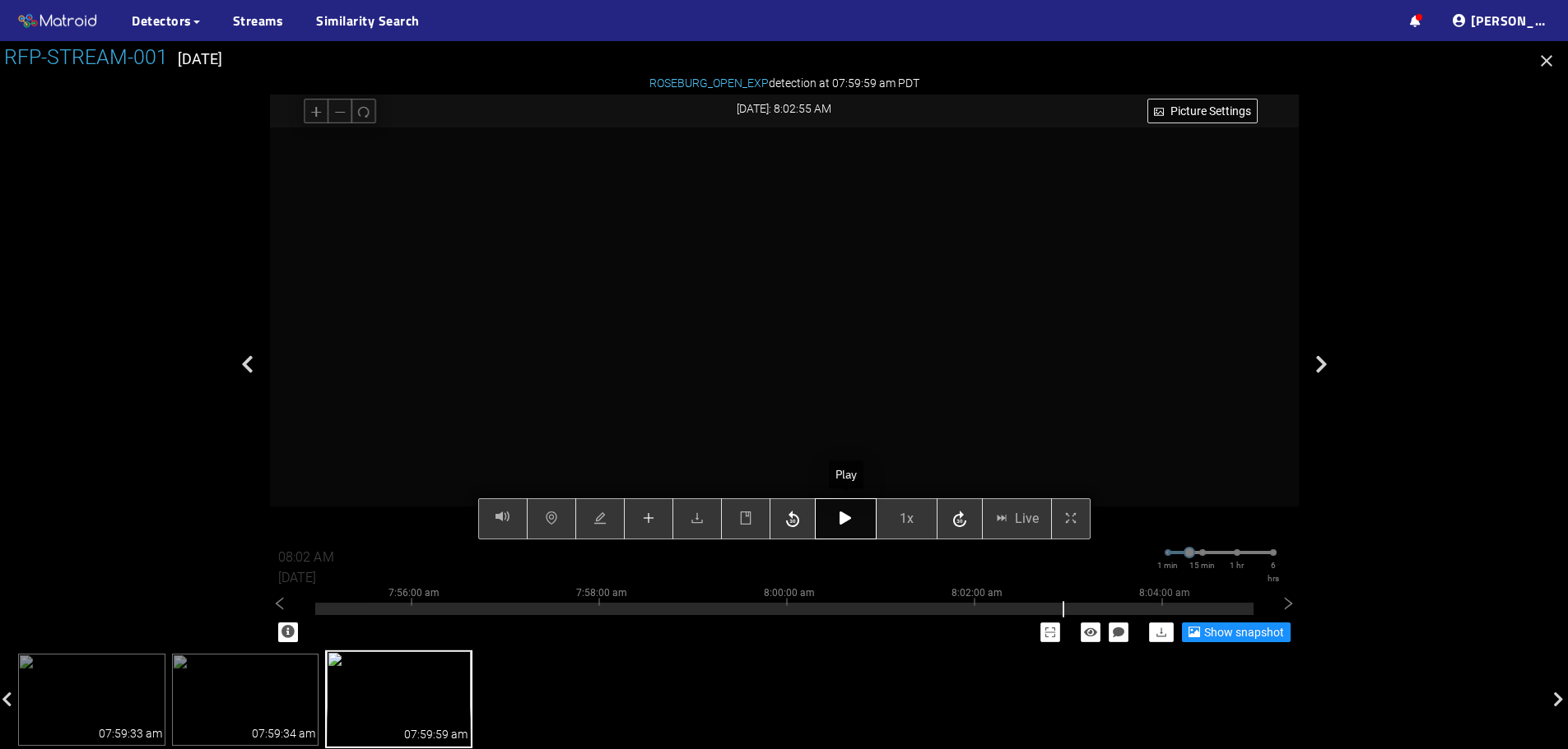
click at [834, 520] on button "button" at bounding box center [845, 519] width 62 height 42
type input "08:03 AM"
click at [834, 520] on button "button" at bounding box center [845, 519] width 62 height 42
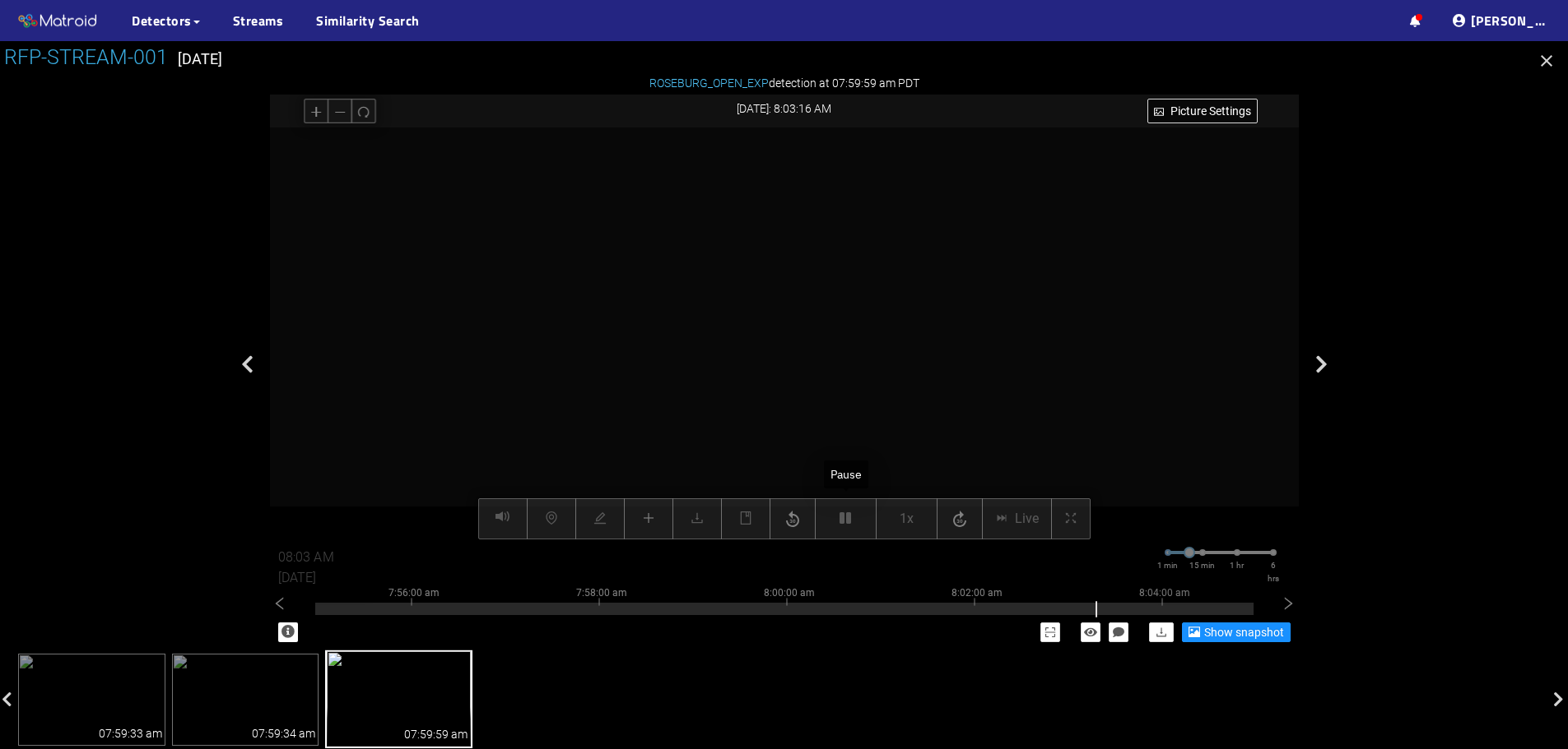
drag, startPoint x: 834, startPoint y: 520, endPoint x: 840, endPoint y: 568, distance: 48.4
click at [840, 568] on div "08:03 AM [DATE] 1 min 15 min 1 hr 6 hrs" at bounding box center [784, 562] width 1028 height 46
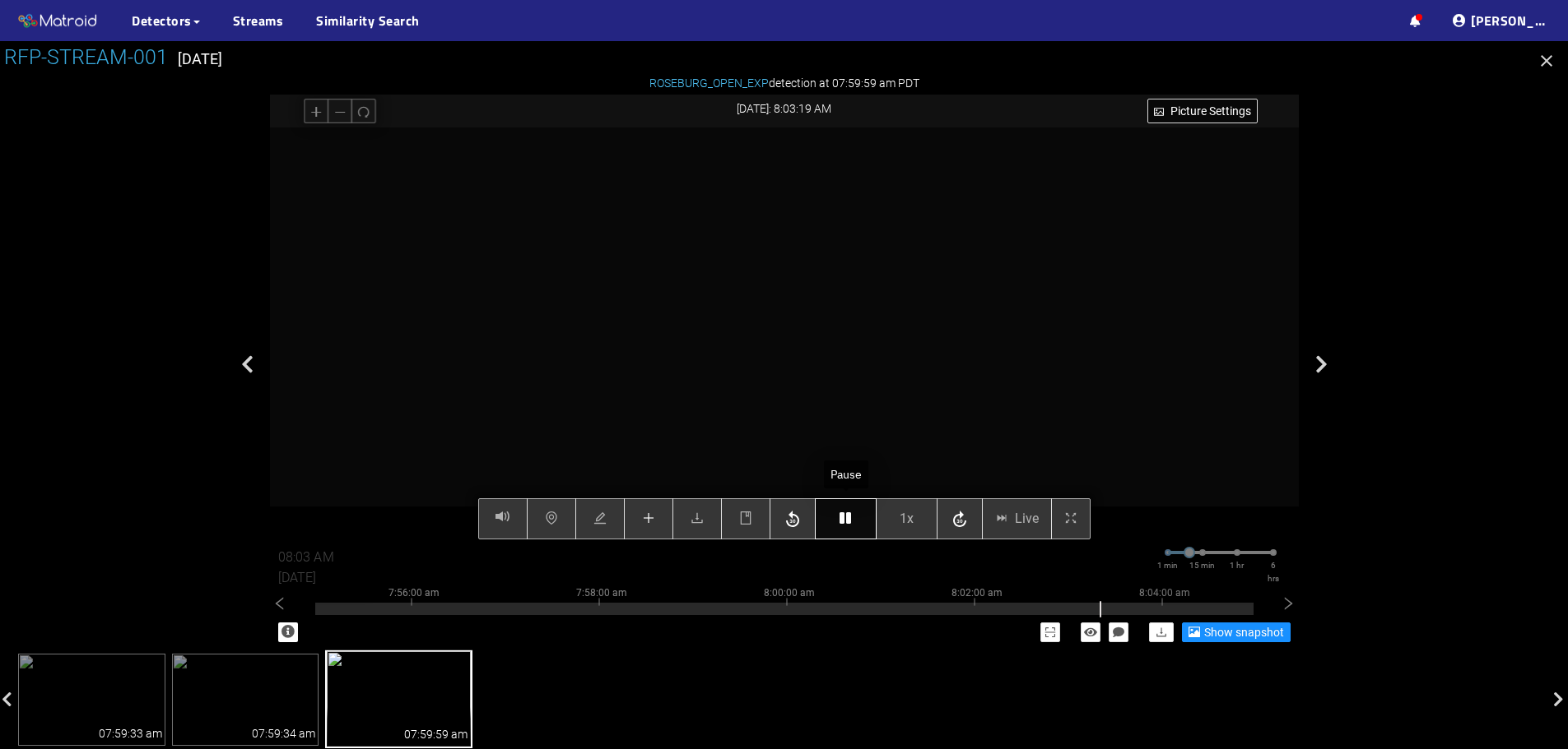
click at [842, 519] on icon "button" at bounding box center [845, 518] width 11 height 13
click at [750, 523] on icon "book" at bounding box center [746, 518] width 11 height 13
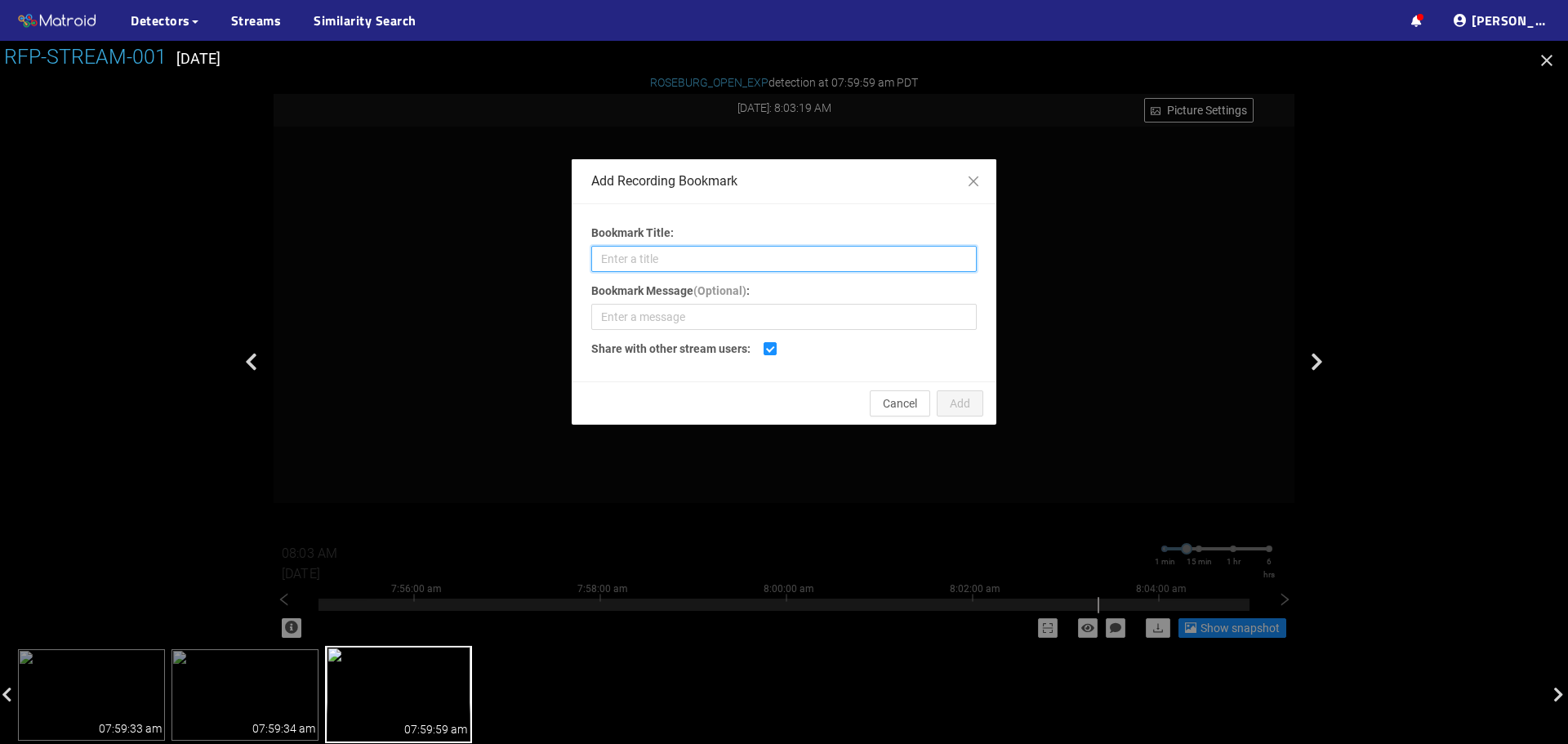
click at [706, 263] on input "Bookmark Title:" at bounding box center [784, 259] width 385 height 27
type input "Open Defect 4ft Edge"
click at [965, 415] on button "Add" at bounding box center [960, 404] width 47 height 27
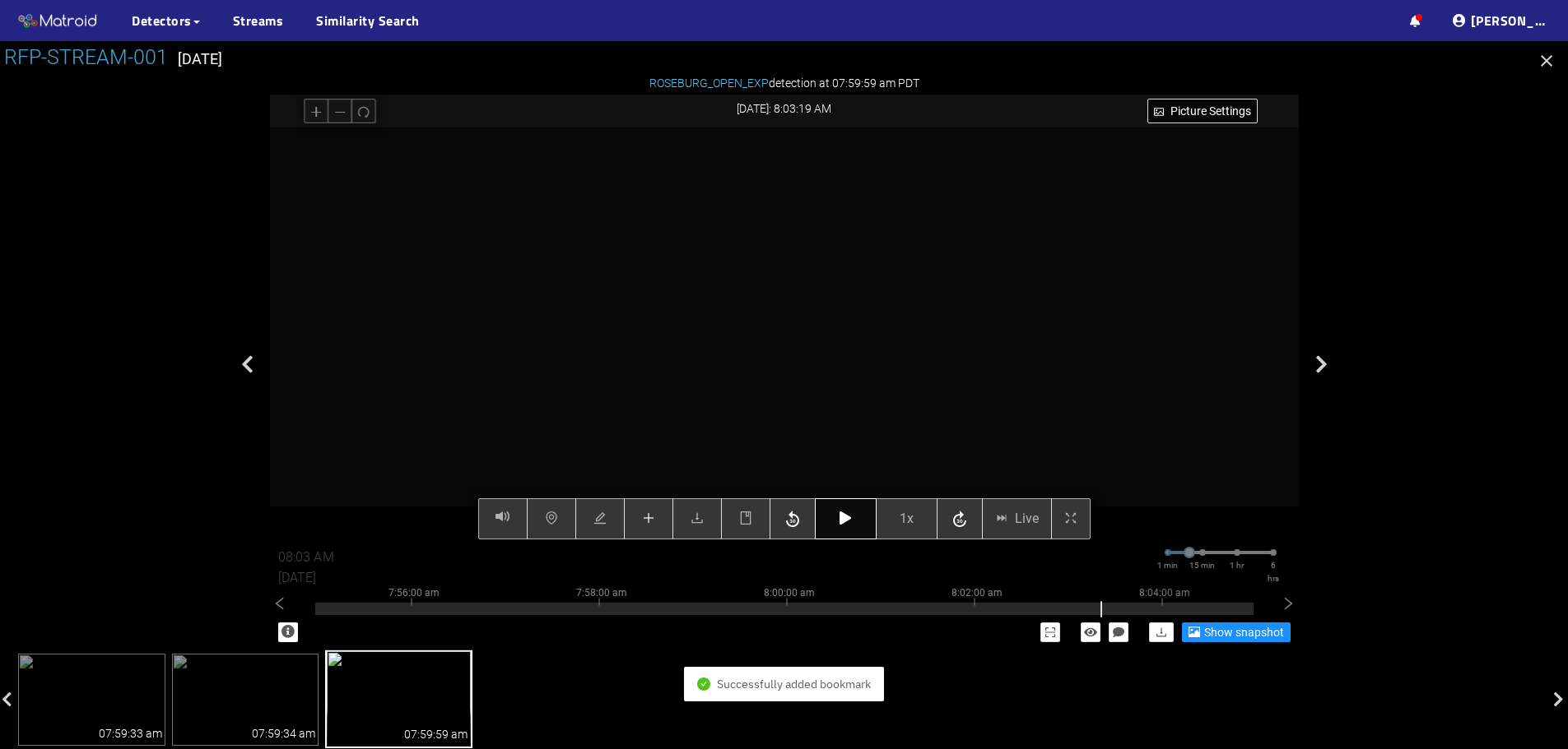
click at [833, 513] on button "button" at bounding box center [845, 519] width 62 height 42
click at [843, 524] on icon "button" at bounding box center [845, 518] width 11 height 13
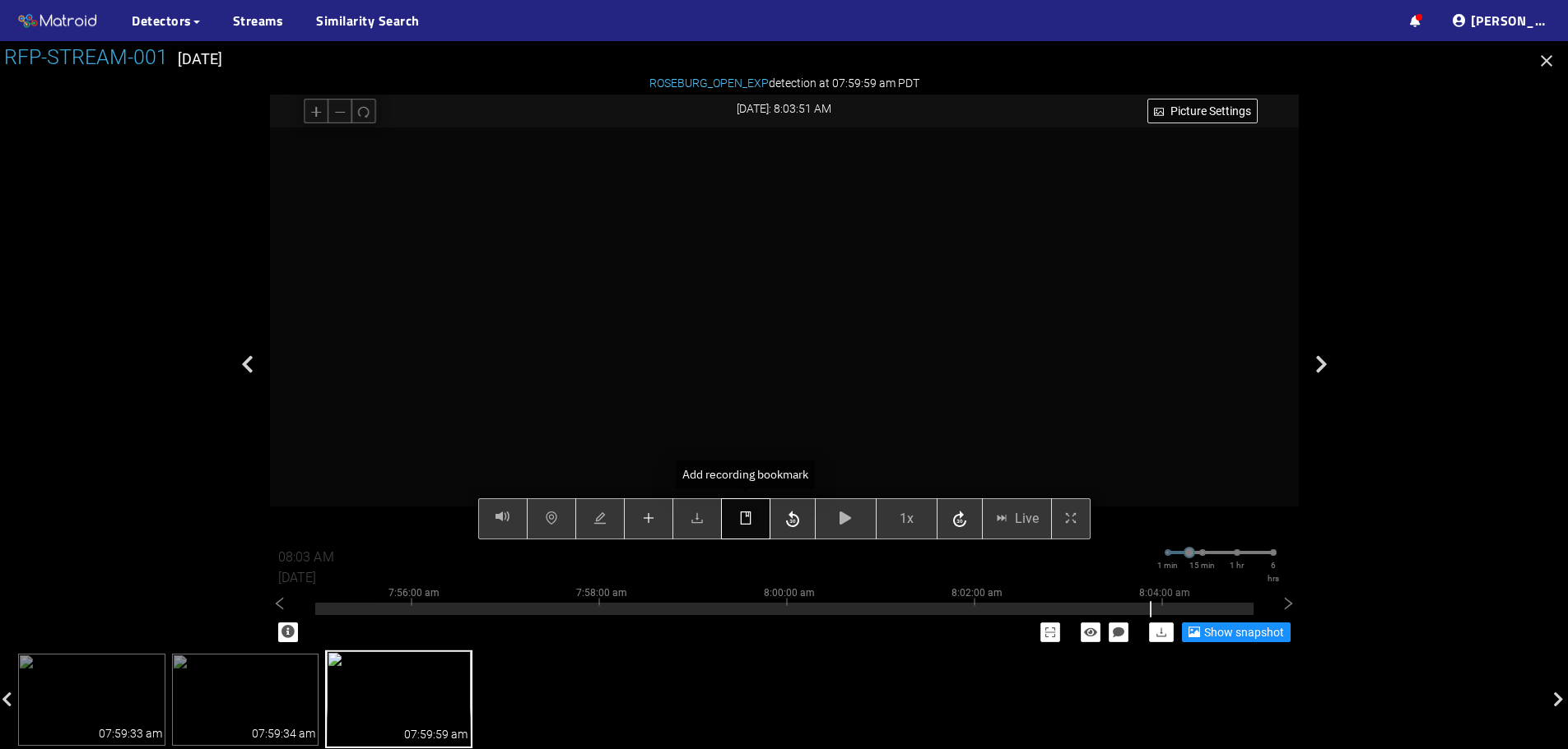
click at [743, 529] on button "button" at bounding box center [745, 519] width 49 height 42
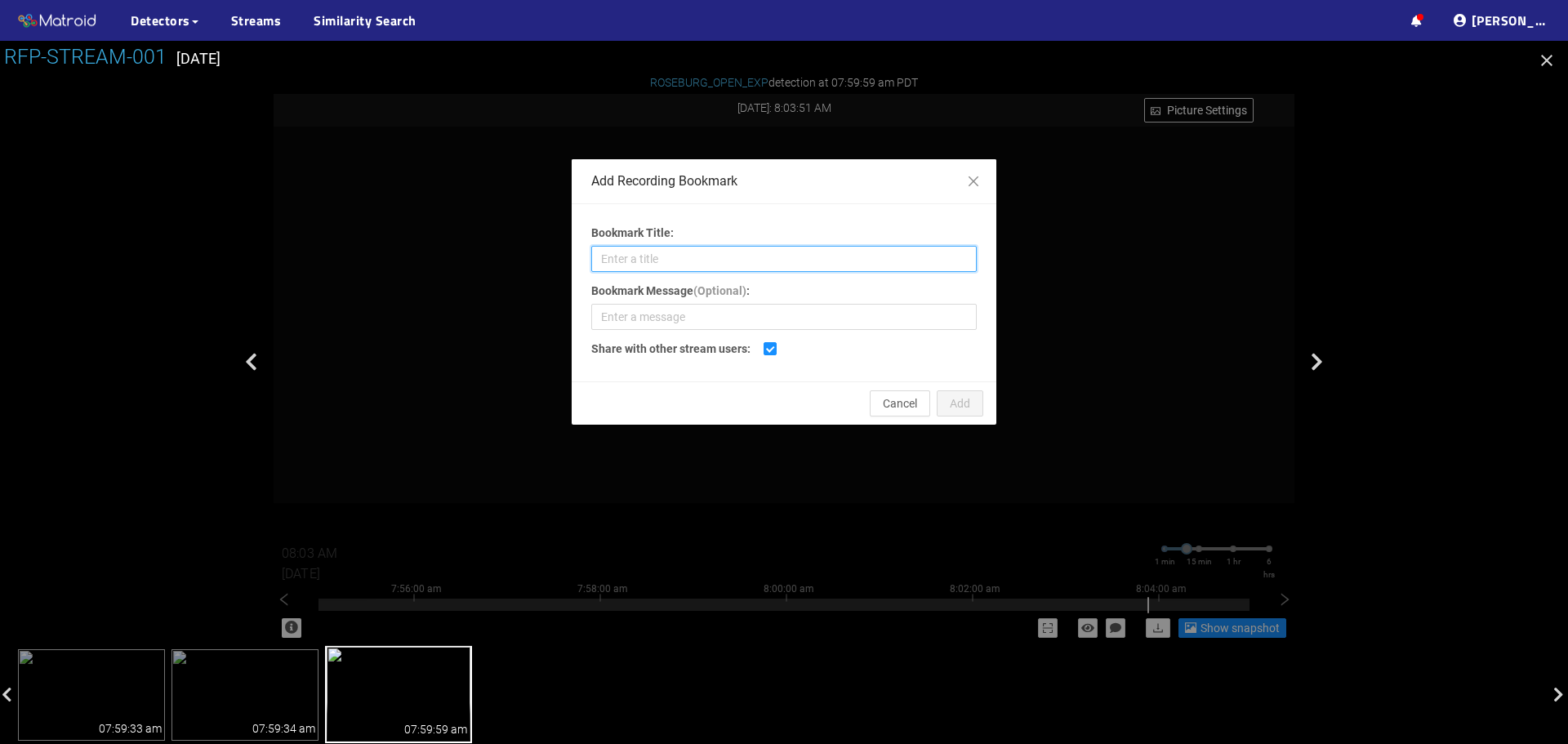
click at [730, 260] on input "Bookmark Title:" at bounding box center [784, 259] width 385 height 27
type input "Open Defect"
click at [966, 410] on span "Add" at bounding box center [960, 404] width 20 height 18
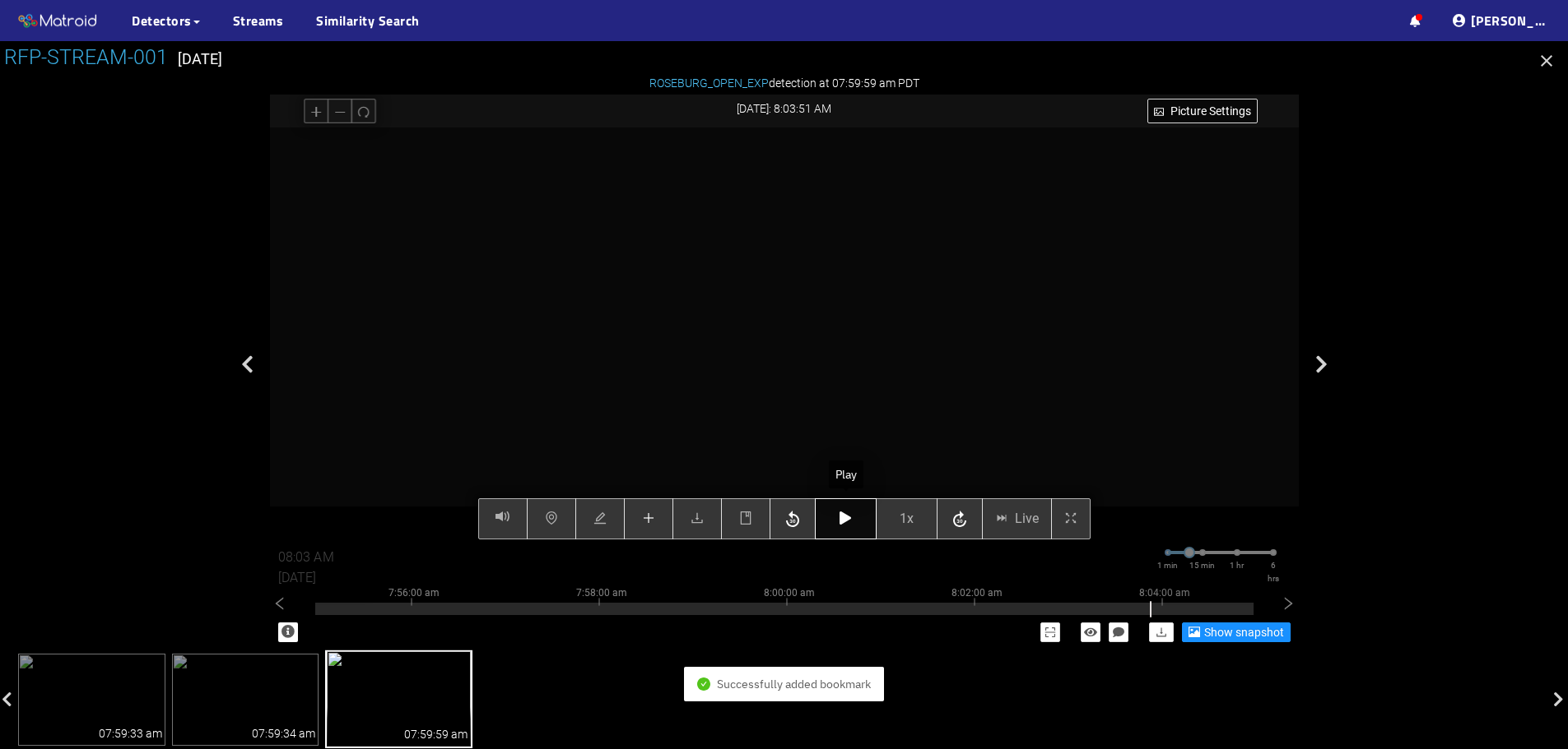
click at [851, 523] on icon "button" at bounding box center [845, 518] width 11 height 13
type input "08:04 AM"
click at [851, 523] on icon "button" at bounding box center [845, 518] width 11 height 13
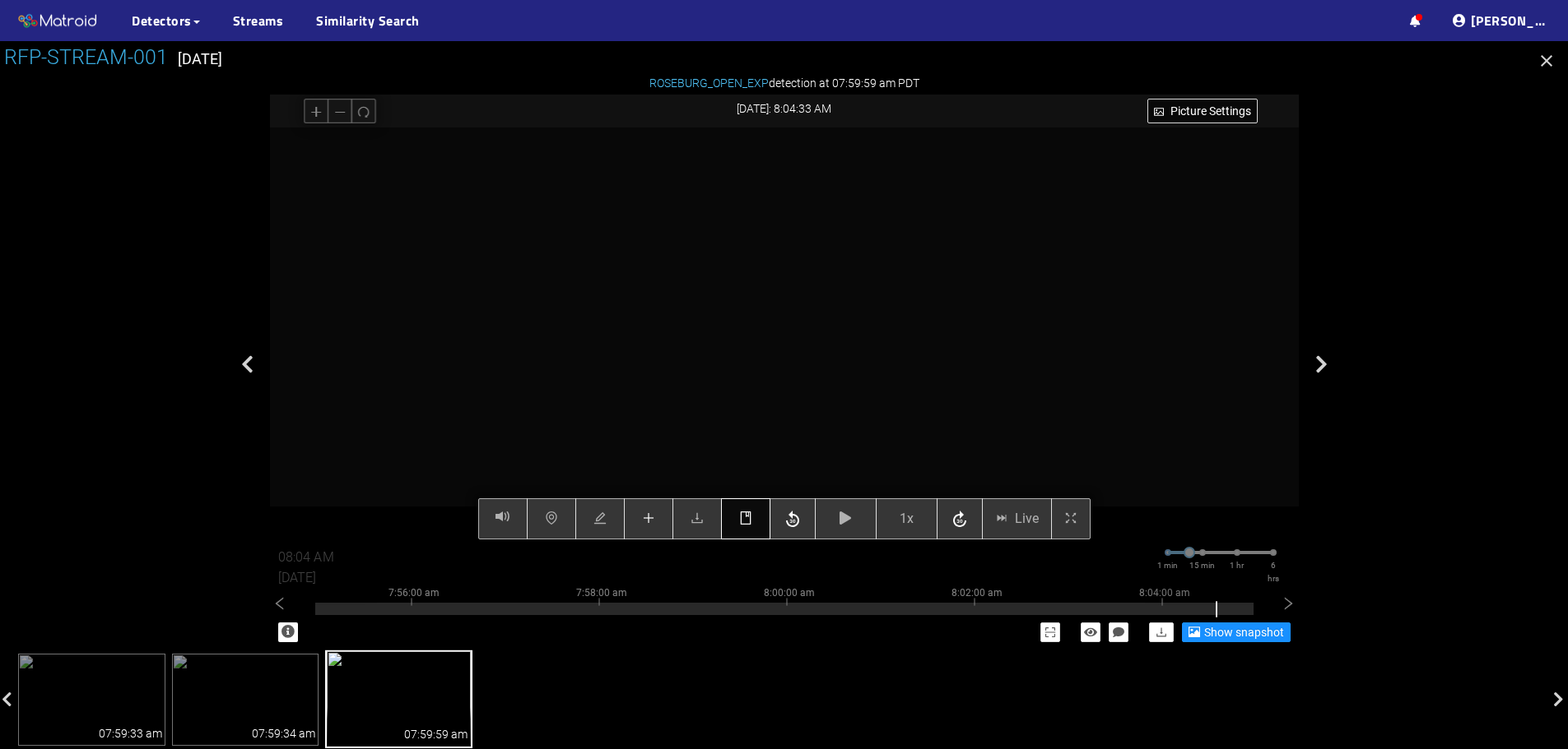
click at [741, 532] on button "button" at bounding box center [745, 519] width 49 height 42
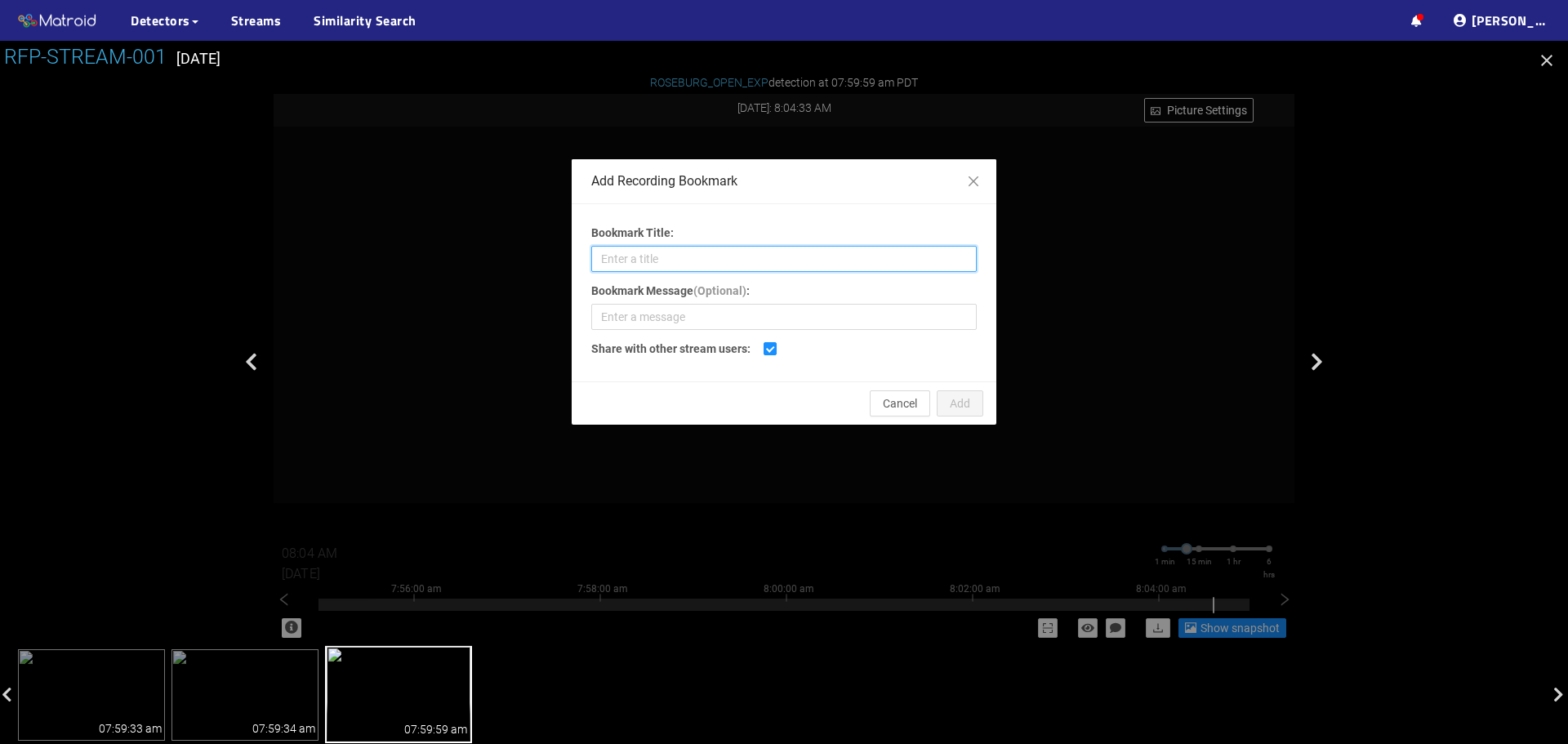
click at [819, 257] on input "Bookmark Title:" at bounding box center [784, 259] width 385 height 27
type input "Open Defect"
click at [956, 407] on span "Add" at bounding box center [960, 404] width 20 height 18
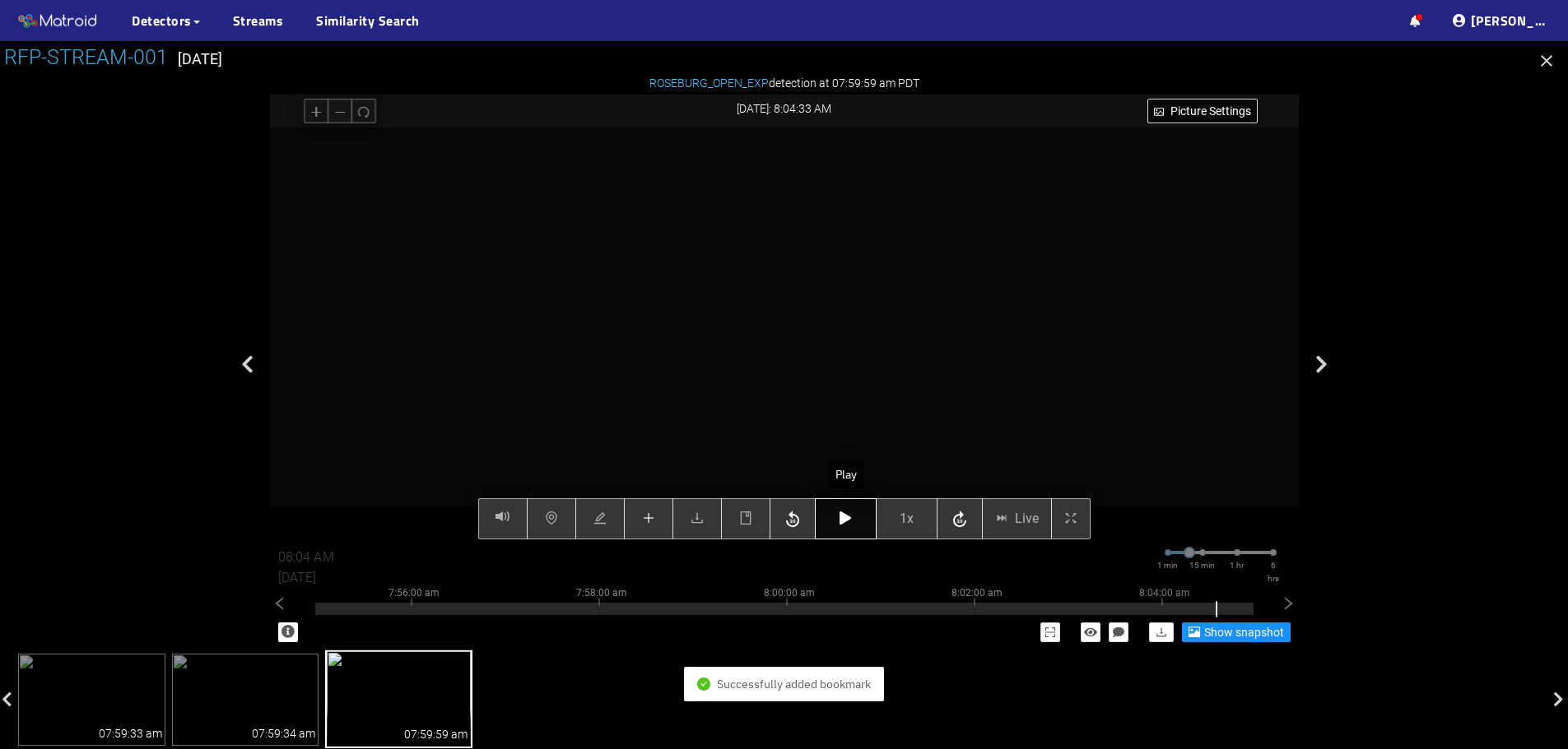
click at [849, 529] on button "button" at bounding box center [845, 519] width 62 height 42
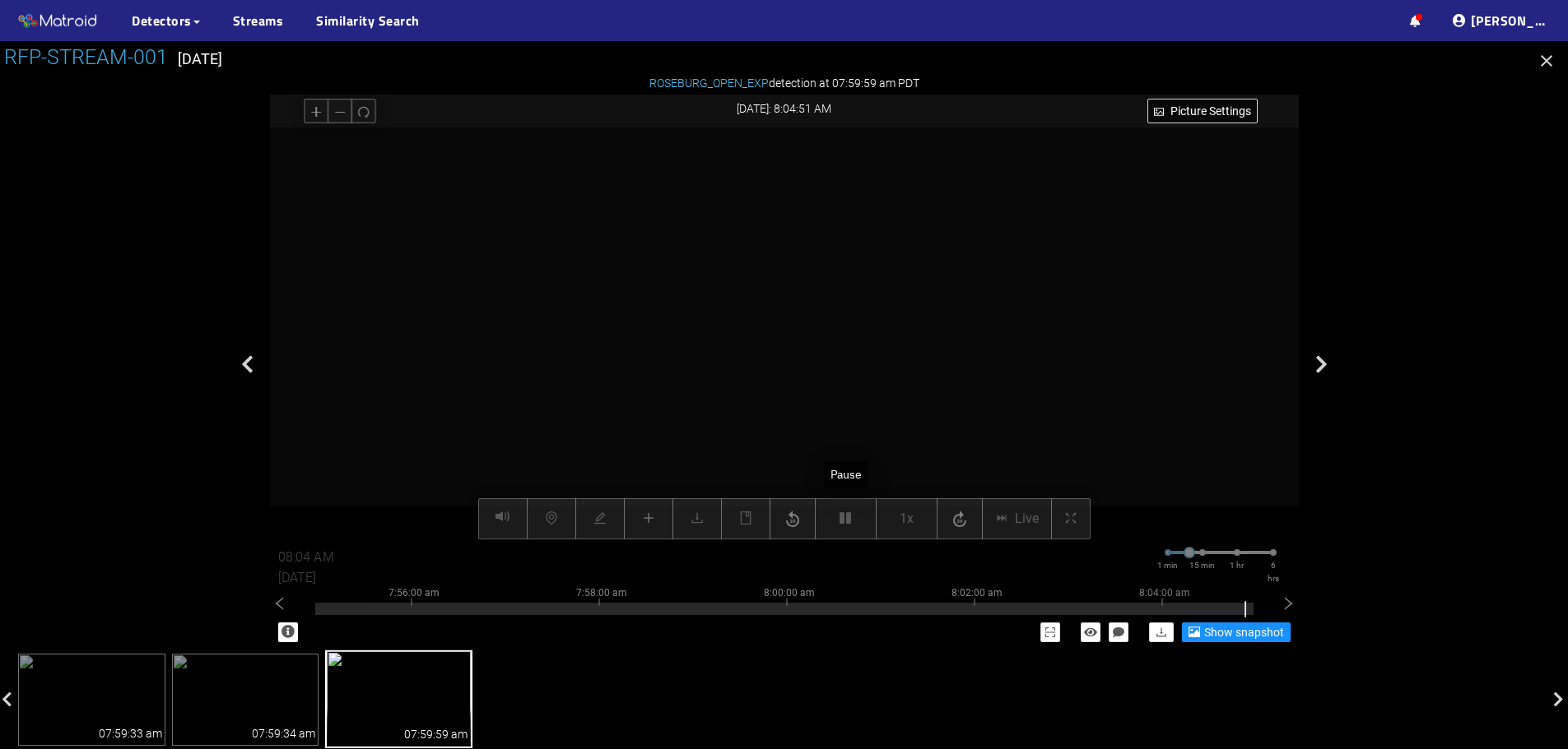
drag, startPoint x: 849, startPoint y: 529, endPoint x: 848, endPoint y: 563, distance: 34.0
click at [848, 563] on div "08:04 AM [DATE] 1 min 15 min 1 hr 6 hrs" at bounding box center [784, 562] width 1028 height 46
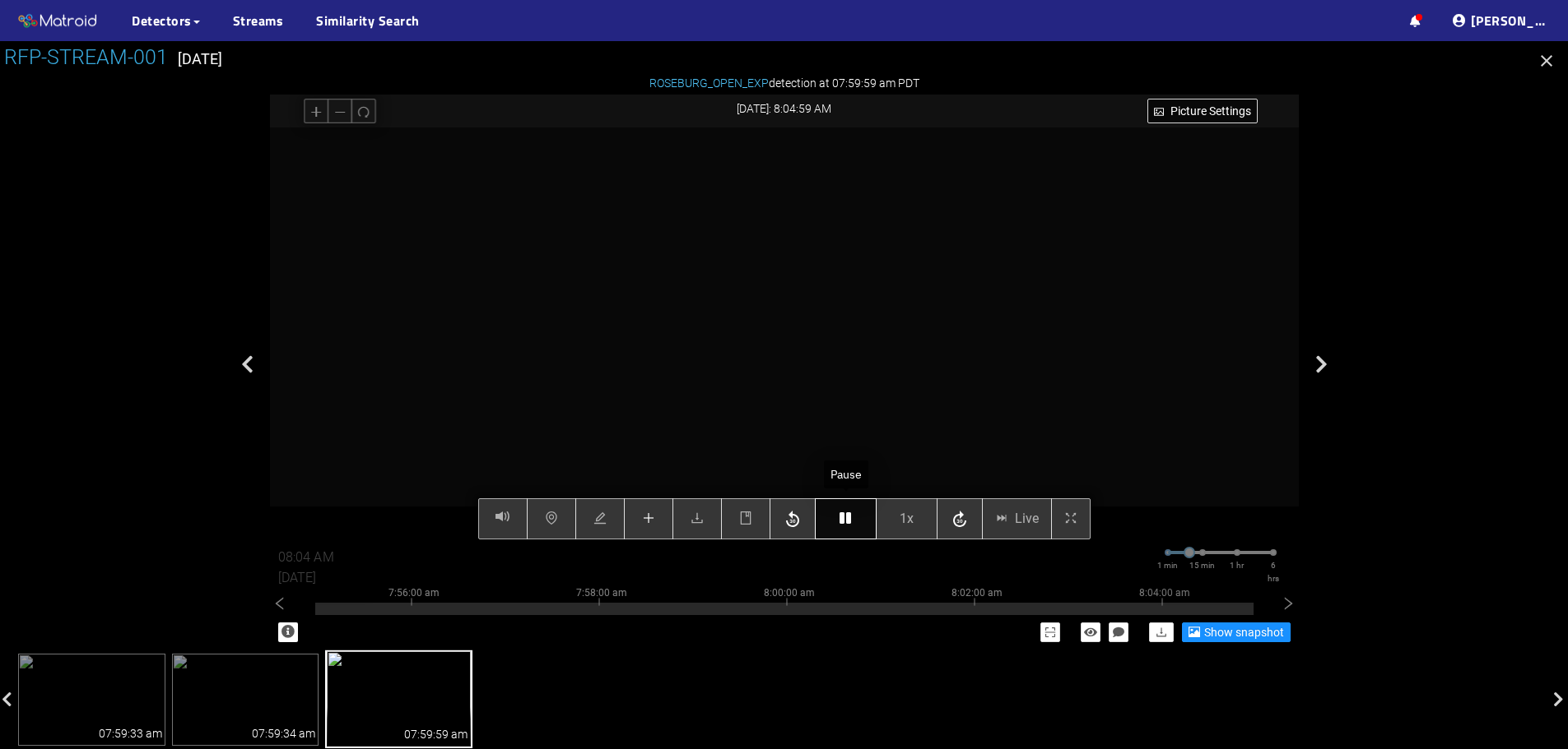
type input "08:05 AM"
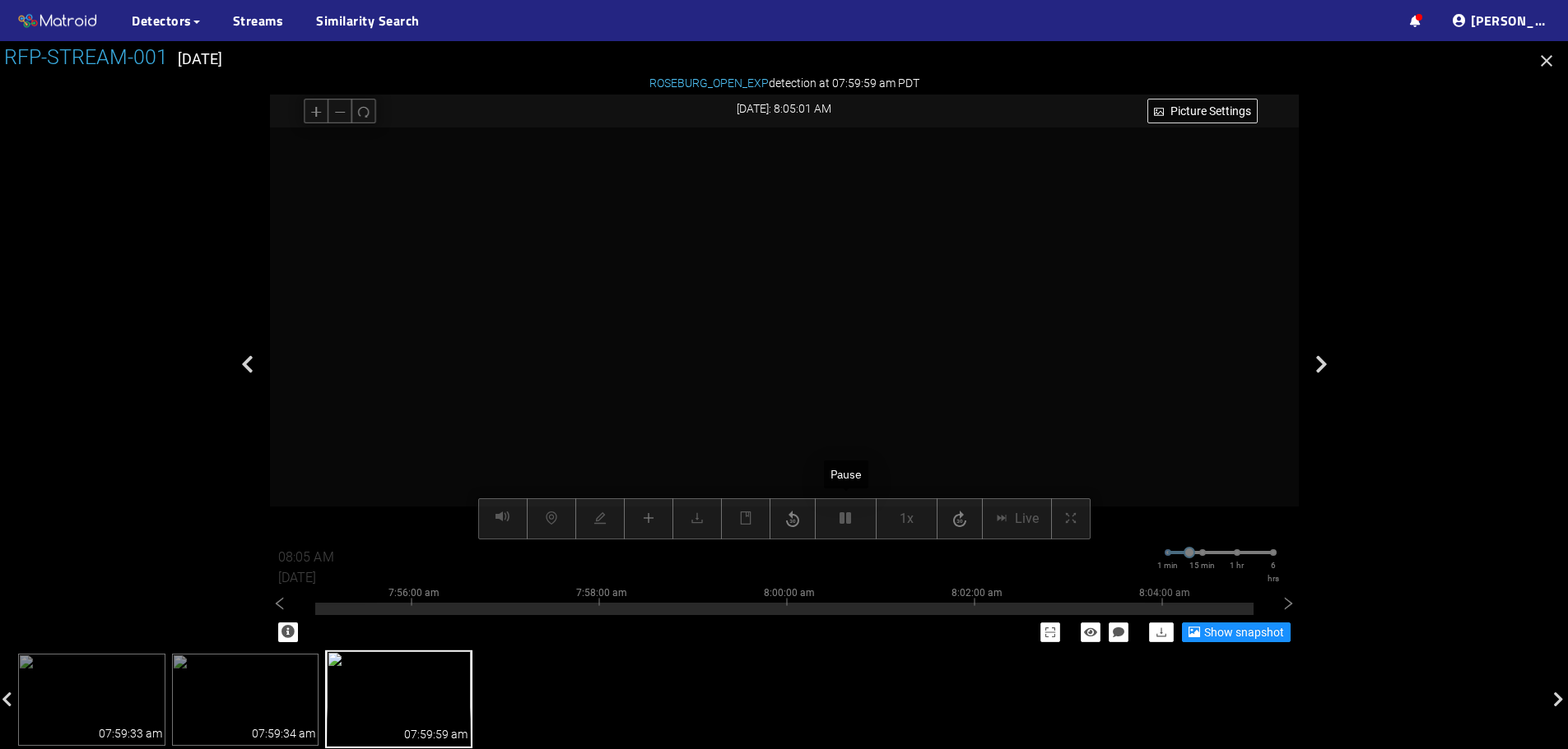
drag, startPoint x: 845, startPoint y: 531, endPoint x: 836, endPoint y: 560, distance: 30.4
click at [836, 560] on div "08:05 AM [DATE] 1 min 15 min 1 hr 6 hrs" at bounding box center [784, 562] width 1028 height 46
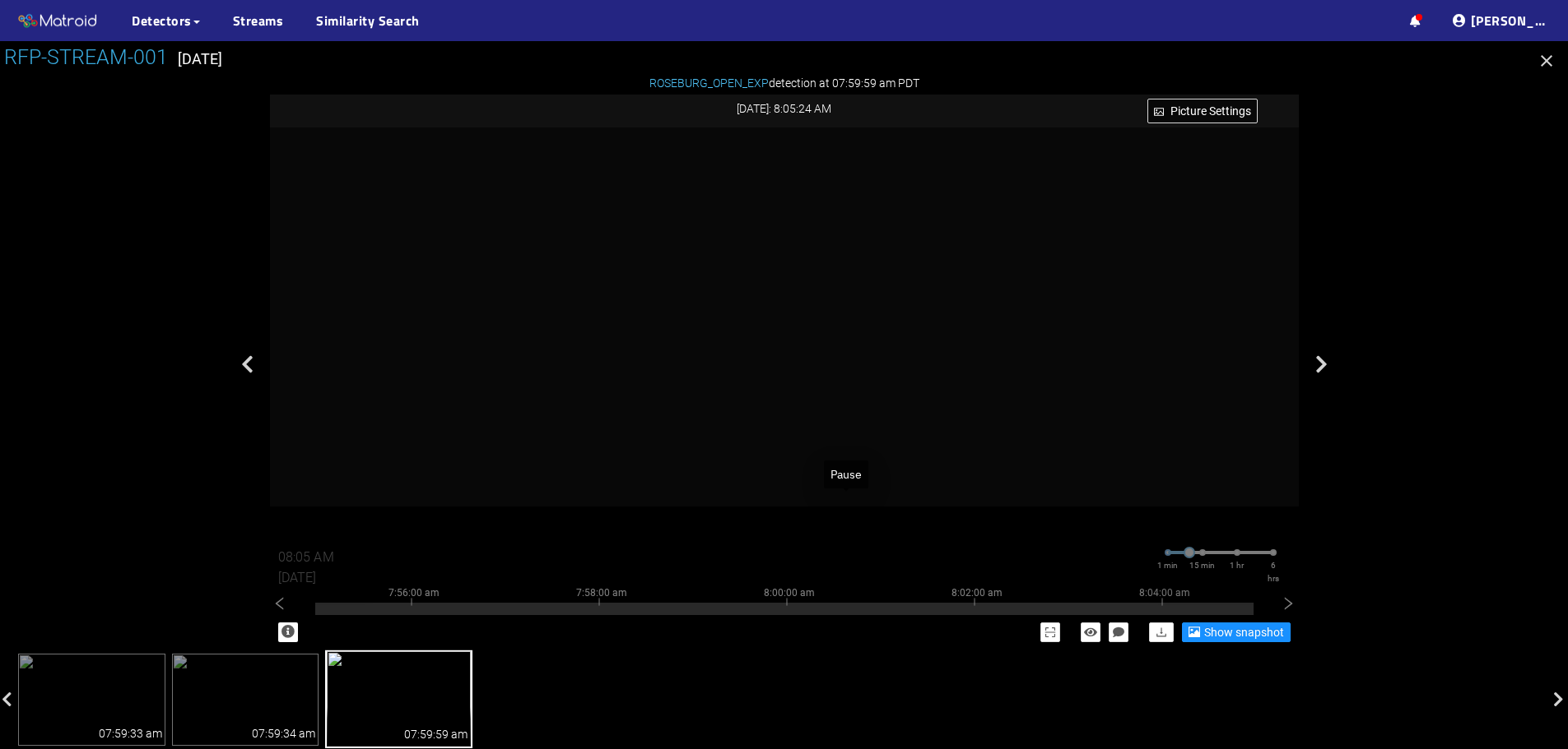
drag, startPoint x: 845, startPoint y: 524, endPoint x: 849, endPoint y: 658, distance: 134.1
click at [849, 658] on div "07:59:33 am 07:59:34 am 07:59:59 am" at bounding box center [784, 699] width 1535 height 95
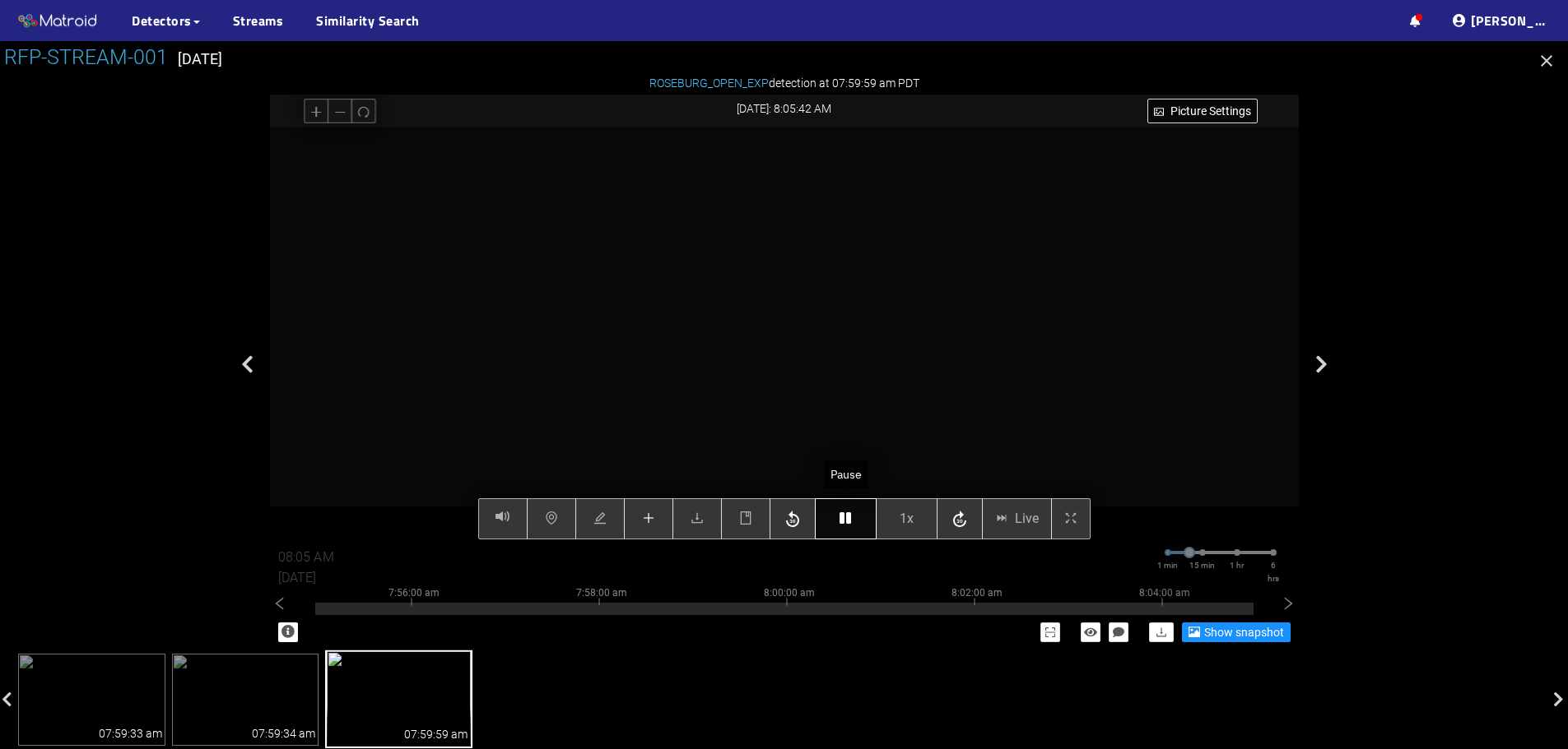
click at [837, 524] on div "Picture Settings 1x Live 08:05 AM [DATE] 1 min 15 min 1 hr 6 hrs 7:46:00 am 7:4…" at bounding box center [784, 333] width 1028 height 412
click at [837, 524] on button "button" at bounding box center [845, 519] width 62 height 42
click at [749, 520] on icon "book" at bounding box center [746, 518] width 13 height 13
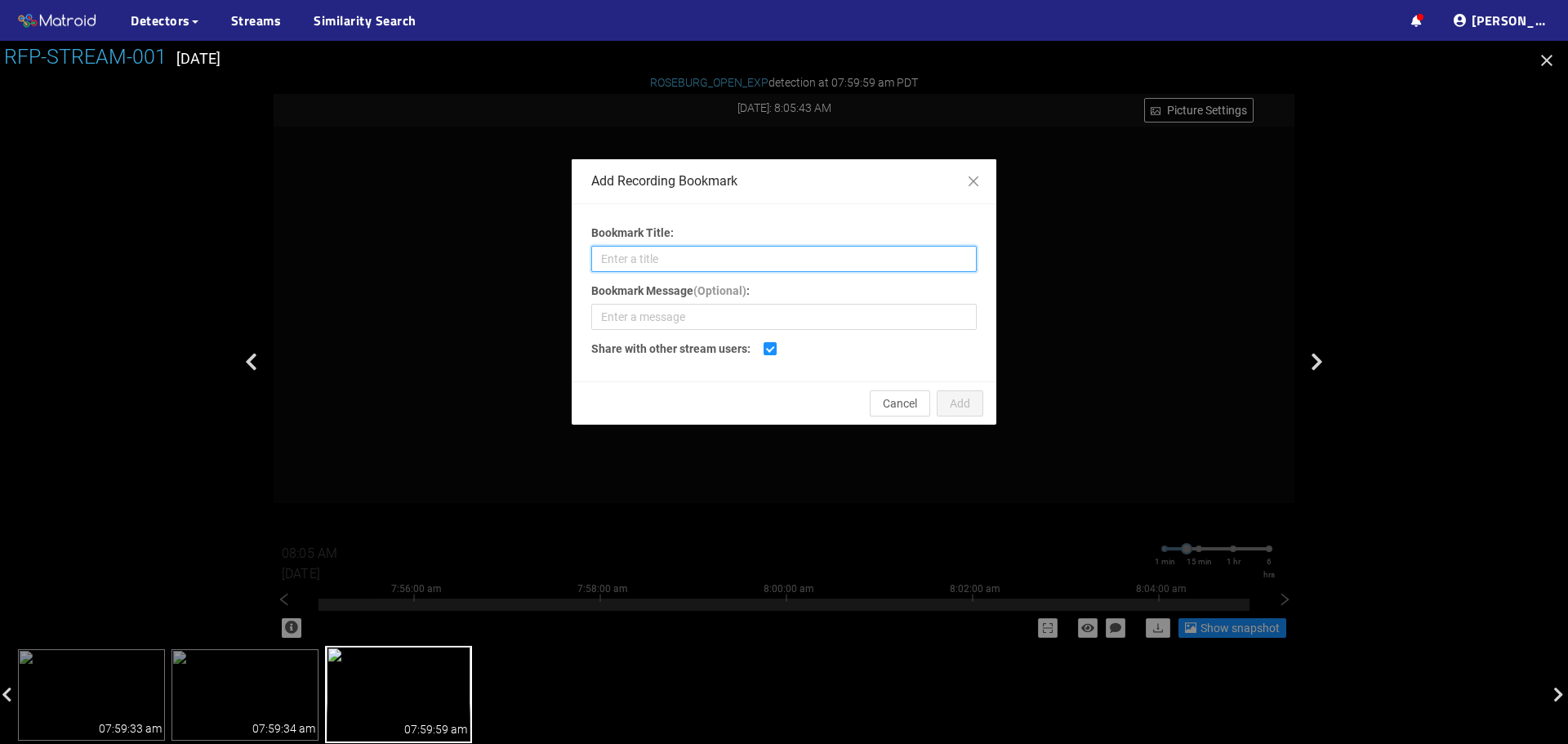
click at [752, 263] on input "Bookmark Title:" at bounding box center [784, 259] width 385 height 27
type input "Sand Through"
click at [959, 412] on span "Add" at bounding box center [960, 404] width 20 height 18
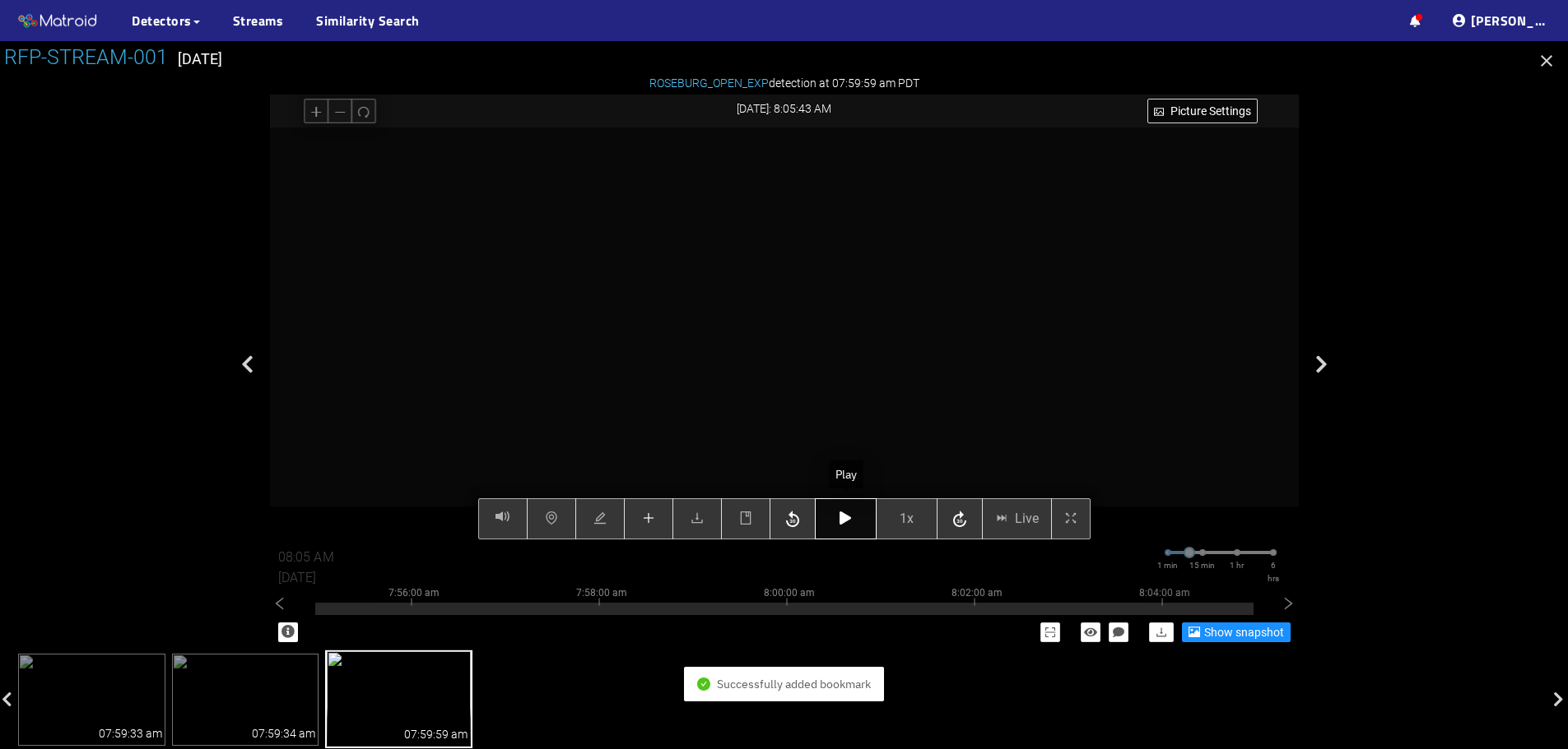
click at [857, 528] on button "button" at bounding box center [845, 519] width 62 height 42
click at [846, 528] on button "button" at bounding box center [845, 519] width 62 height 42
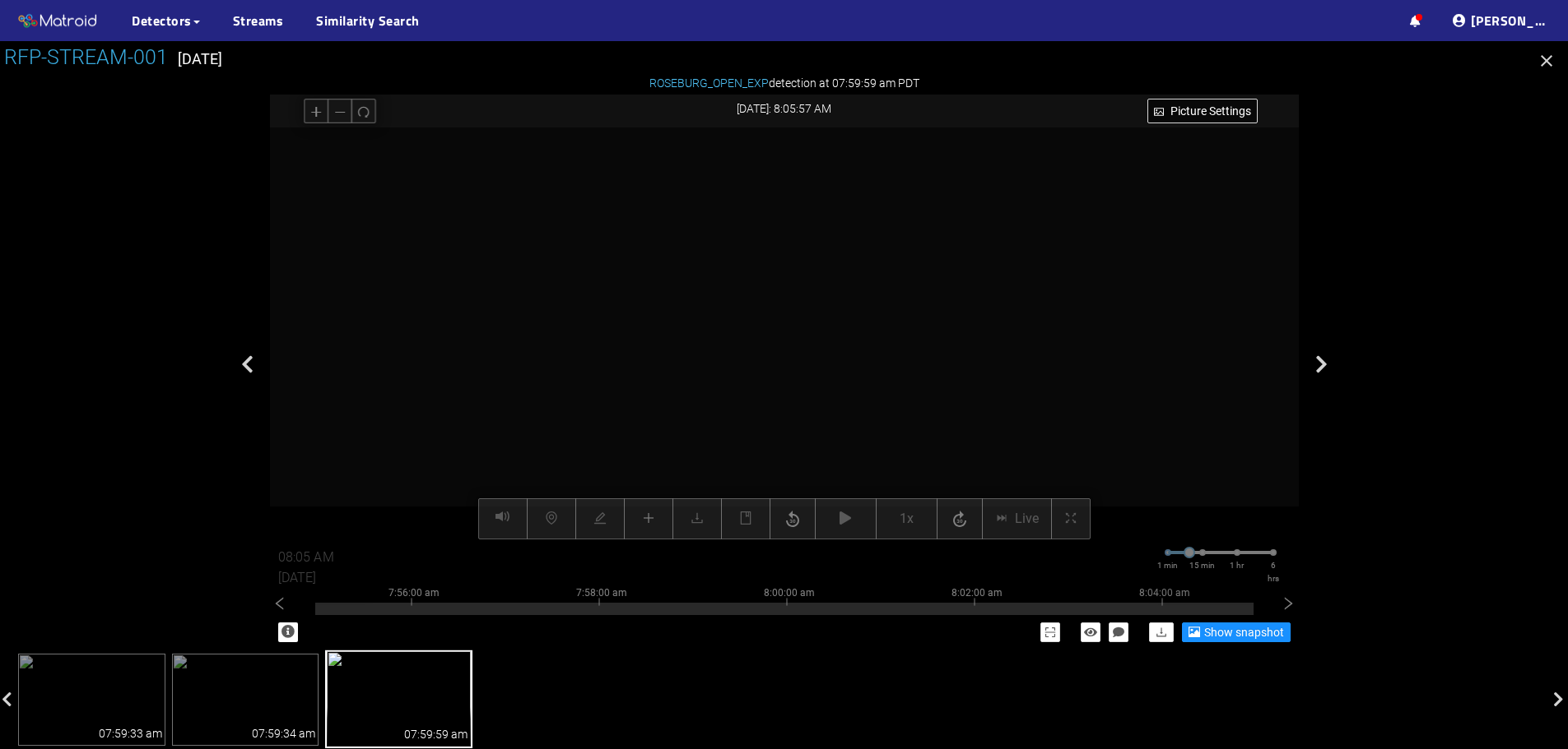
drag, startPoint x: 765, startPoint y: 258, endPoint x: 749, endPoint y: 357, distance: 100.3
click at [749, 357] on video at bounding box center [830, 572] width 3134 height 1566
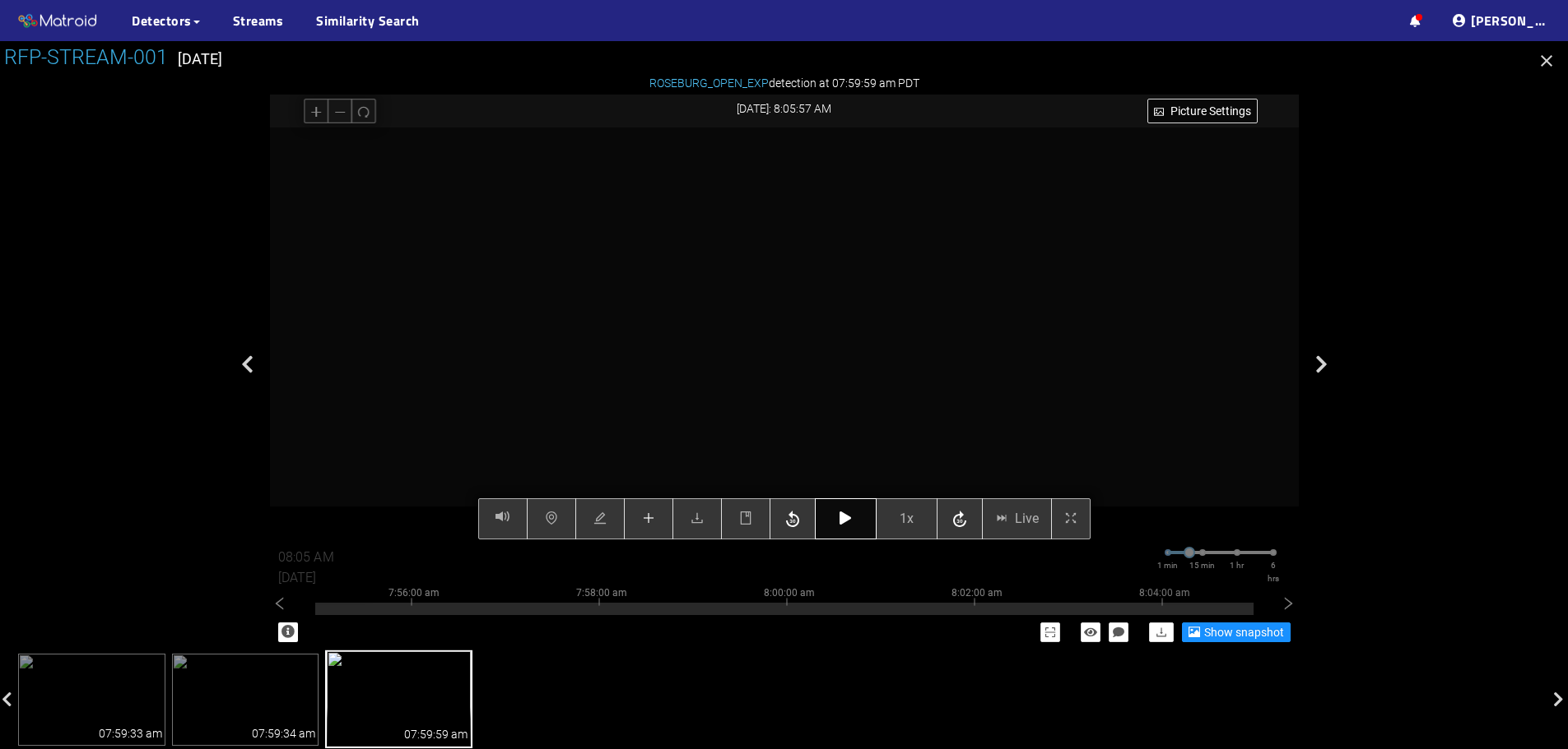
click at [849, 525] on icon "button" at bounding box center [845, 518] width 11 height 13
type input "08:06 AM"
click at [841, 527] on button "button" at bounding box center [845, 519] width 62 height 42
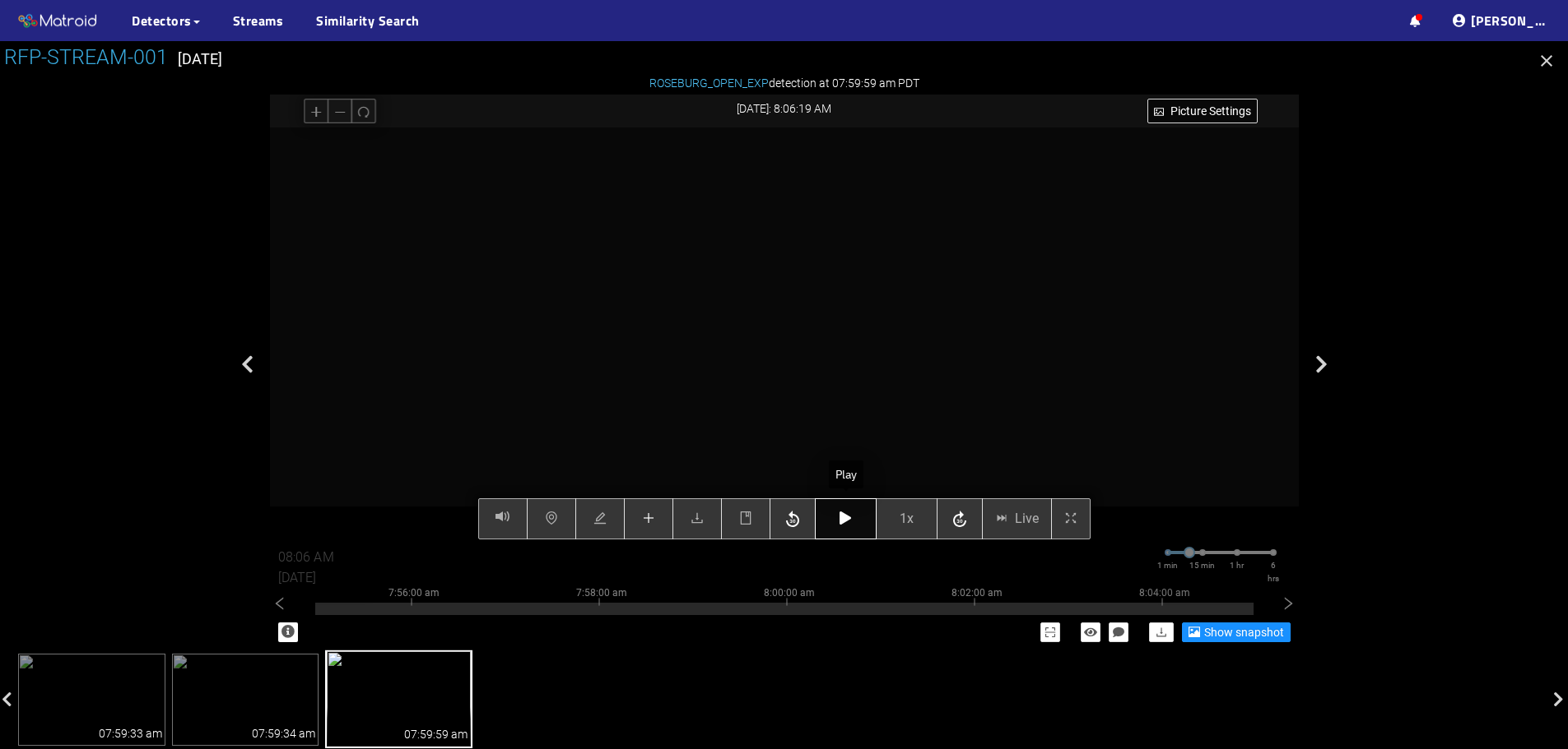
click at [841, 527] on button "button" at bounding box center [845, 519] width 62 height 42
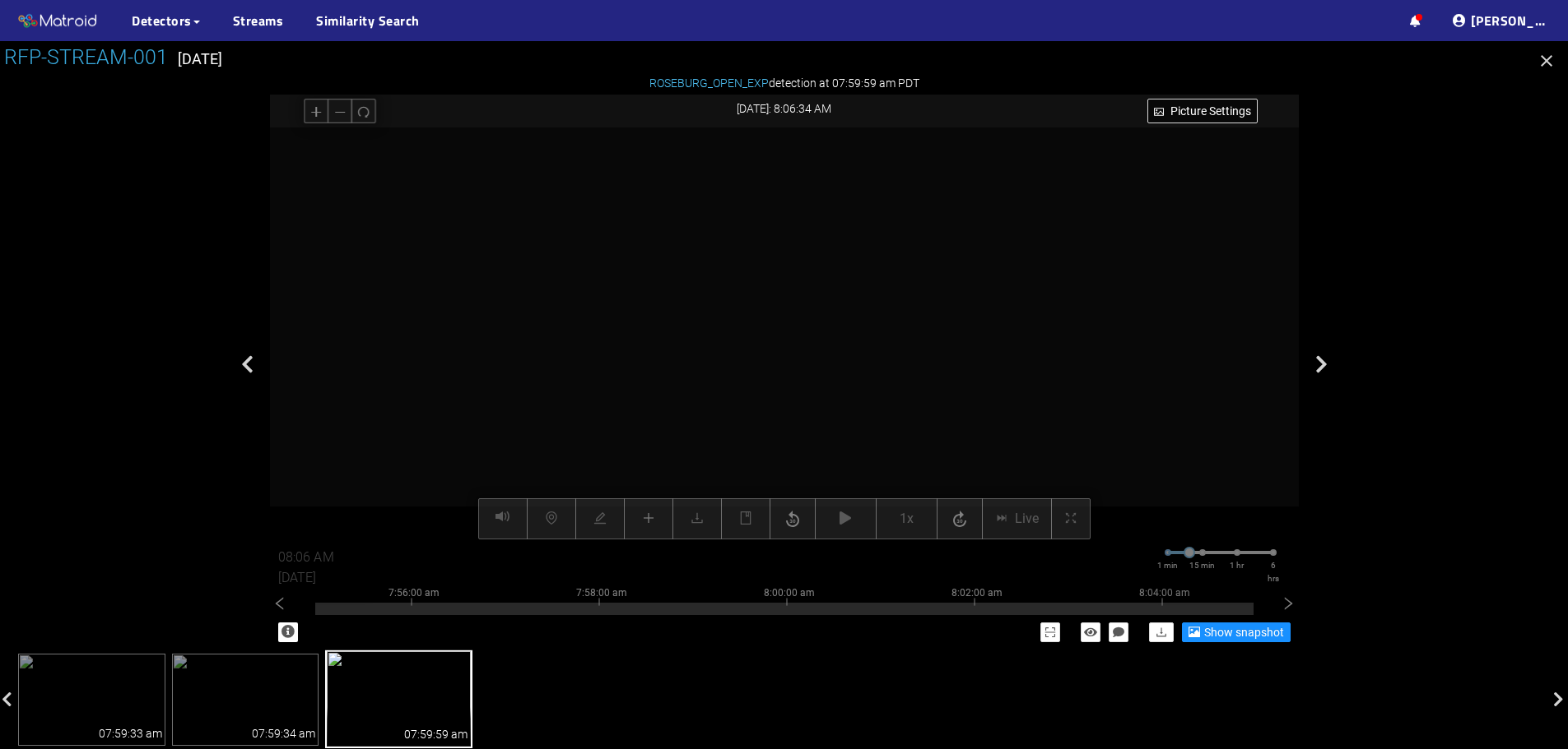
drag, startPoint x: 794, startPoint y: 395, endPoint x: 791, endPoint y: 423, distance: 28.2
click at [791, 423] on video at bounding box center [241, 1] width 5772 height 2885
click at [745, 519] on div "Picture Settings 1x Live 08:06 AM [DATE] 1 min 15 min 1 hr 6 hrs 7:46:00 am 7:4…" at bounding box center [784, 333] width 1028 height 412
click at [745, 519] on icon "book" at bounding box center [746, 517] width 13 height 13
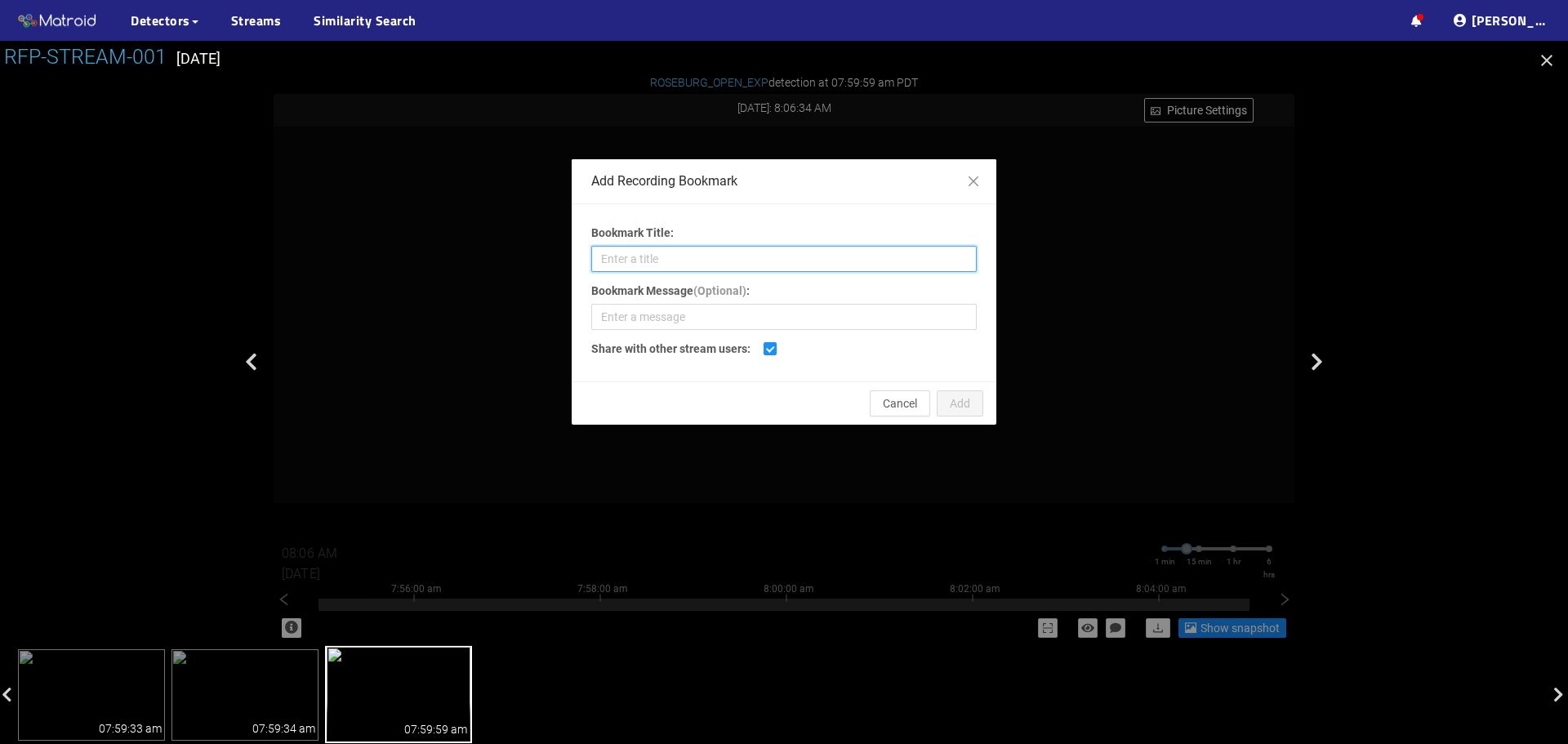
click at [720, 257] on input "Bookmark Title:" at bounding box center [784, 259] width 385 height 27
type input "Shadow Plug"
click at [950, 407] on span "Add" at bounding box center [960, 404] width 20 height 18
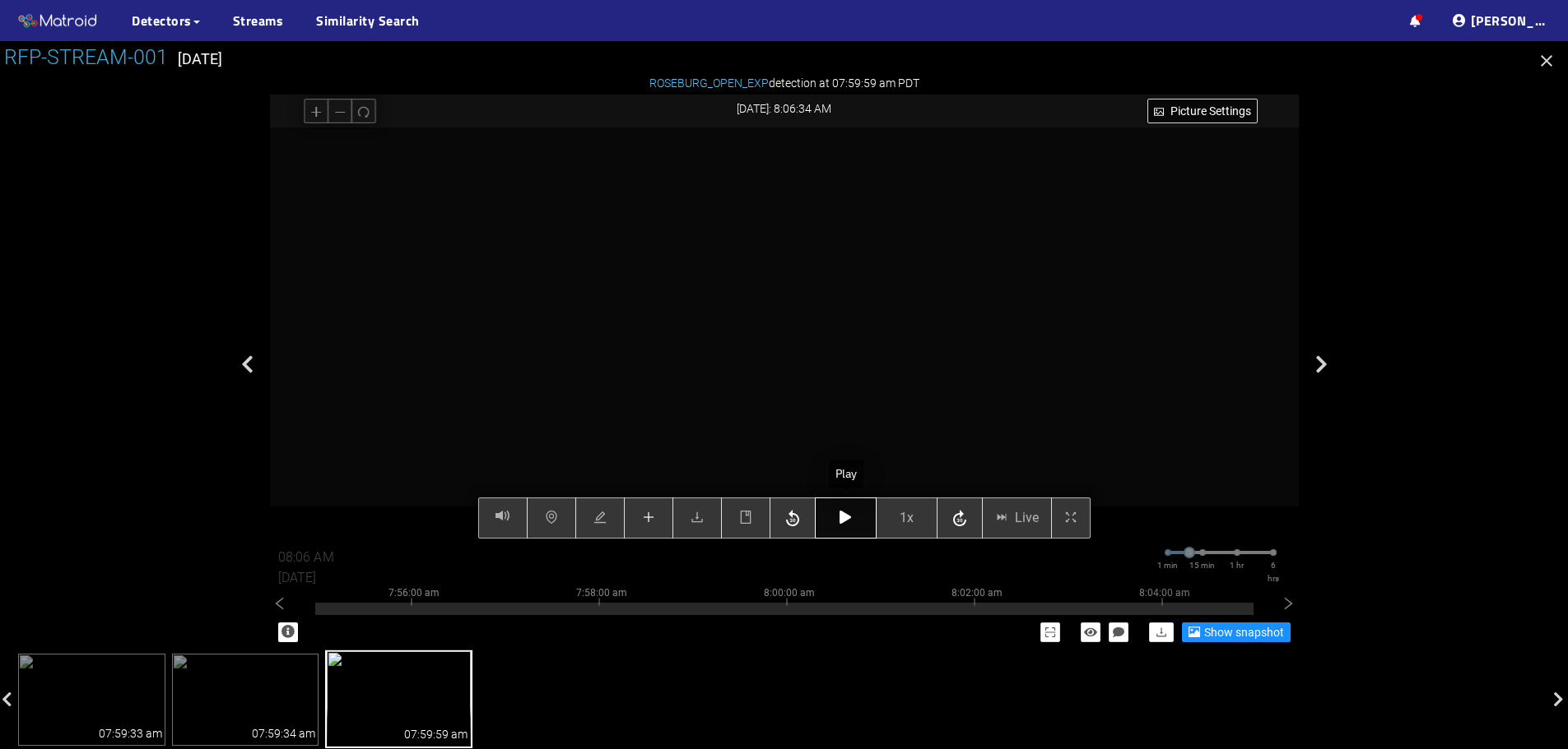
click at [835, 515] on button "button" at bounding box center [845, 518] width 62 height 42
click at [853, 523] on button "button" at bounding box center [845, 518] width 62 height 42
click at [840, 523] on icon "button" at bounding box center [845, 517] width 11 height 13
type input "08:07 AM"
click at [852, 527] on button "button" at bounding box center [845, 518] width 62 height 42
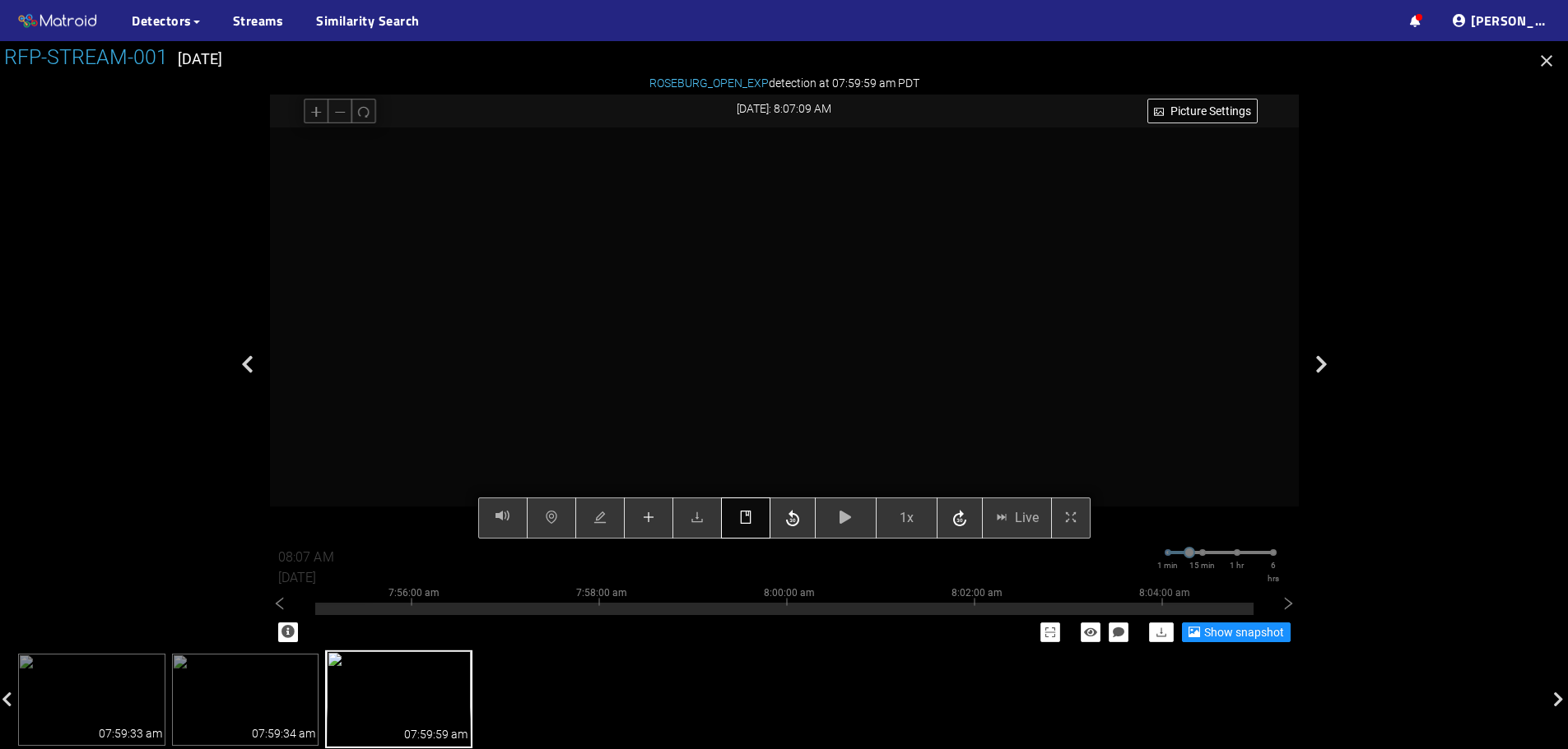
click at [750, 528] on button "button" at bounding box center [745, 518] width 49 height 42
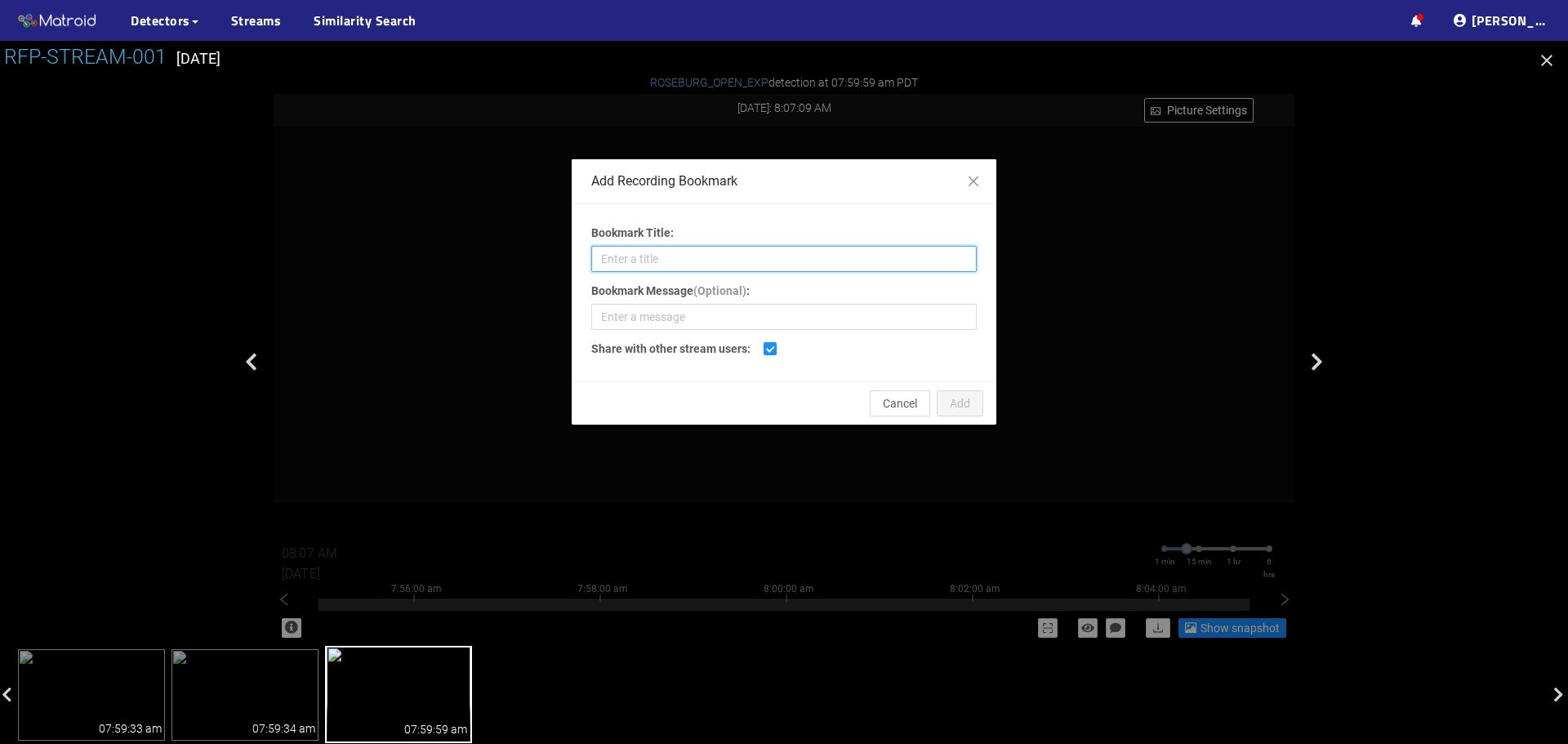
click at [749, 263] on input "Bookmark Title:" at bounding box center [784, 259] width 385 height 27
type input "Open Defect"
click at [963, 404] on span "Add" at bounding box center [960, 404] width 20 height 18
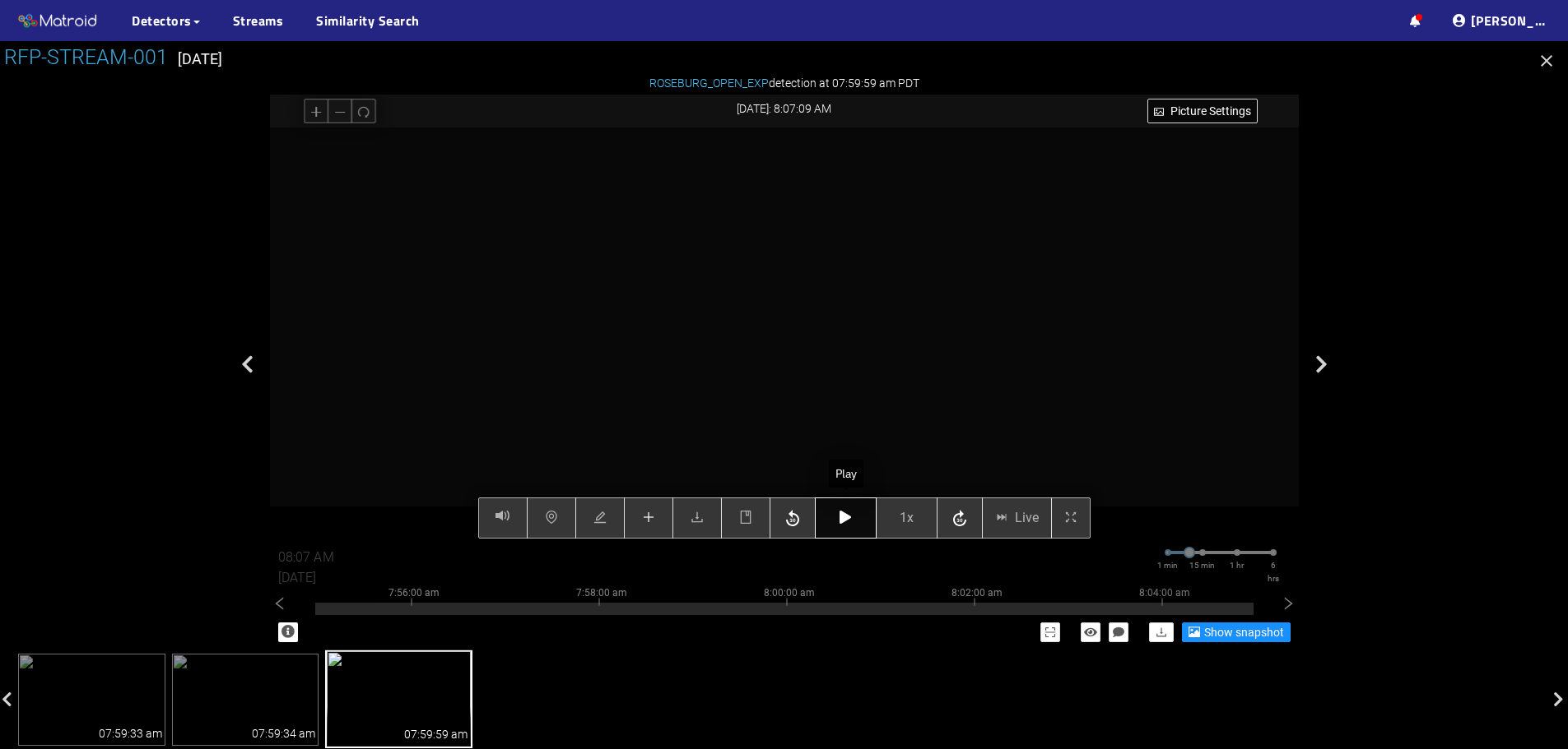
click at [842, 523] on icon "button" at bounding box center [845, 517] width 11 height 13
click at [737, 529] on div "Picture Settings 1x Live 08:07 AM [DATE] 1 min 15 min 1 hr 6 hrs 7:46:00 am 7:4…" at bounding box center [784, 333] width 1028 height 412
click at [749, 520] on icon "book" at bounding box center [746, 516] width 13 height 13
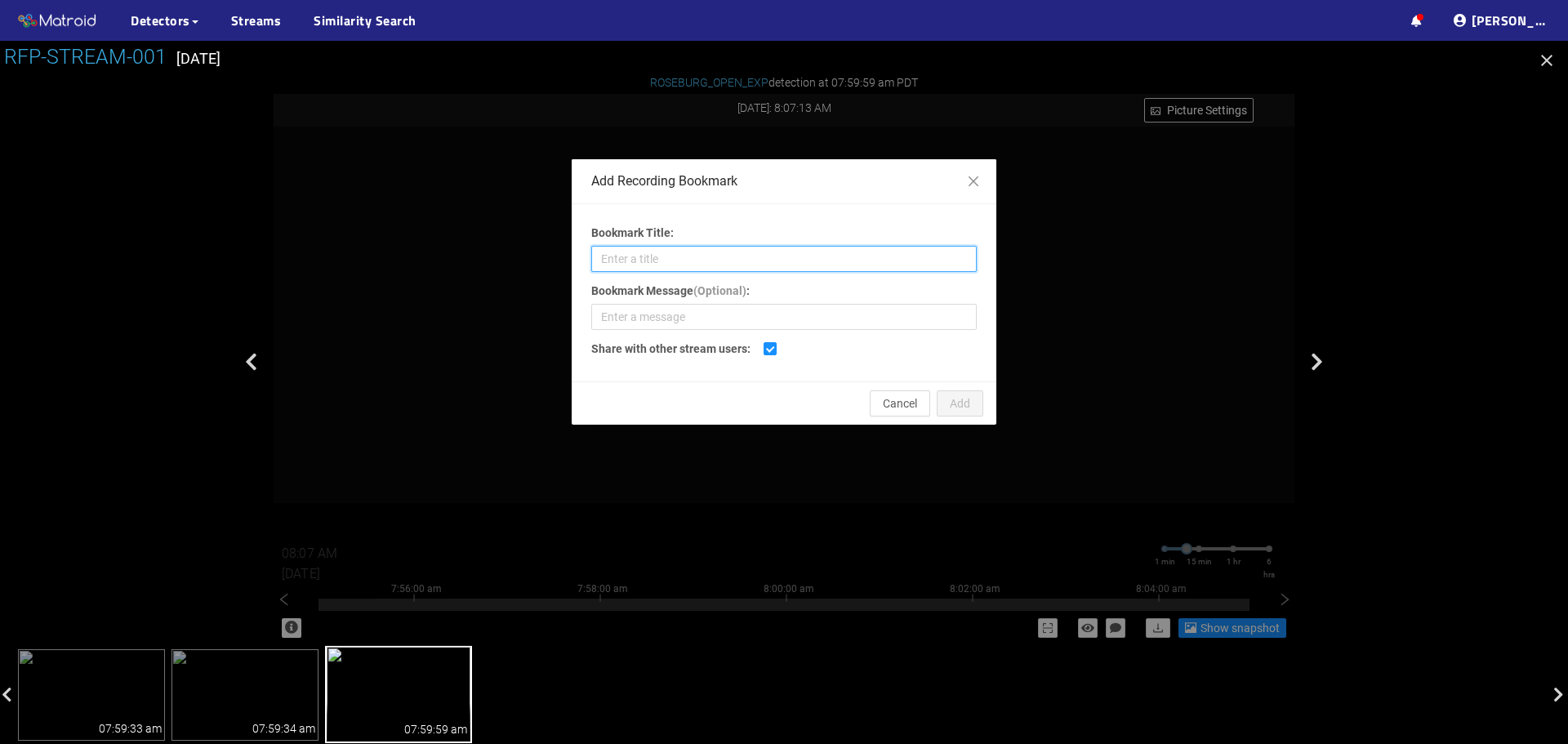
click at [753, 269] on input "Bookmark Title:" at bounding box center [784, 259] width 385 height 27
type input "Shadow Plug (small)"
click at [952, 404] on span "Add" at bounding box center [960, 404] width 20 height 18
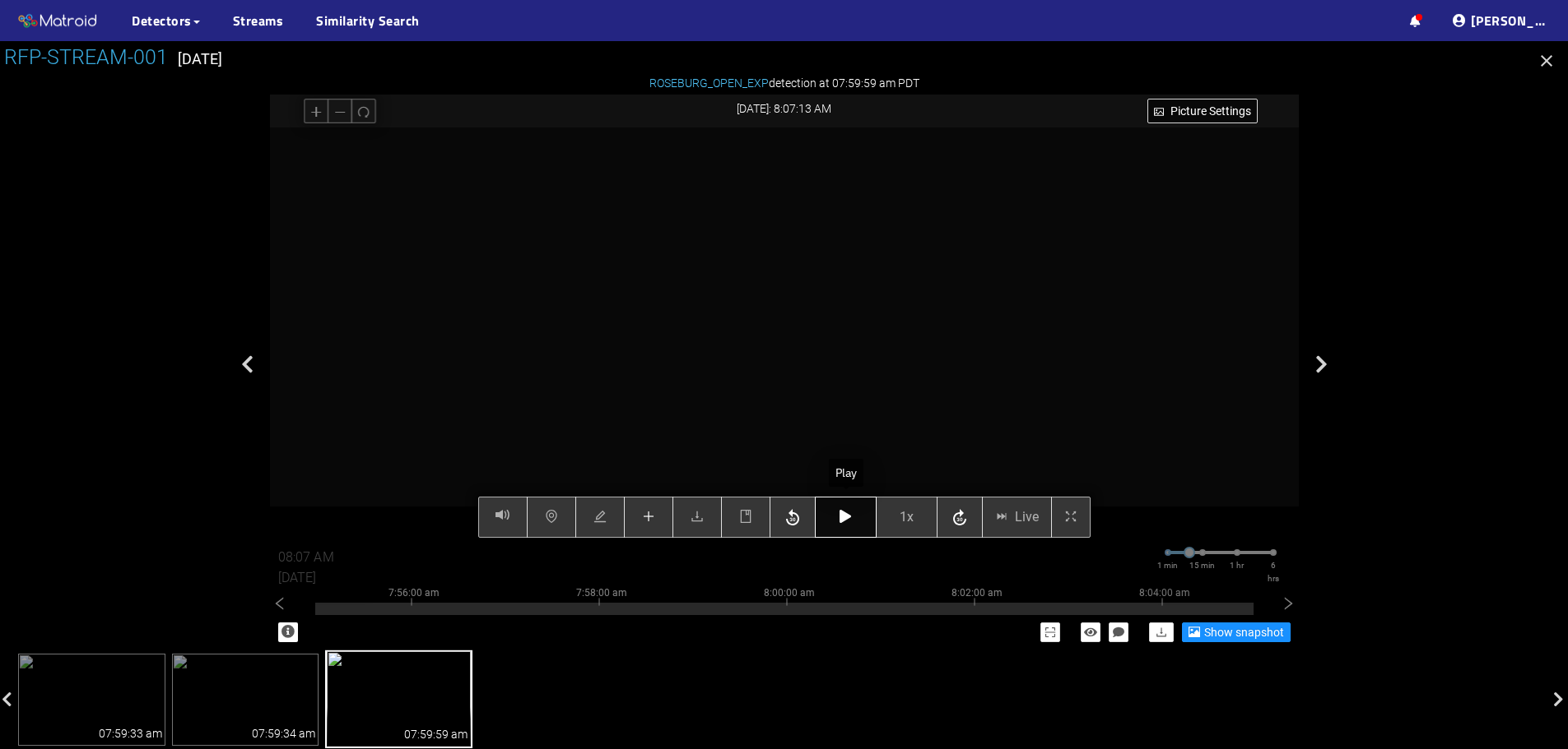
click at [853, 523] on button "button" at bounding box center [845, 517] width 62 height 42
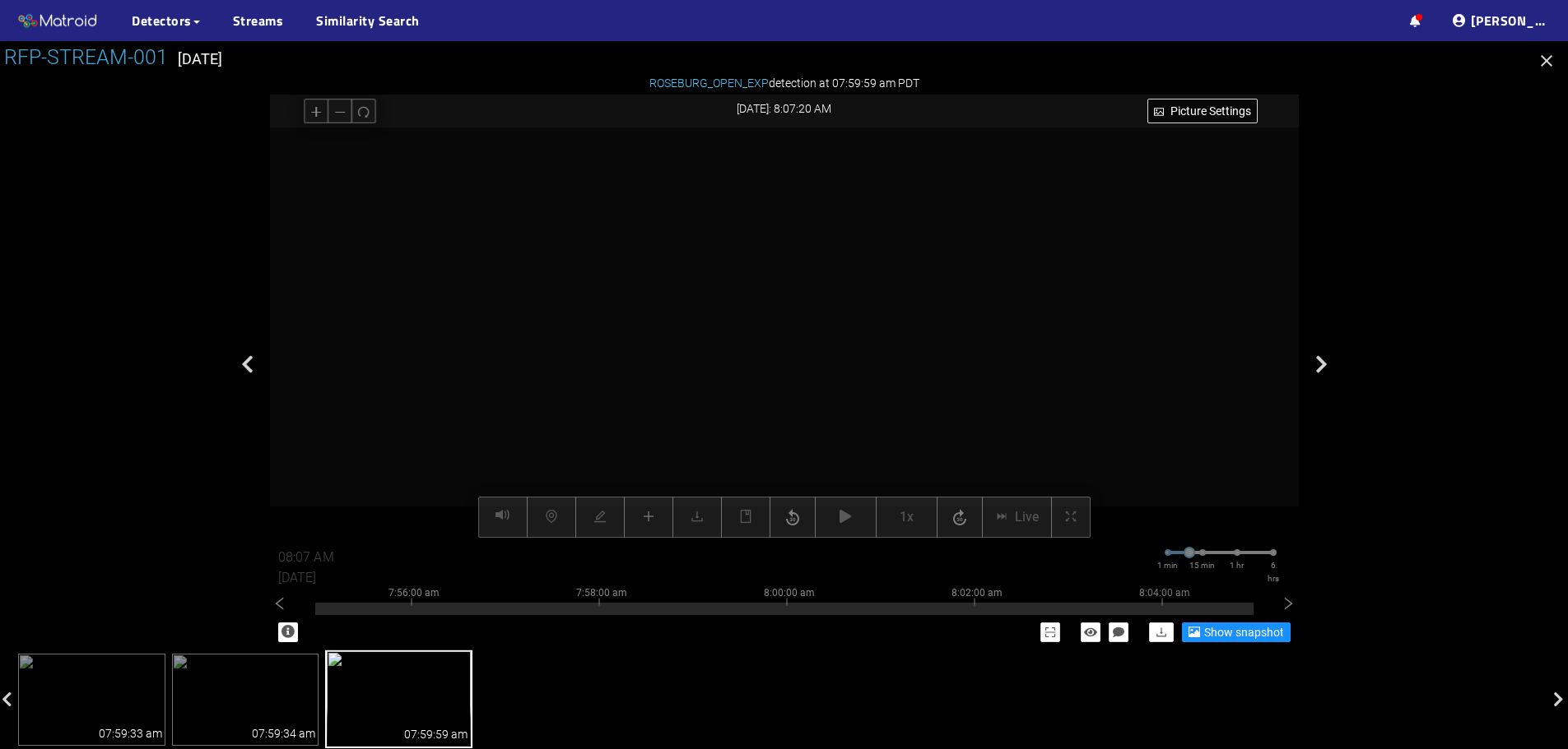
drag, startPoint x: 541, startPoint y: 283, endPoint x: 768, endPoint y: 346, distance: 235.6
click at [768, 346] on video at bounding box center [920, 344] width 1319 height 659
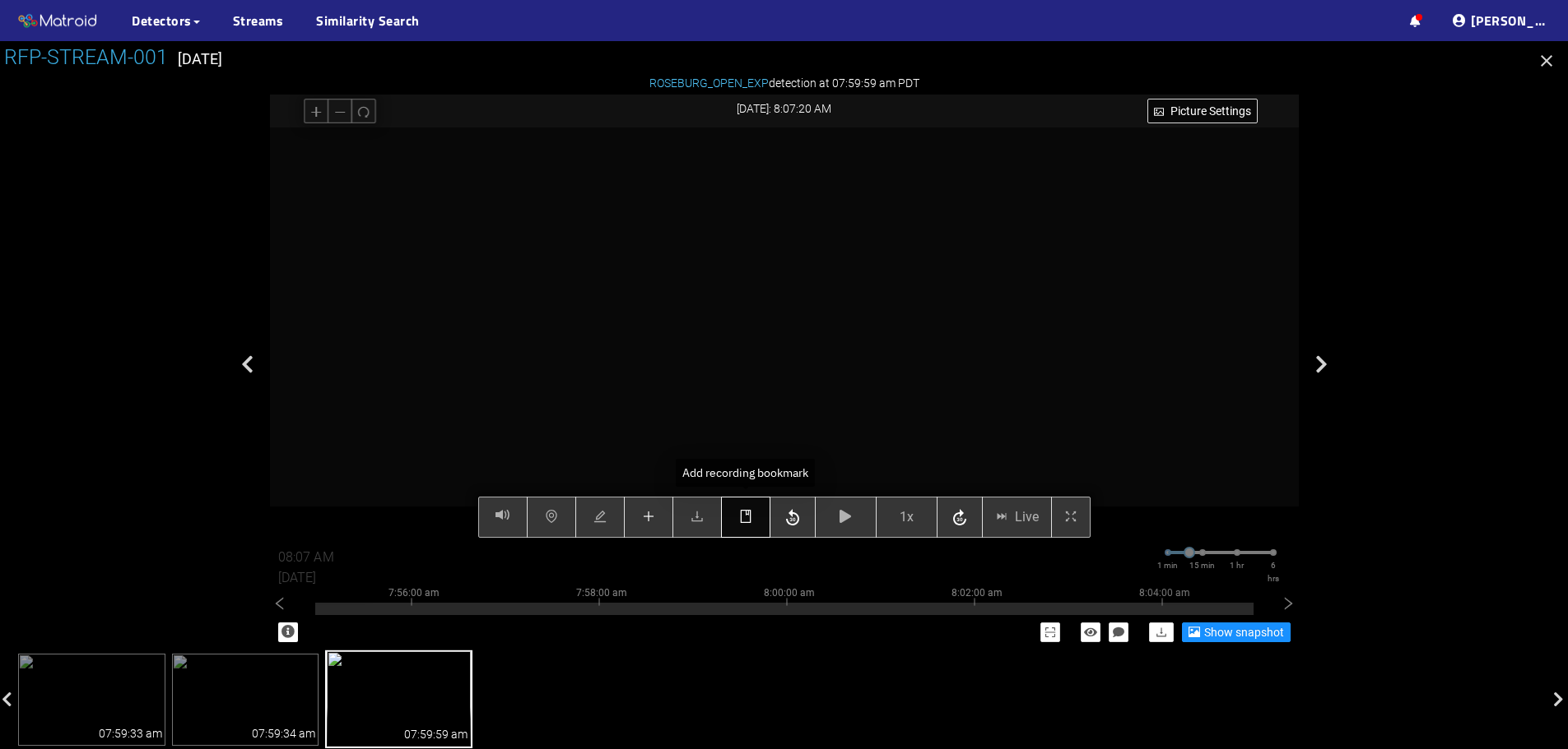
click at [741, 520] on icon "book" at bounding box center [746, 516] width 11 height 13
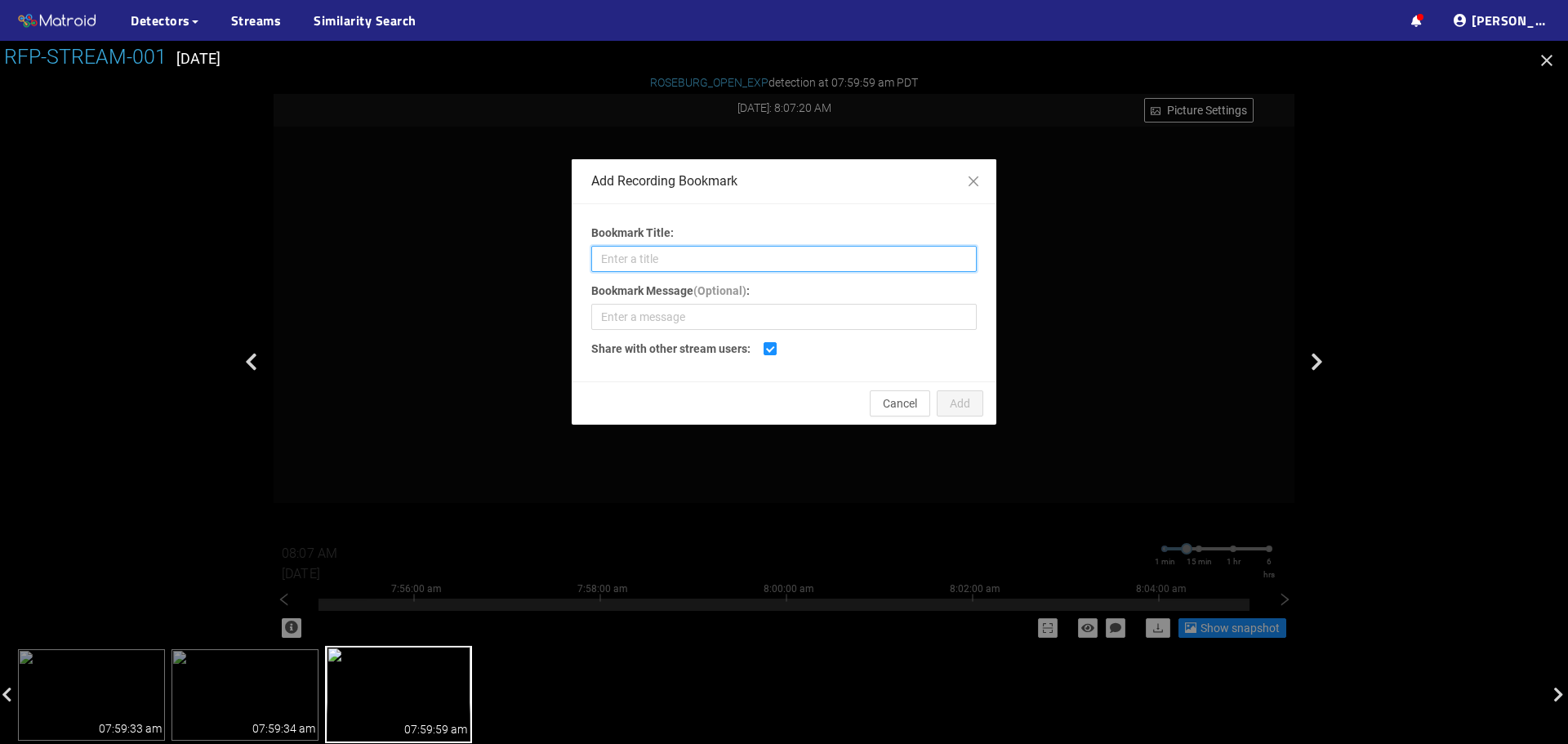
click at [705, 264] on input "Bookmark Title:" at bounding box center [784, 259] width 385 height 27
type input "Shadow Plug"
click at [972, 407] on button "Add" at bounding box center [960, 404] width 47 height 27
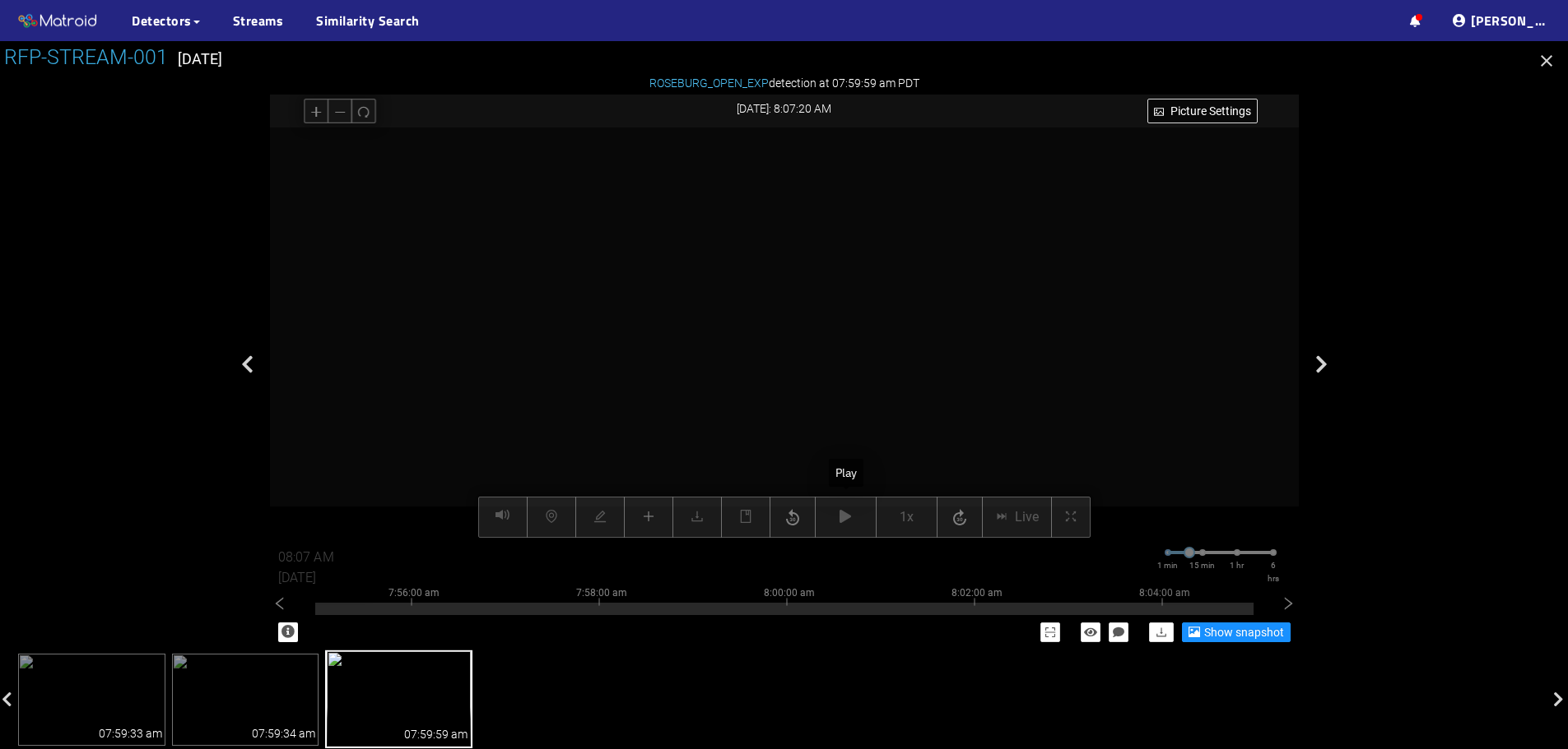
click at [846, 520] on div "Picture Settings 1x Live 08:07 AM [DATE] 1 min 15 min 1 hr 6 hrs 7:46:00 am 7:4…" at bounding box center [784, 333] width 1028 height 412
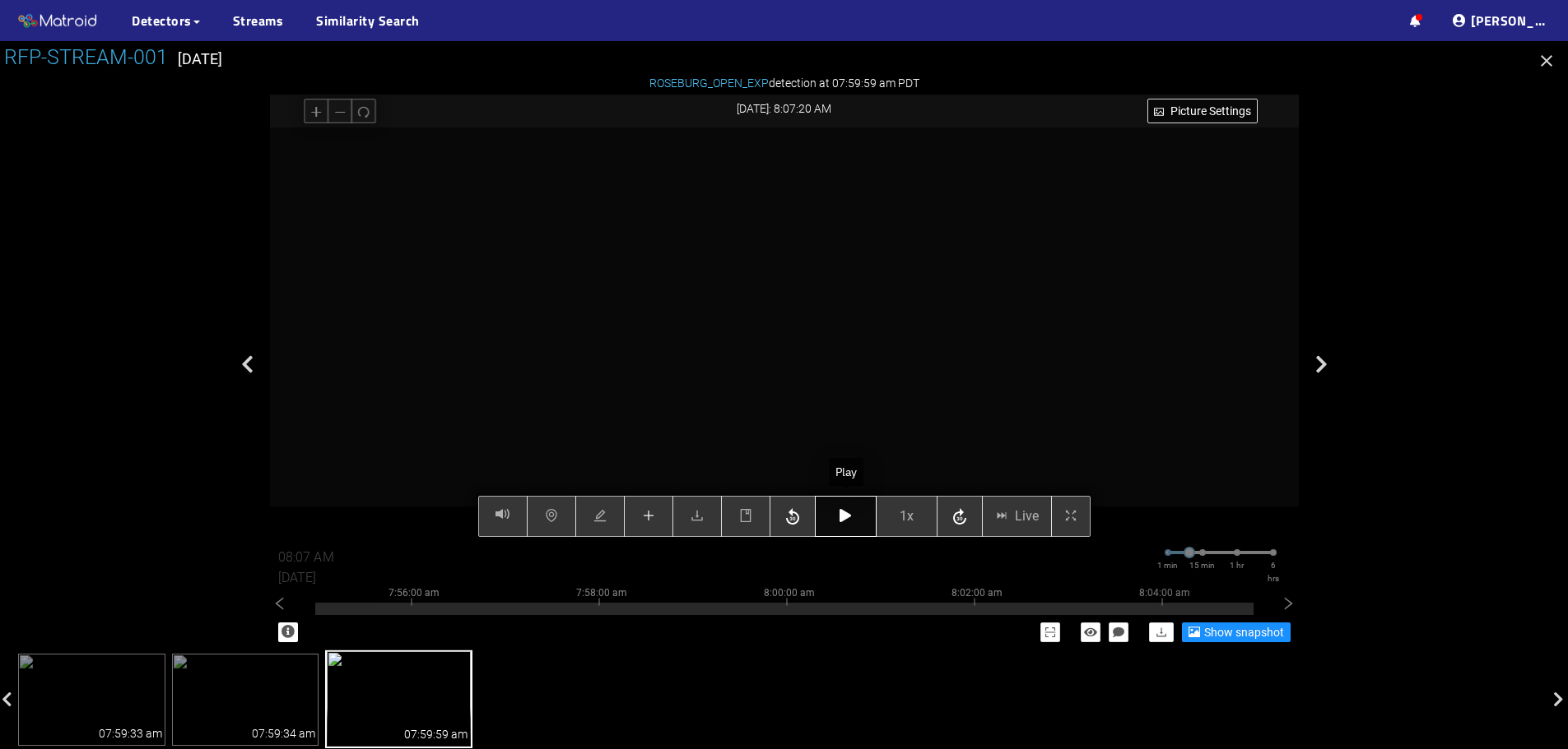
click at [838, 518] on button "button" at bounding box center [845, 516] width 62 height 42
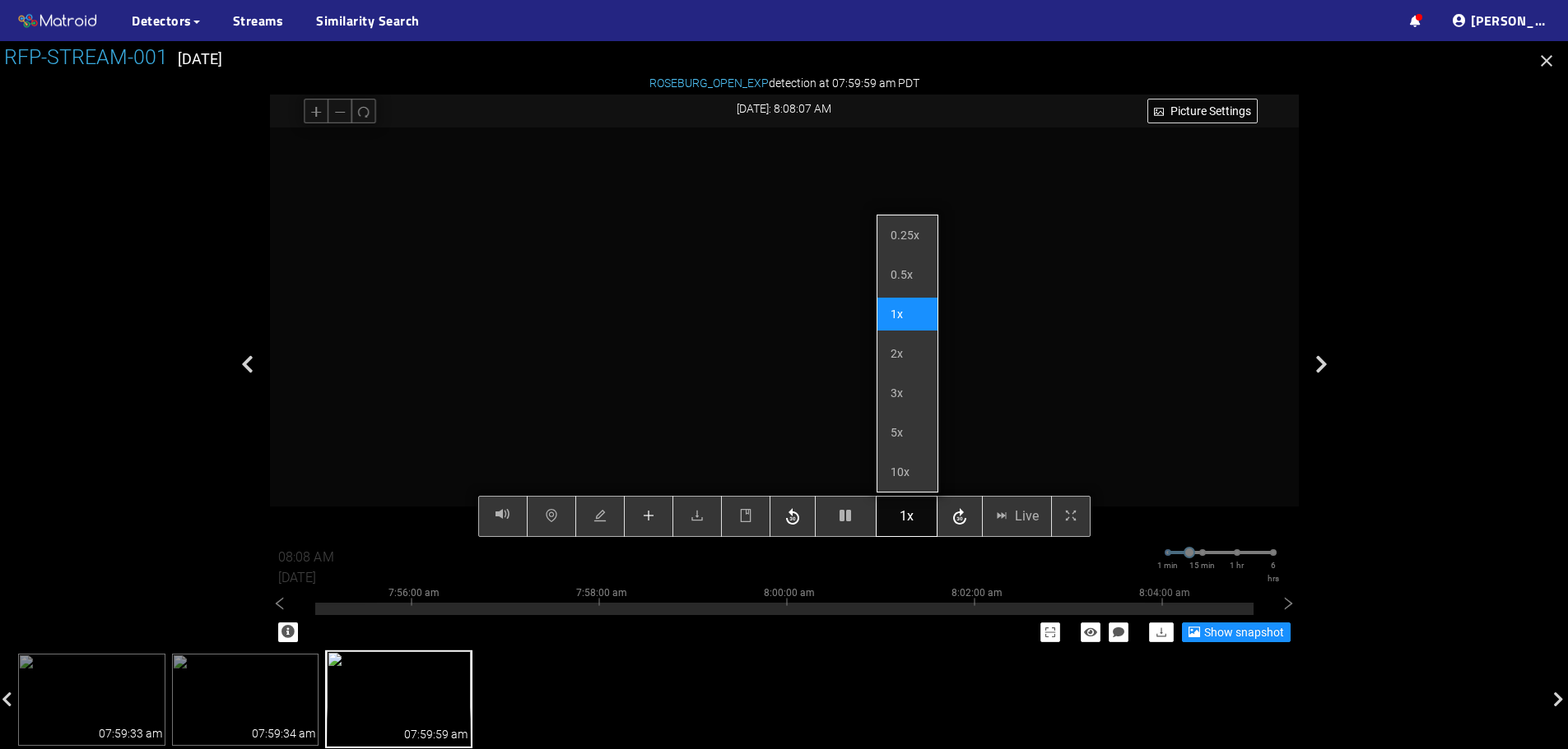
click at [906, 523] on span "1x" at bounding box center [906, 516] width 14 height 20
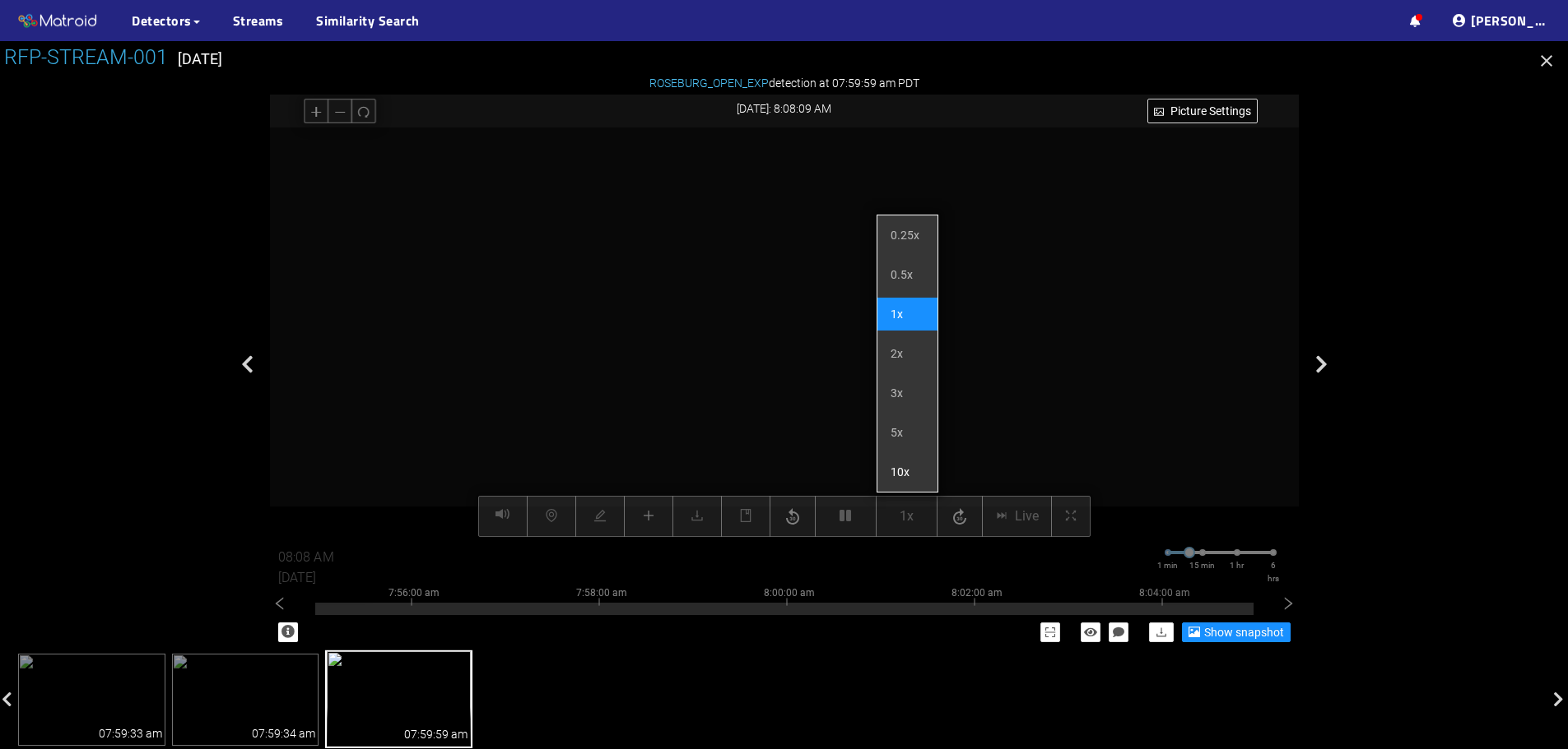
click at [905, 477] on li "10x" at bounding box center [906, 472] width 60 height 33
click at [898, 350] on li "2x" at bounding box center [906, 354] width 60 height 33
click at [903, 318] on li "1x" at bounding box center [906, 314] width 60 height 33
click at [911, 348] on li "2x" at bounding box center [906, 354] width 60 height 33
click at [907, 387] on li "3x" at bounding box center [906, 393] width 60 height 33
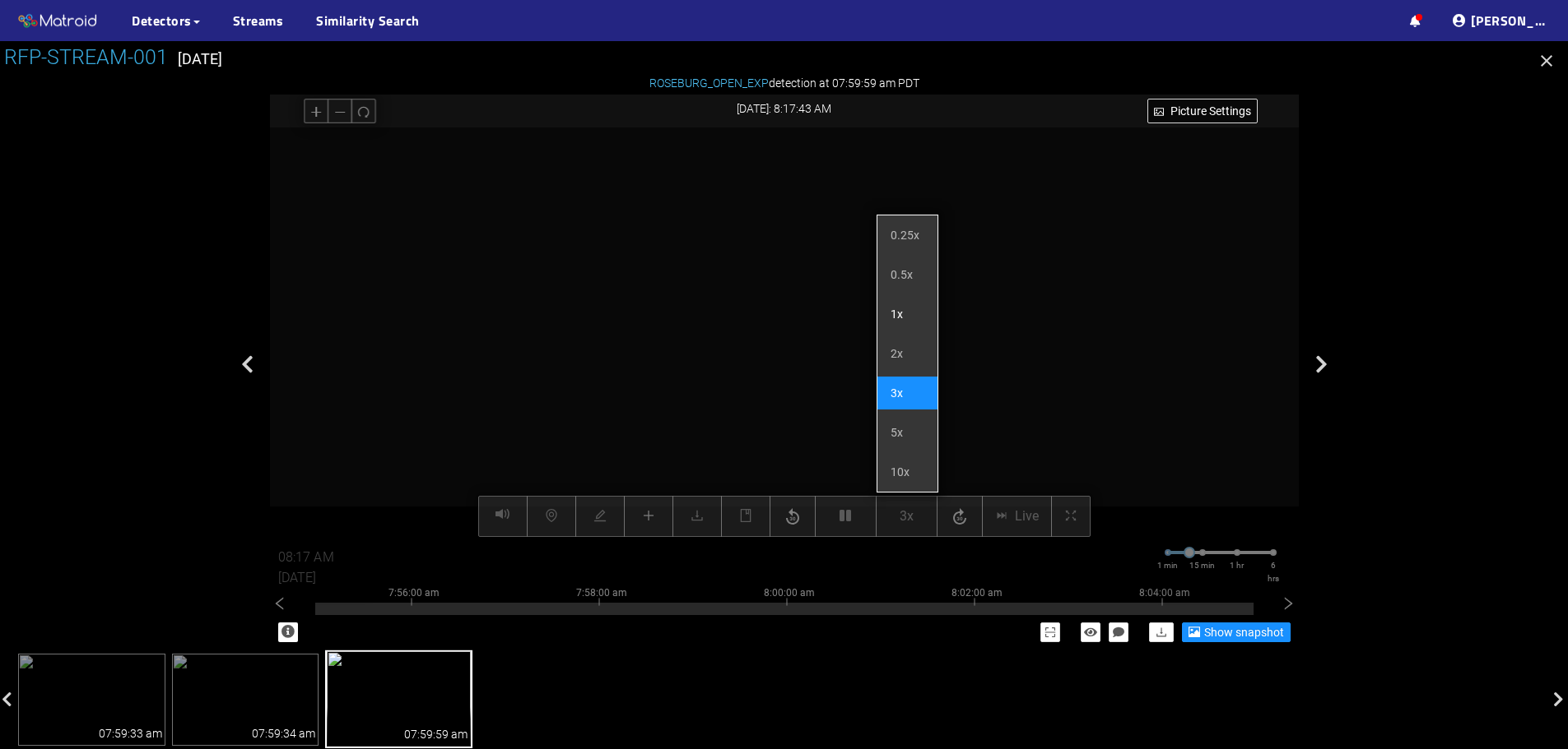
click at [902, 323] on li "1x" at bounding box center [906, 314] width 60 height 33
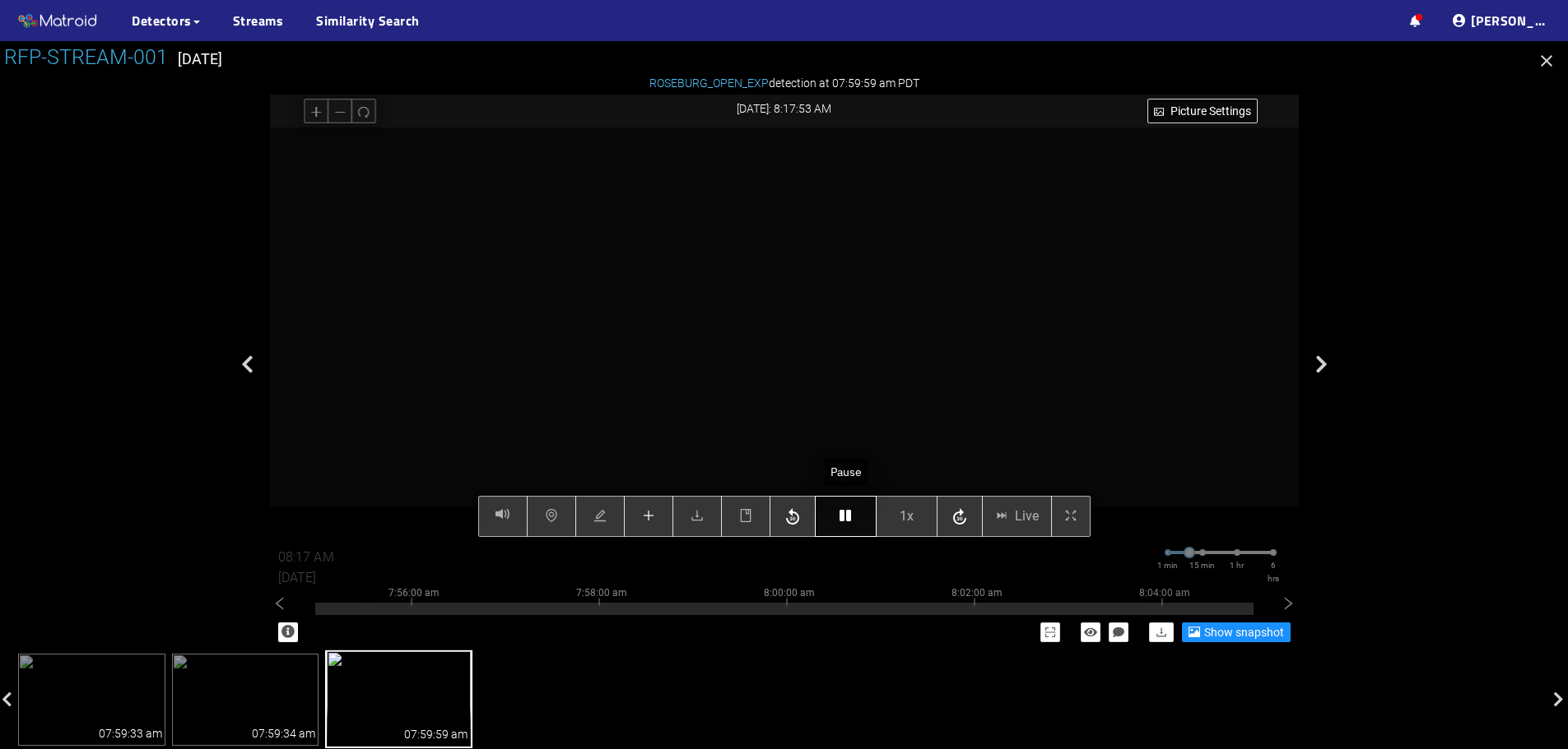
click at [855, 518] on button "button" at bounding box center [845, 516] width 62 height 42
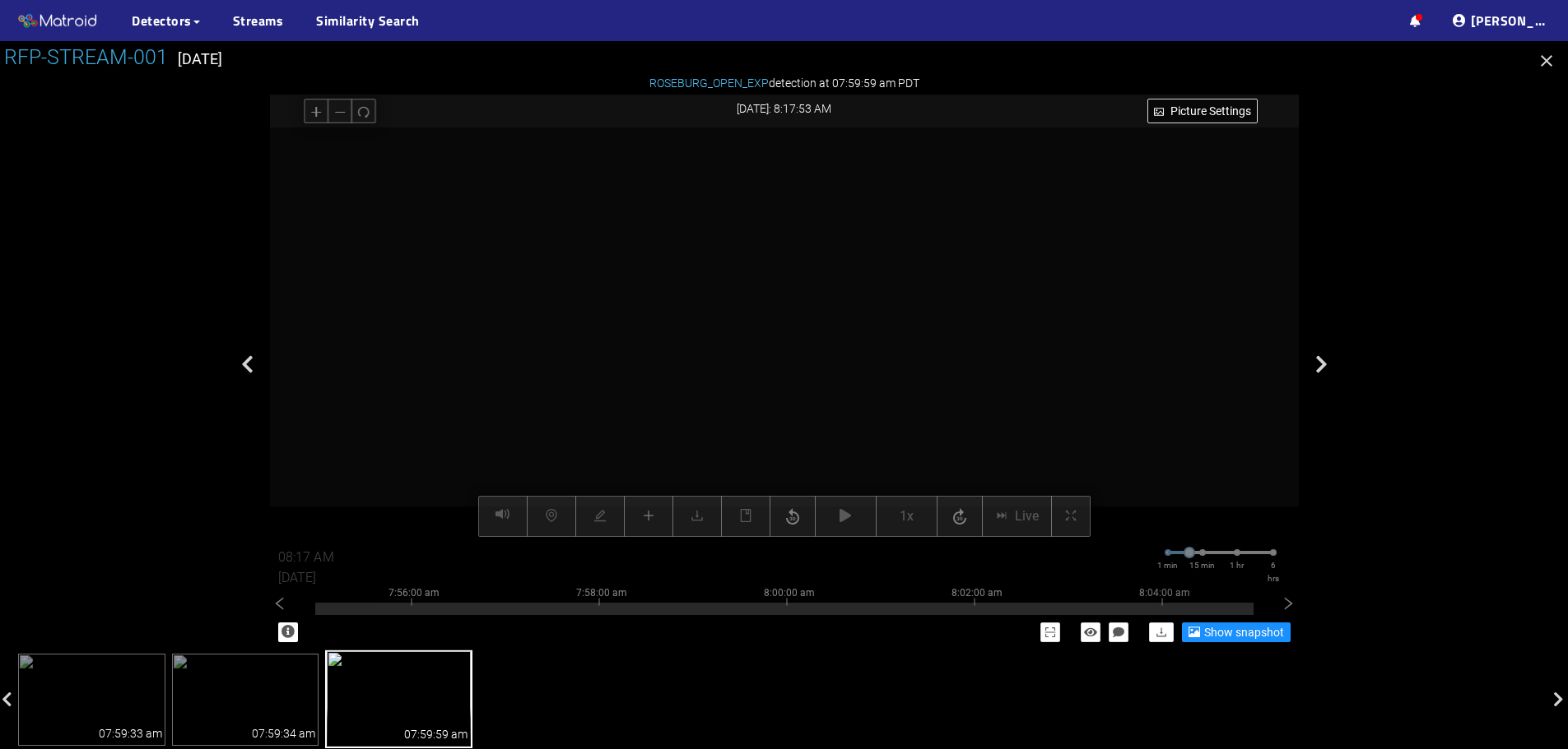
drag, startPoint x: 771, startPoint y: 295, endPoint x: 821, endPoint y: 466, distance: 178.2
click at [821, 466] on video at bounding box center [841, 531] width 2391 height 1195
drag, startPoint x: 780, startPoint y: 381, endPoint x: 763, endPoint y: 341, distance: 43.5
click at [778, 372] on video at bounding box center [831, 491] width 2391 height 1195
click at [718, 301] on video at bounding box center [920, 670] width 5360 height 2679
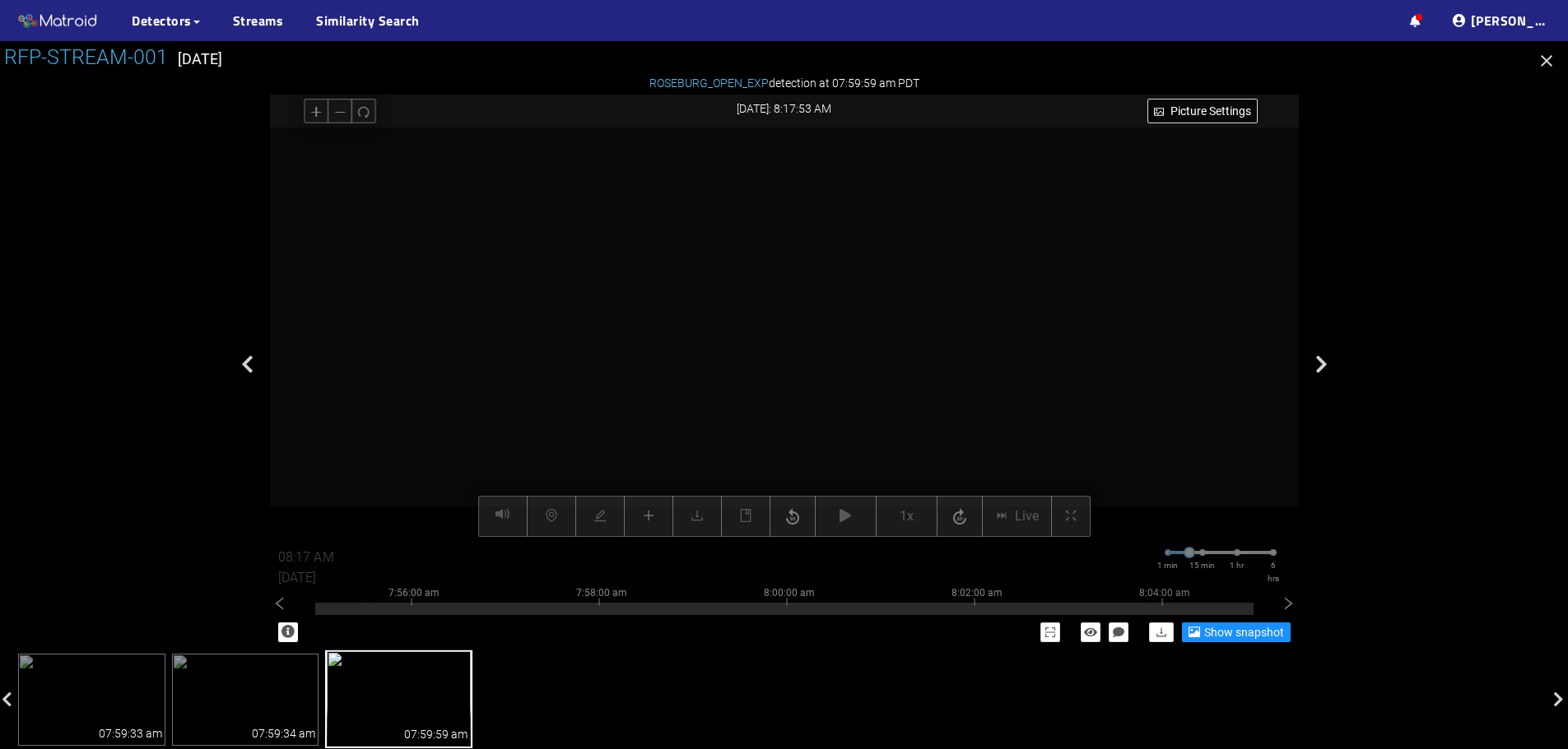
drag, startPoint x: 795, startPoint y: 342, endPoint x: 803, endPoint y: 259, distance: 83.4
click at [803, 259] on video at bounding box center [871, 356] width 2557 height 1277
drag, startPoint x: 640, startPoint y: 294, endPoint x: 740, endPoint y: 328, distance: 105.6
click at [740, 328] on video at bounding box center [971, 389] width 2557 height 1277
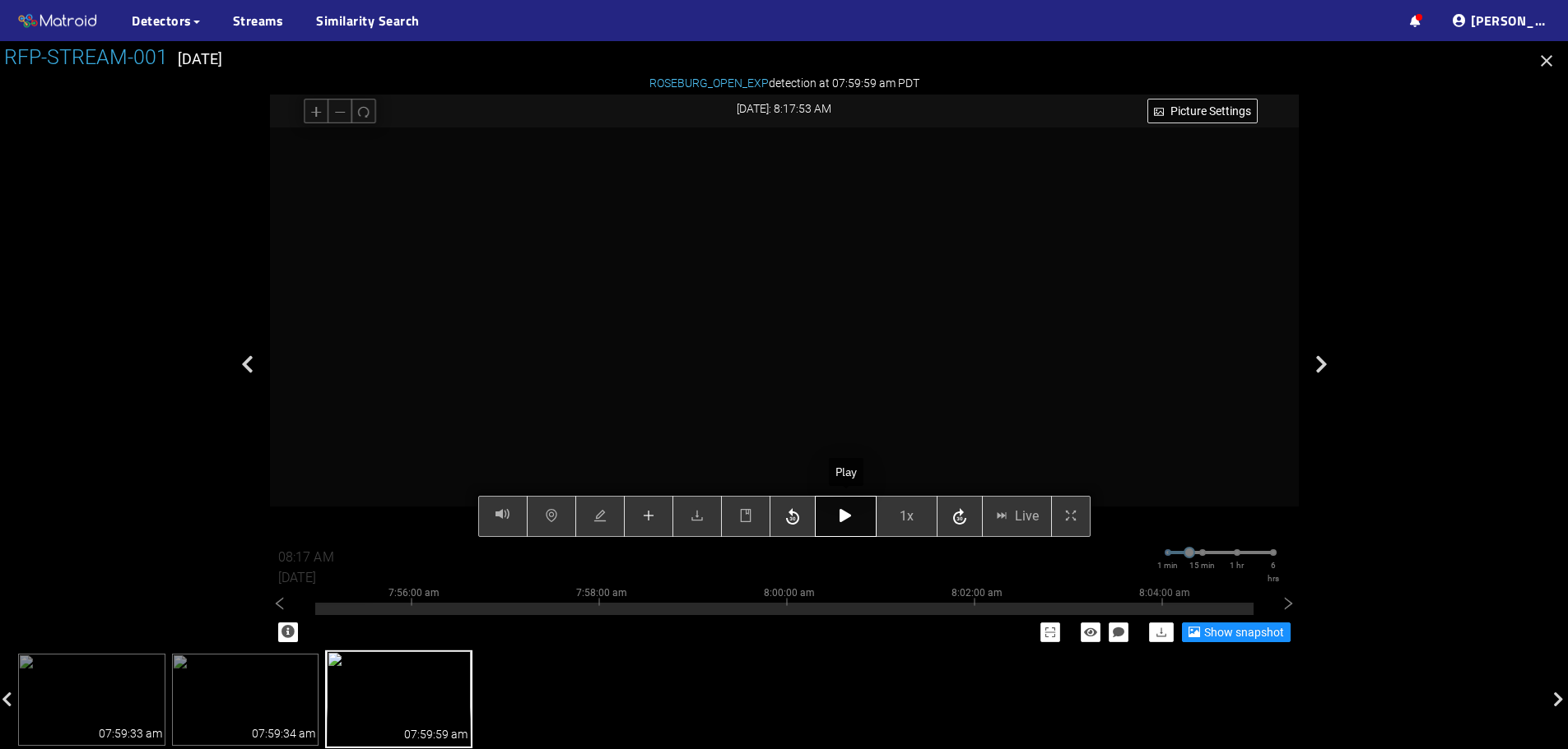
click at [857, 521] on button "button" at bounding box center [845, 516] width 62 height 42
type input "08:18 AM"
click at [857, 521] on button "button" at bounding box center [845, 516] width 62 height 42
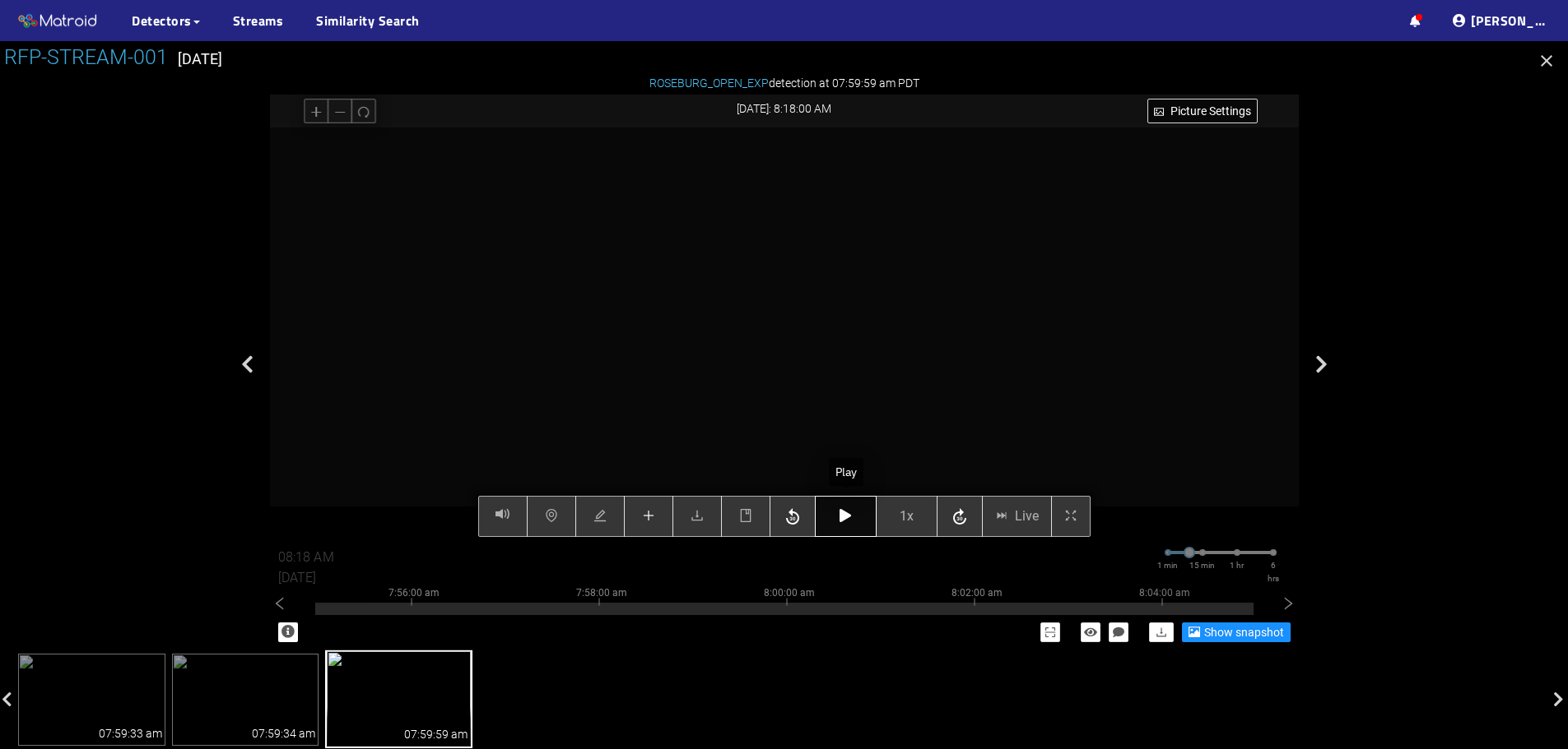
click at [857, 521] on button "button" at bounding box center [845, 516] width 62 height 42
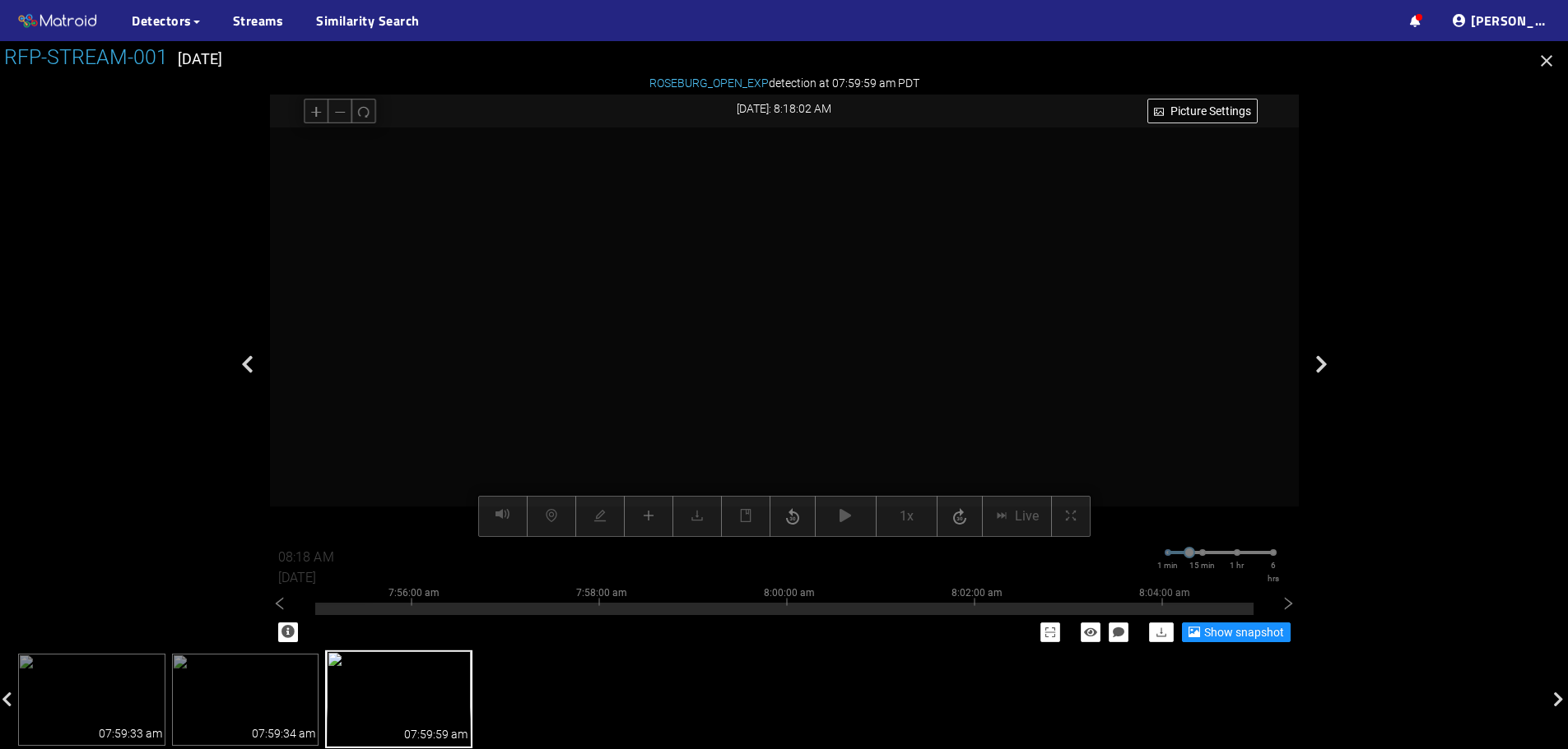
drag, startPoint x: 631, startPoint y: 417, endPoint x: 688, endPoint y: 420, distance: 57.1
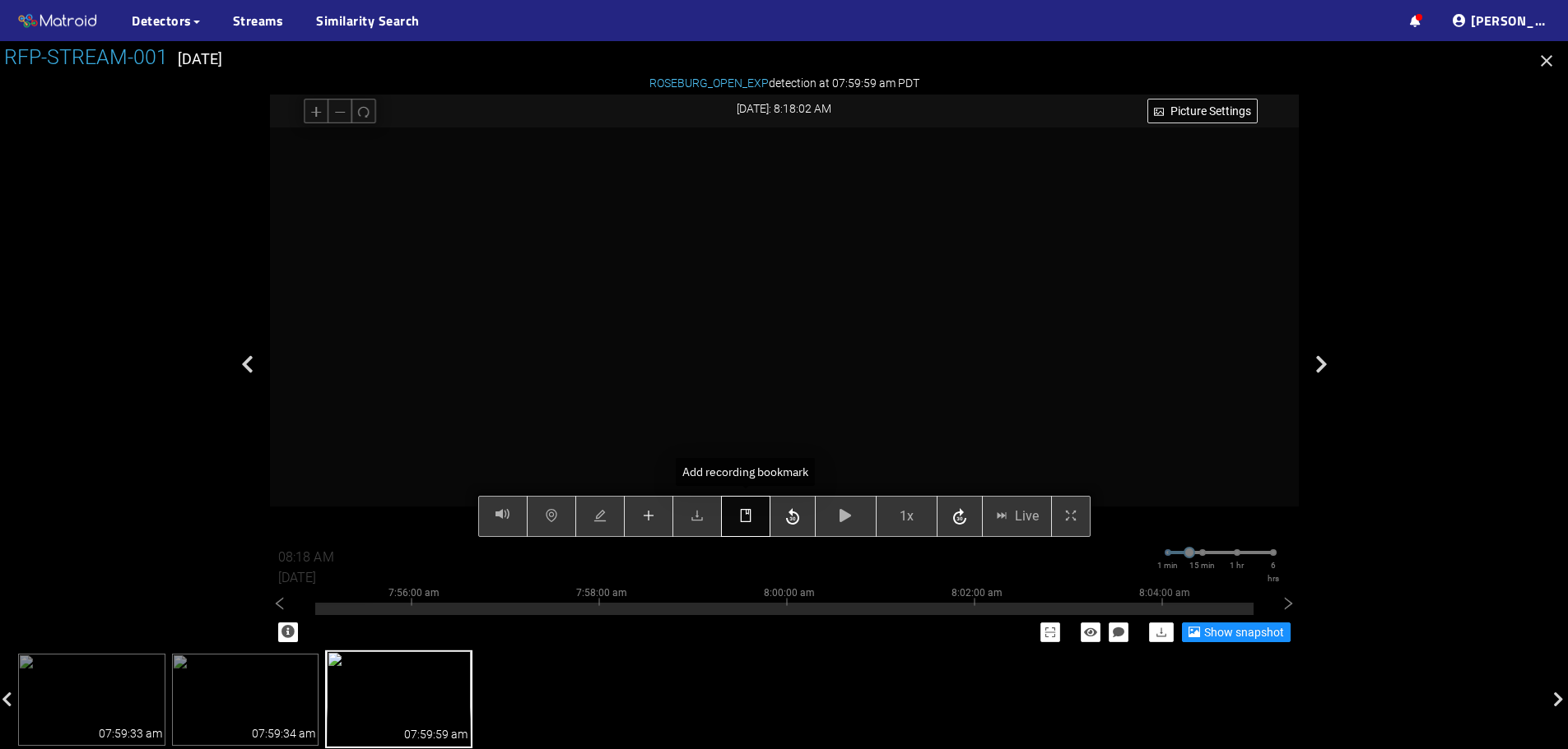
click at [757, 524] on button "button" at bounding box center [745, 516] width 49 height 42
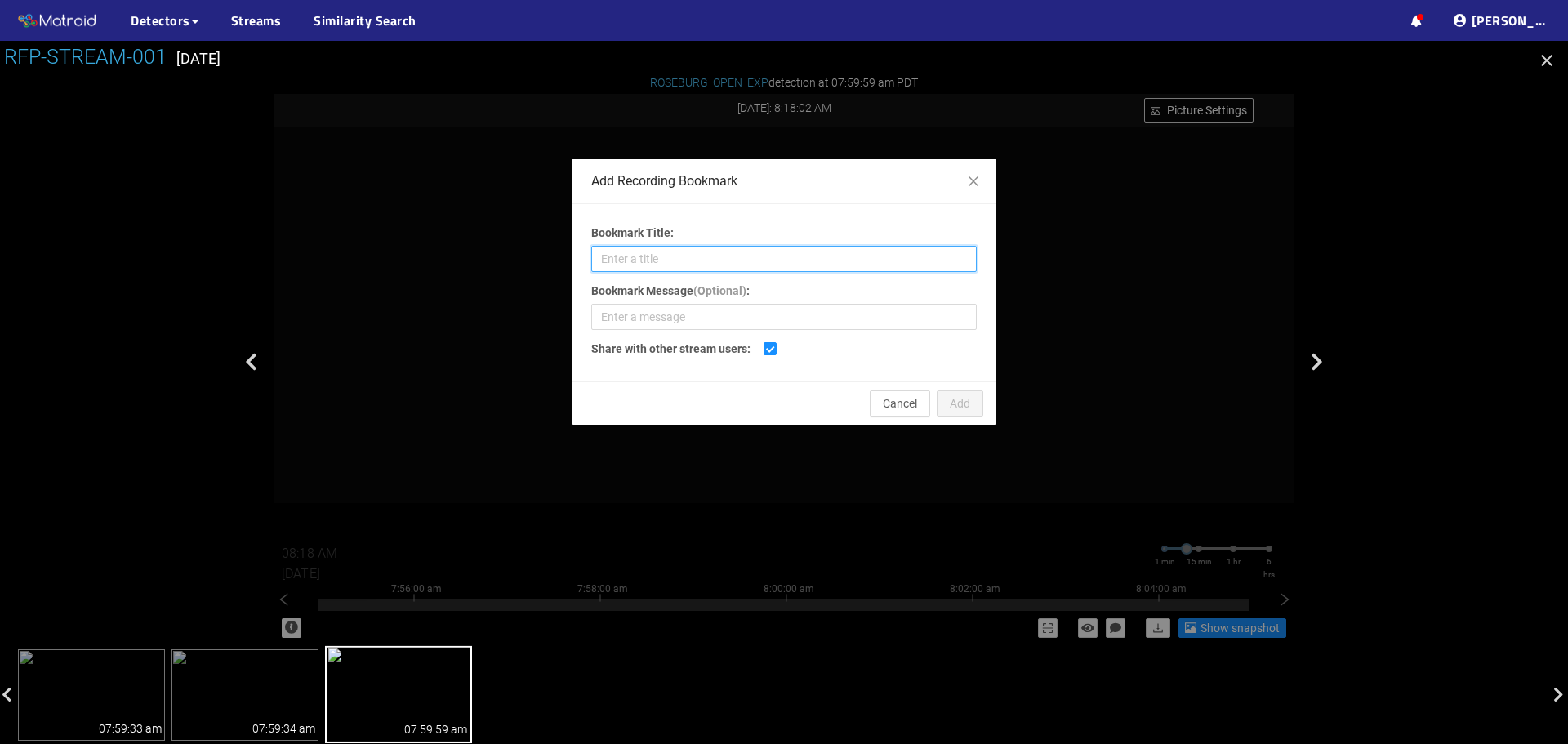
click at [702, 262] on input "Bookmark Title:" at bounding box center [784, 259] width 385 height 27
type input "Shadow Plug"
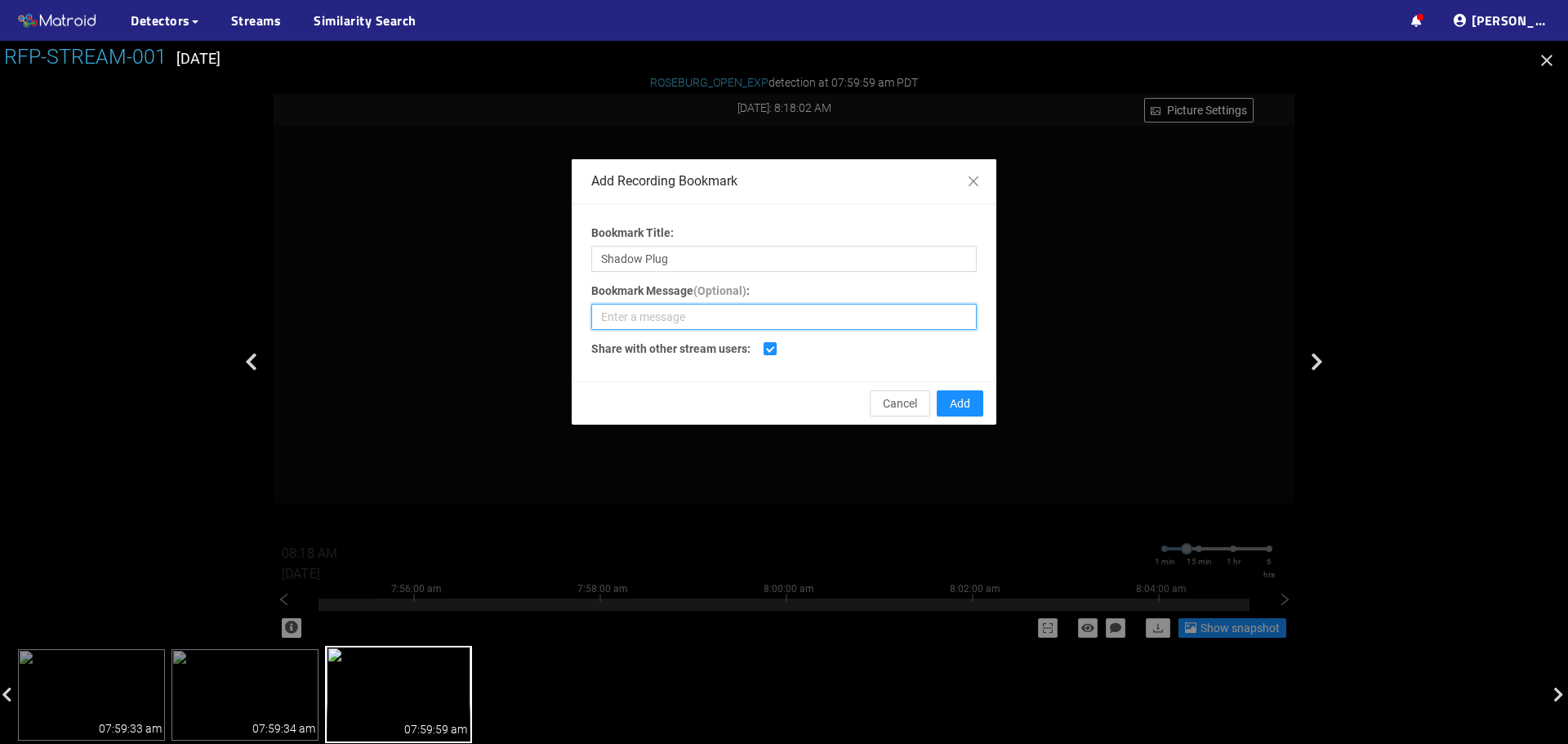
click at [740, 315] on input "Bookmark Message (Optional) :" at bounding box center [784, 316] width 385 height 27
type input "Missing some poly out of an open defect. looks like shadow plug"
click at [965, 401] on span "Add" at bounding box center [960, 404] width 20 height 18
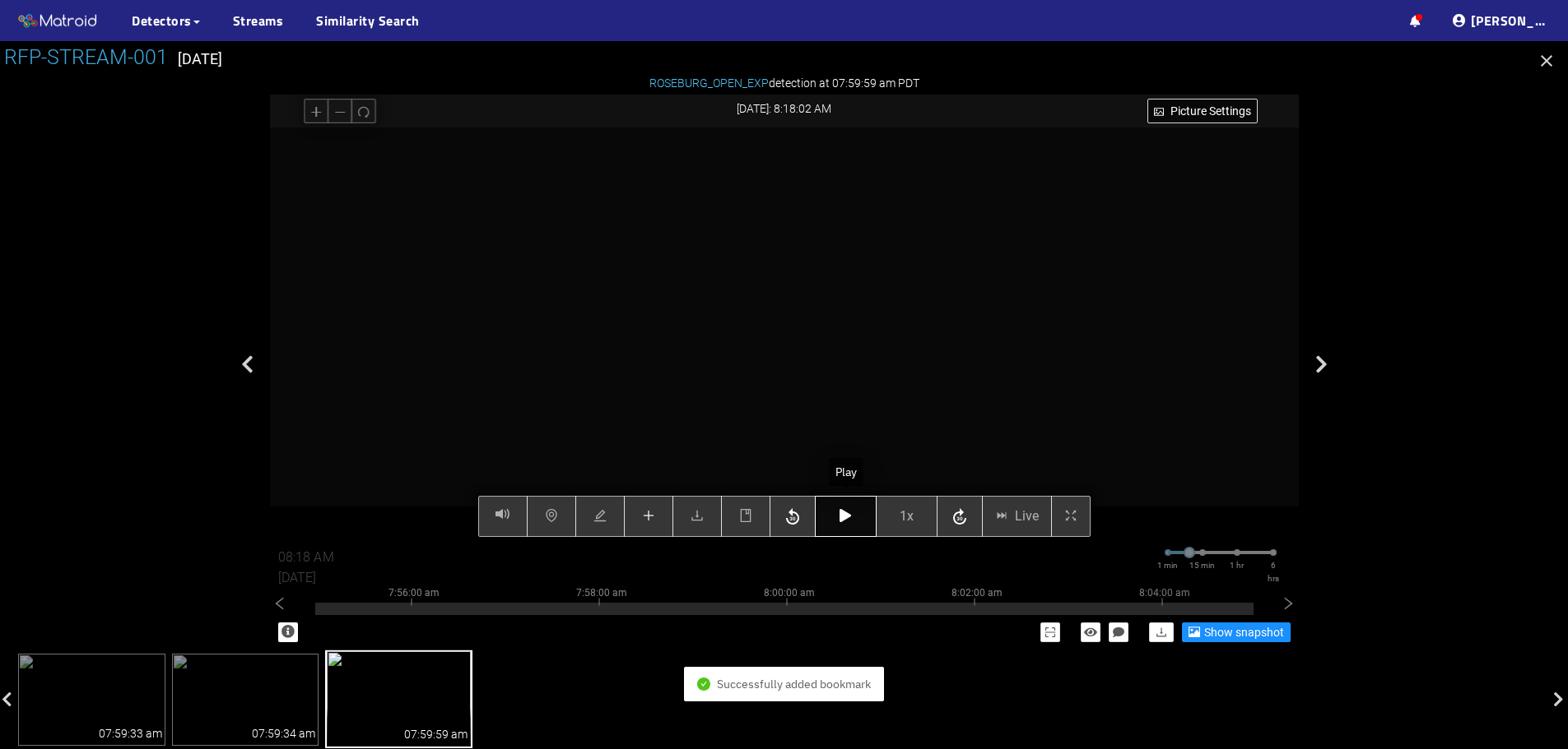
click at [850, 526] on button "button" at bounding box center [845, 516] width 62 height 42
click at [843, 522] on icon "button" at bounding box center [845, 515] width 11 height 13
click at [844, 513] on icon "button" at bounding box center [845, 515] width 11 height 13
click at [843, 514] on icon "button" at bounding box center [845, 515] width 11 height 13
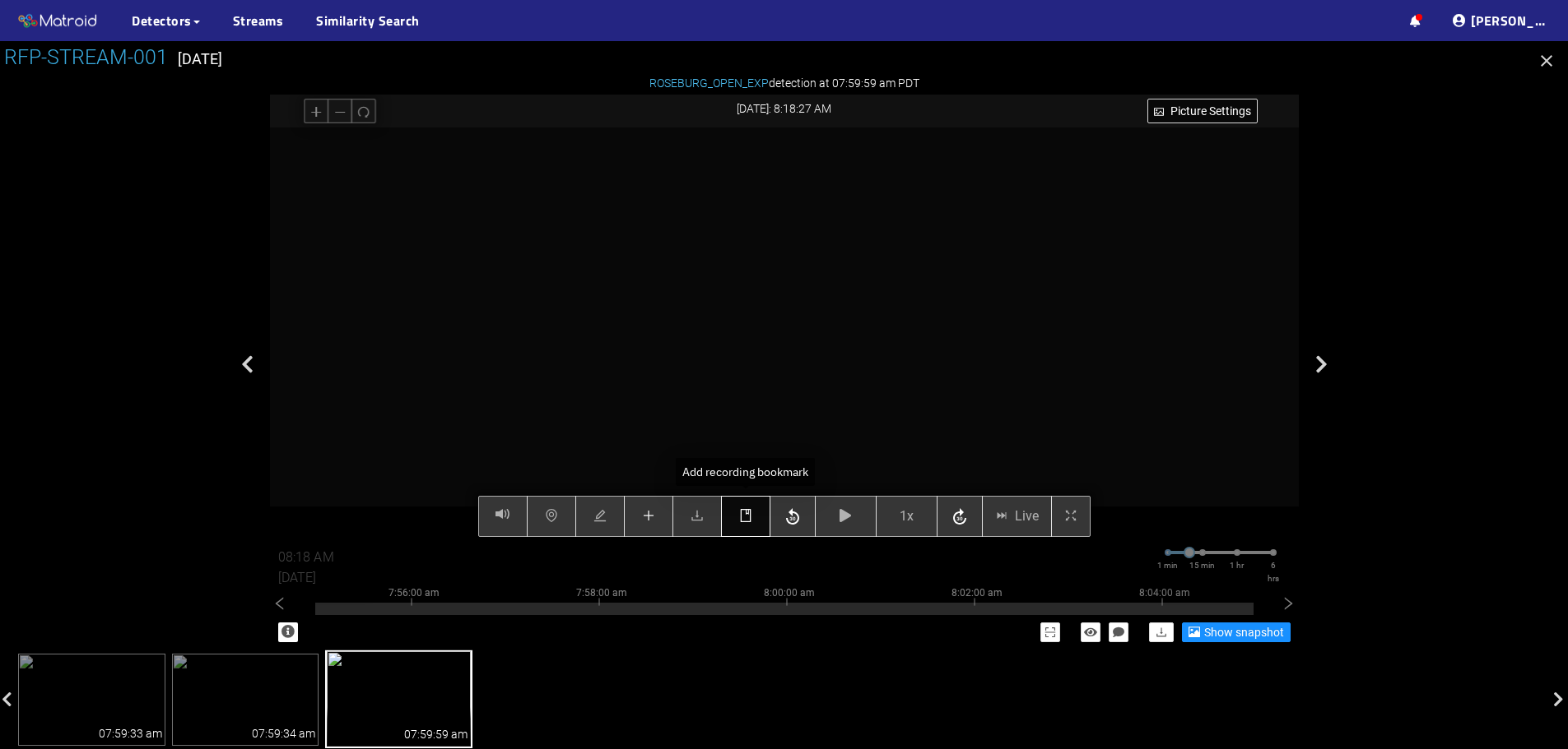
click at [750, 515] on icon "book" at bounding box center [746, 515] width 11 height 13
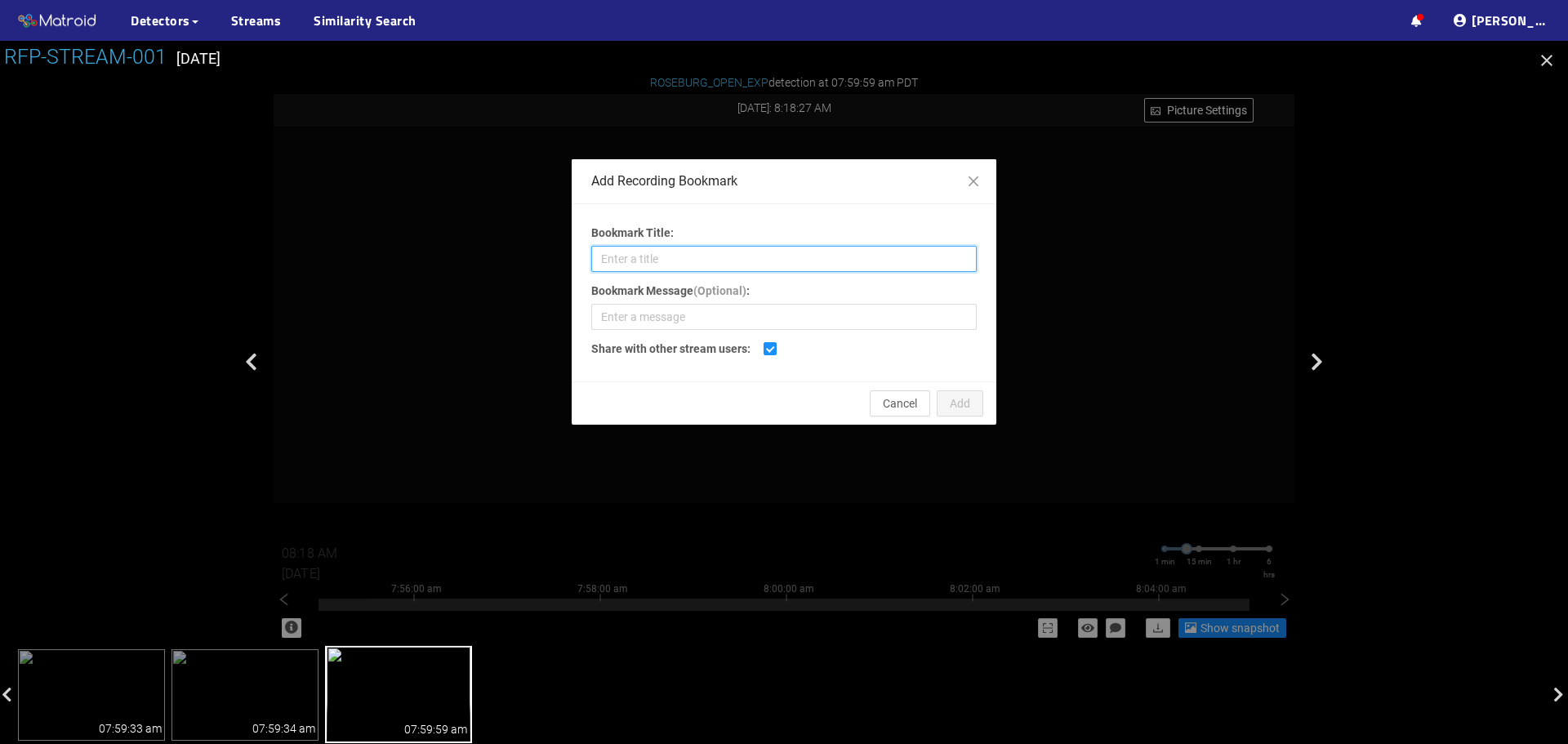
click at [825, 261] on input "Bookmark Title:" at bounding box center [784, 259] width 385 height 27
type input "Splits"
click at [957, 405] on span "Add" at bounding box center [960, 404] width 20 height 18
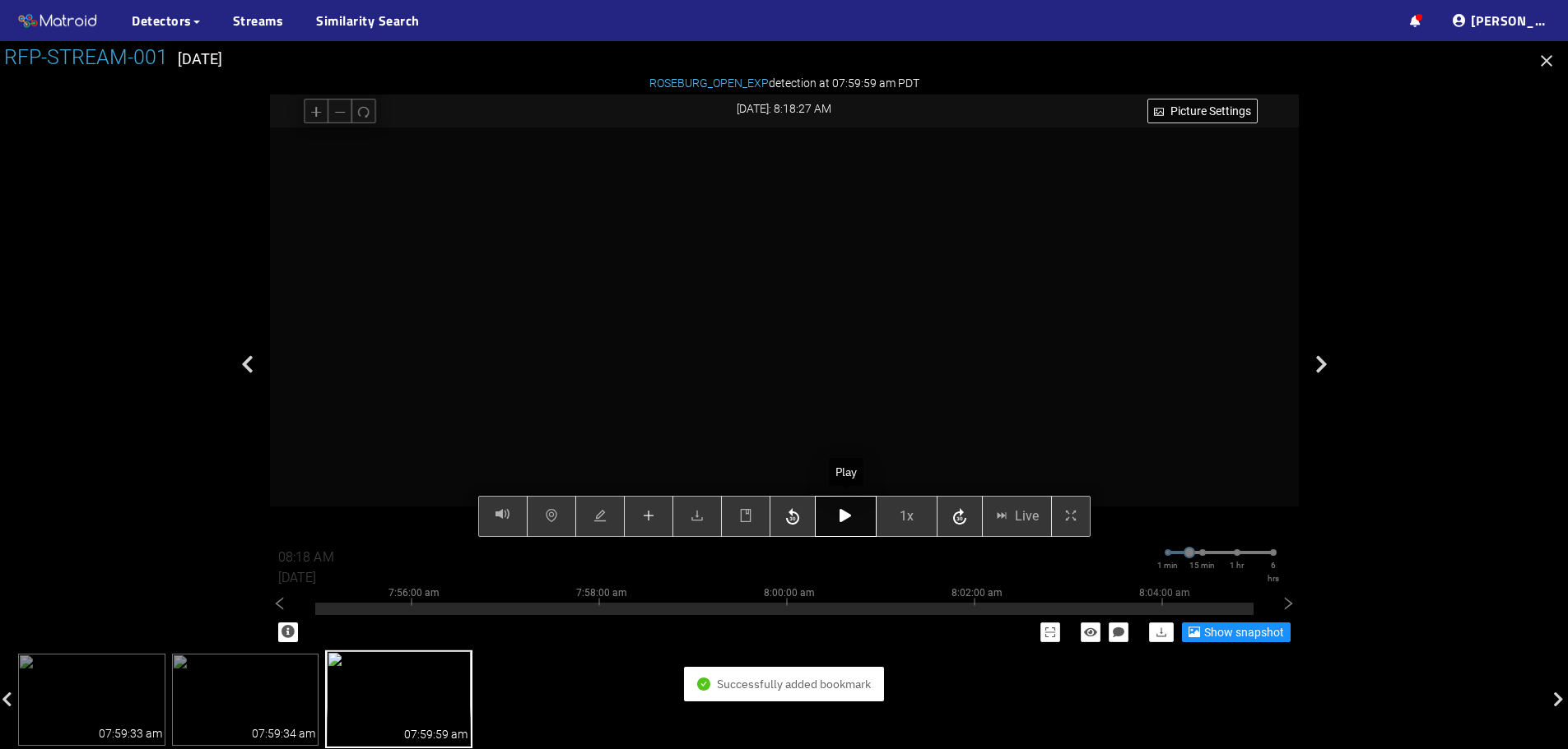
click at [847, 521] on icon "button" at bounding box center [845, 515] width 11 height 13
click at [847, 522] on icon "button" at bounding box center [845, 515] width 11 height 13
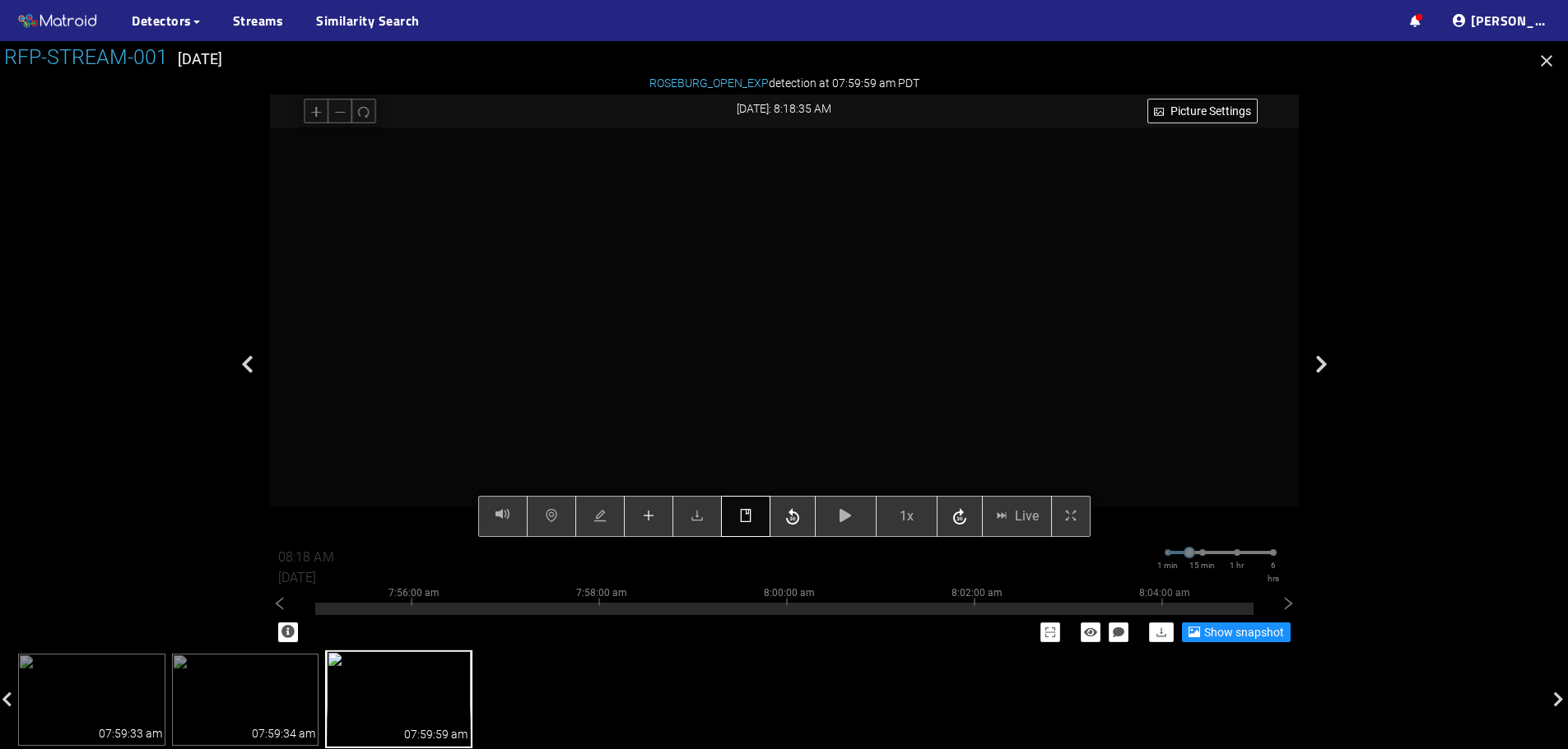
click at [741, 523] on icon "book" at bounding box center [746, 515] width 11 height 13
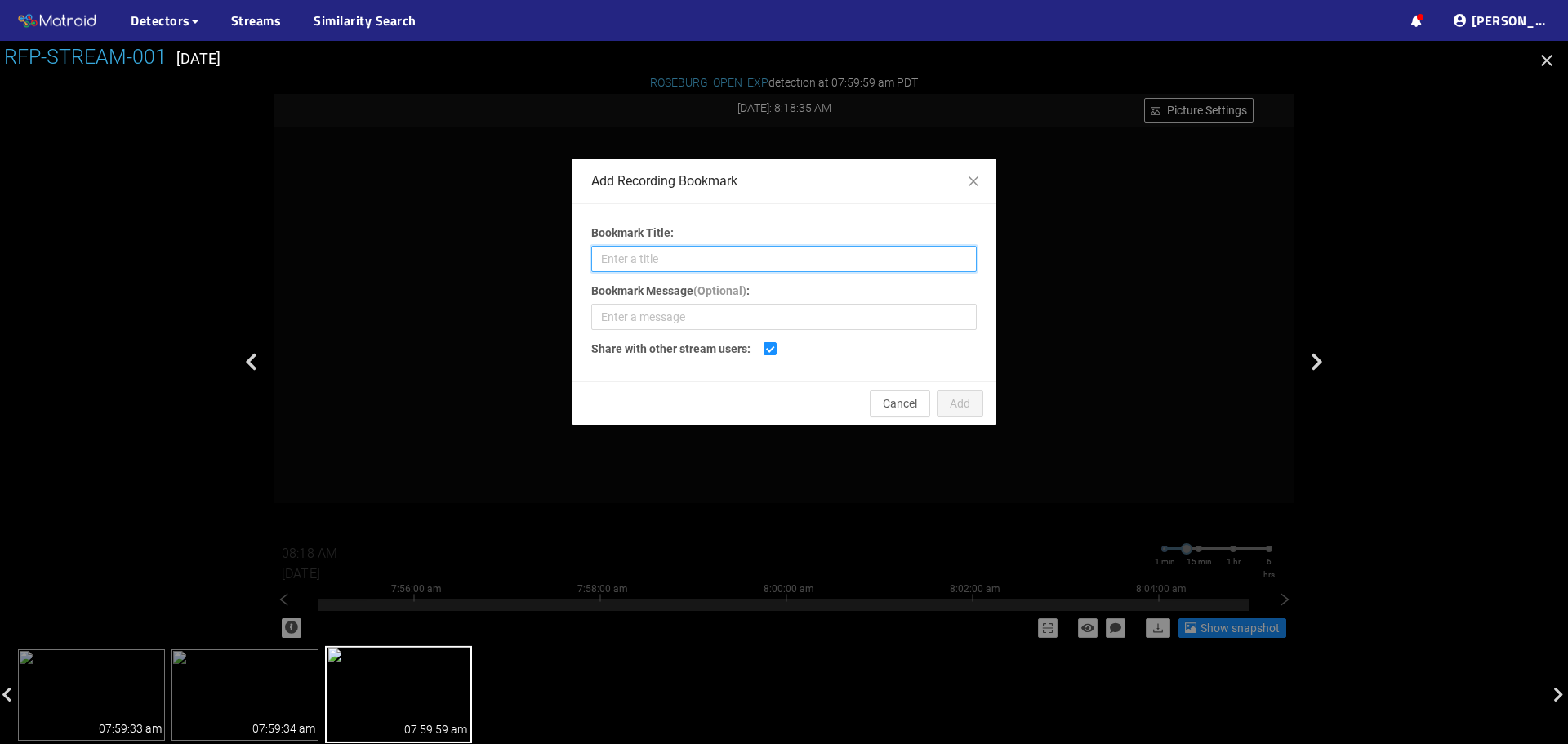
click at [691, 259] on input "Bookmark Title:" at bounding box center [784, 259] width 385 height 27
type input "Shadow Plug"
click at [966, 411] on span "Add" at bounding box center [960, 404] width 20 height 18
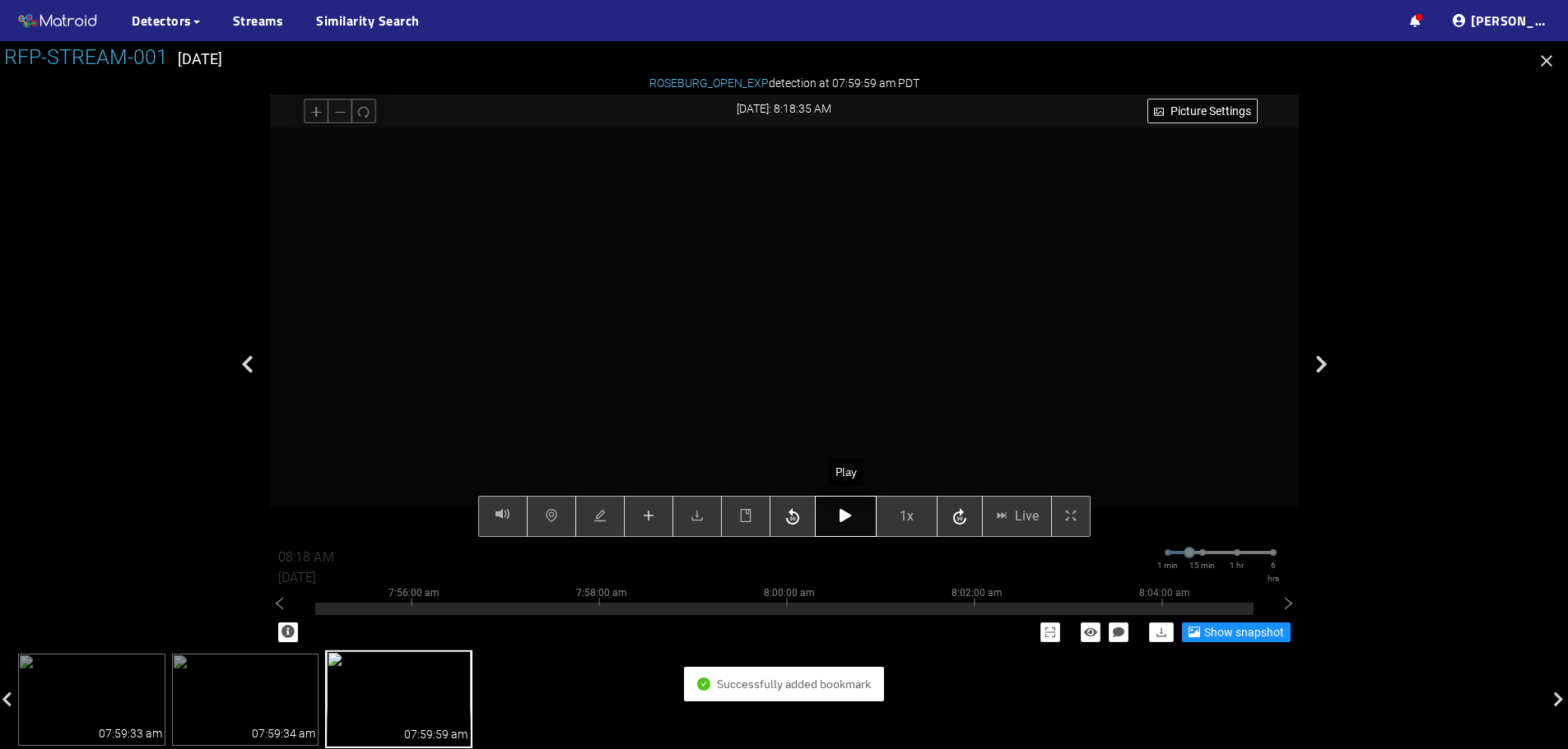
click at [855, 523] on button "button" at bounding box center [845, 516] width 62 height 42
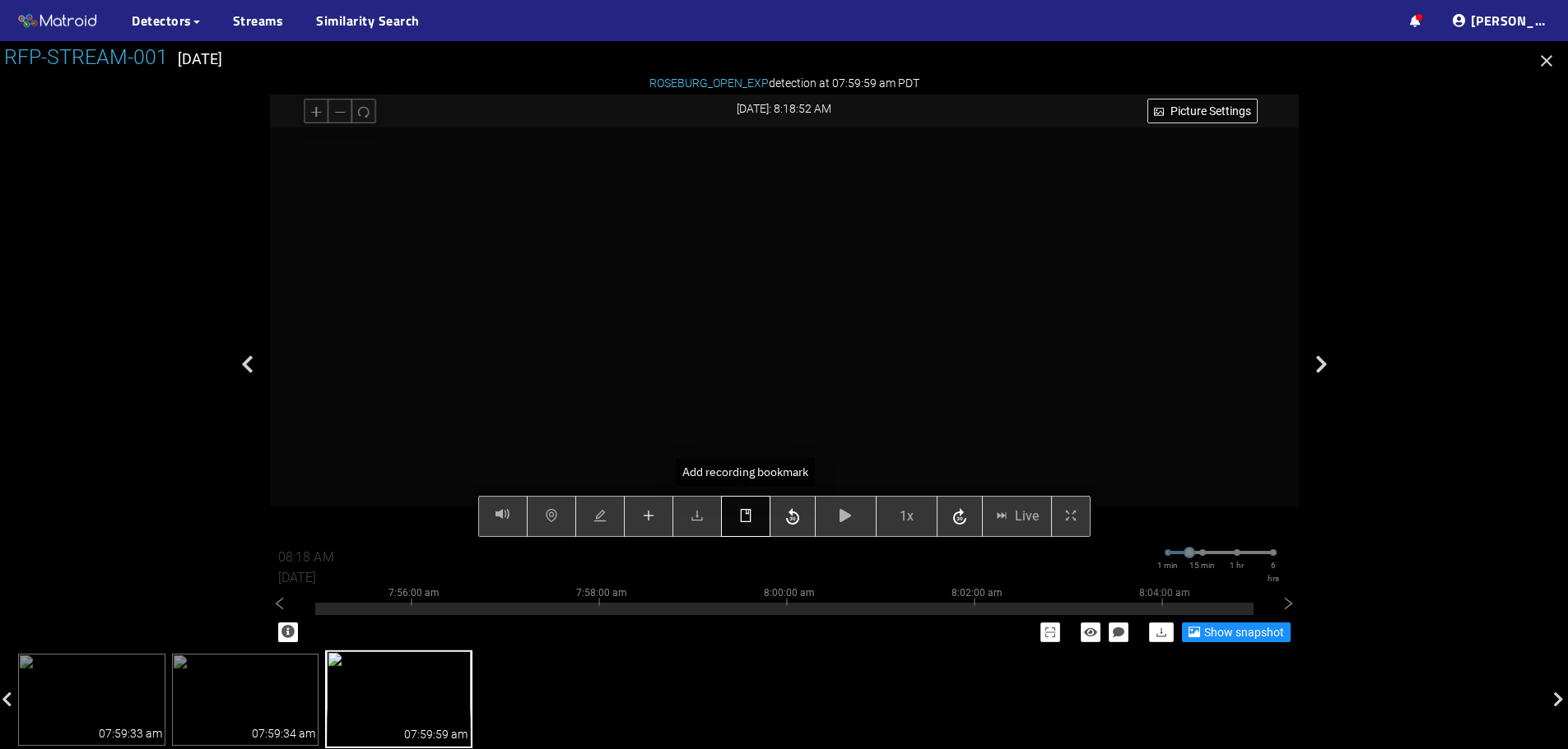
click at [736, 531] on button "button" at bounding box center [745, 516] width 49 height 42
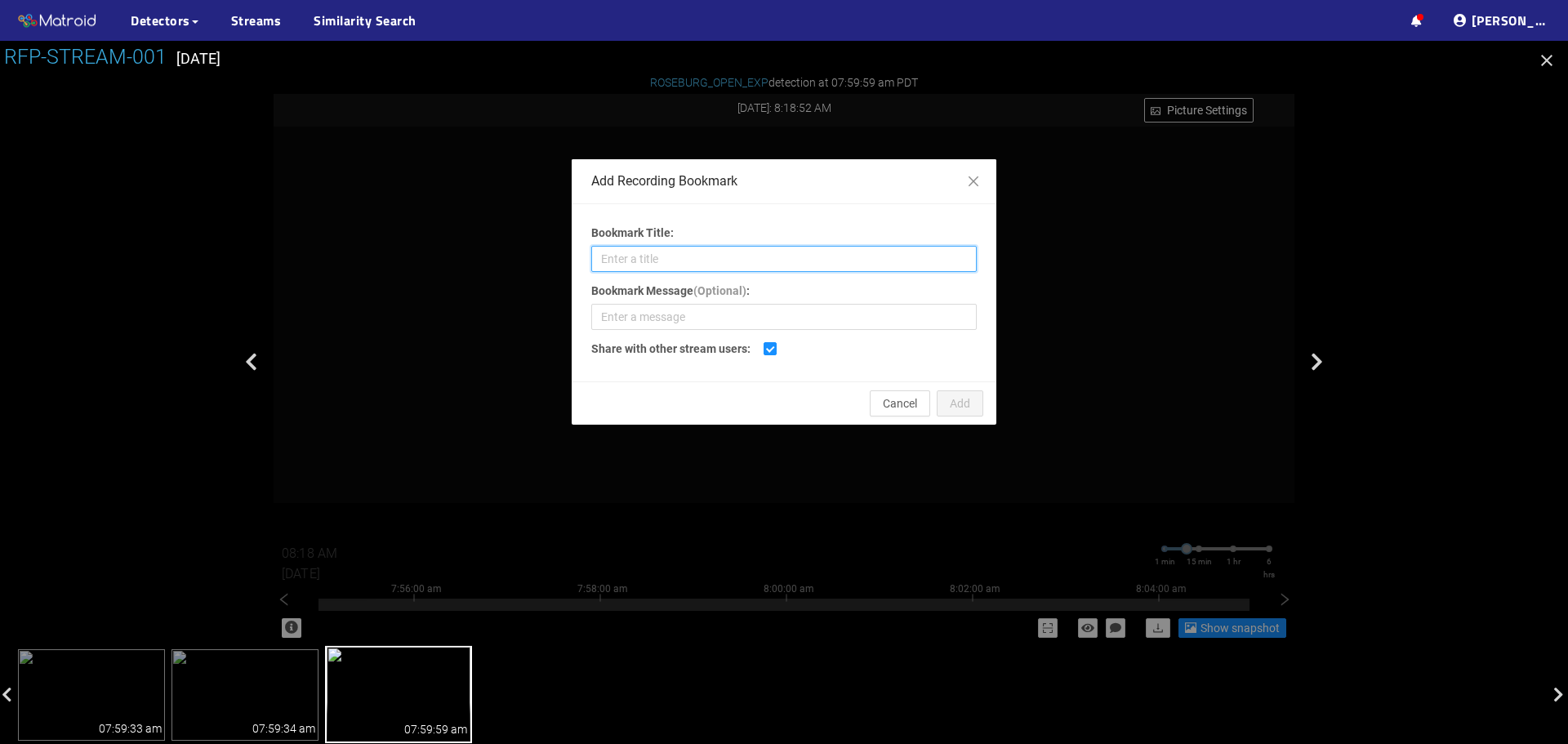
click at [682, 261] on input "Bookmark Title:" at bounding box center [784, 259] width 385 height 27
type input "Shadow Plug"
click at [960, 405] on span "Add" at bounding box center [960, 404] width 20 height 18
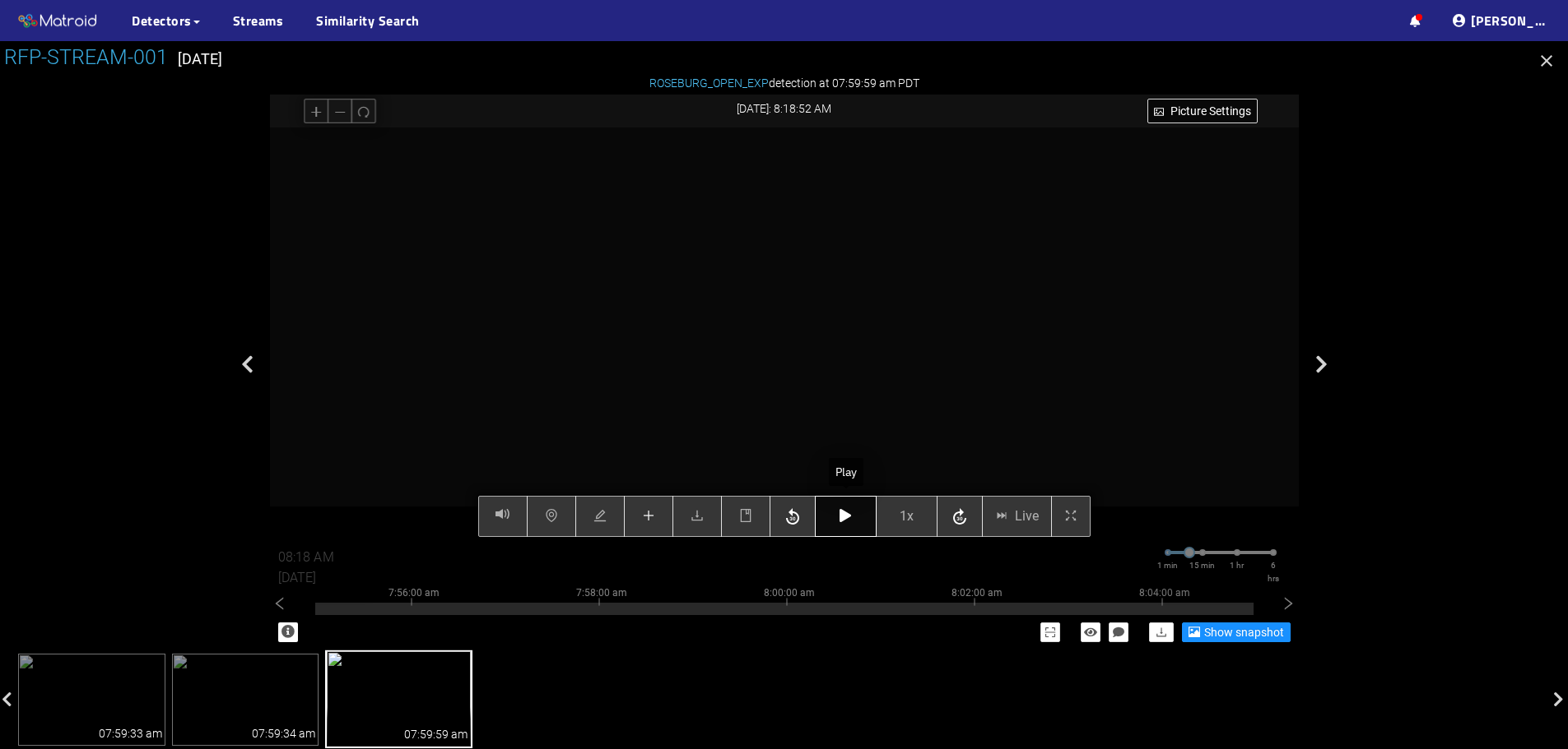
click at [850, 515] on icon "button" at bounding box center [845, 515] width 11 height 13
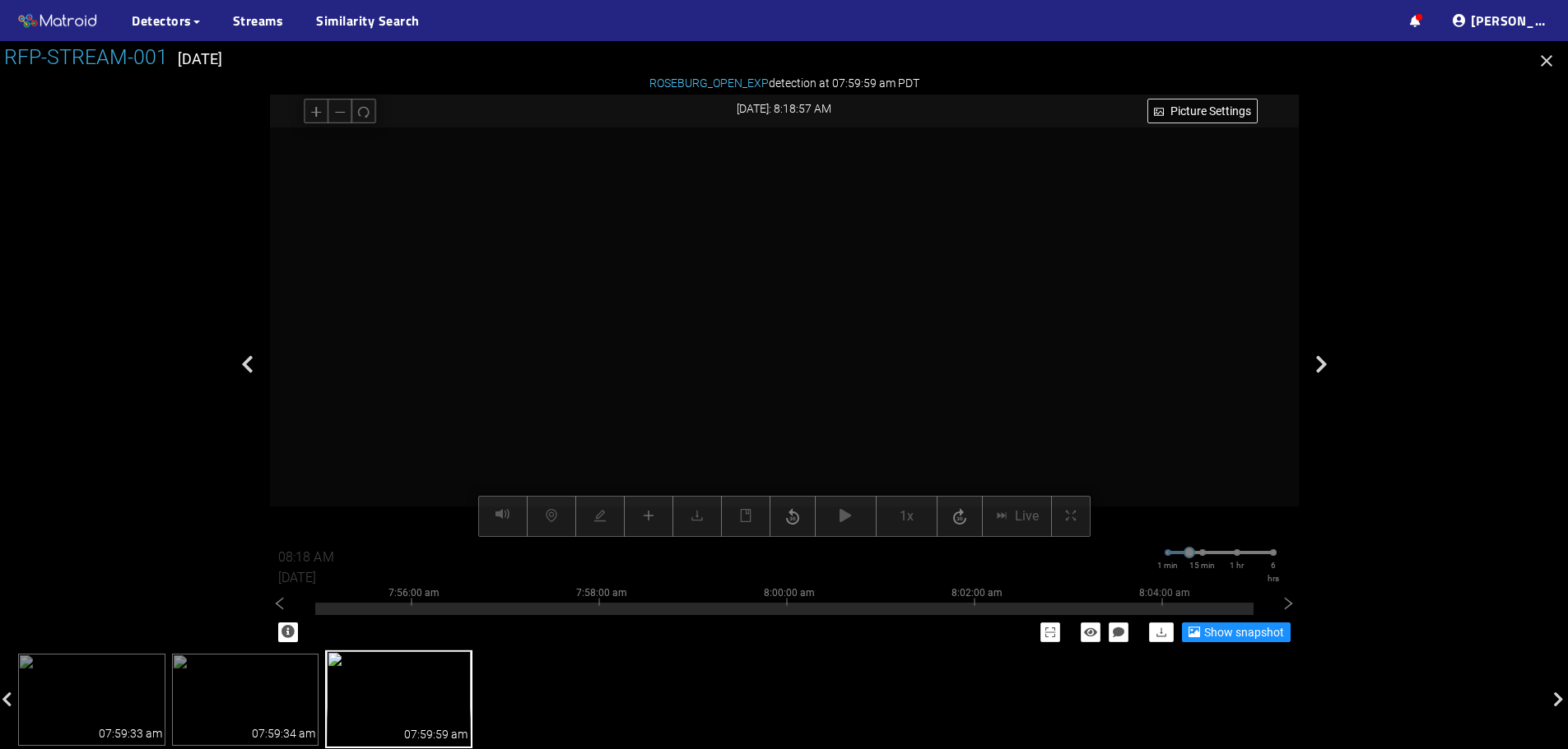
drag, startPoint x: 876, startPoint y: 372, endPoint x: 1054, endPoint y: 356, distance: 178.7
click at [1054, 356] on video at bounding box center [1059, 62] width 2391 height 1195
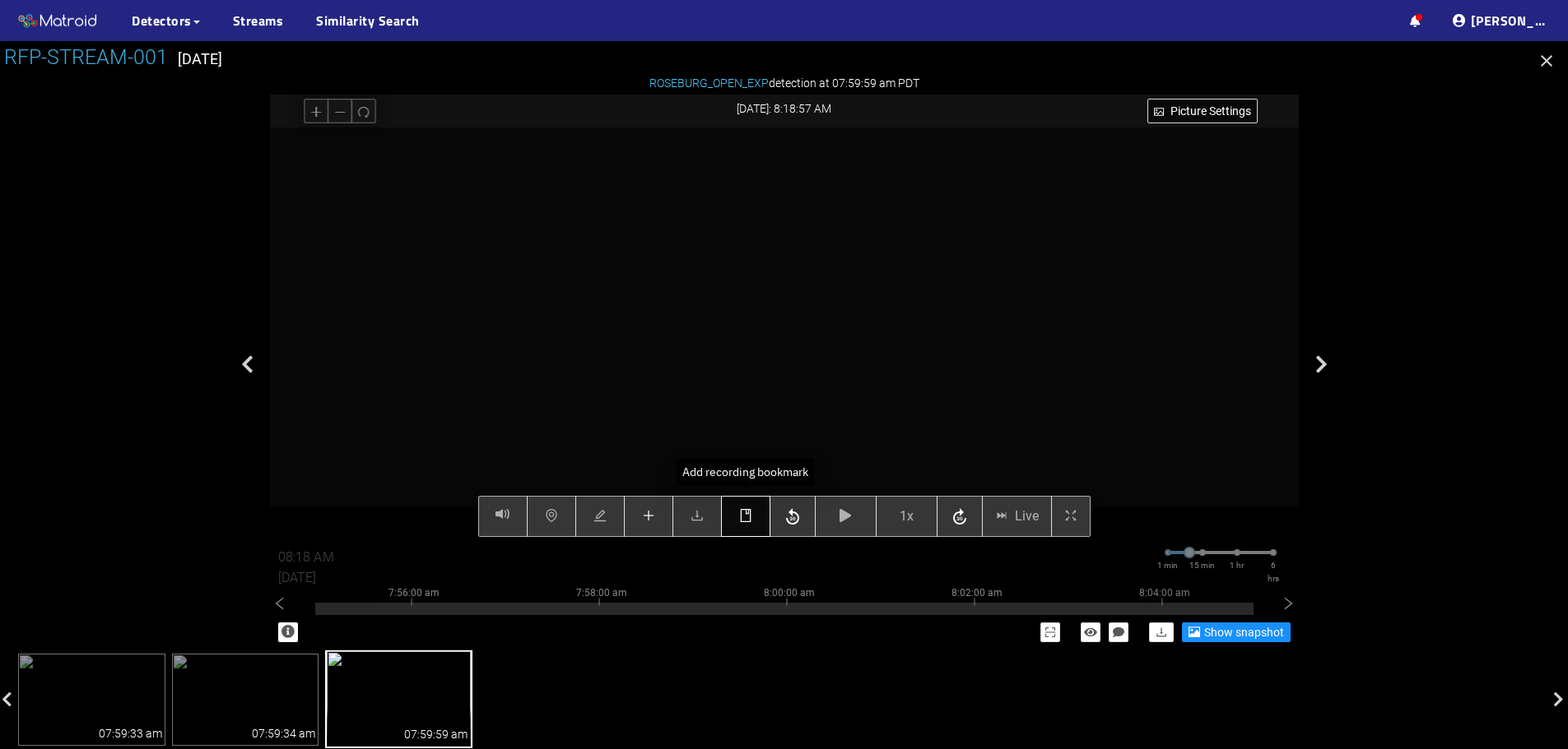
click at [747, 513] on icon "book" at bounding box center [746, 515] width 11 height 13
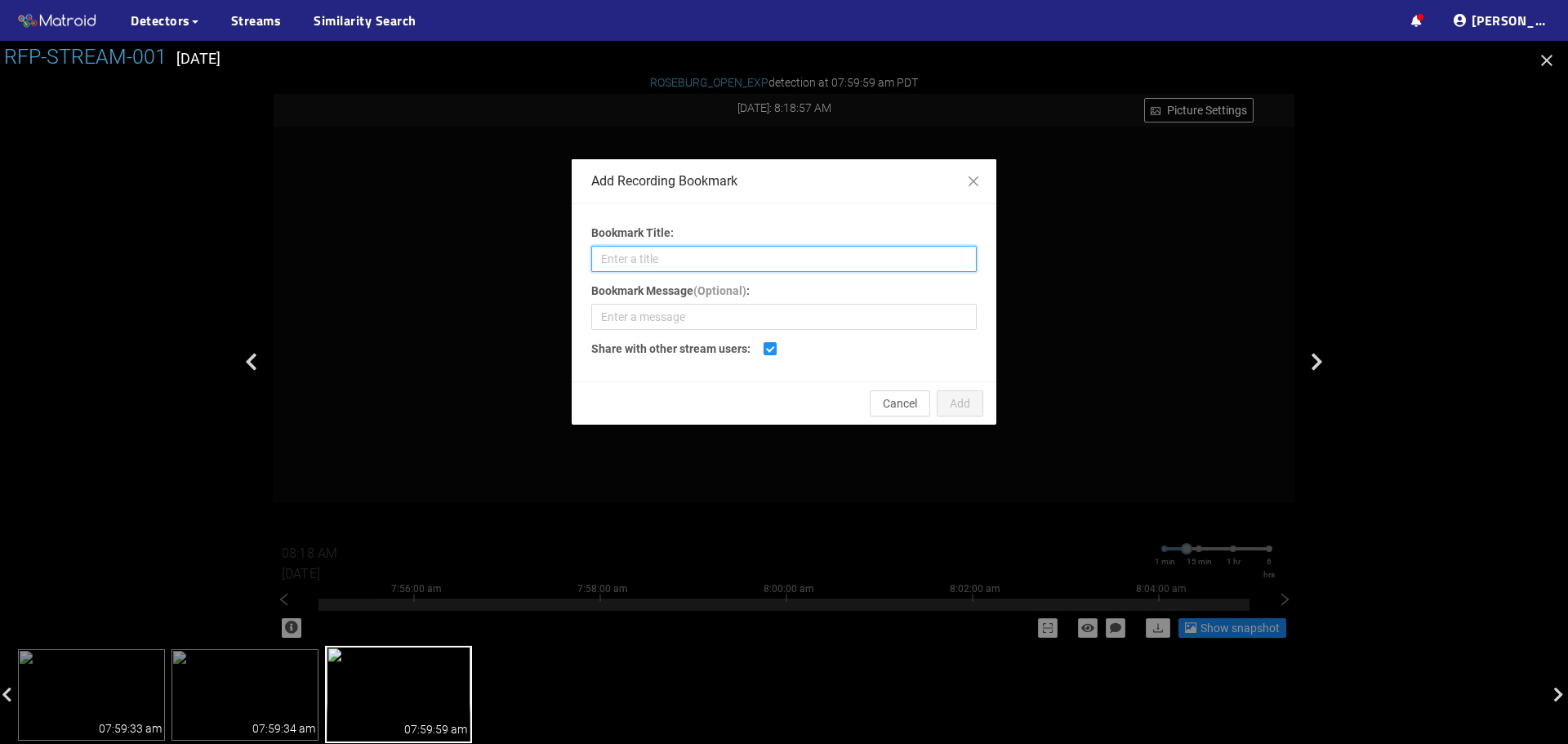
click at [789, 263] on input "Bookmark Title:" at bounding box center [784, 259] width 385 height 27
type input "Shadow Plug (small)"
click at [960, 409] on span "Add" at bounding box center [960, 404] width 20 height 18
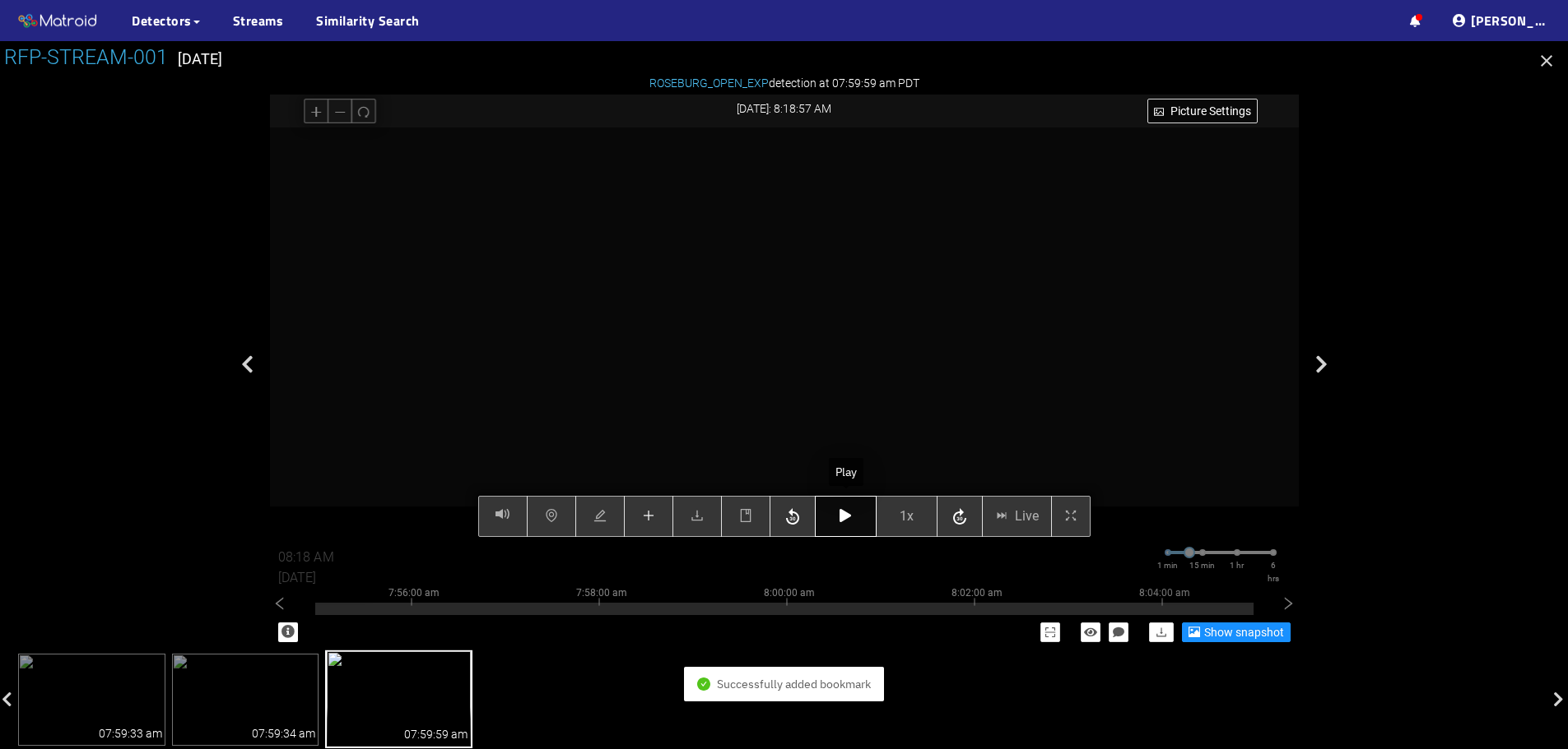
click at [835, 524] on button "button" at bounding box center [845, 516] width 62 height 42
type input "08:19 AM"
click at [843, 523] on icon "button" at bounding box center [845, 515] width 11 height 13
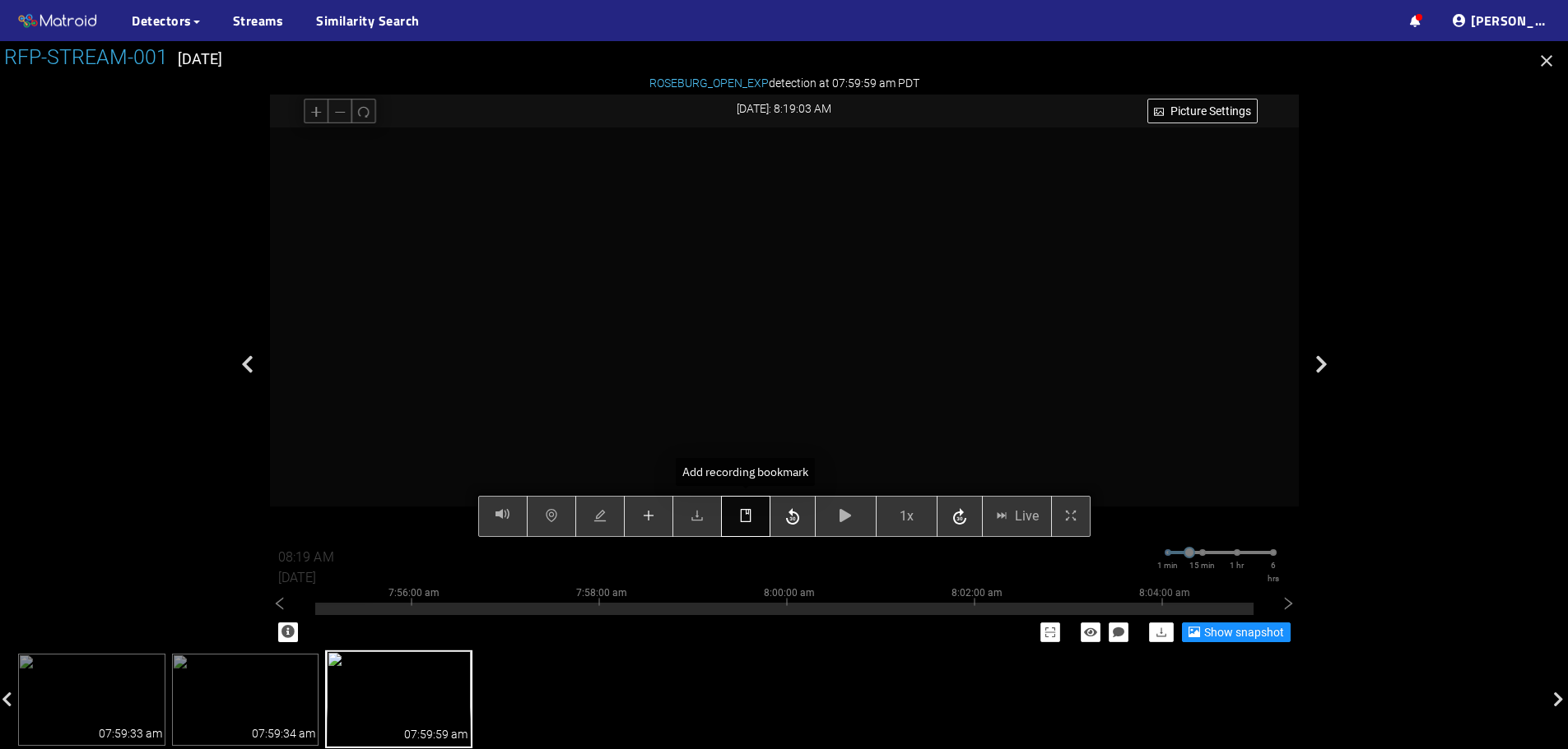
click at [745, 515] on icon "book" at bounding box center [746, 515] width 13 height 13
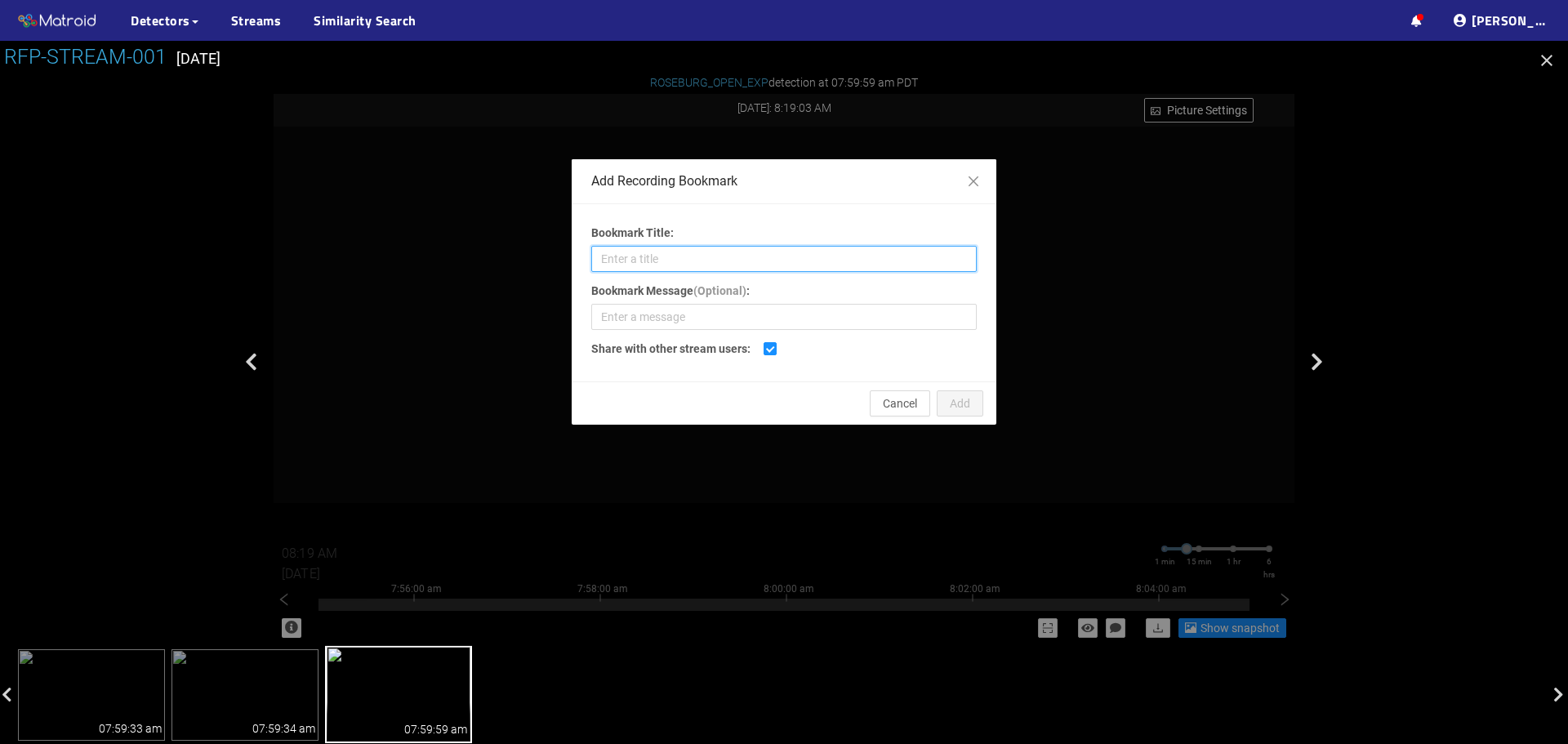
click at [704, 267] on input "Bookmark Title:" at bounding box center [784, 259] width 385 height 27
type input "Wane"
click at [982, 413] on button "Add" at bounding box center [960, 404] width 47 height 27
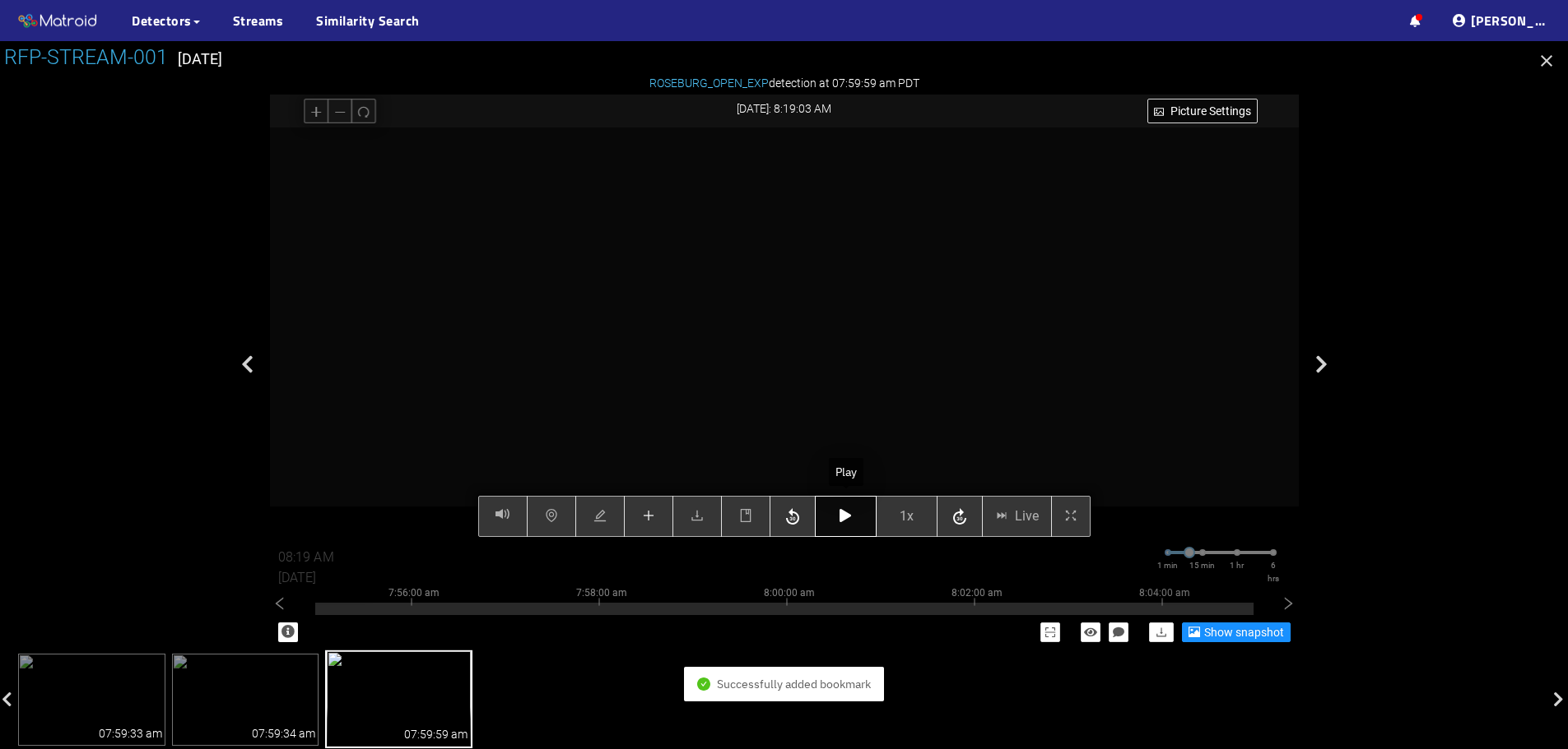
click at [847, 515] on icon "button" at bounding box center [845, 515] width 11 height 13
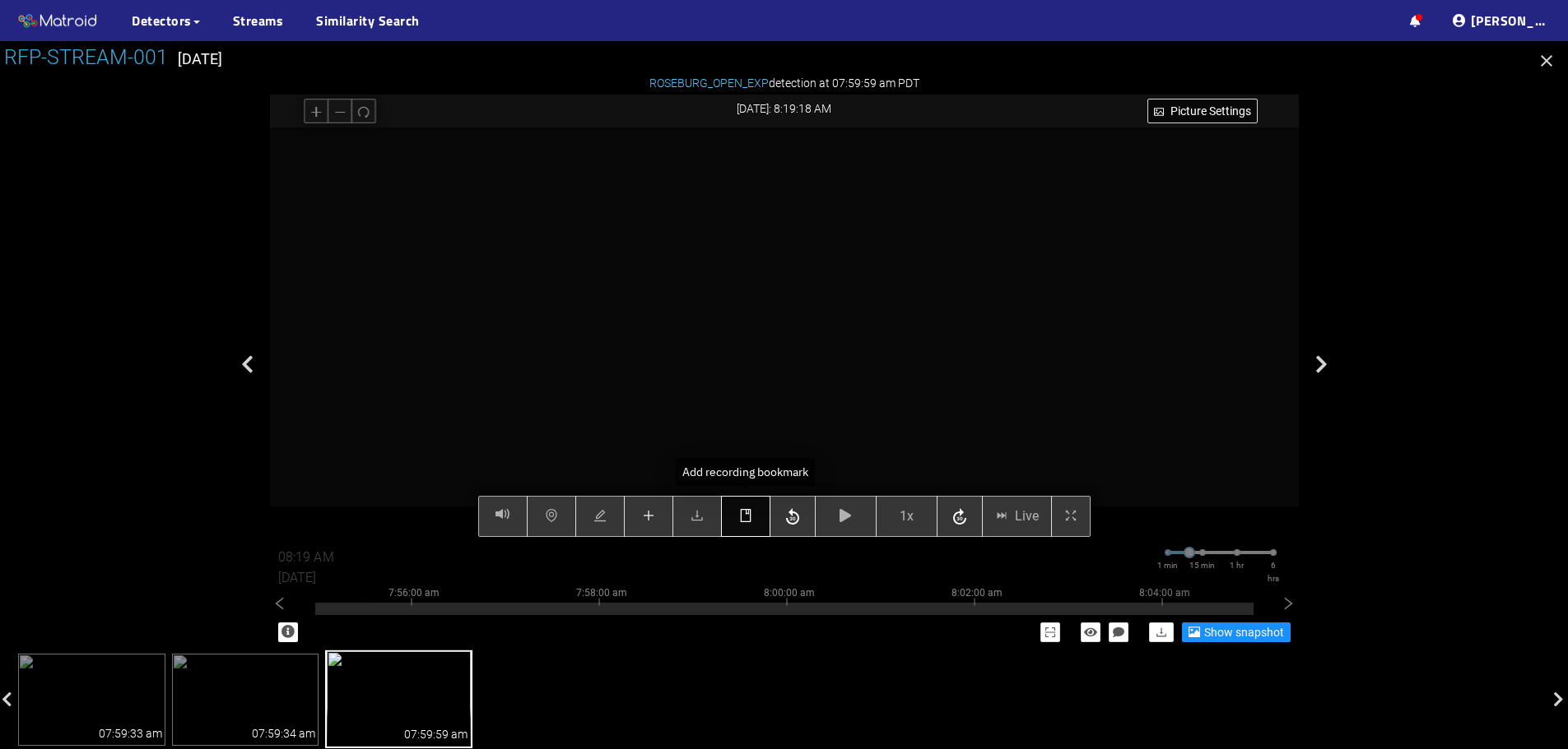
click at [753, 526] on button "button" at bounding box center [745, 516] width 49 height 42
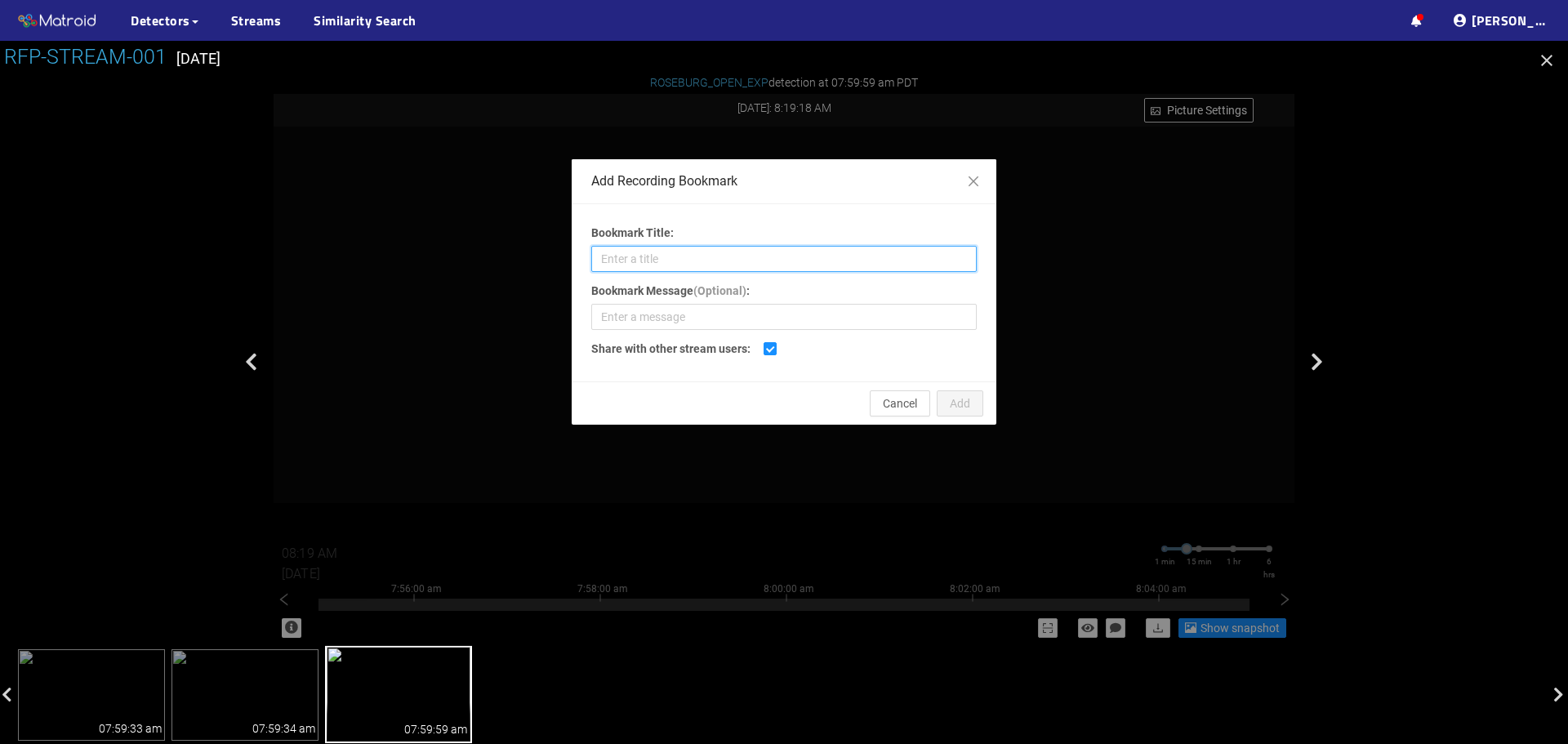
click at [762, 258] on input "Bookmark Title:" at bounding box center [784, 259] width 385 height 27
type input "Pitch Pockets"
click at [964, 405] on span "Add" at bounding box center [960, 404] width 20 height 18
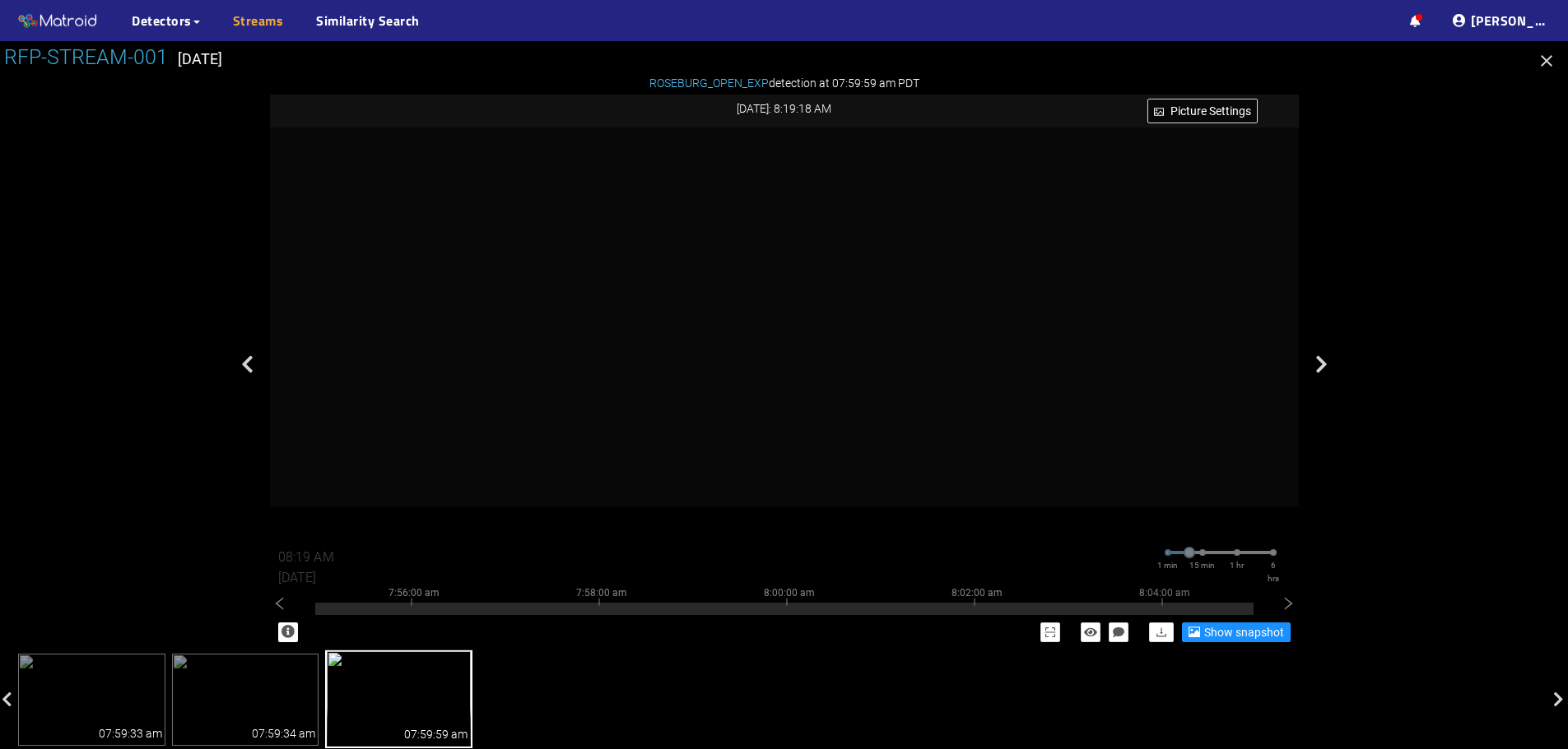
click at [245, 23] on link "Streams" at bounding box center [258, 20] width 51 height 19
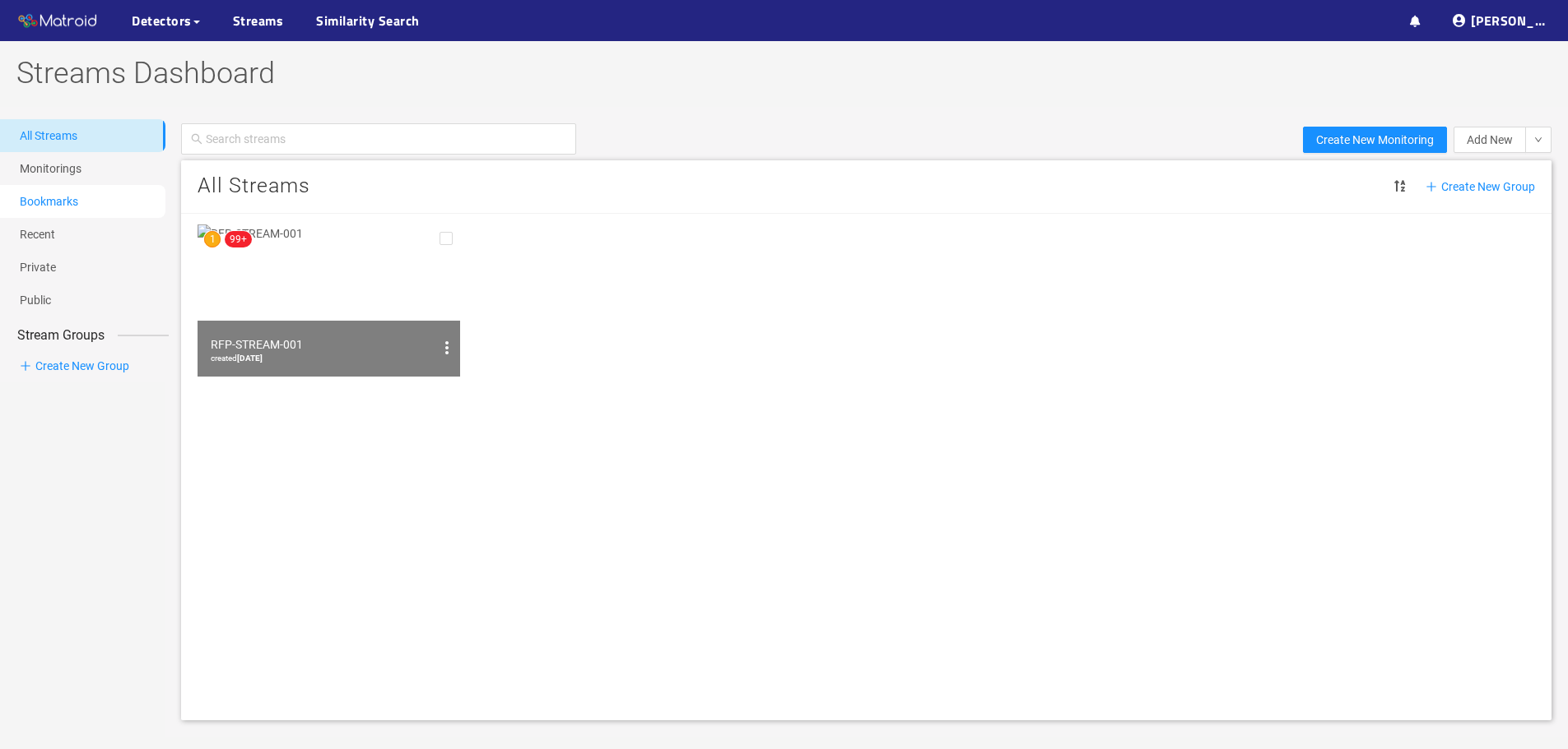
click at [79, 200] on link "Bookmarks" at bounding box center [48, 201] width 58 height 13
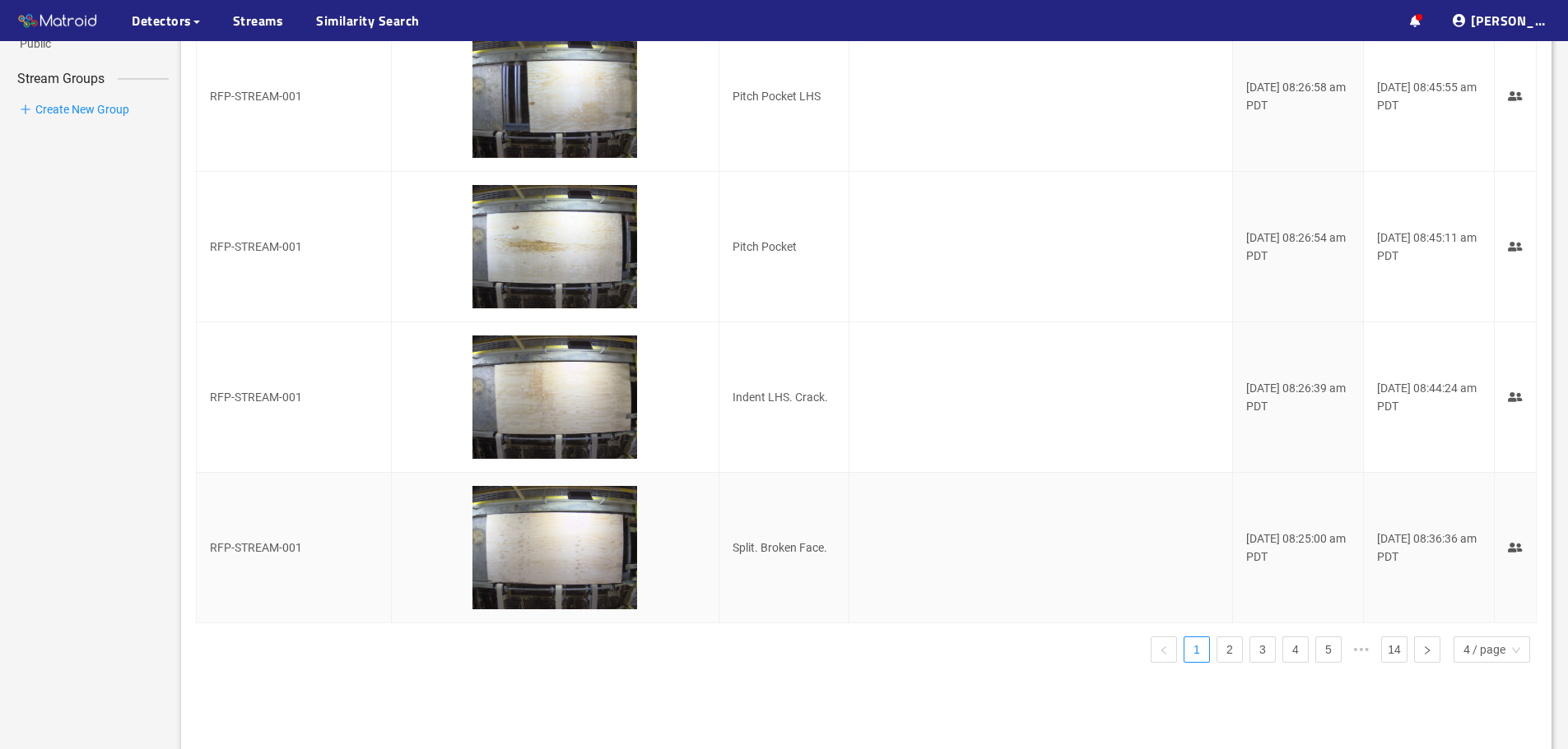
scroll to position [419, 0]
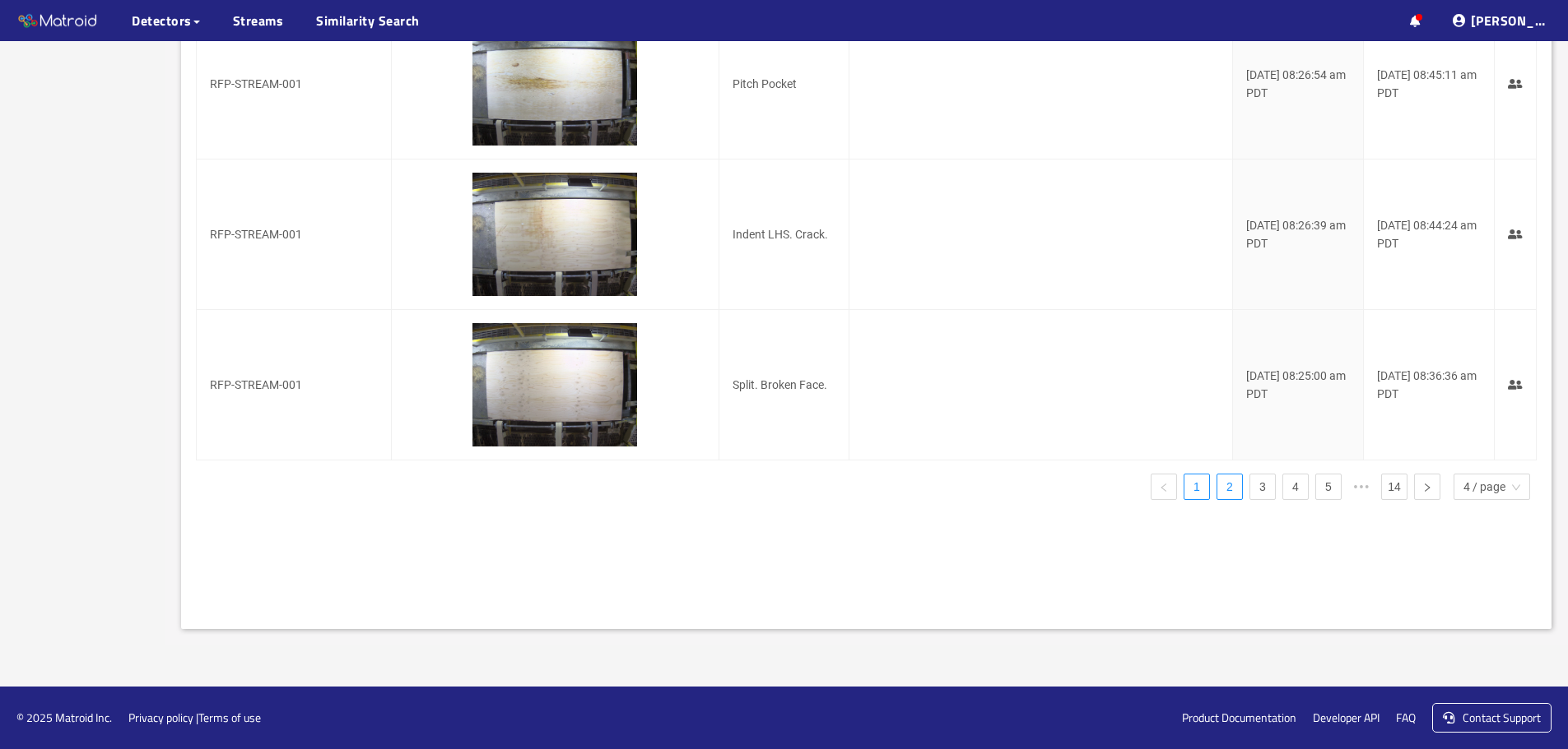
click at [1222, 488] on link "2" at bounding box center [1229, 487] width 25 height 25
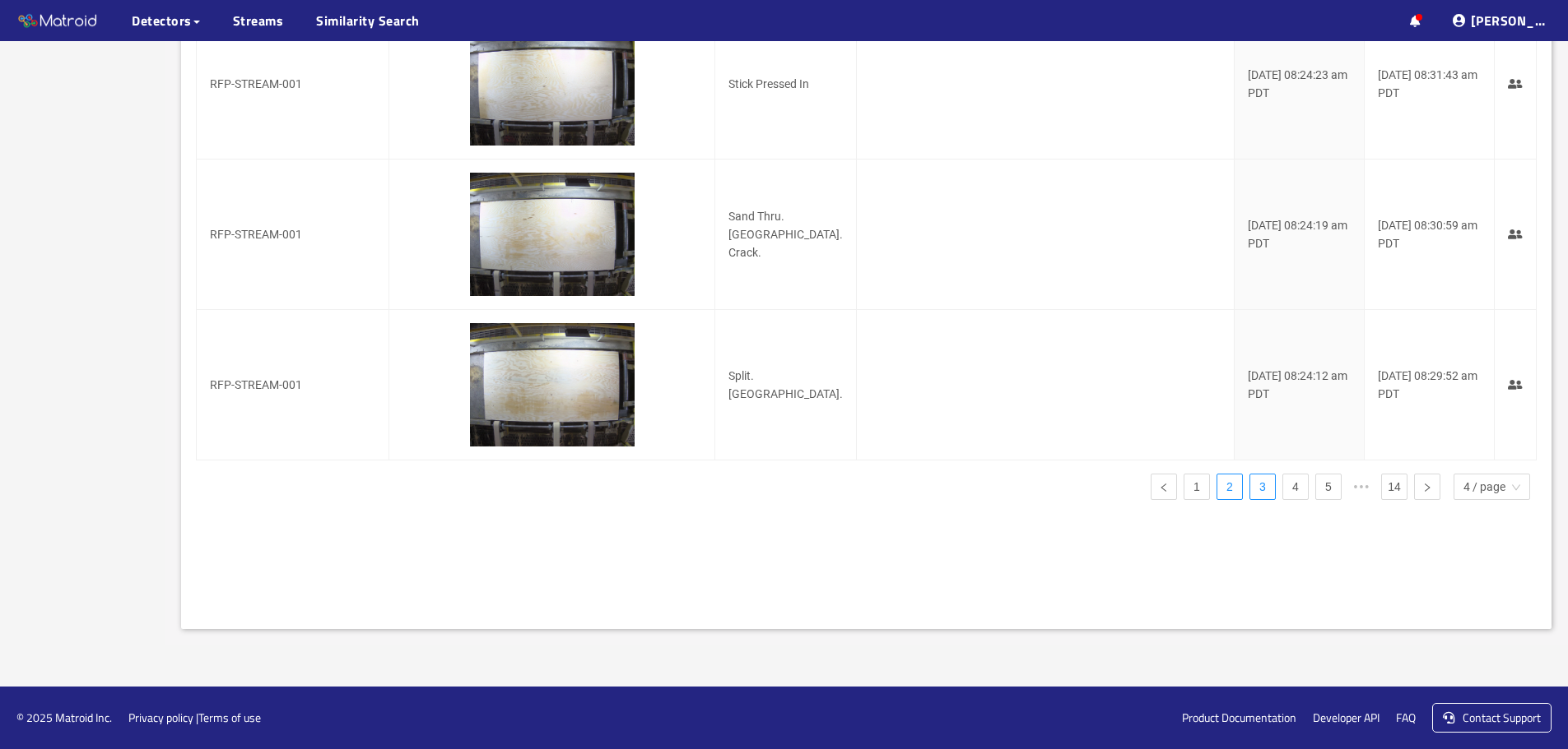
click at [1265, 492] on link "3" at bounding box center [1262, 487] width 25 height 25
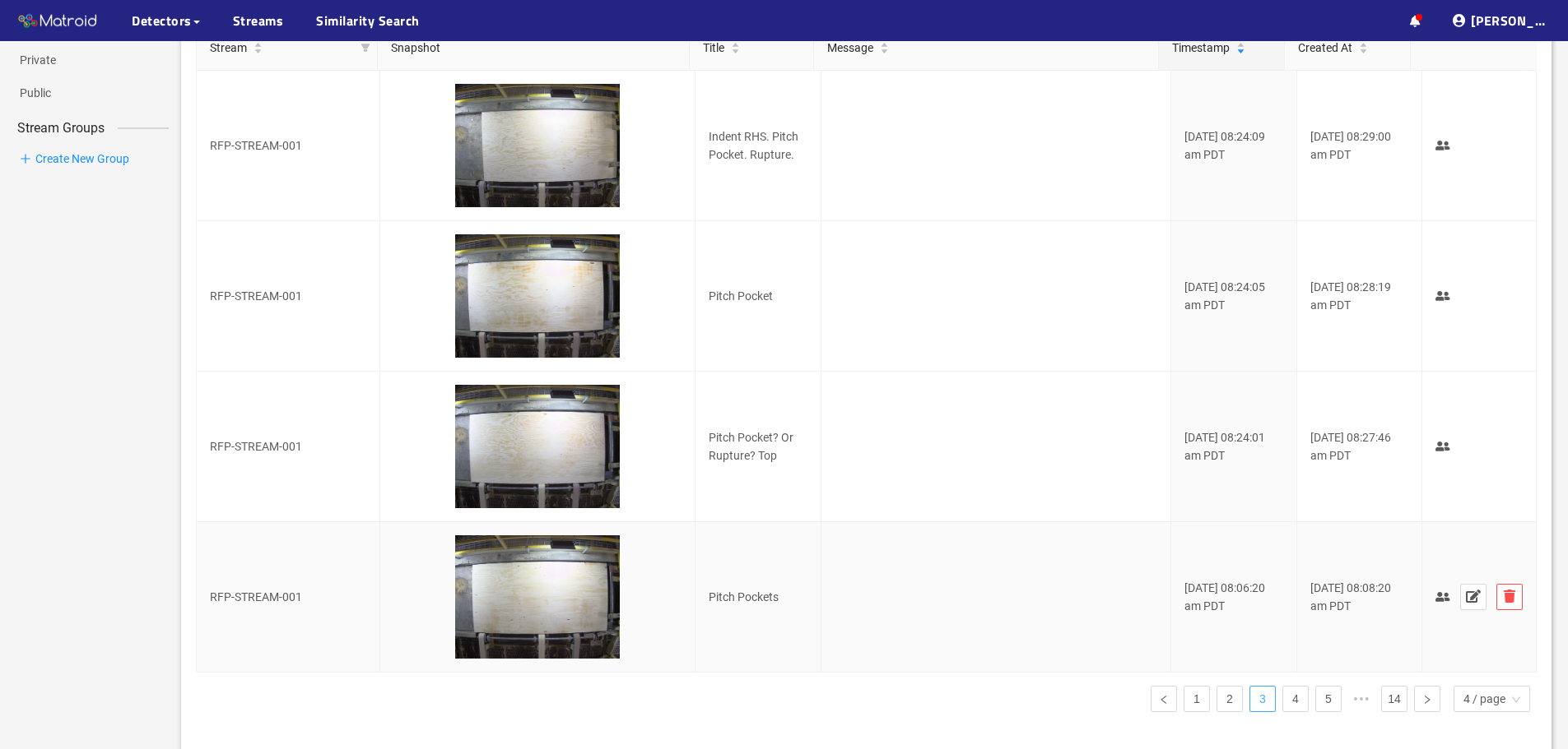
scroll to position [411, 0]
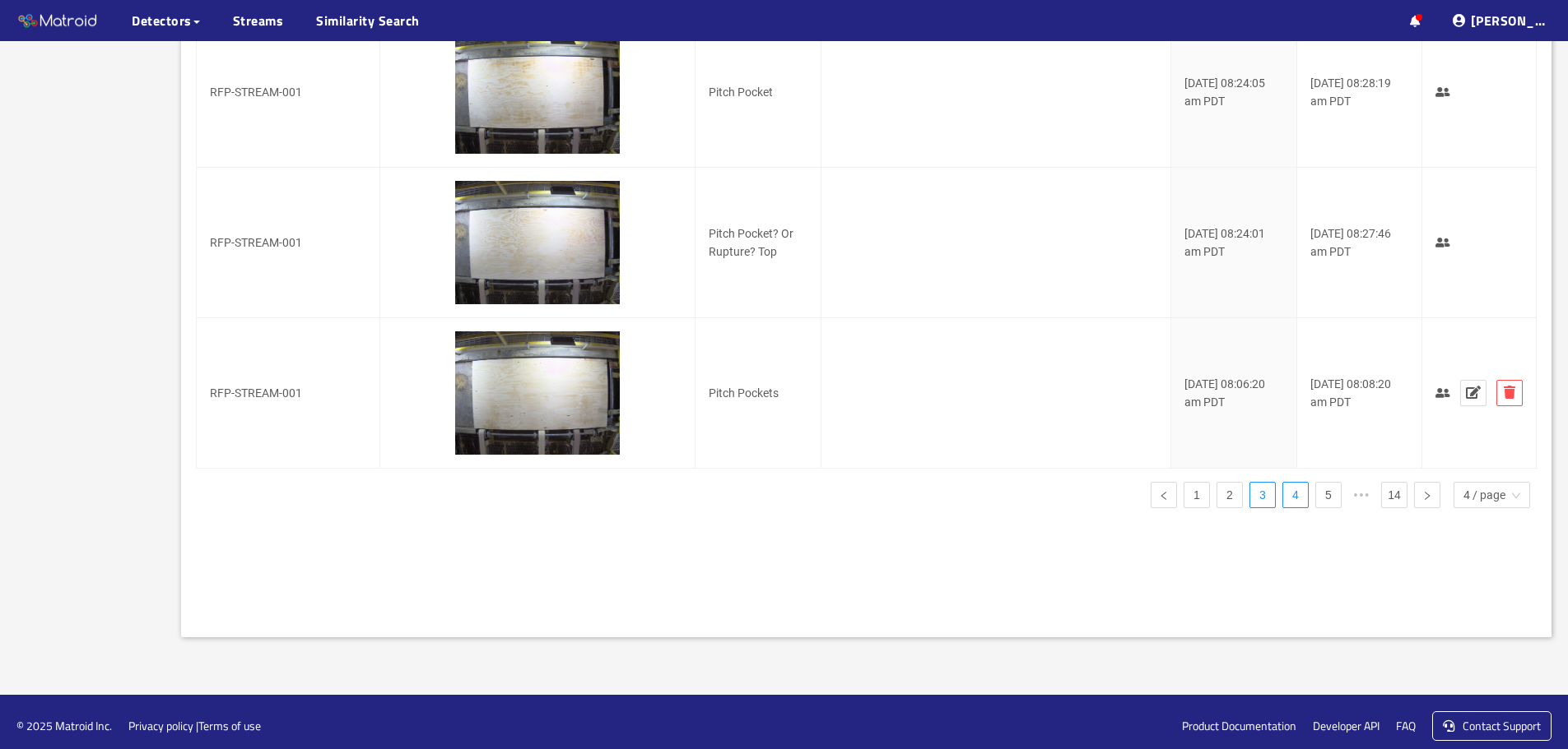
click at [1290, 499] on link "4" at bounding box center [1295, 495] width 25 height 25
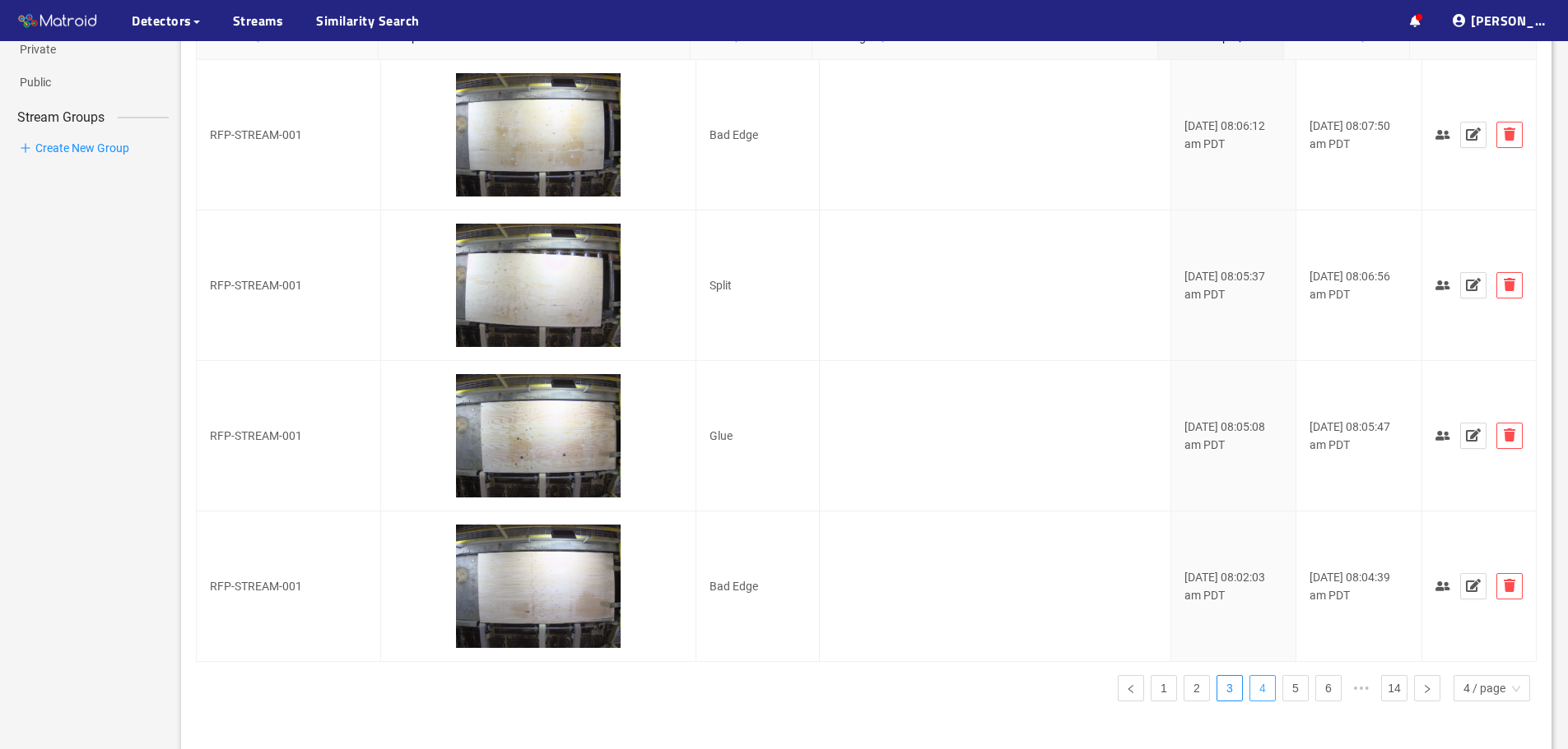
scroll to position [247, 0]
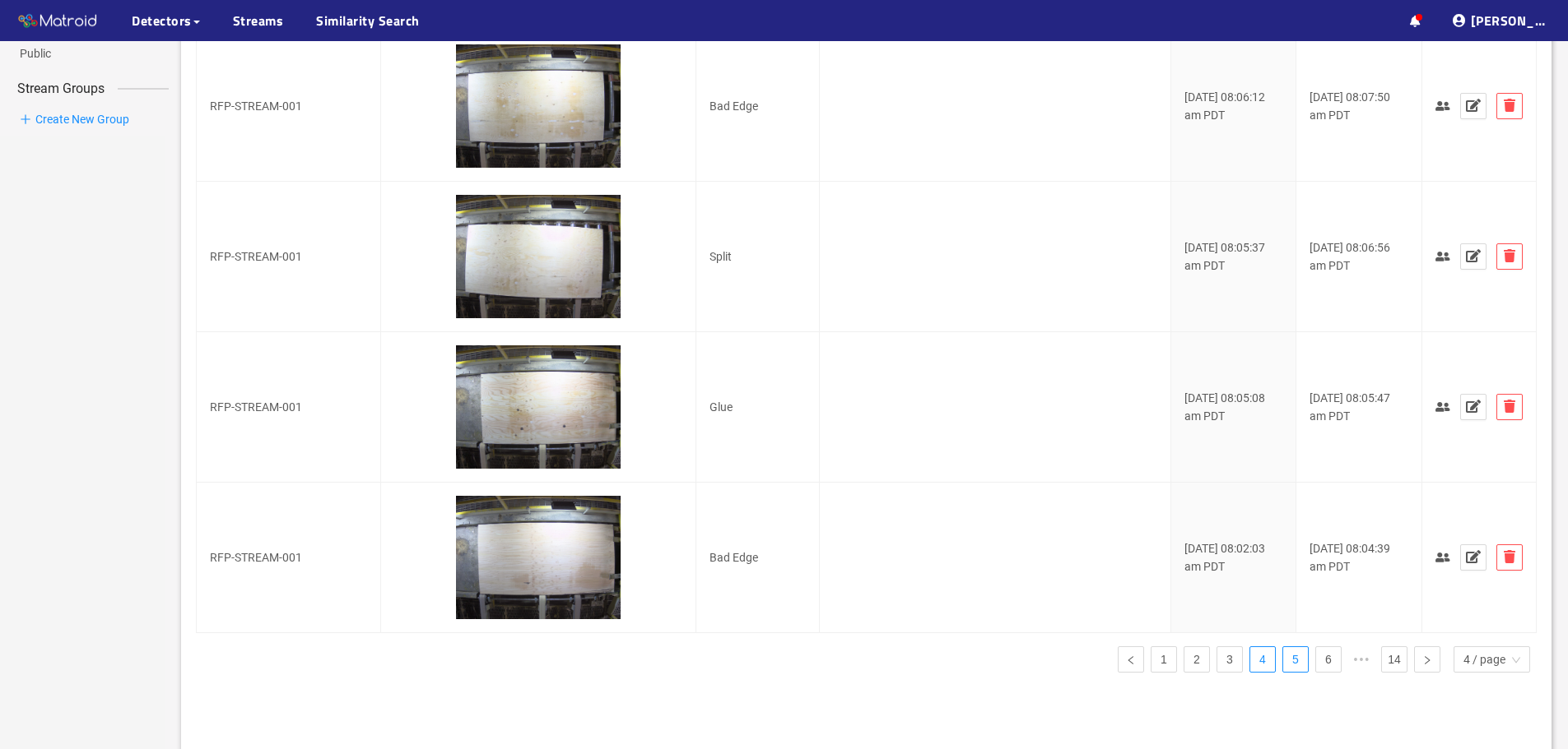
click at [1298, 669] on link "5" at bounding box center [1295, 659] width 25 height 25
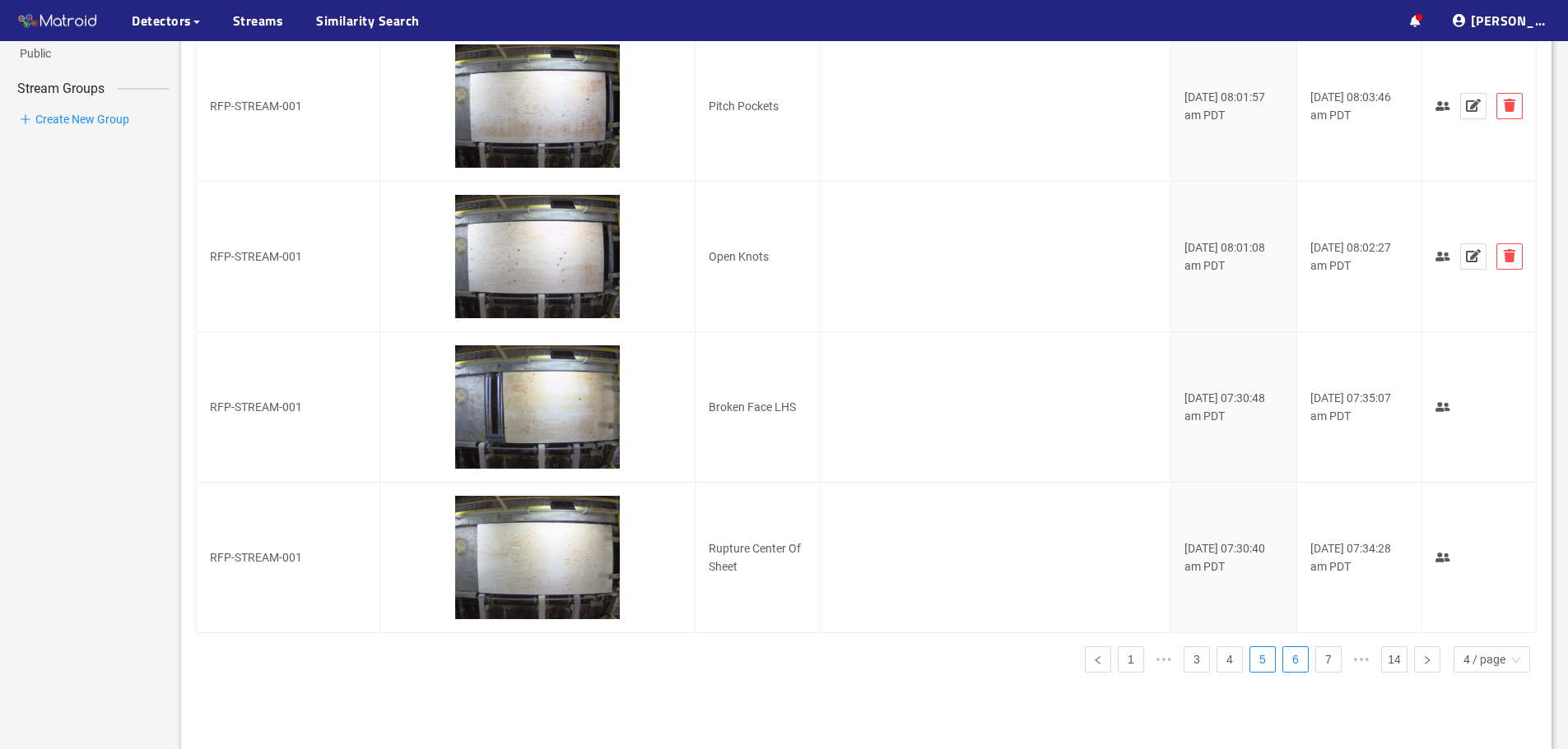
click at [1303, 664] on link "6" at bounding box center [1295, 659] width 25 height 25
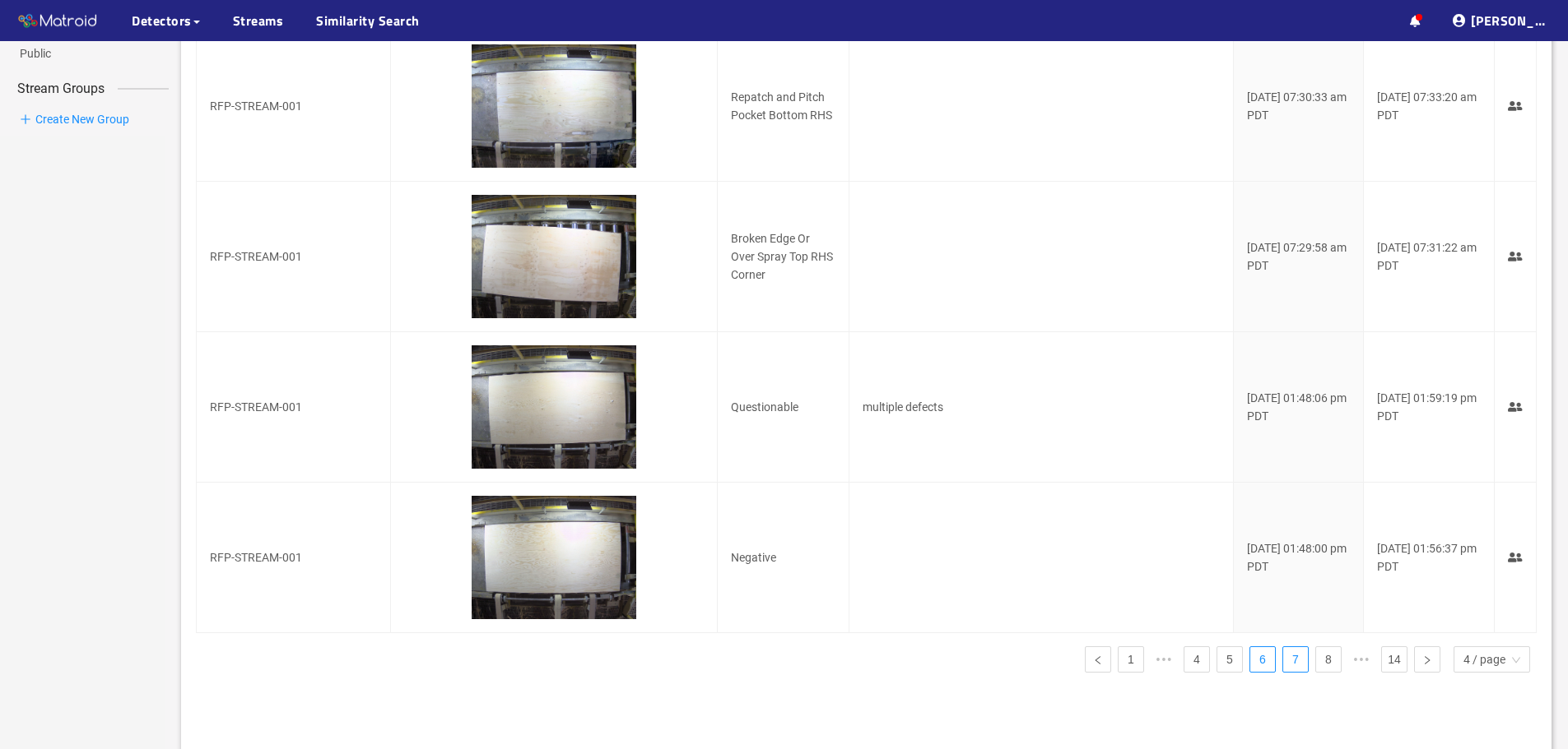
click at [1297, 663] on link "7" at bounding box center [1295, 659] width 25 height 25
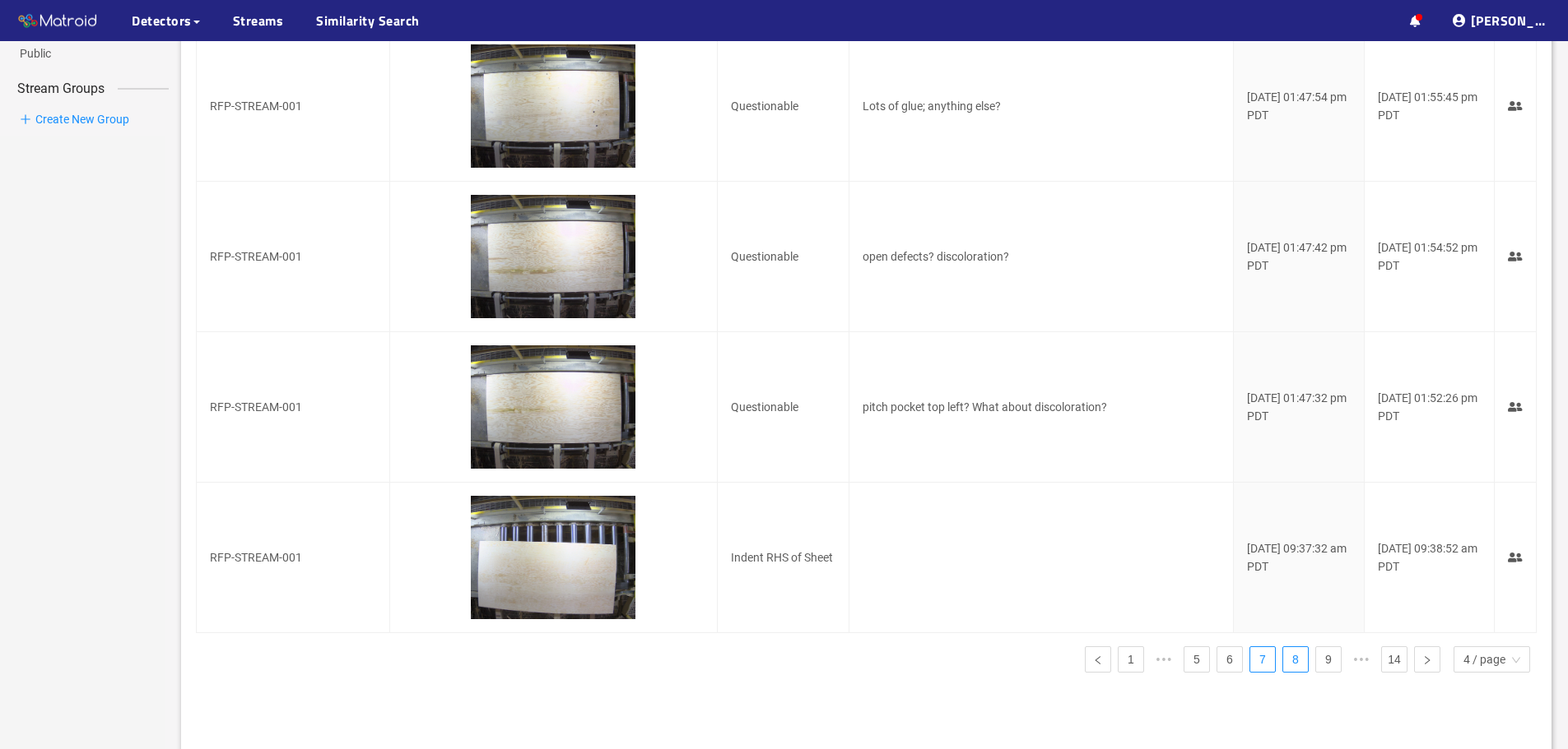
click at [1306, 665] on link "8" at bounding box center [1295, 659] width 25 height 25
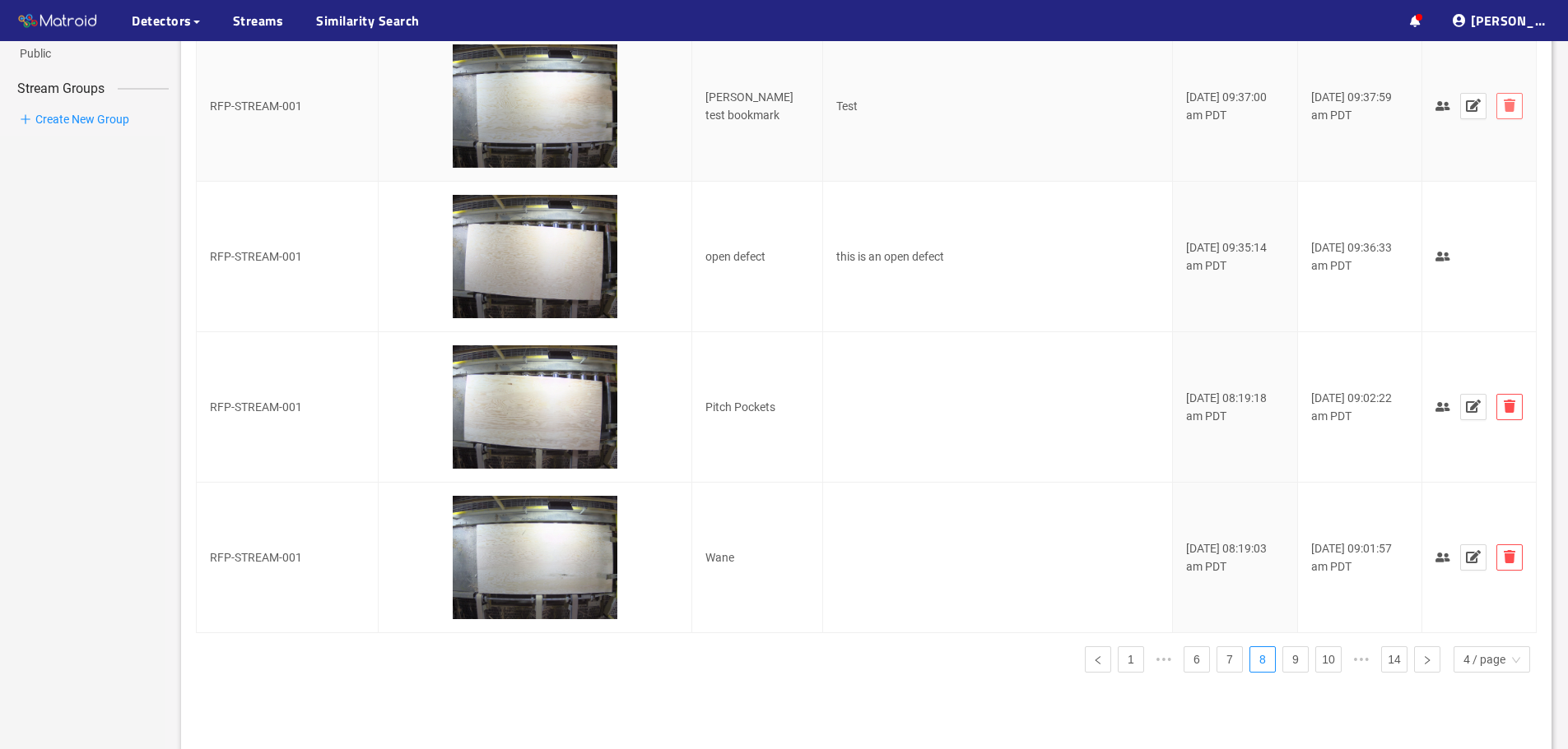
click at [1503, 112] on icon "button" at bounding box center [1509, 105] width 11 height 13
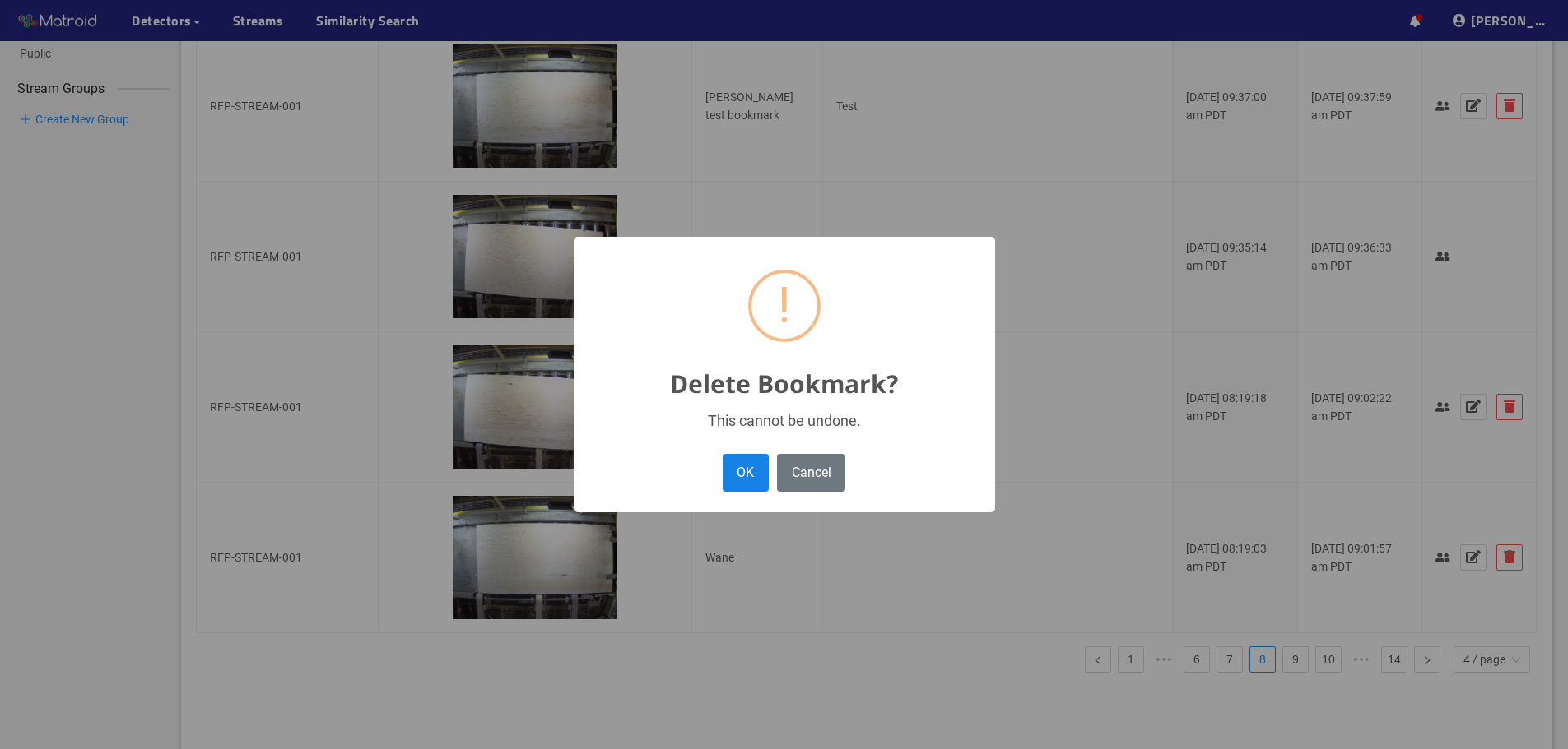
click at [749, 481] on button "OK" at bounding box center [746, 473] width 46 height 37
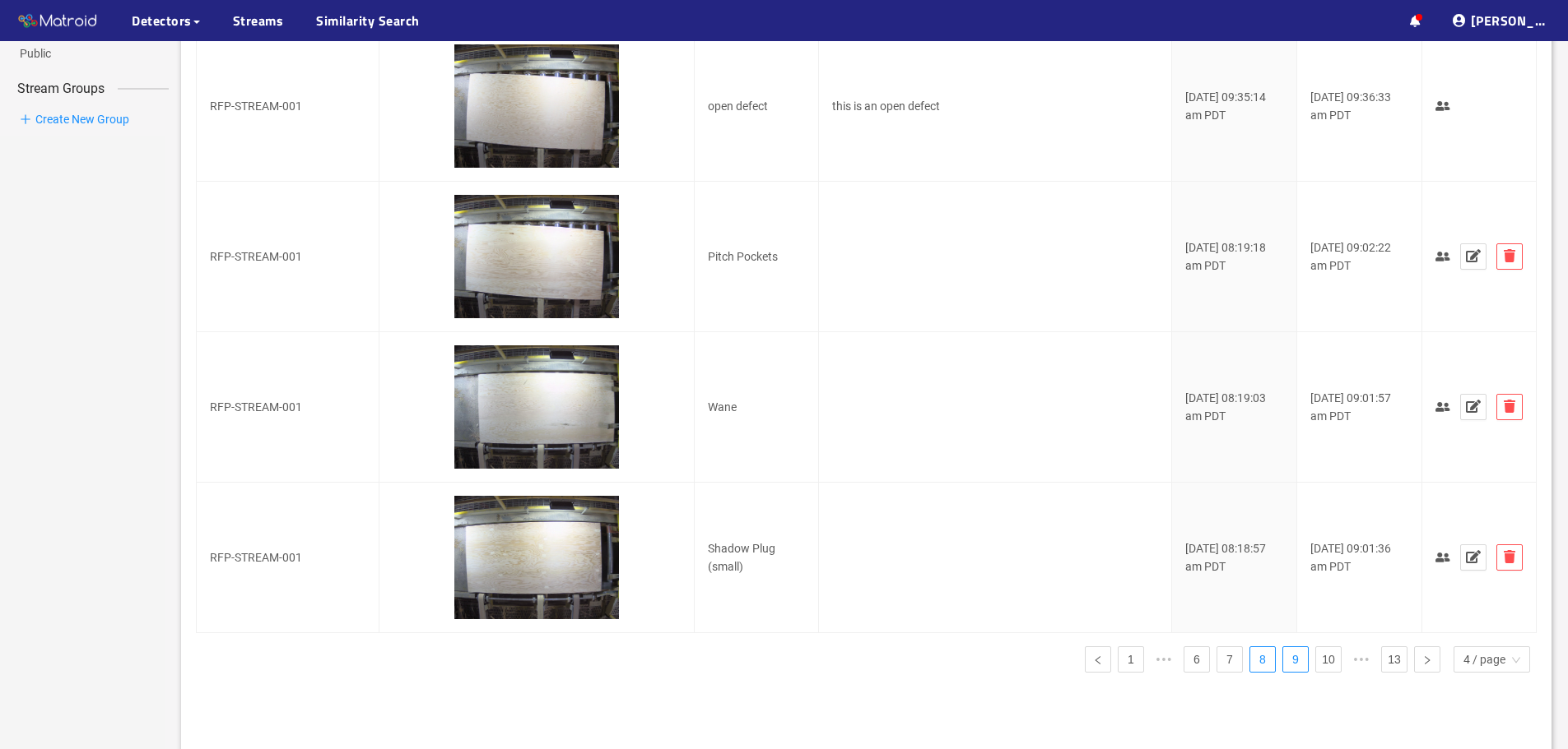
click at [1292, 664] on link "9" at bounding box center [1295, 659] width 25 height 25
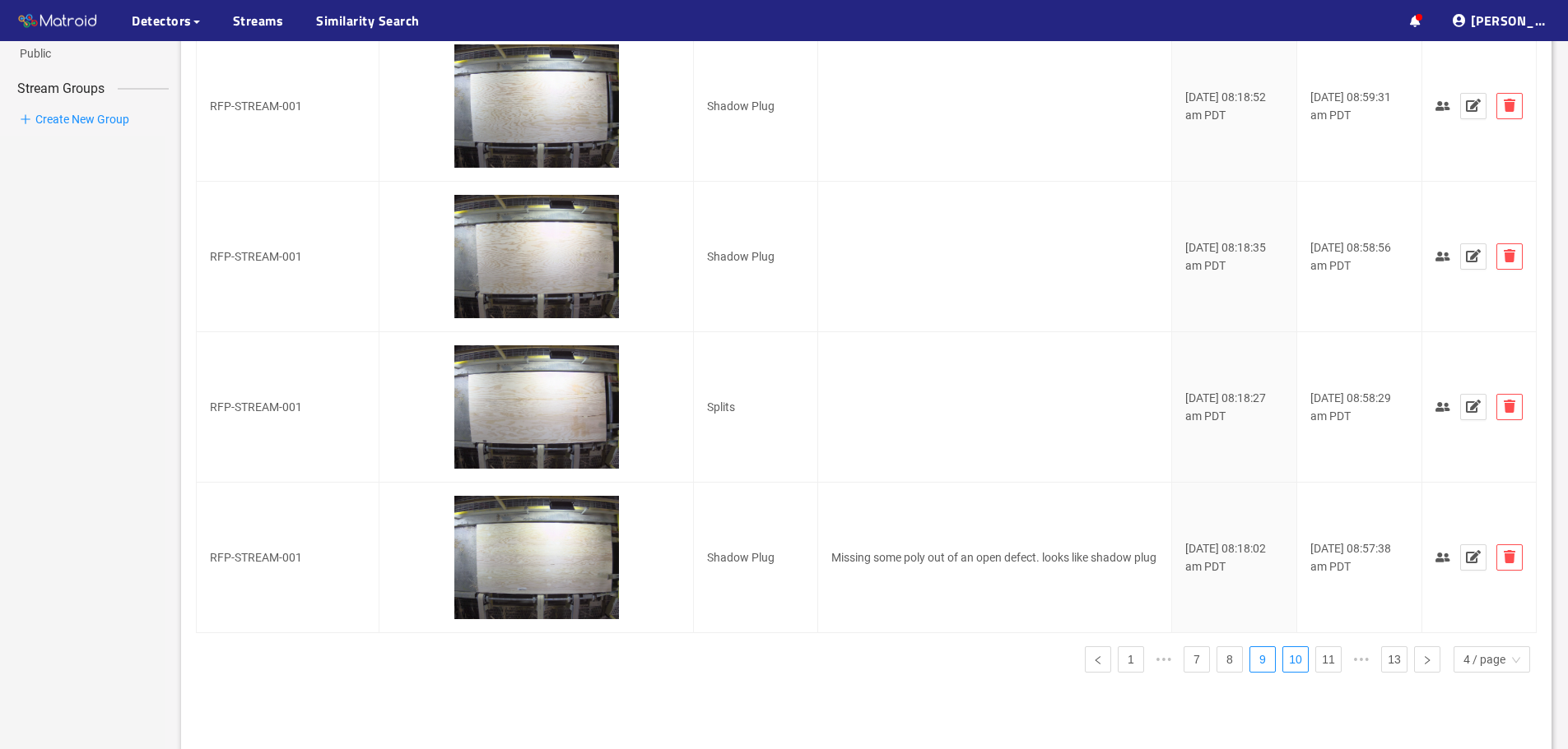
click at [1305, 665] on link "10" at bounding box center [1295, 659] width 25 height 25
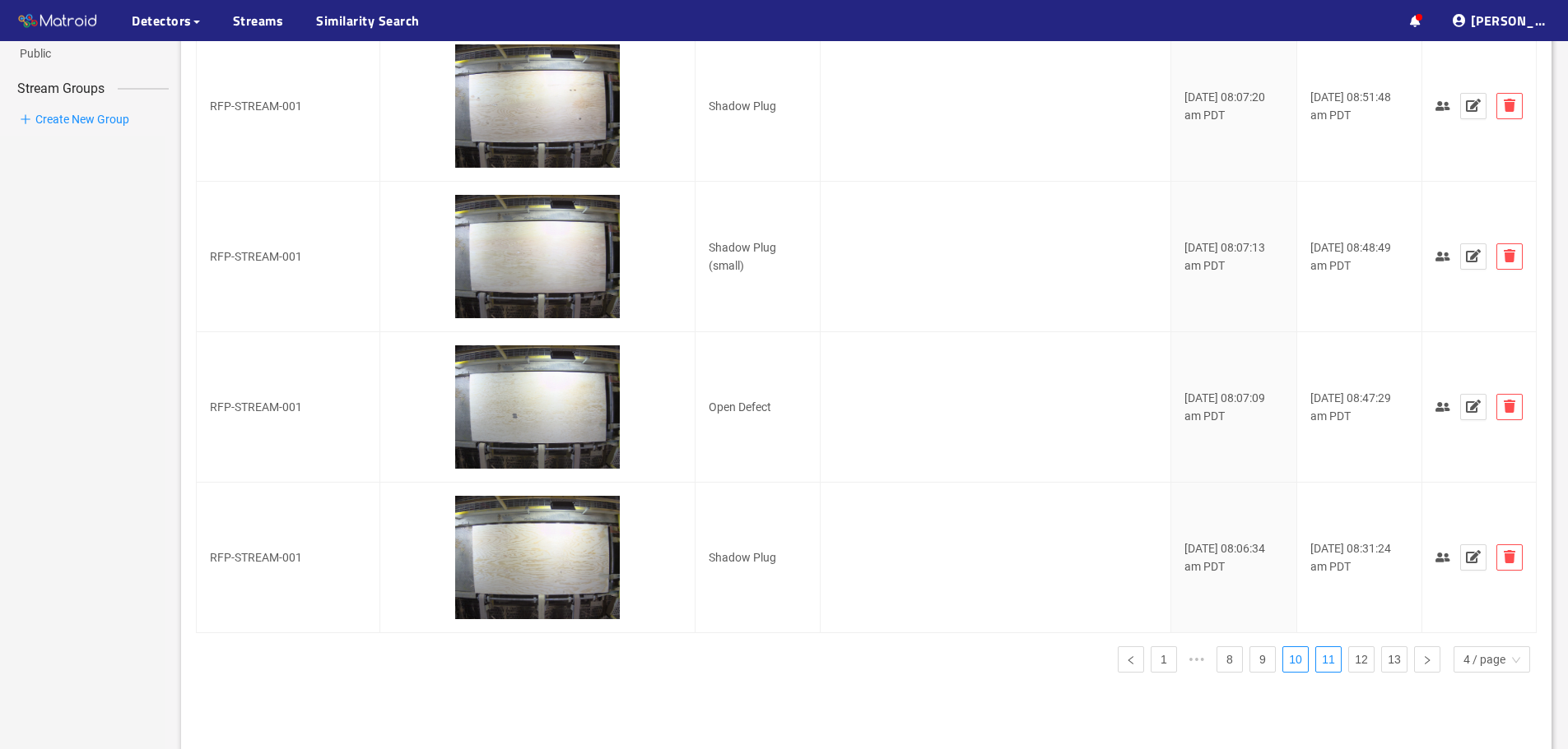
click at [1324, 665] on link "11" at bounding box center [1328, 659] width 25 height 25
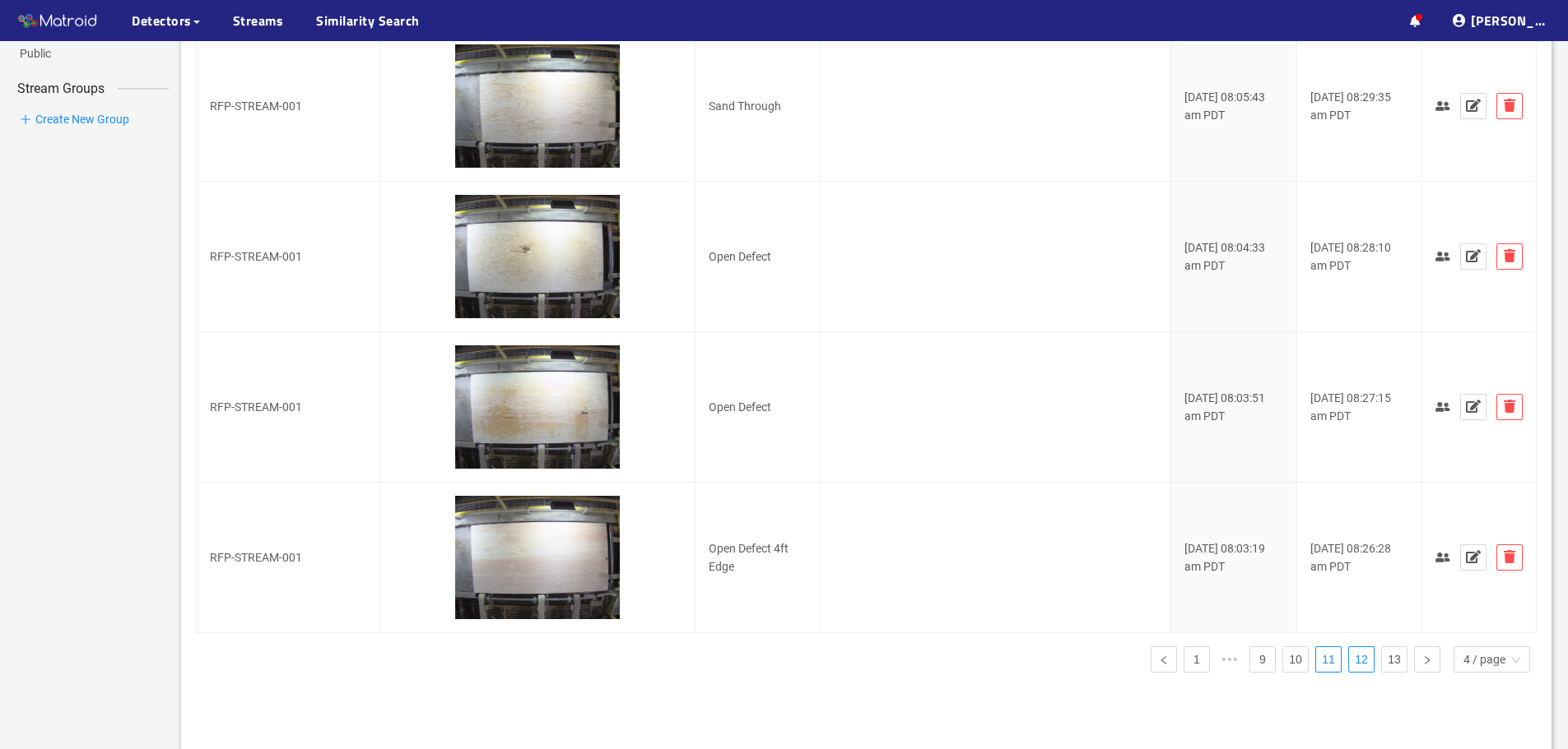
click at [1355, 666] on link "12" at bounding box center [1361, 659] width 25 height 25
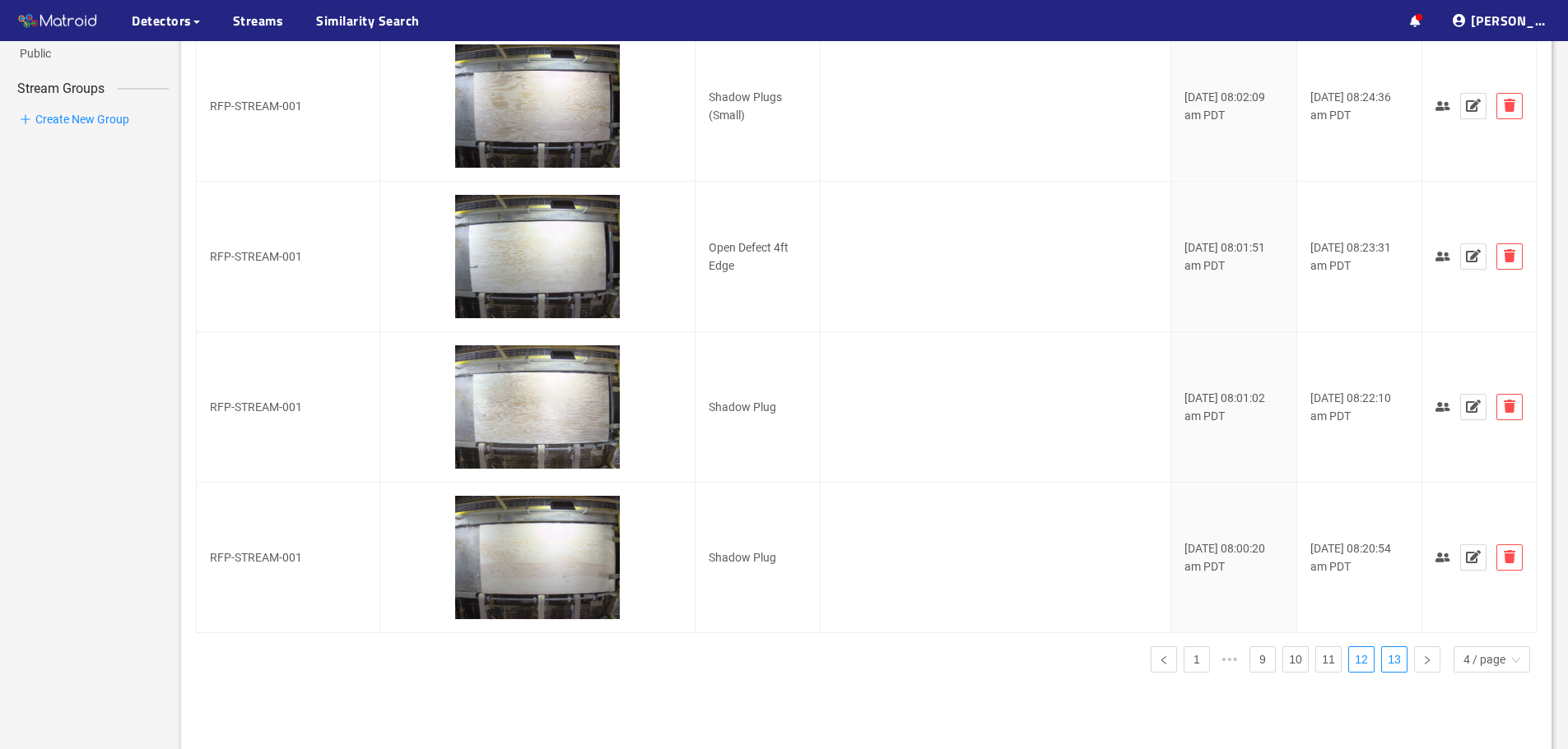
click at [1381, 666] on li "13" at bounding box center [1394, 659] width 27 height 27
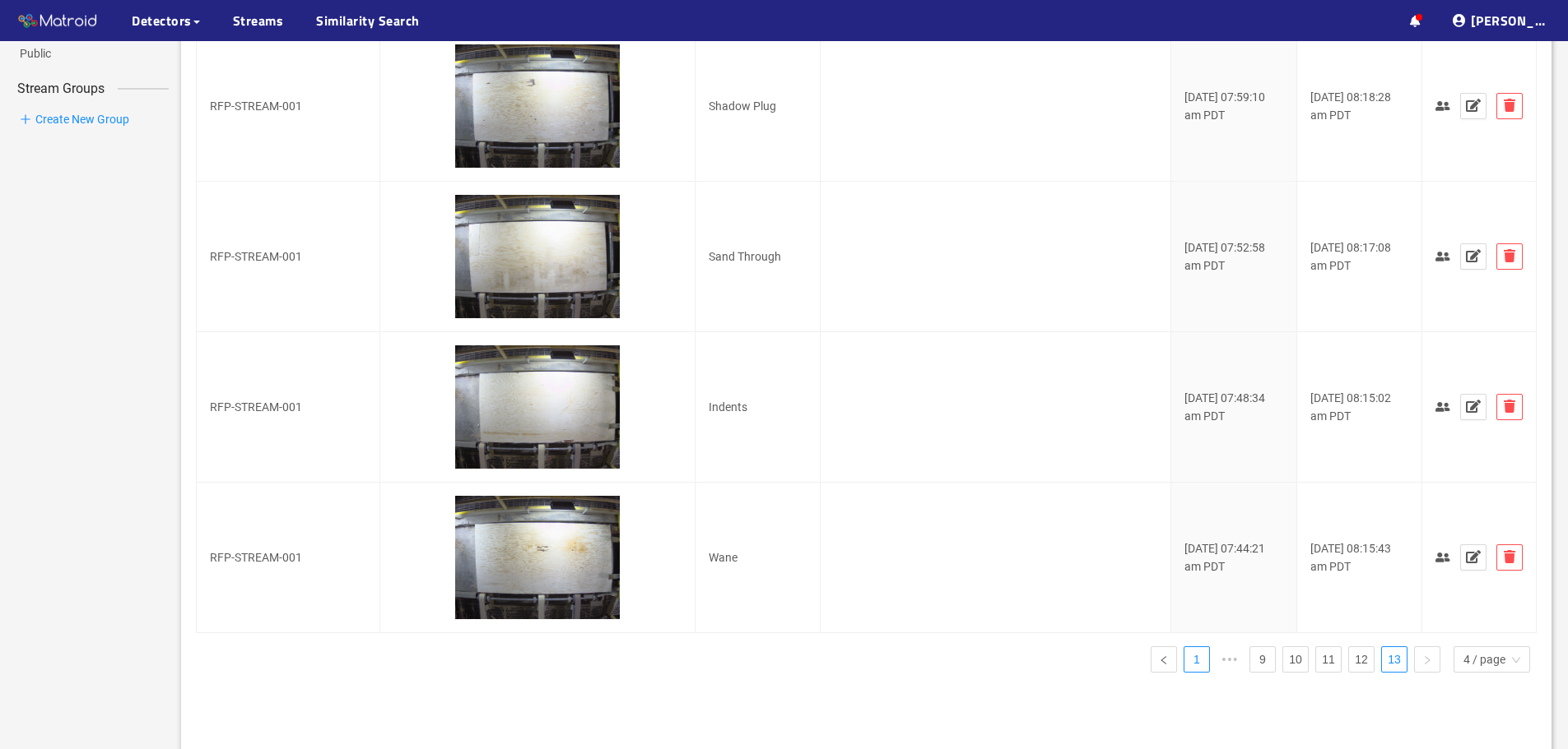
click at [1195, 667] on link "1" at bounding box center [1197, 659] width 25 height 25
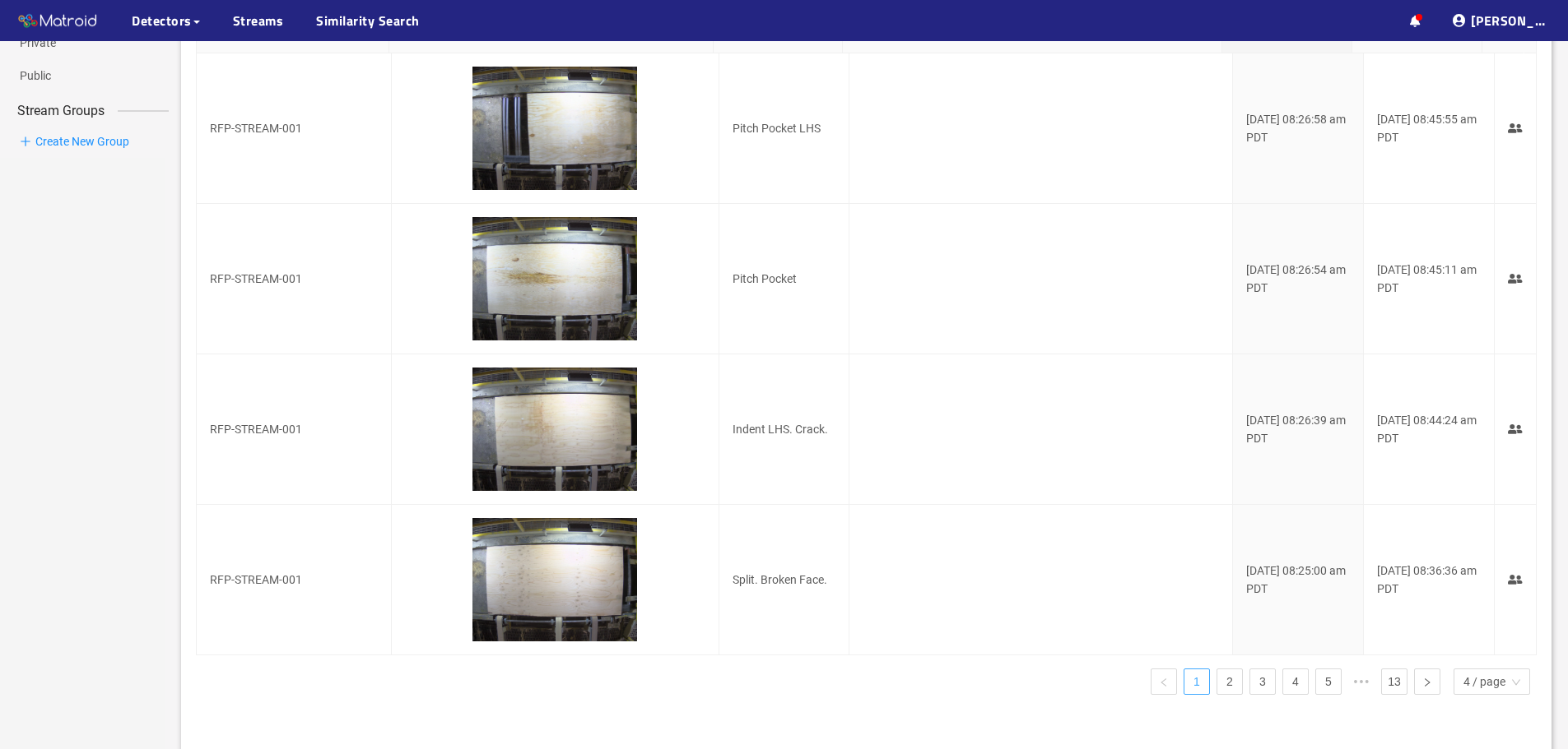
scroll to position [0, 0]
